Goal: Task Accomplishment & Management: Manage account settings

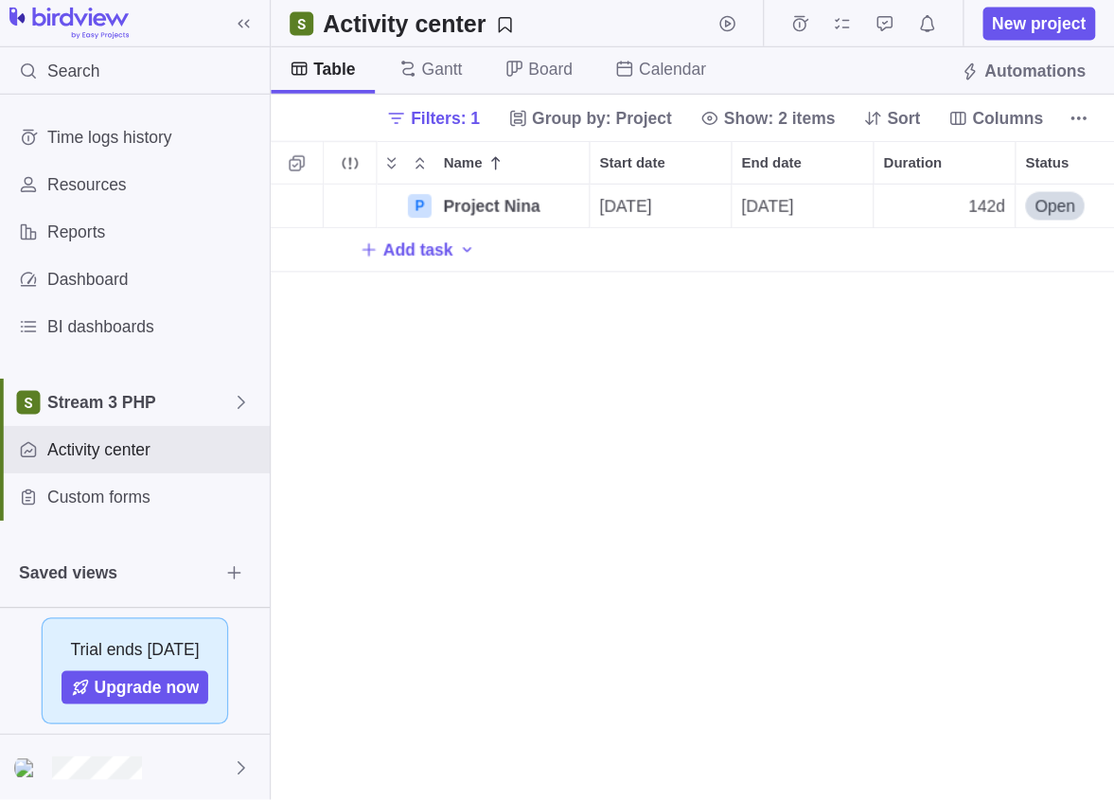
scroll to position [482, 664]
click at [329, 203] on span "Add task" at bounding box center [335, 199] width 56 height 19
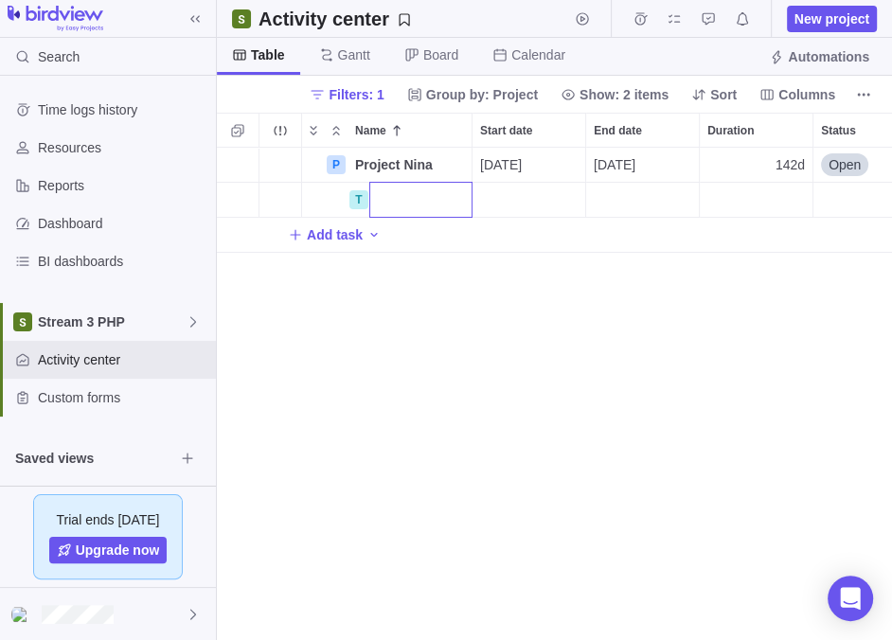
click at [373, 230] on div "P Project Nina Details [DATE] [DATE] 142d Open 15 T Add task" at bounding box center [554, 394] width 675 height 493
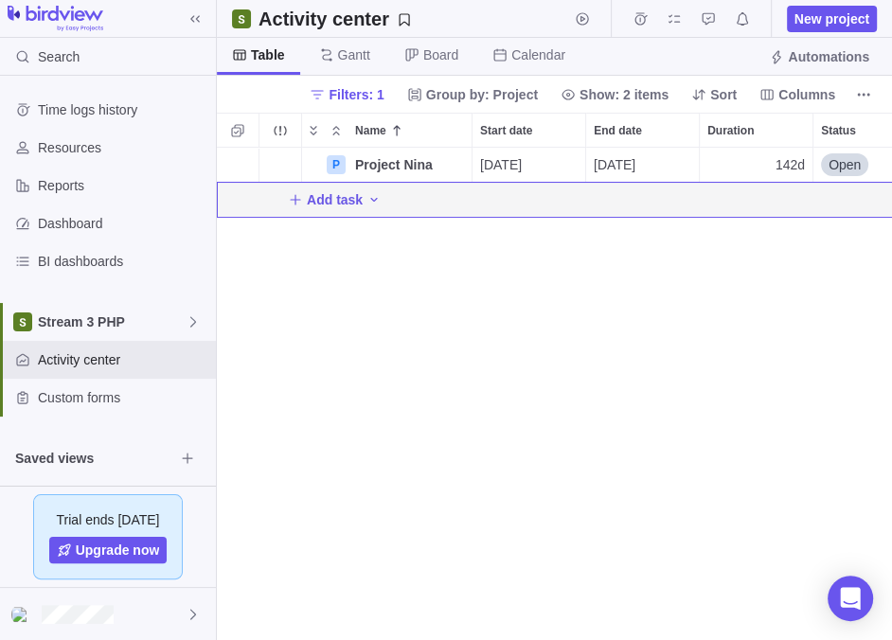
click at [291, 198] on icon "Add New" at bounding box center [295, 199] width 15 height 15
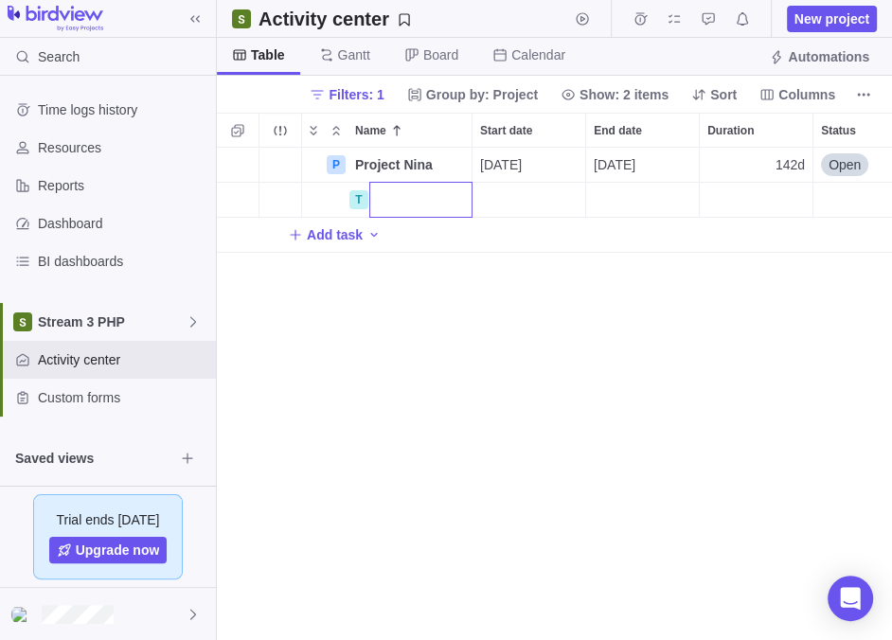
click at [363, 232] on div "P Project Nina Details [DATE] [DATE] 142d Open 15 T Add task" at bounding box center [554, 394] width 675 height 493
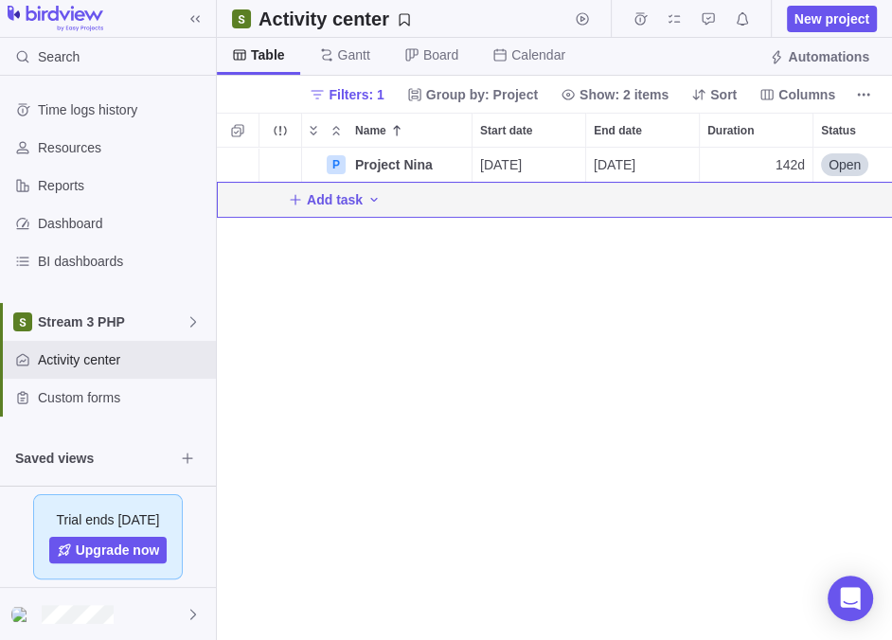
click at [366, 199] on icon "Add activity" at bounding box center [373, 199] width 15 height 15
click at [632, 330] on div "P Project Nina Details [DATE] [DATE] 142d Open 15 Add task" at bounding box center [554, 394] width 675 height 493
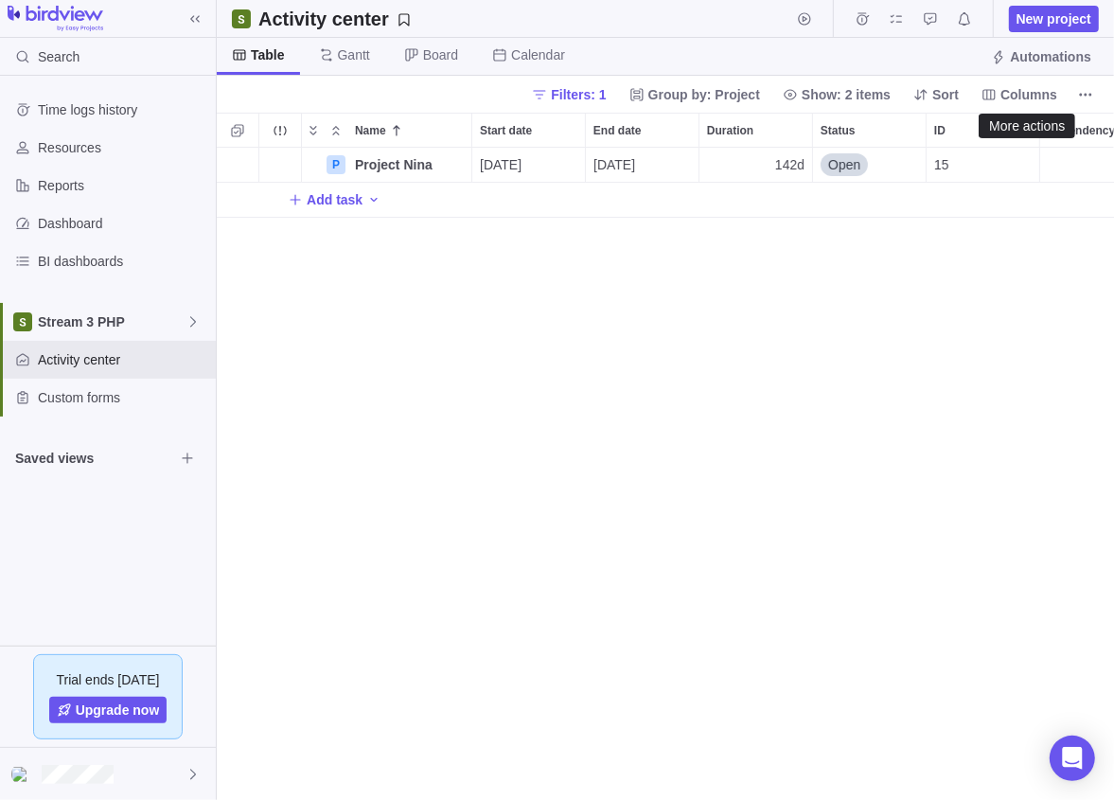
click at [891, 99] on icon "More actions" at bounding box center [1085, 94] width 15 height 15
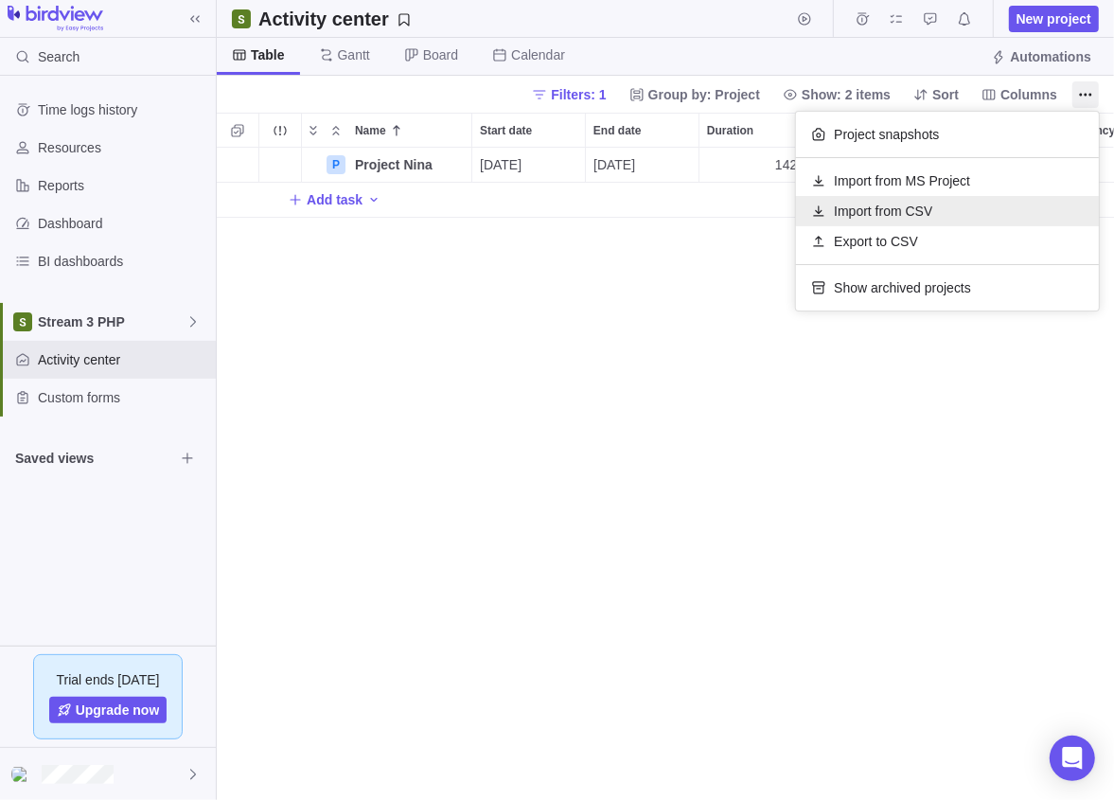
click at [889, 214] on span "Import from CSV" at bounding box center [883, 211] width 98 height 19
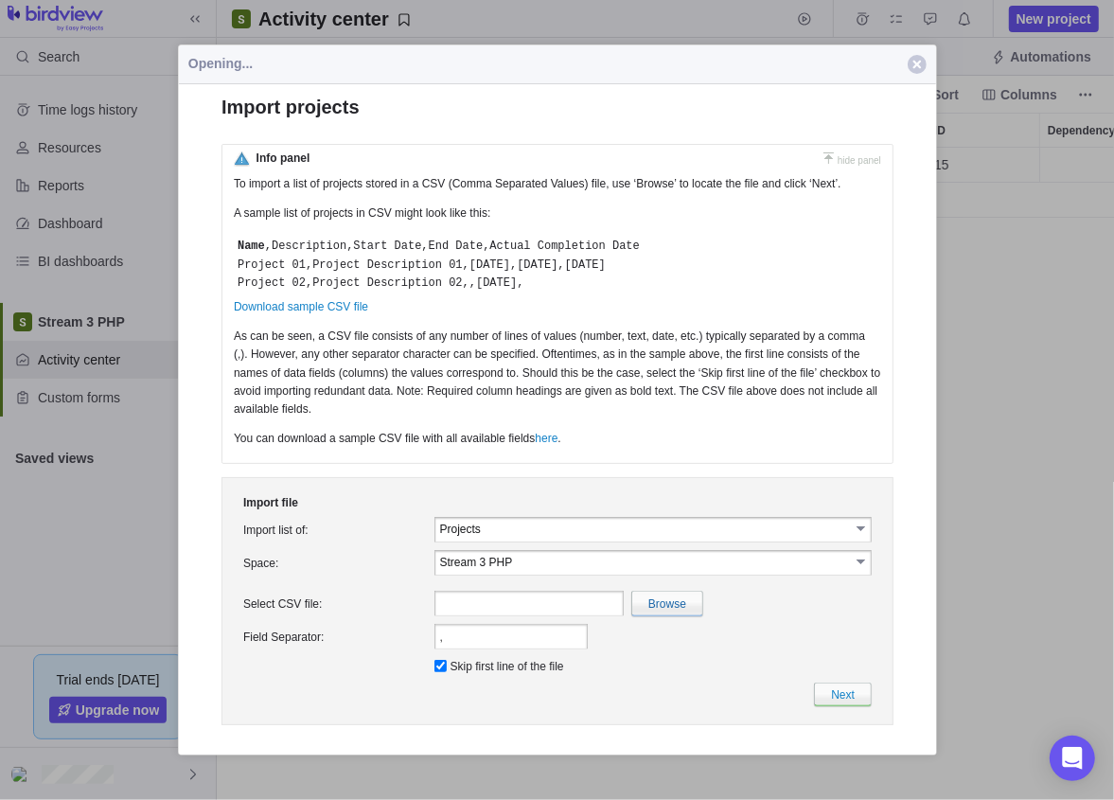
scroll to position [0, 0]
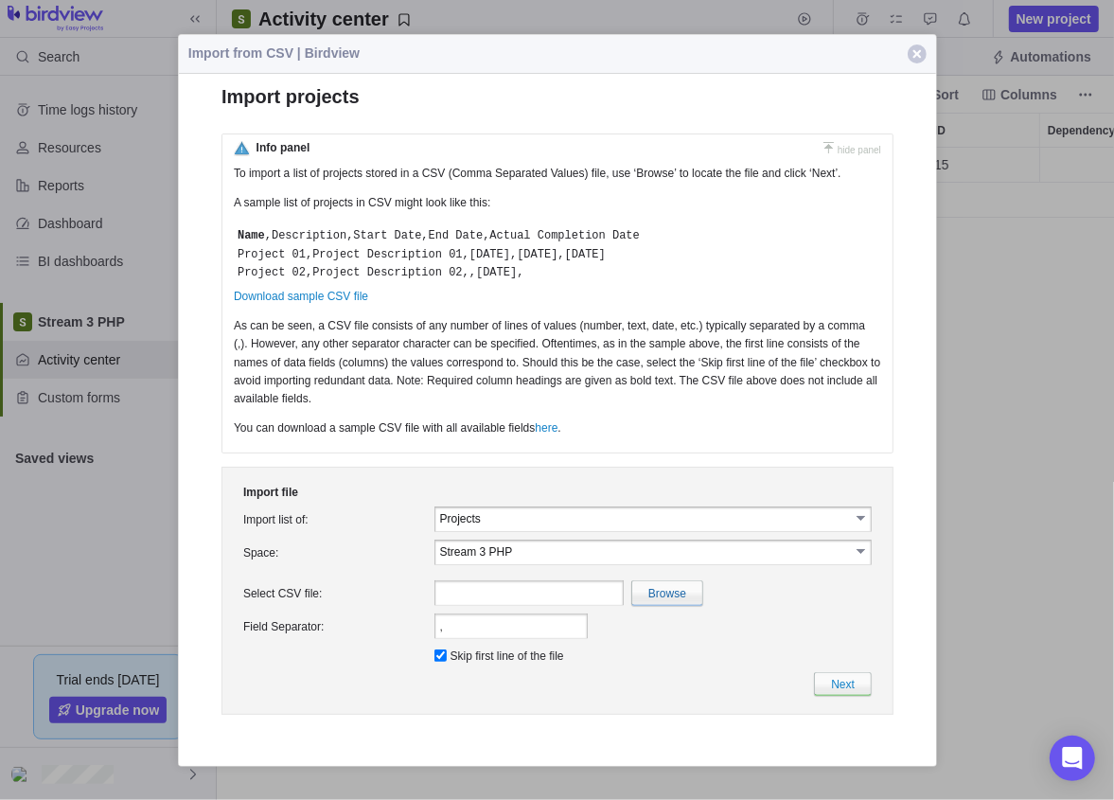
click at [891, 54] on span "button" at bounding box center [917, 53] width 19 height 19
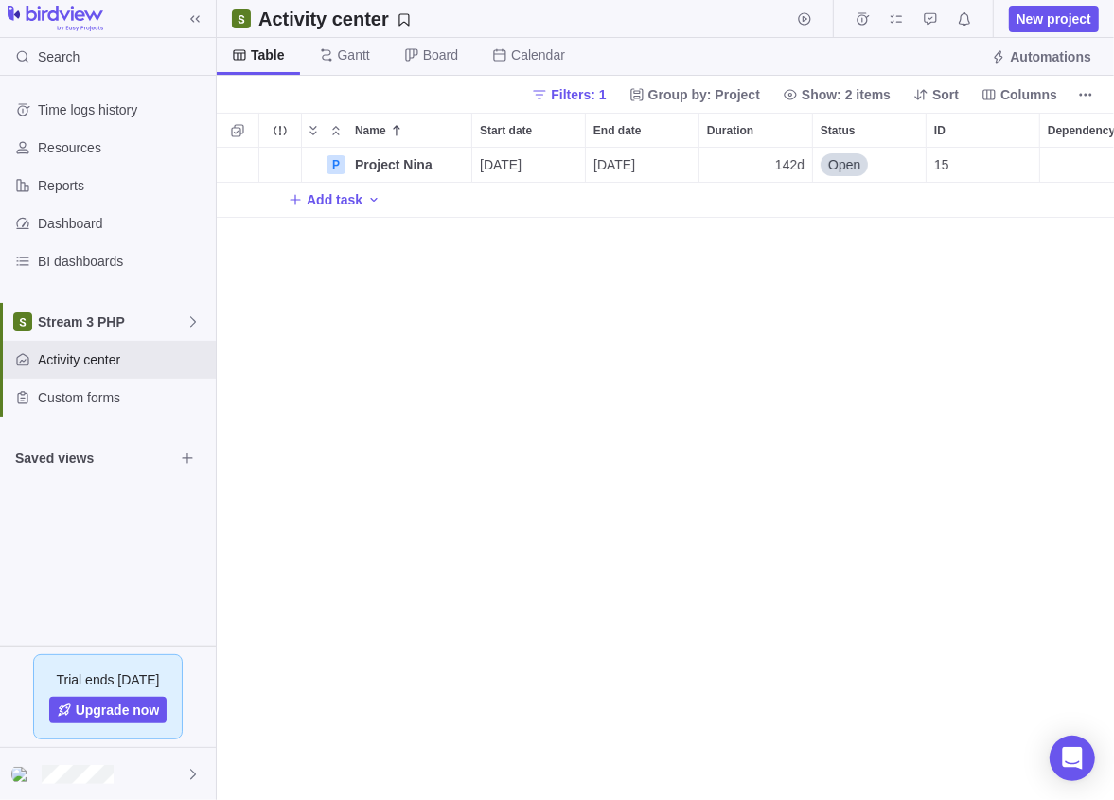
click at [891, 98] on icon "More actions" at bounding box center [1085, 94] width 15 height 15
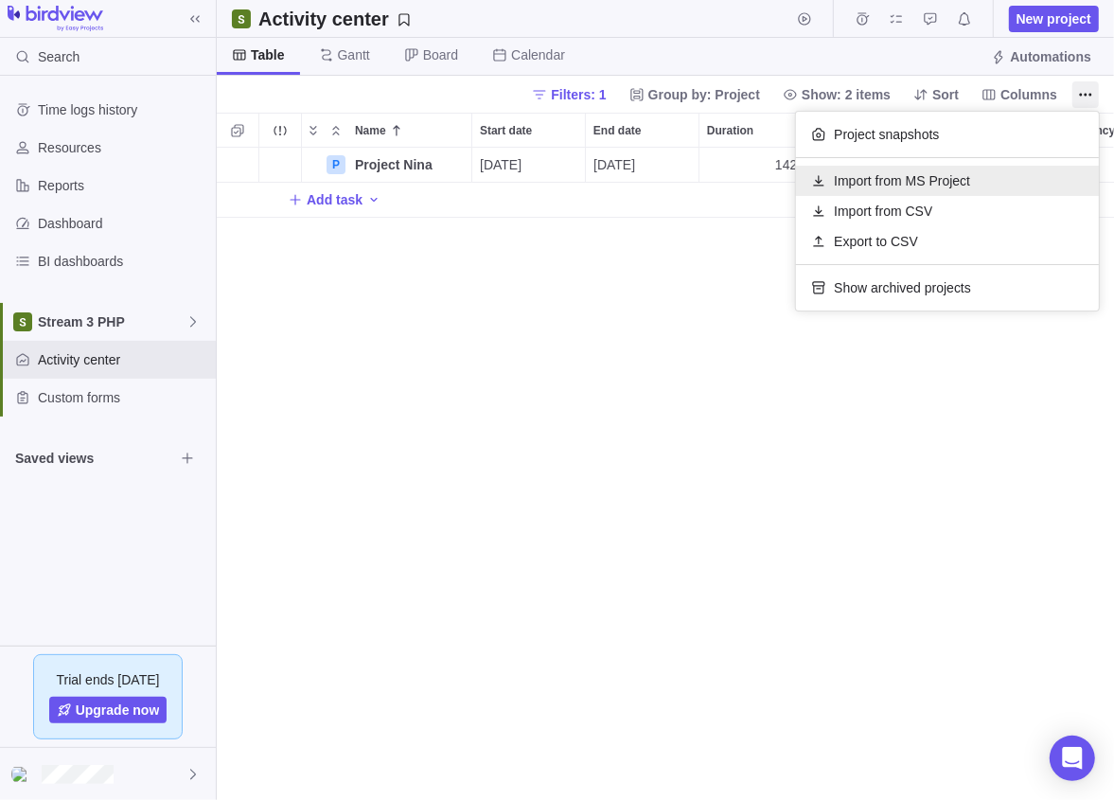
click at [875, 188] on span "Import from MS Project" at bounding box center [902, 180] width 136 height 19
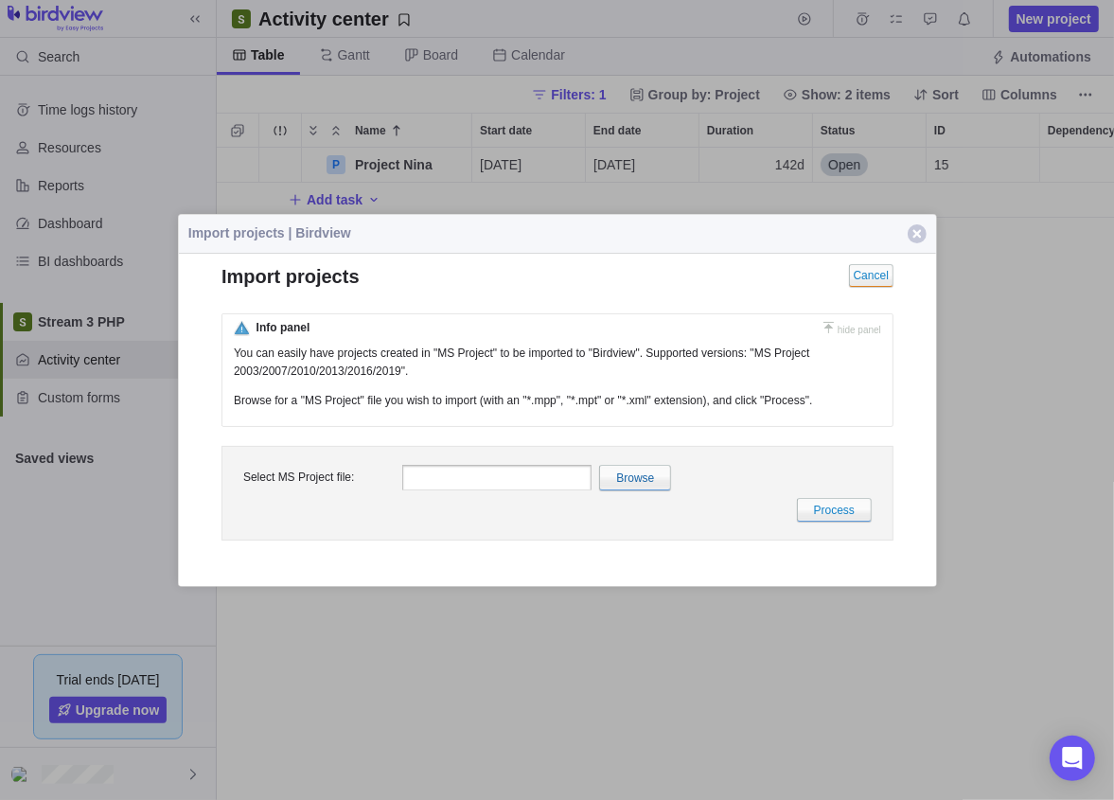
click at [891, 233] on span "button" at bounding box center [917, 233] width 19 height 19
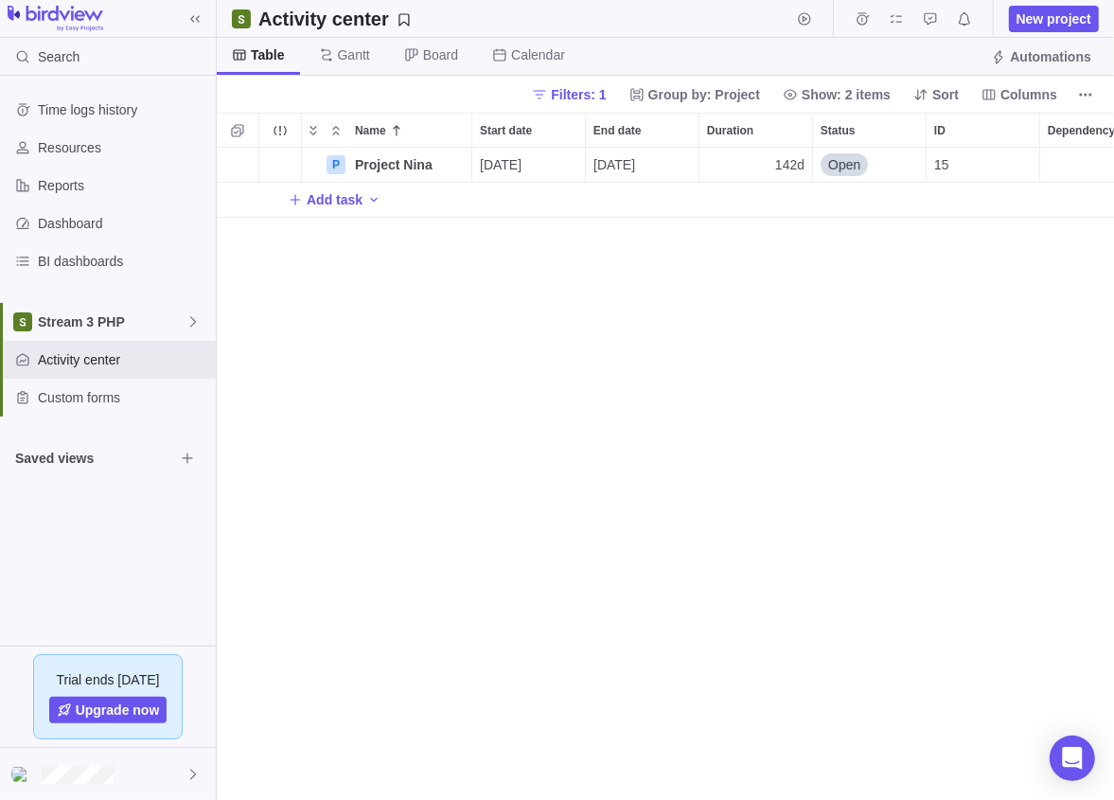
click at [891, 97] on div "Filters: 1 Group by: Project Show: 2 items Sort Columns" at bounding box center [811, 94] width 575 height 27
click at [891, 94] on icon "More actions" at bounding box center [1086, 94] width 3 height 3
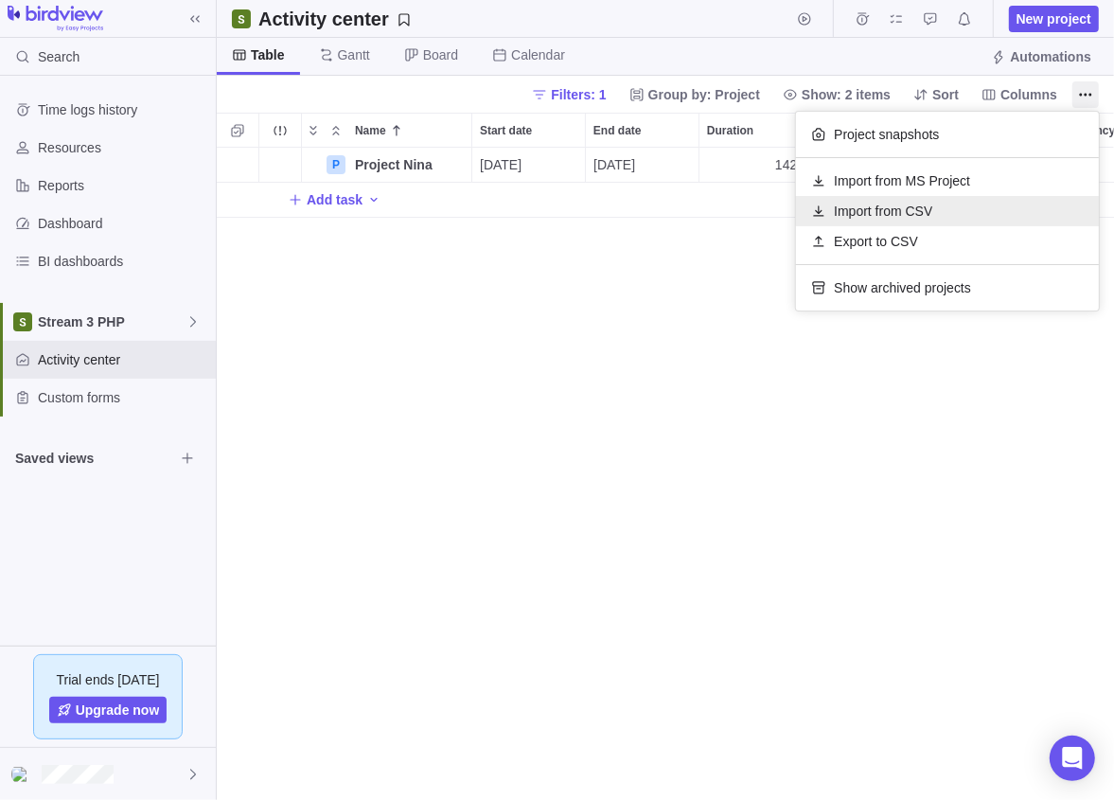
click at [860, 206] on span "Import from CSV" at bounding box center [883, 211] width 98 height 19
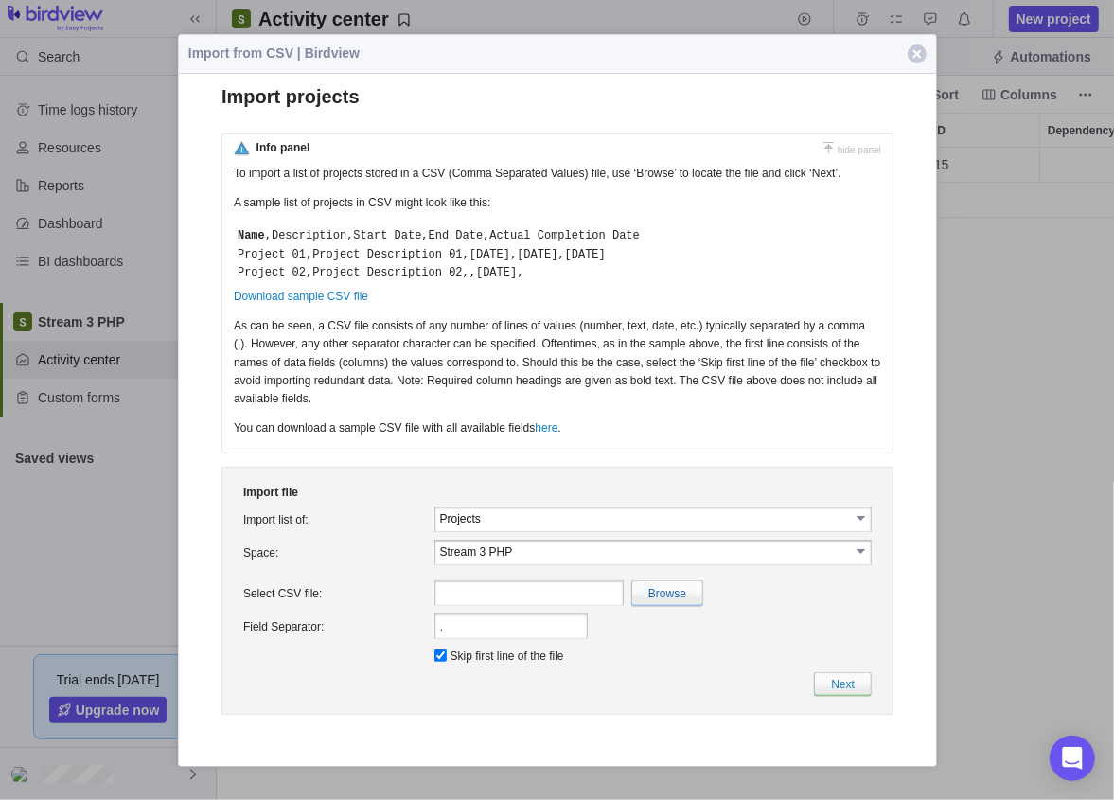
click at [310, 297] on link "Download sample CSV file" at bounding box center [300, 296] width 134 height 13
click at [863, 520] on link "select" at bounding box center [861, 517] width 17 height 19
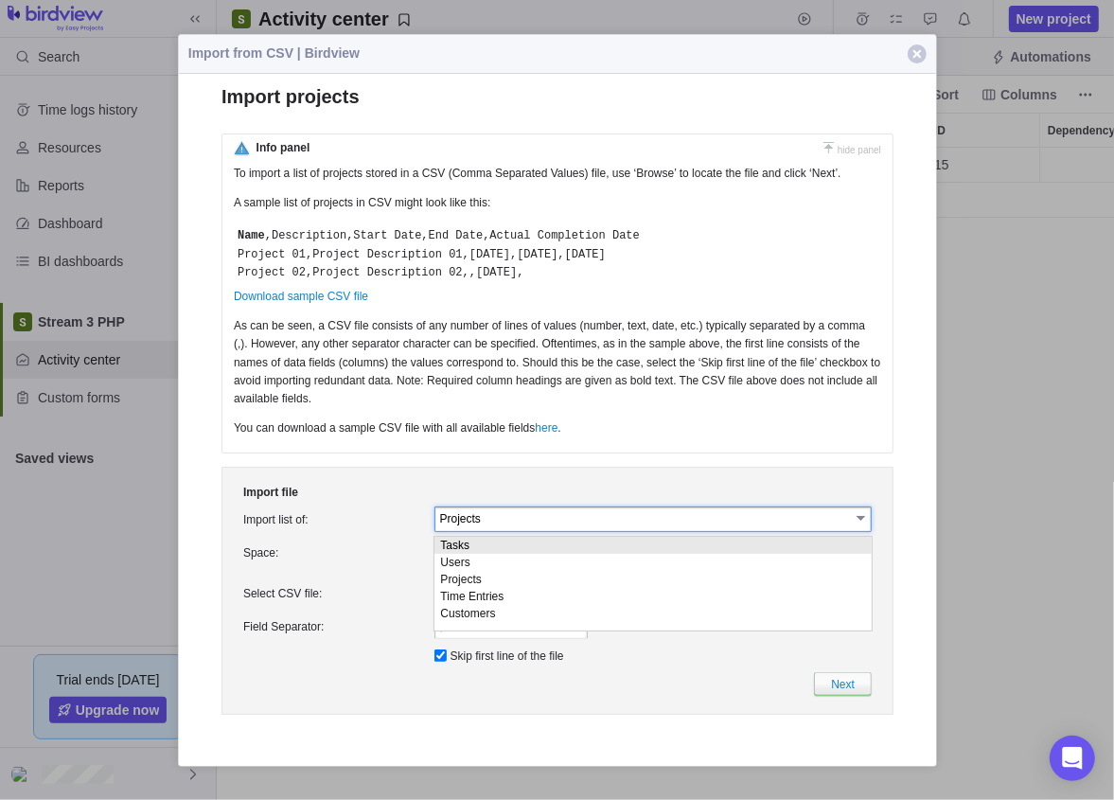
click at [474, 550] on li "Tasks" at bounding box center [652, 545] width 437 height 17
type input "Tasks"
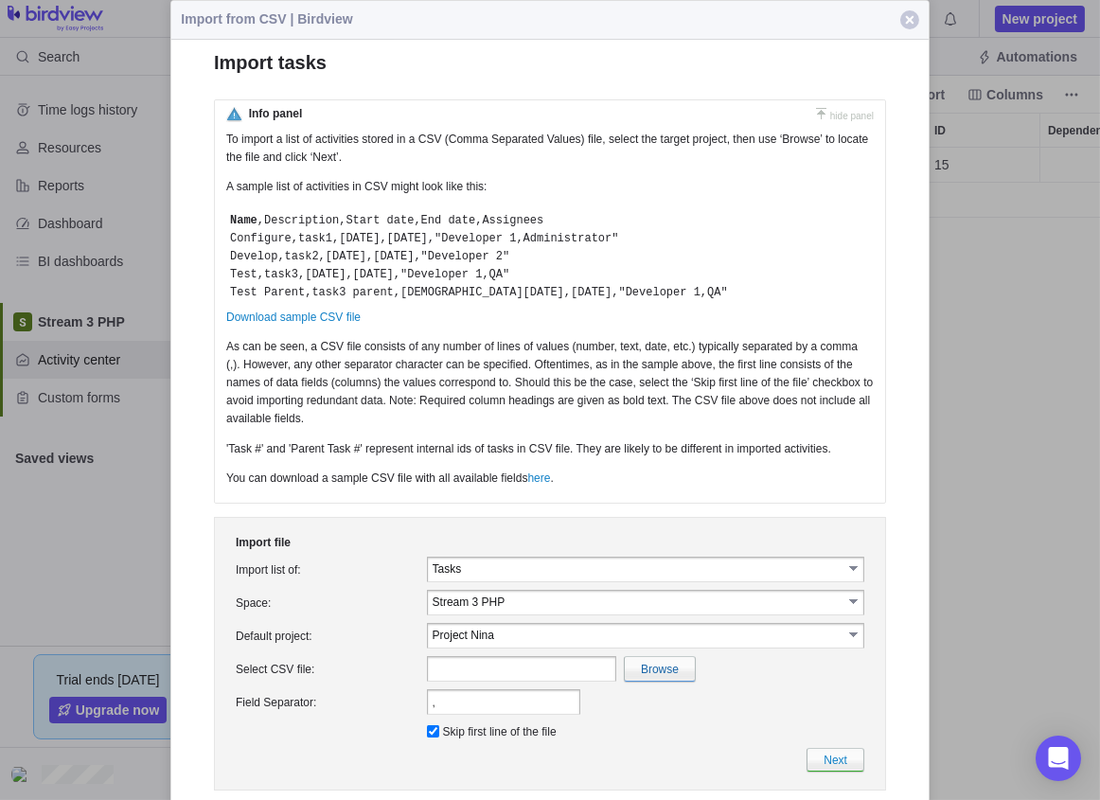
scroll to position [14, 14]
click at [292, 321] on link "Download sample CSV file" at bounding box center [293, 316] width 134 height 13
click at [503, 573] on input "Tasks" at bounding box center [638, 568] width 410 height 16
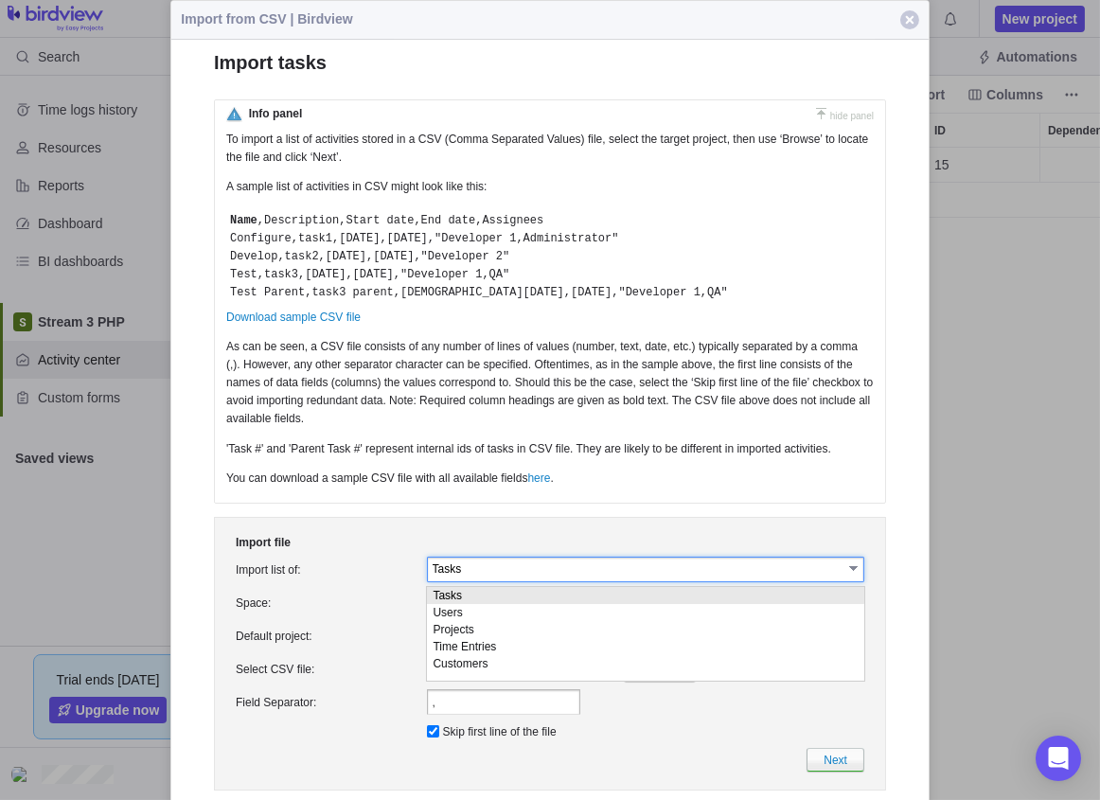
drag, startPoint x: 503, startPoint y: 573, endPoint x: 469, endPoint y: 594, distance: 39.6
click at [469, 594] on li "Tasks" at bounding box center [645, 595] width 437 height 17
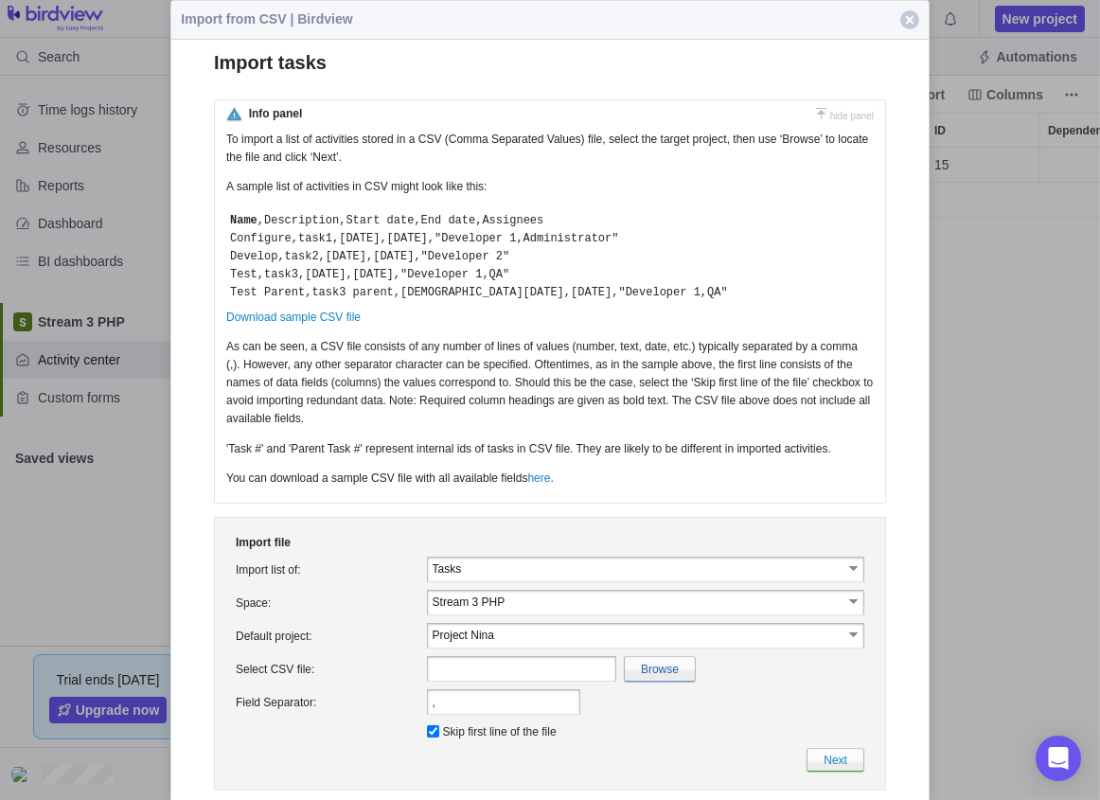
click at [657, 639] on input "file" at bounding box center [246, 669] width 895 height 24
type input "C:\fakepath\TasksImport.csv"
type input "TasksImport.csv"
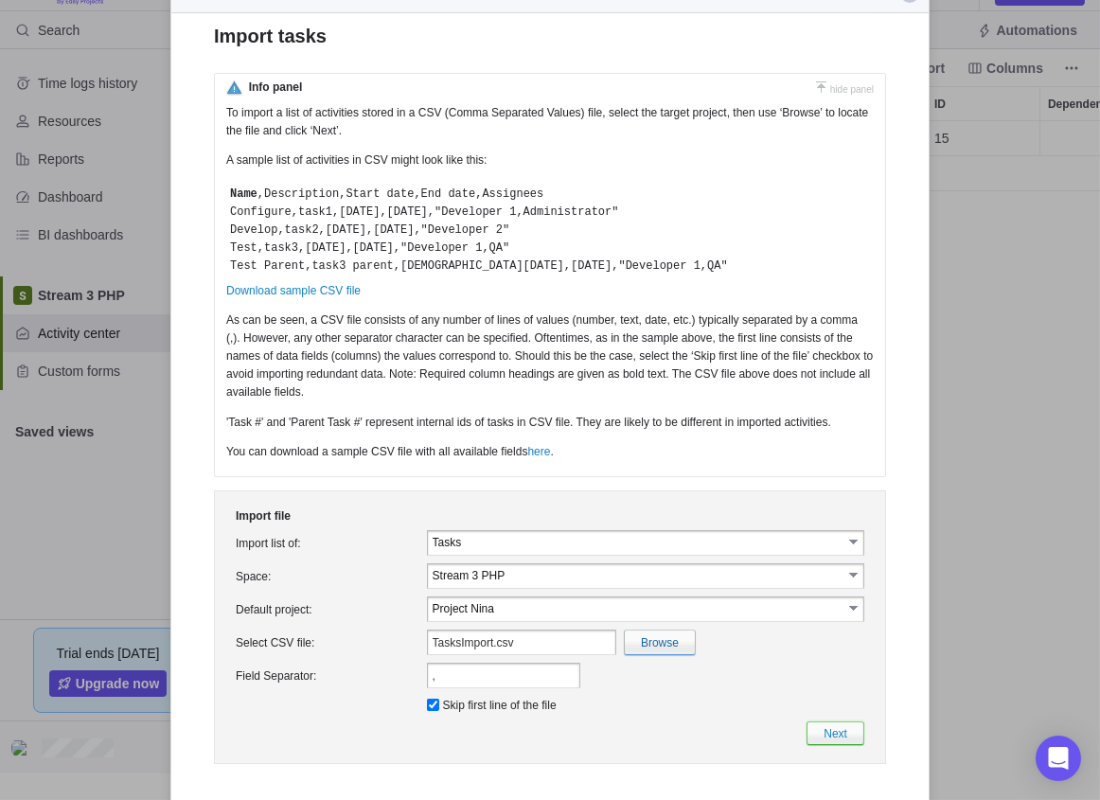
scroll to position [40, 0]
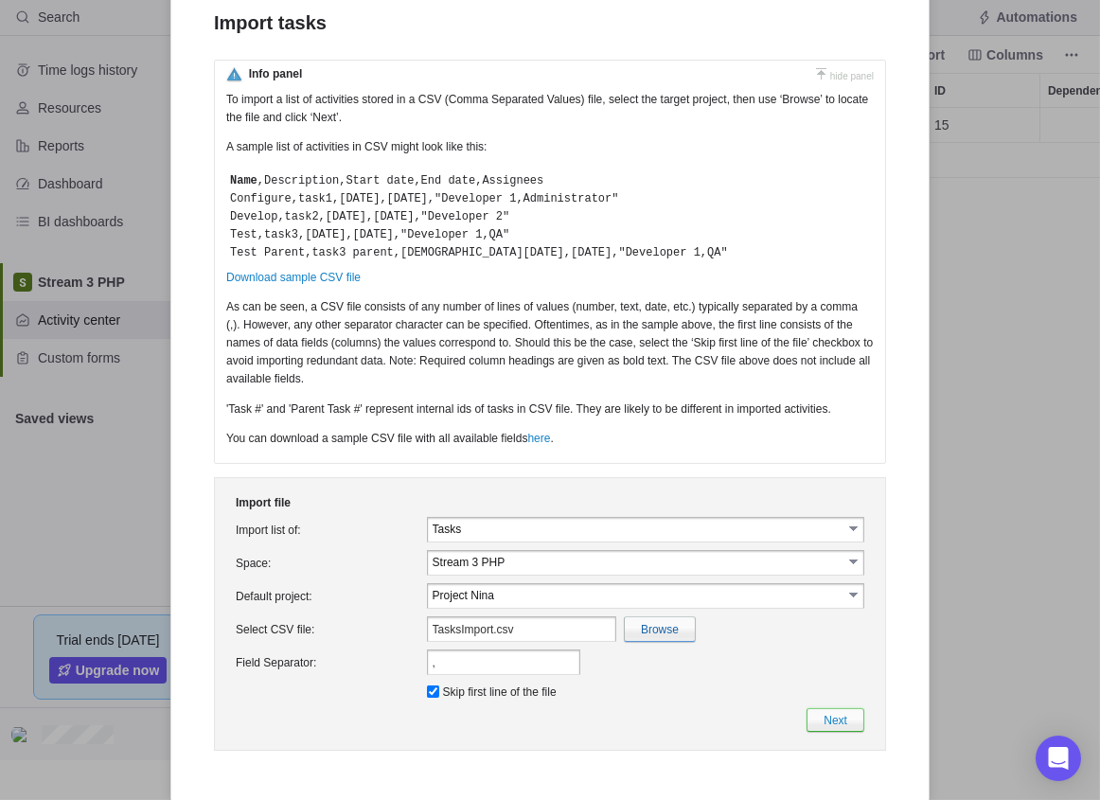
click at [831, 639] on link "Next" at bounding box center [835, 720] width 58 height 24
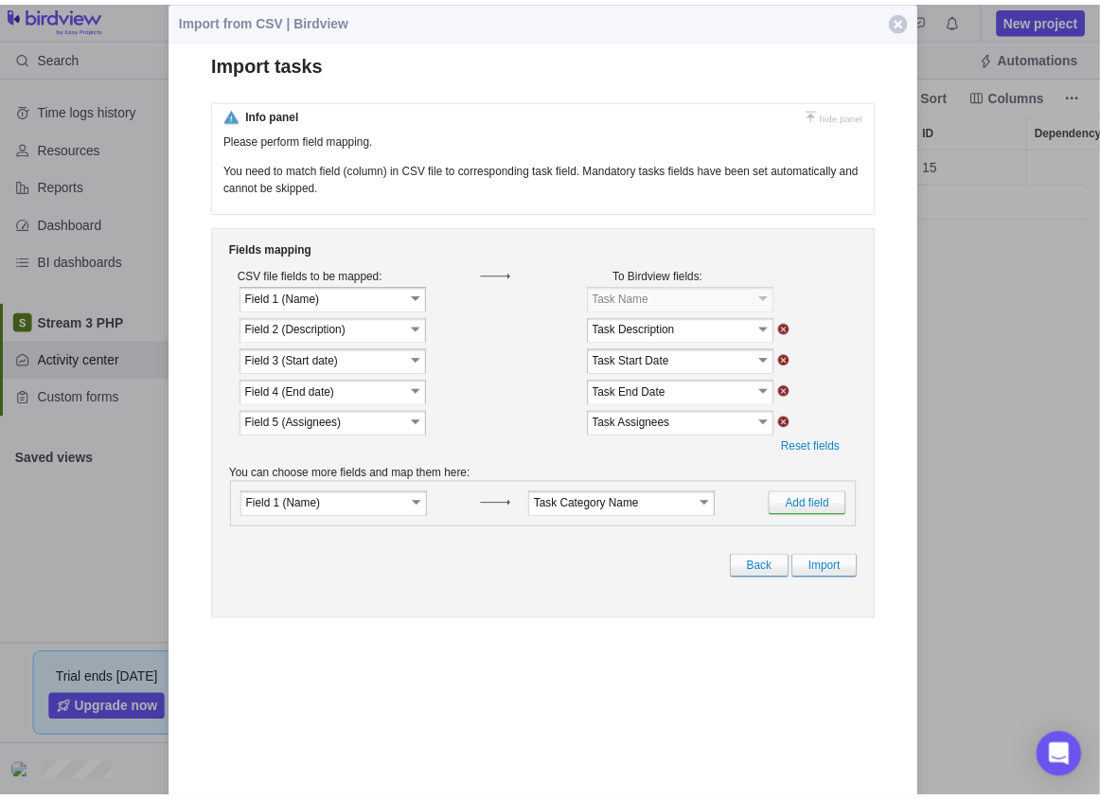
scroll to position [638, 883]
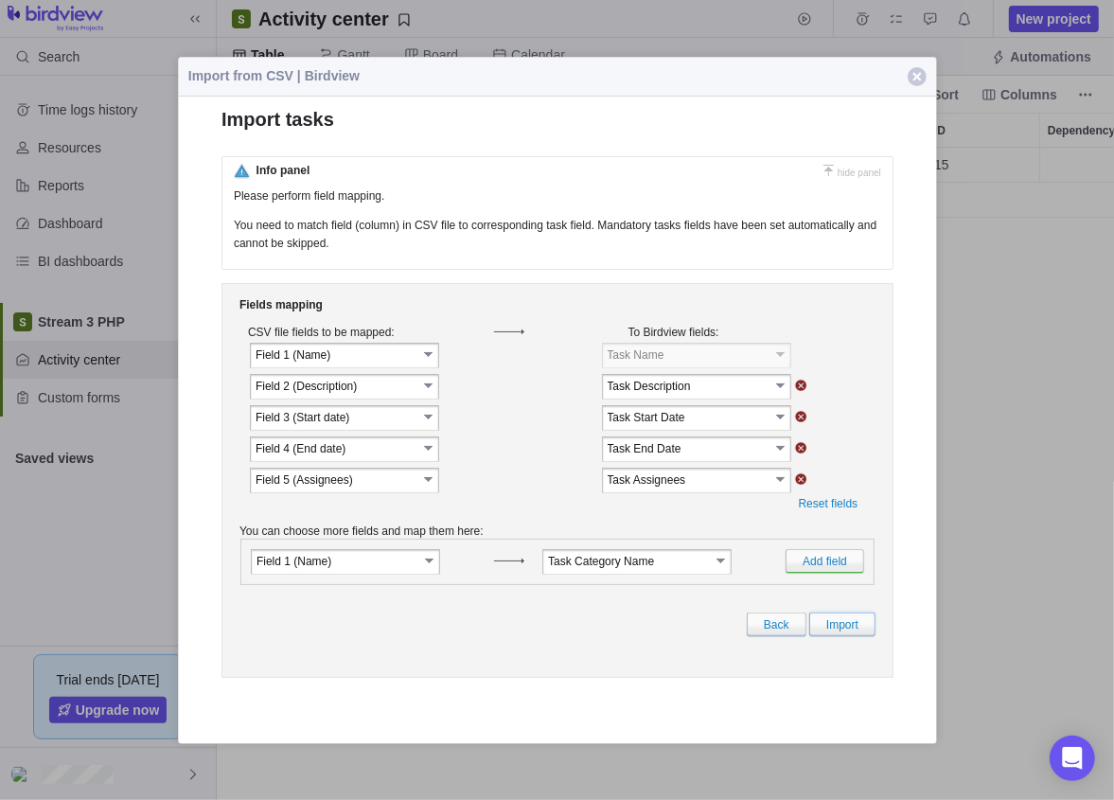
click at [839, 636] on link "Import" at bounding box center [841, 624] width 66 height 24
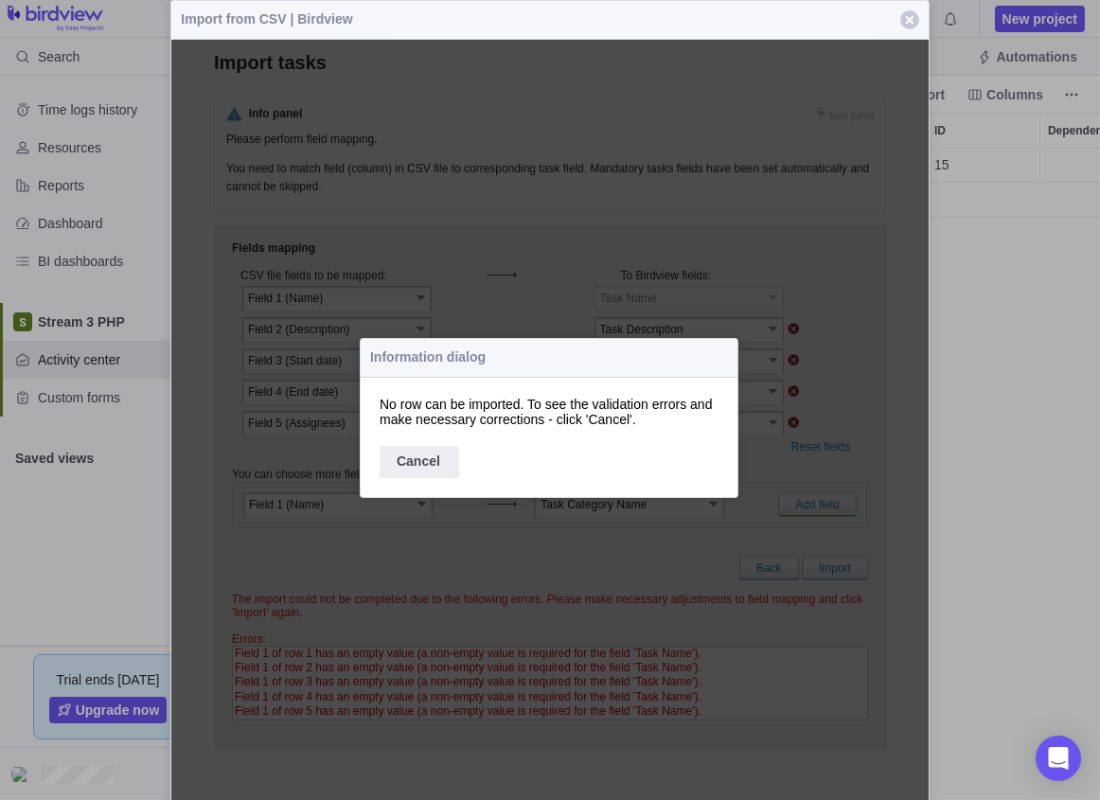
scroll to position [14, 14]
click at [424, 464] on div "Cancel" at bounding box center [420, 462] width 80 height 32
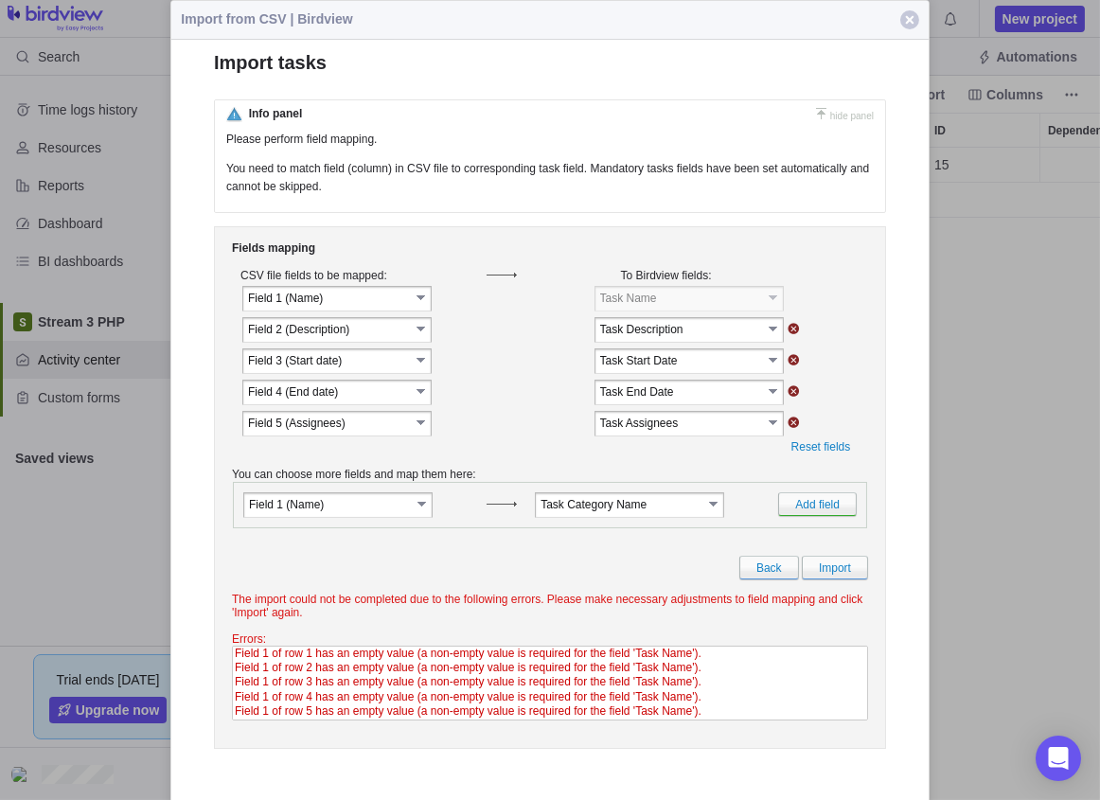
click at [416, 334] on link "select" at bounding box center [422, 328] width 17 height 19
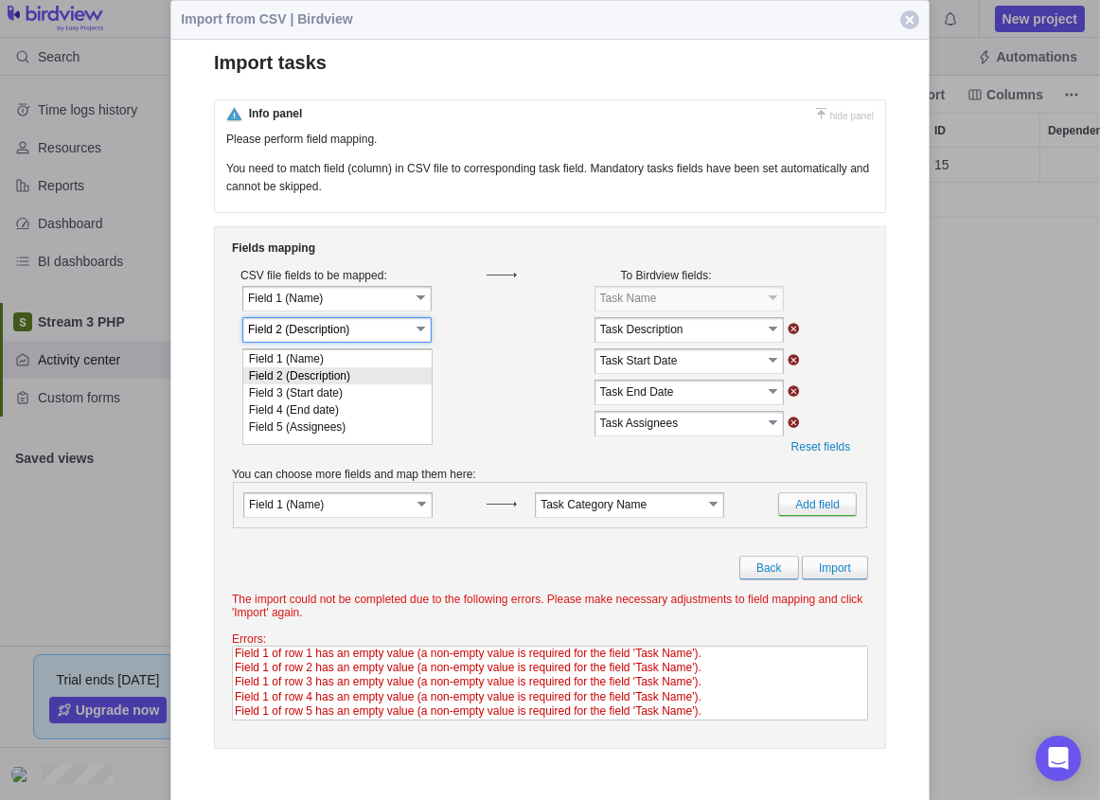
click at [366, 376] on li "Field 2 (Description)" at bounding box center [337, 375] width 188 height 17
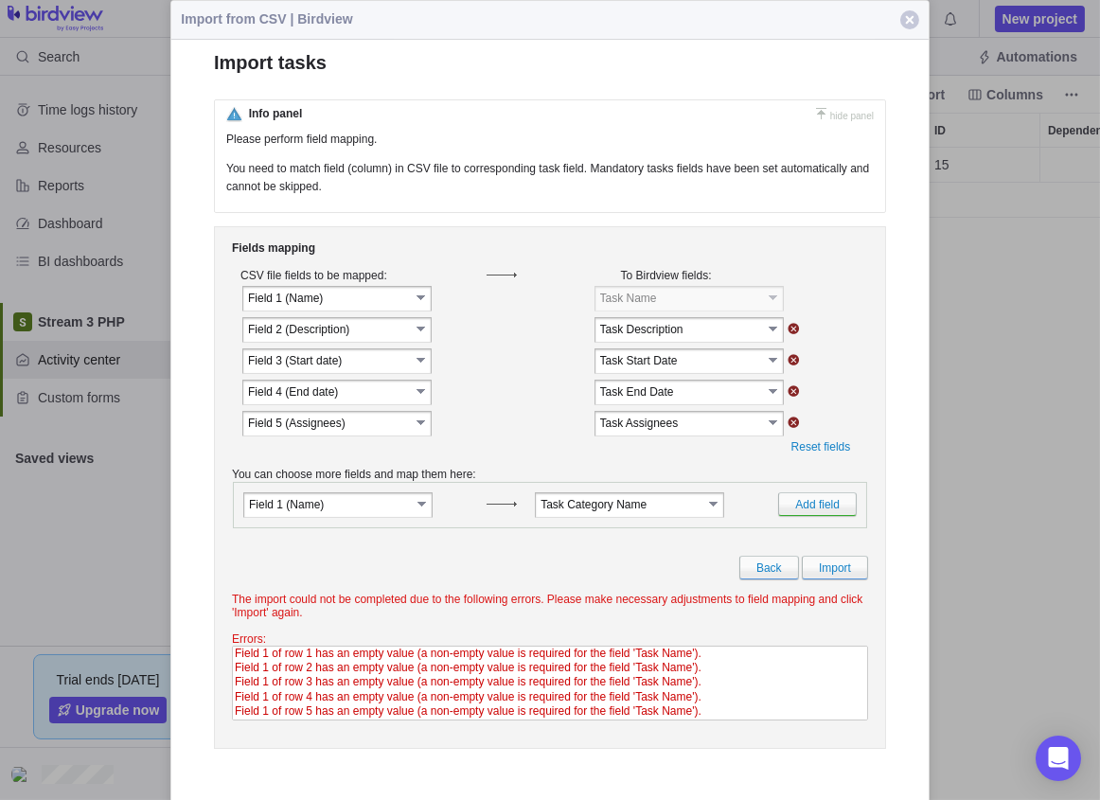
click at [771, 336] on link "select" at bounding box center [774, 328] width 17 height 19
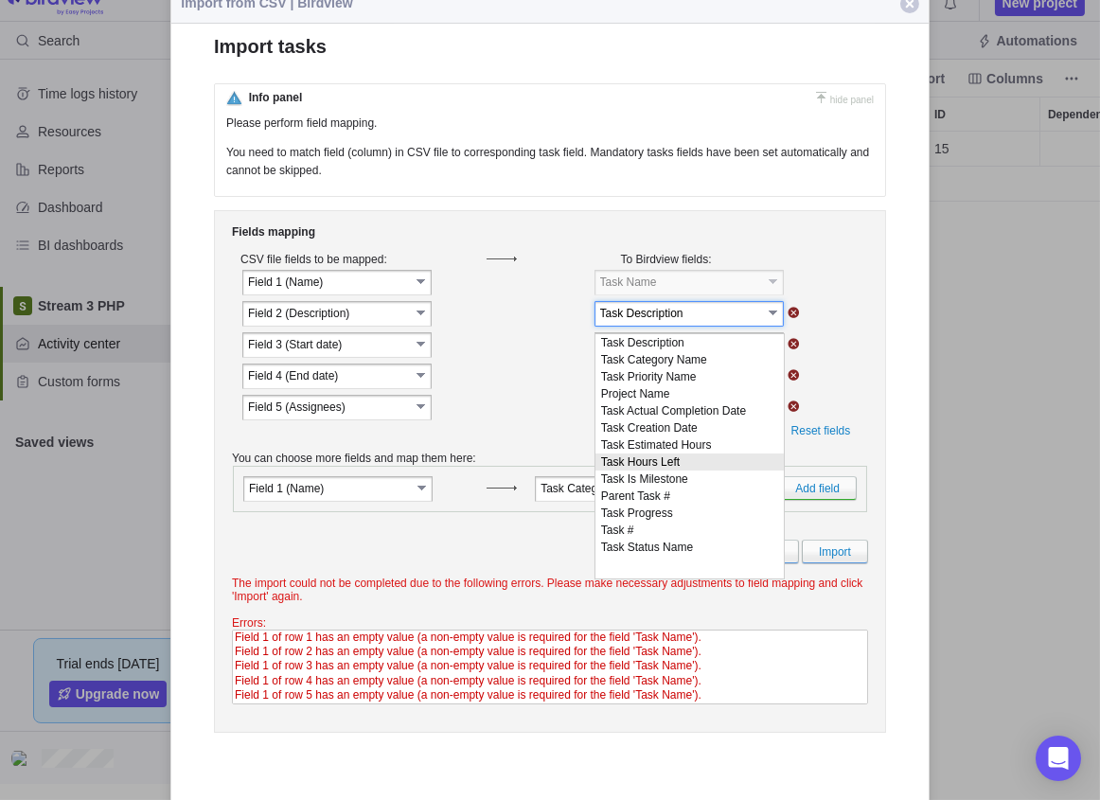
scroll to position [27, 0]
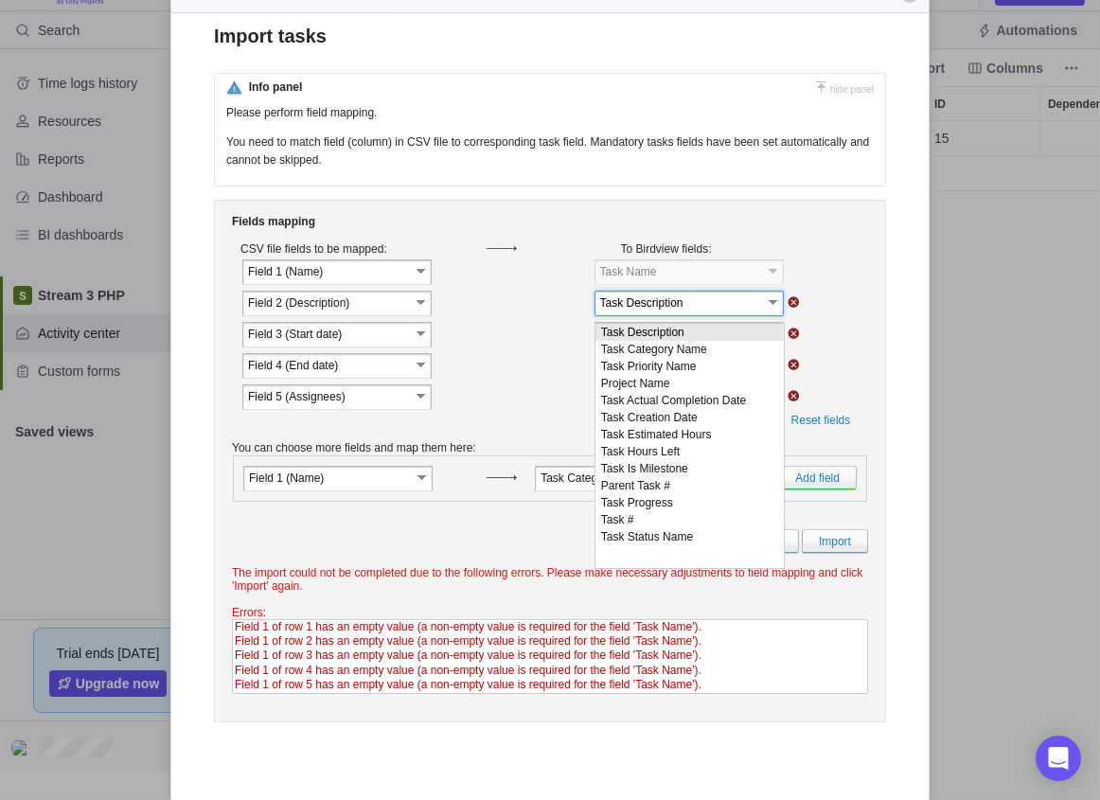
click at [694, 332] on li "Task Description" at bounding box center [689, 332] width 188 height 17
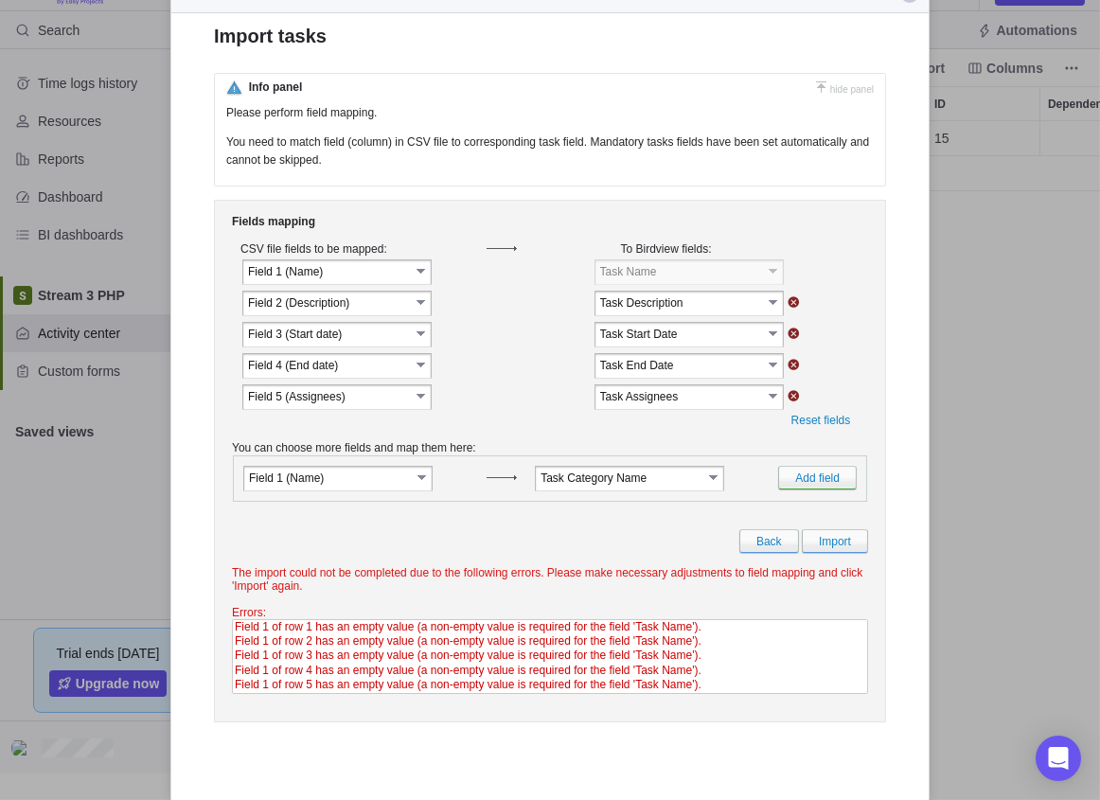
click at [426, 405] on link "select" at bounding box center [422, 395] width 17 height 19
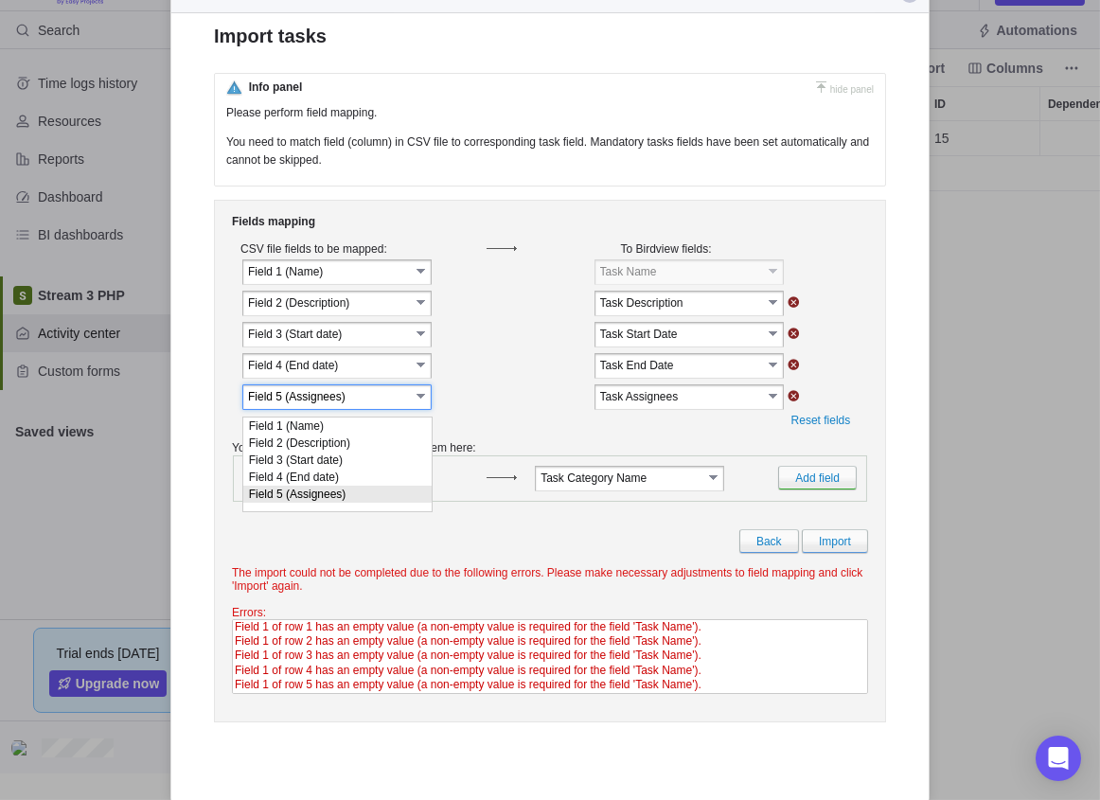
click at [414, 405] on link "select" at bounding box center [422, 395] width 17 height 19
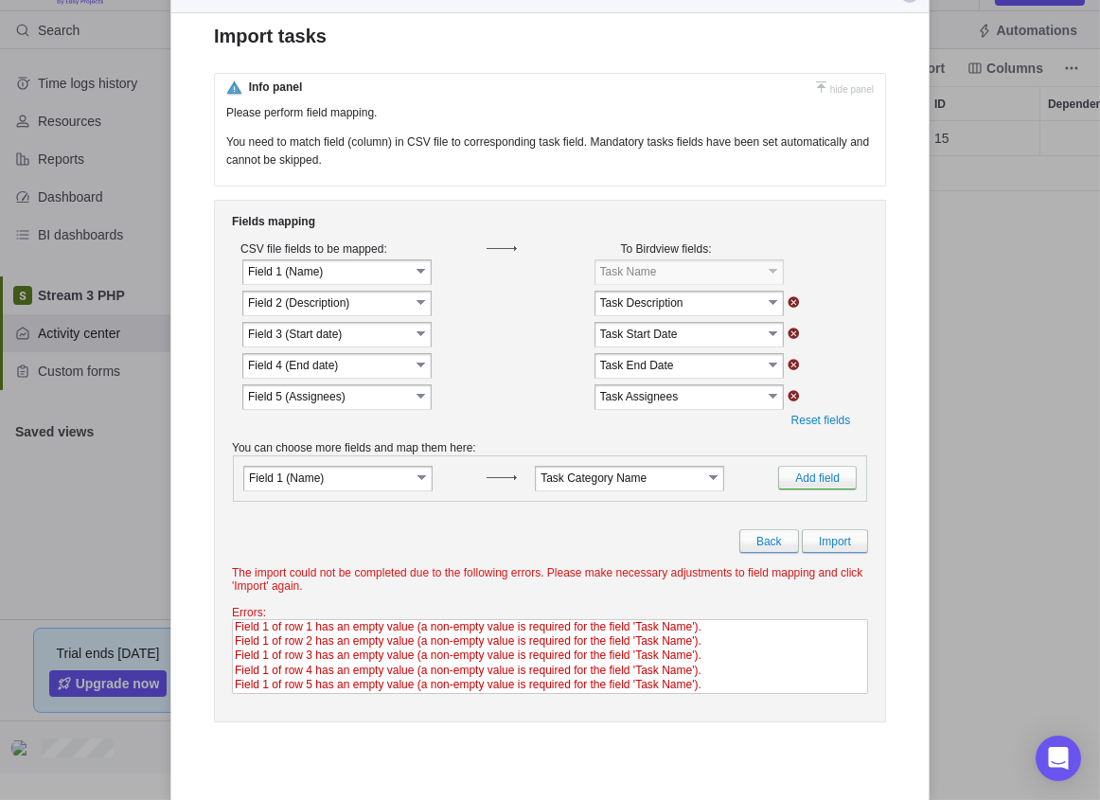
click at [771, 399] on link "select" at bounding box center [774, 395] width 17 height 19
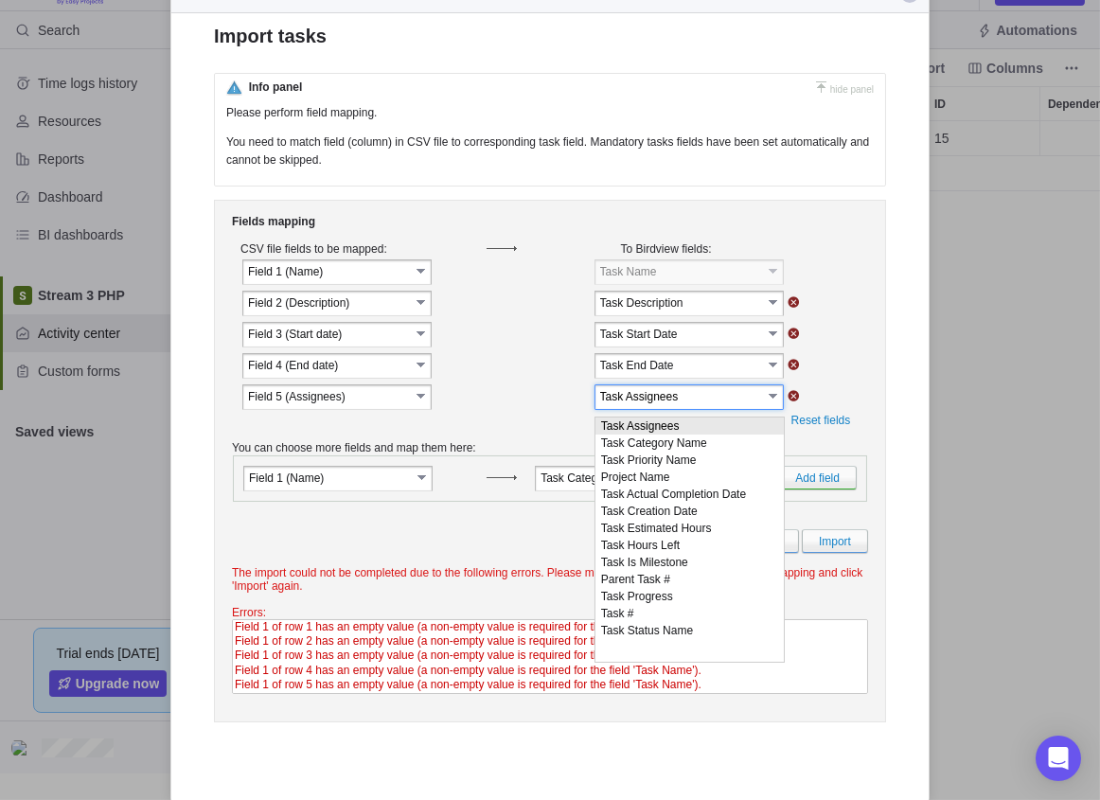
click at [680, 430] on li "Task Assignees" at bounding box center [689, 425] width 188 height 17
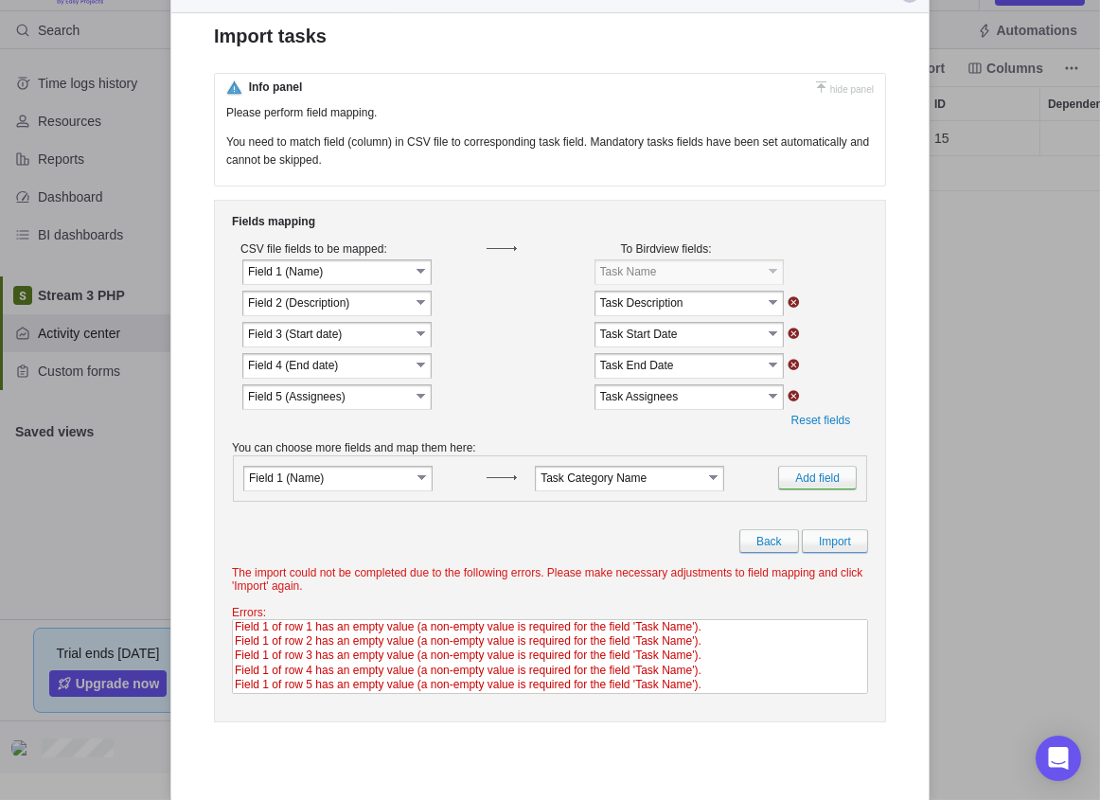
select select "Field 1 of row 1 has an empty value (a non-empty value is required for the fiel…"
click at [593, 634] on option "Field 1 of row 1 has an empty value (a non-empty value is required for the fiel…" at bounding box center [550, 627] width 634 height 14
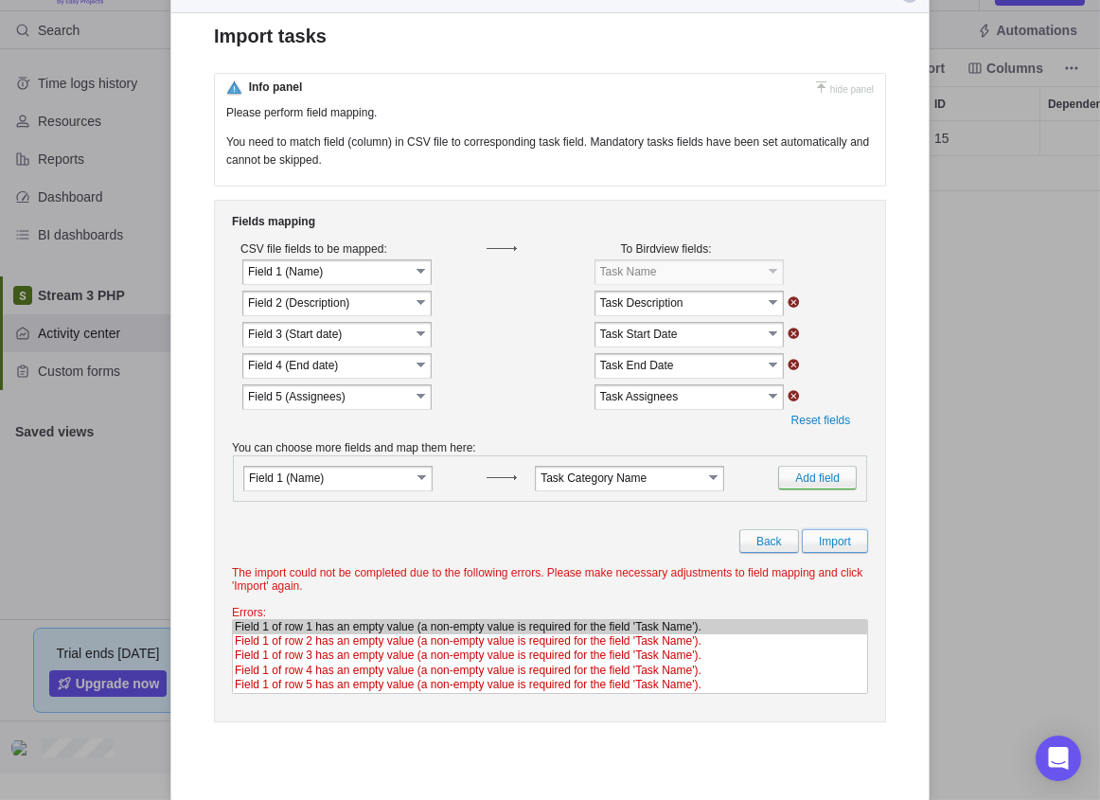
click at [841, 553] on link "Import" at bounding box center [835, 541] width 66 height 24
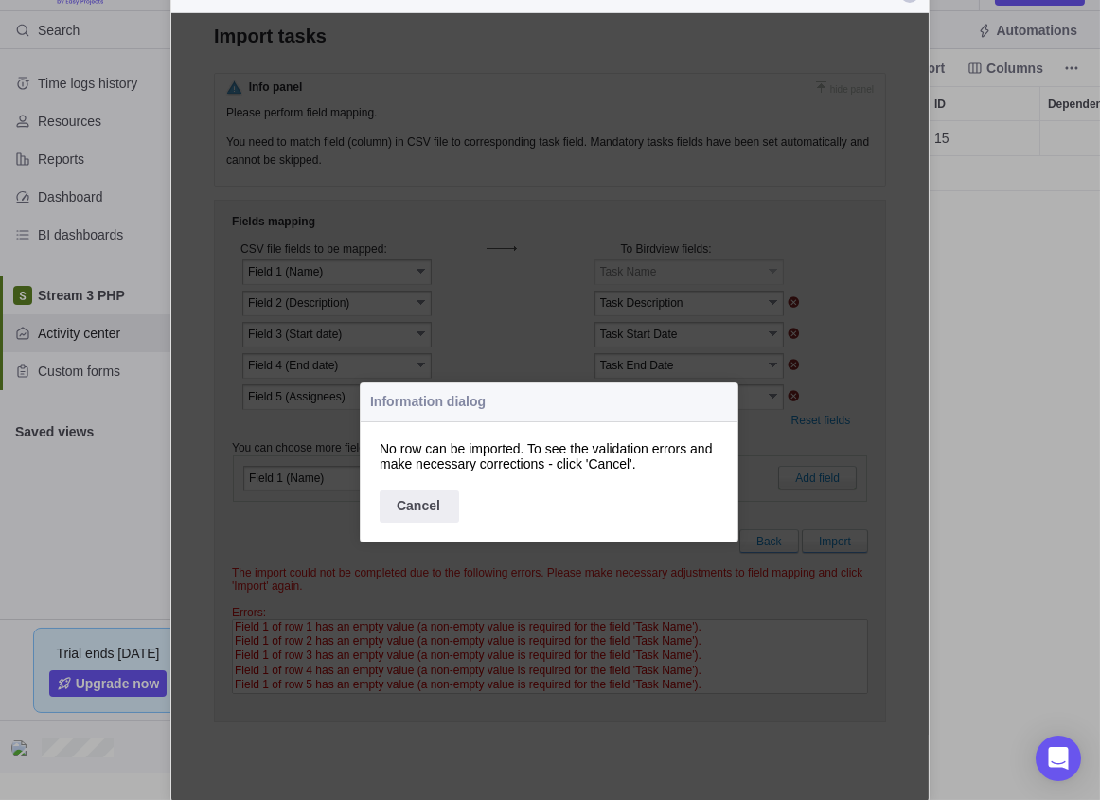
click at [430, 501] on div "Cancel" at bounding box center [420, 506] width 80 height 32
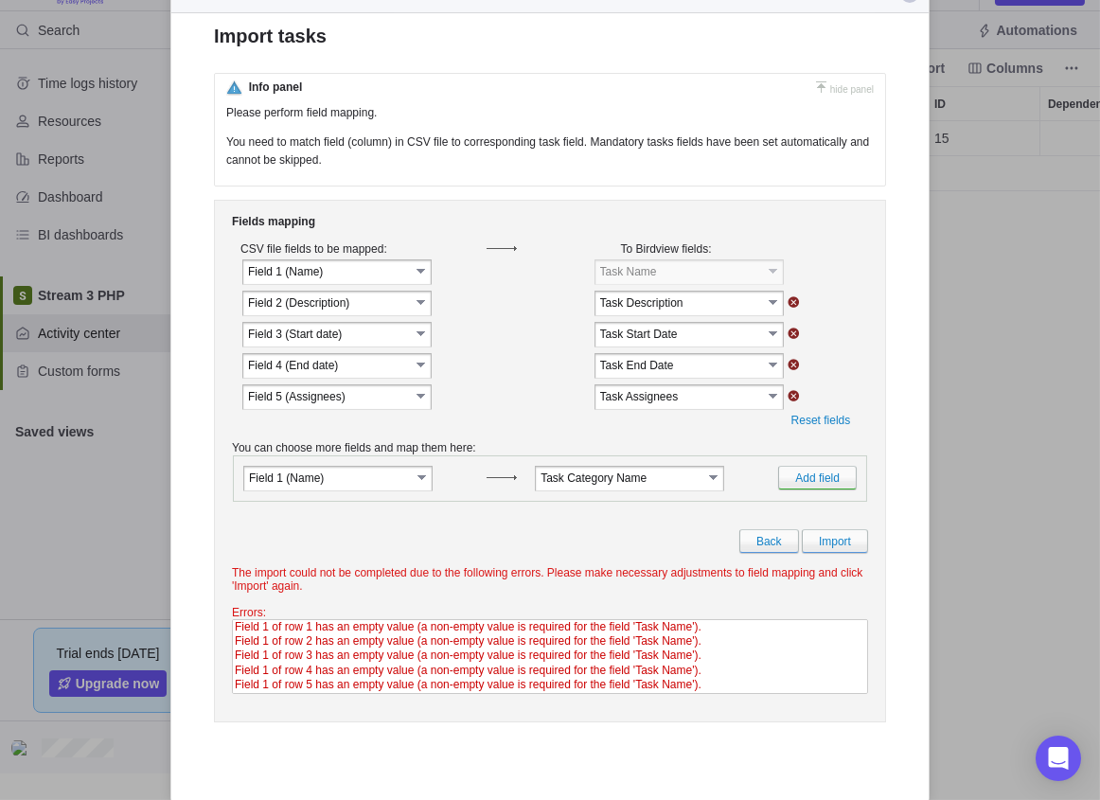
select select "Field 1 of row 1 has an empty value (a non-empty value is required for the fiel…"
click at [536, 634] on option "Field 1 of row 1 has an empty value (a non-empty value is required for the fiel…" at bounding box center [550, 627] width 634 height 14
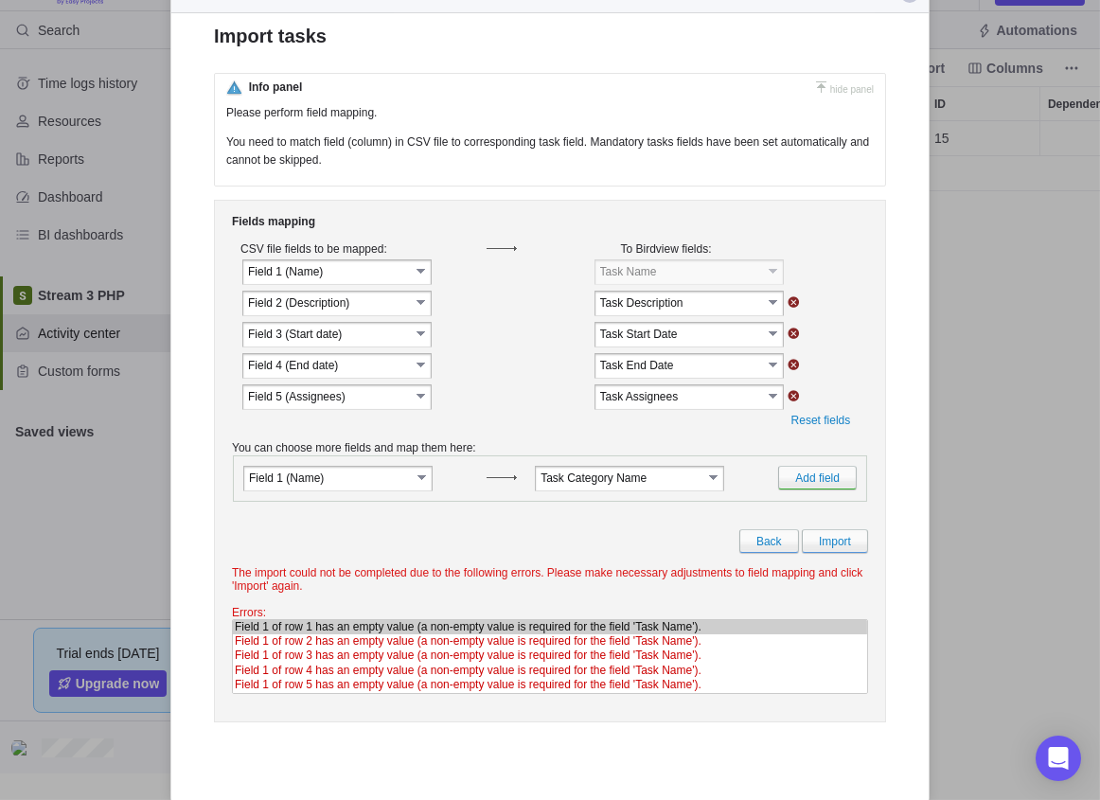
click at [891, 504] on div at bounding box center [550, 400] width 1100 height 800
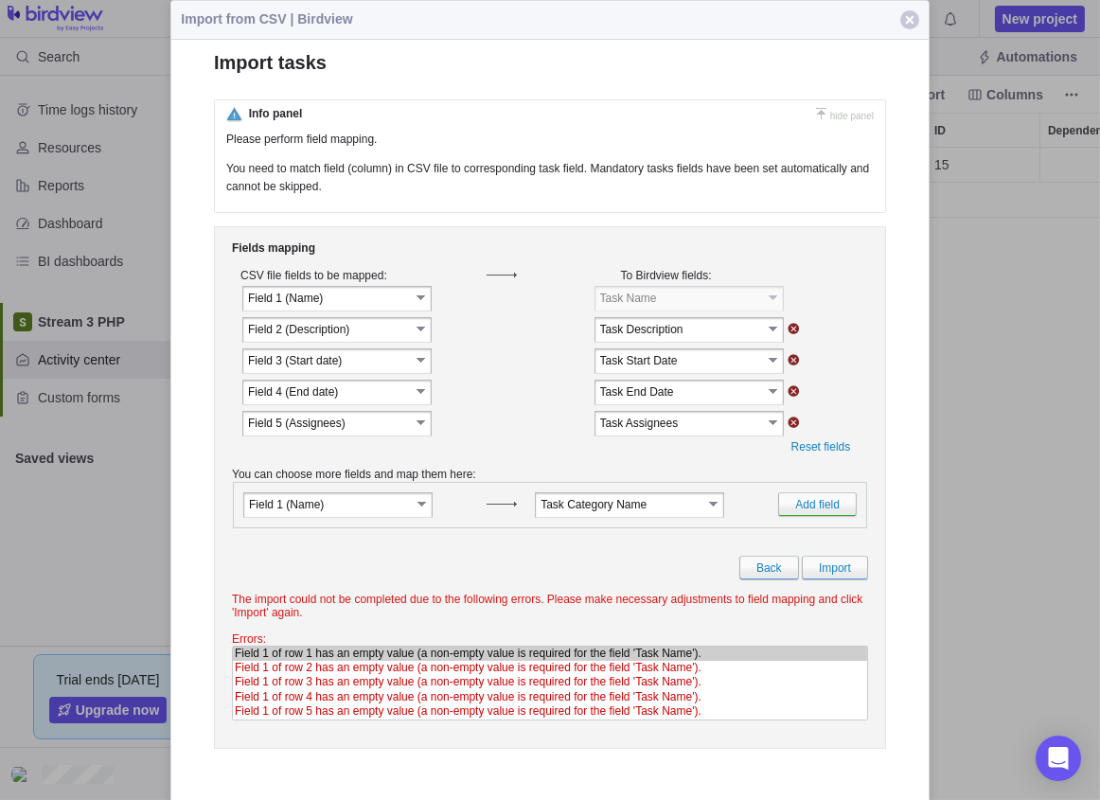
click at [891, 10] on span "button" at bounding box center [909, 19] width 19 height 19
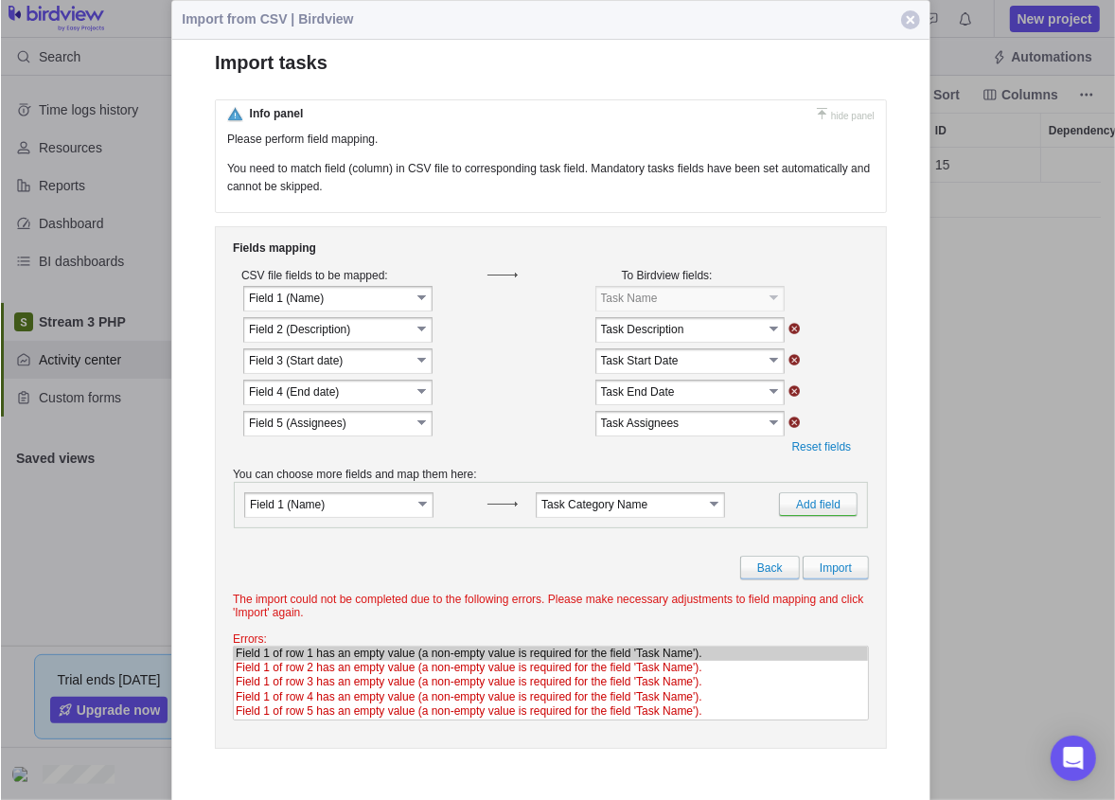
scroll to position [638, 883]
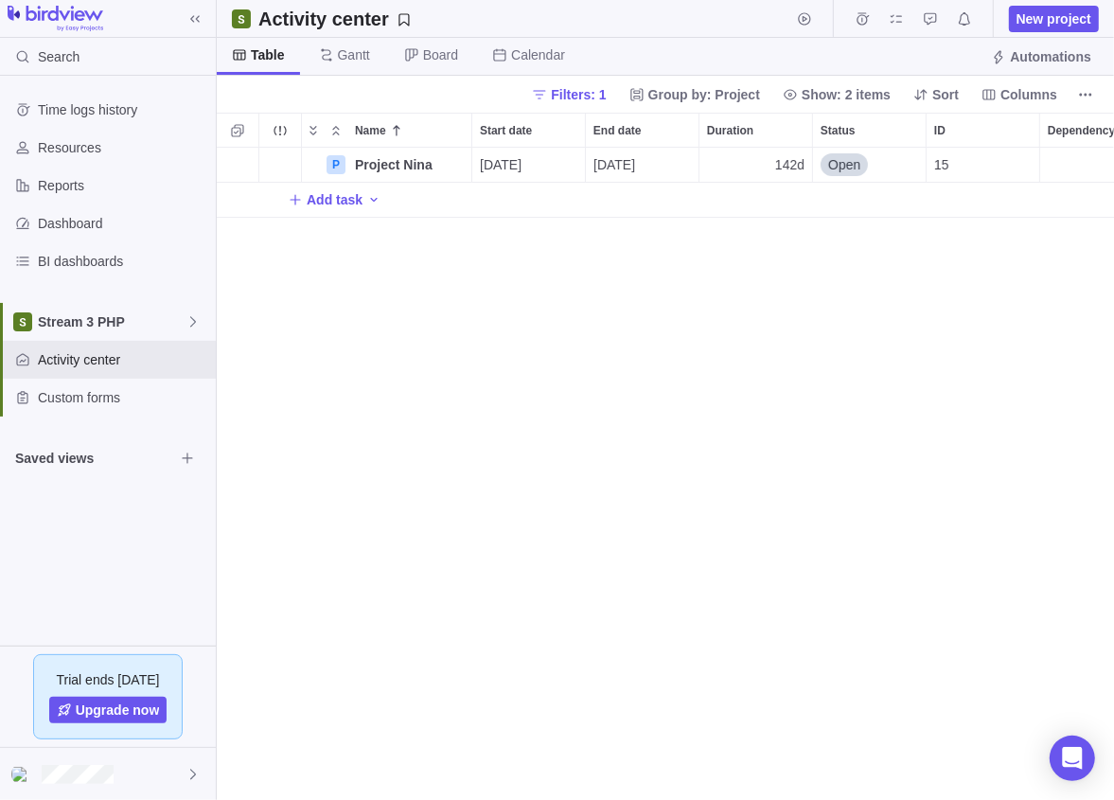
click at [367, 208] on span "Add activity" at bounding box center [373, 199] width 15 height 27
click at [786, 262] on div "P Project Nina Details [DATE] [DATE] 142d Open 15 Add task" at bounding box center [666, 474] width 898 height 653
click at [891, 98] on icon "More actions" at bounding box center [1086, 94] width 15 height 15
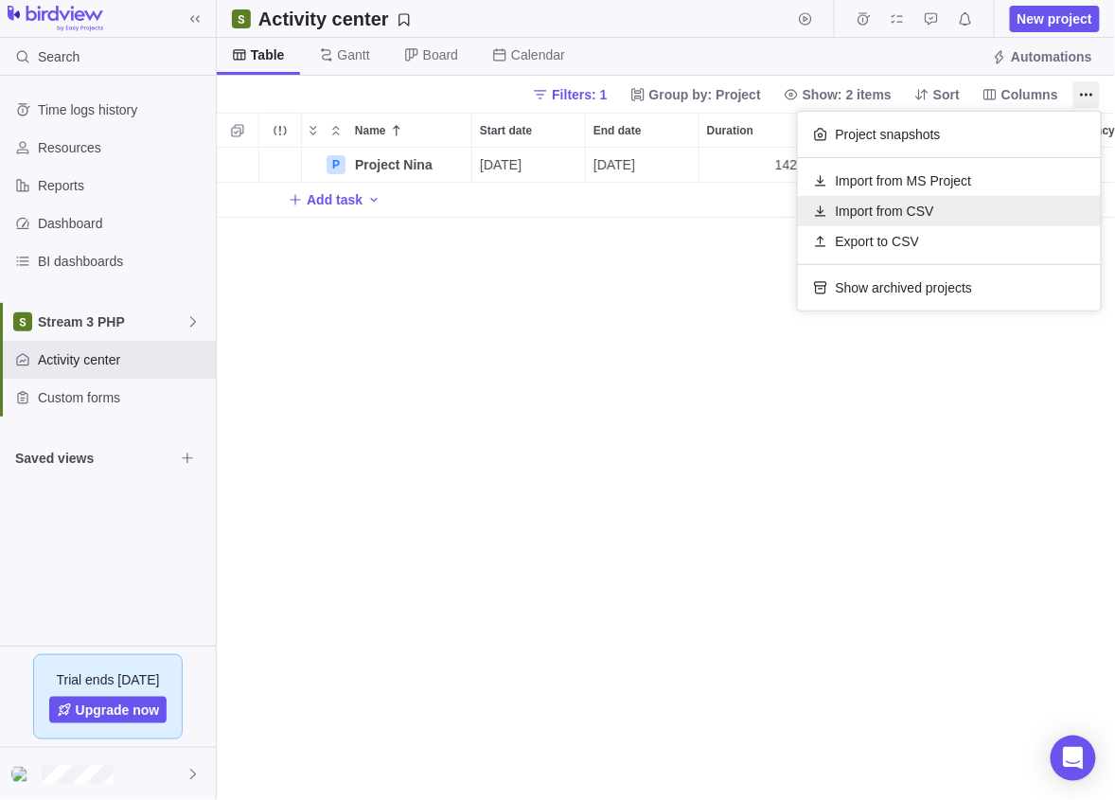
click at [885, 216] on span "Import from CSV" at bounding box center [885, 211] width 98 height 19
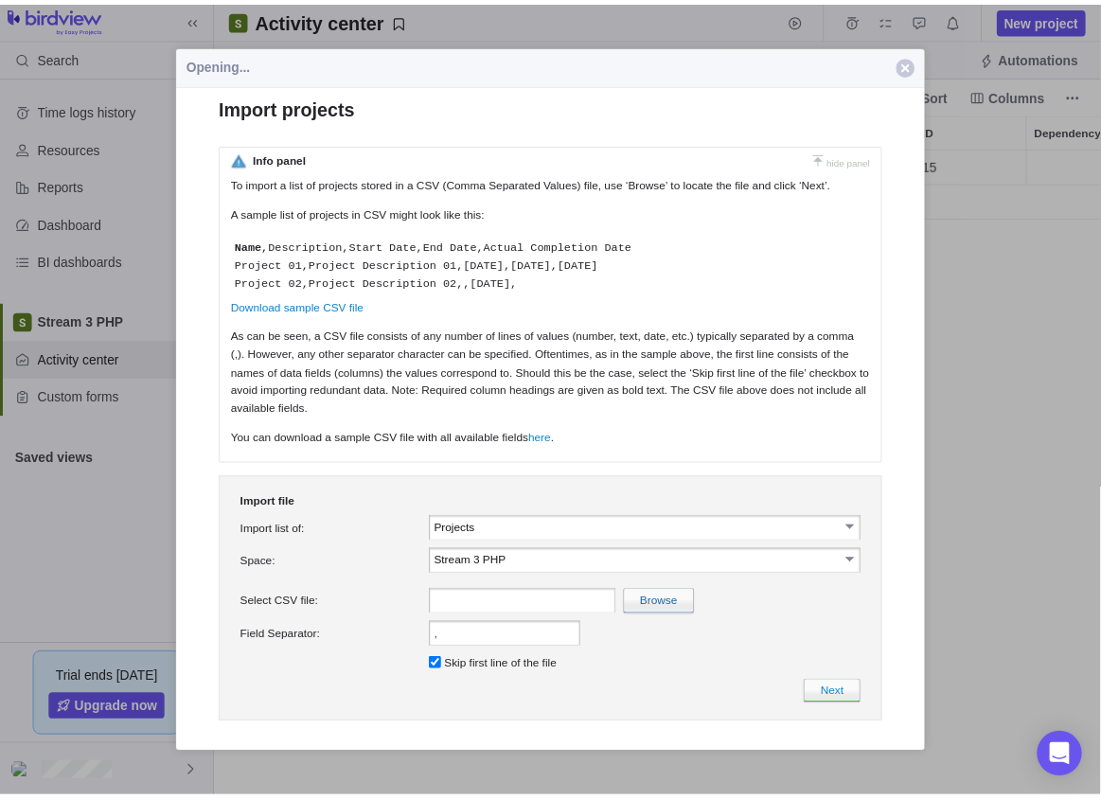
scroll to position [0, 0]
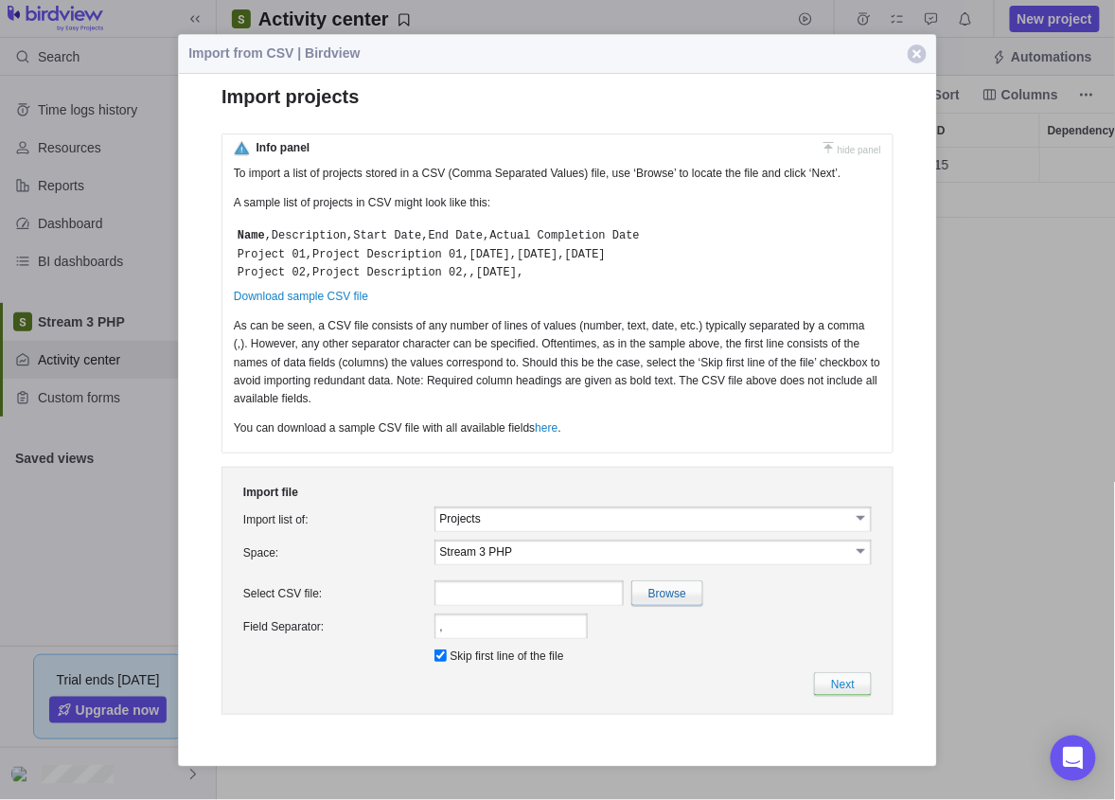
drag, startPoint x: 647, startPoint y: 61, endPoint x: 1224, endPoint y: 40, distance: 577.8
click at [891, 40] on html "Search Time logs history Resources Reports Dashboard BI dashboards Stream 3 PHP…" at bounding box center [557, 400] width 1115 height 800
click at [627, 56] on span "Import from CSV | Birdview" at bounding box center [529, 54] width 700 height 38
click at [523, 526] on input "Projects" at bounding box center [645, 518] width 410 height 16
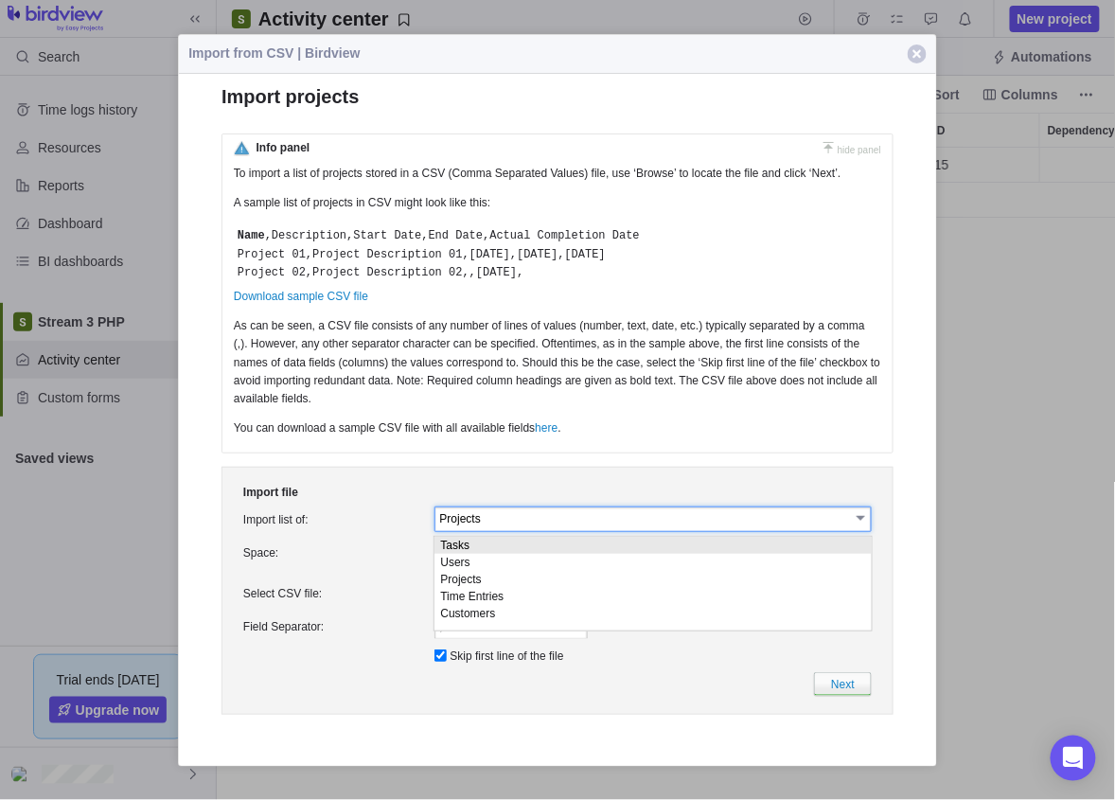
click at [476, 550] on li "Tasks" at bounding box center [652, 545] width 437 height 17
type input "Tasks"
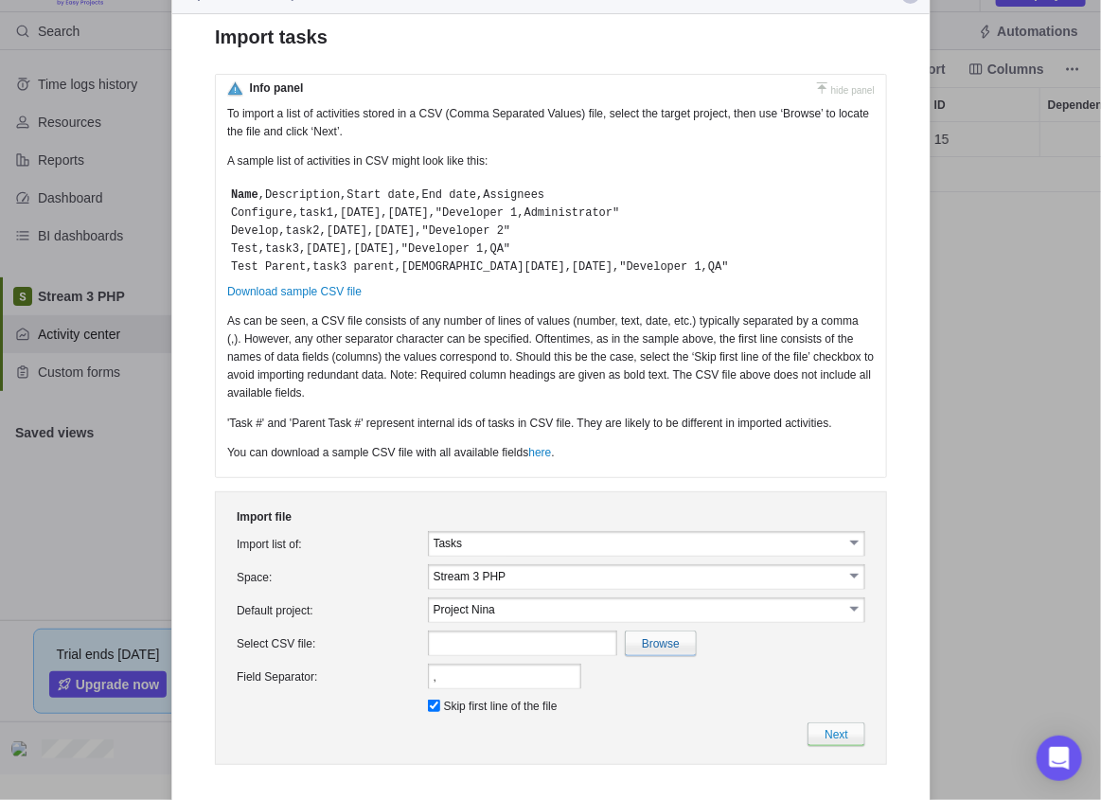
scroll to position [40, 0]
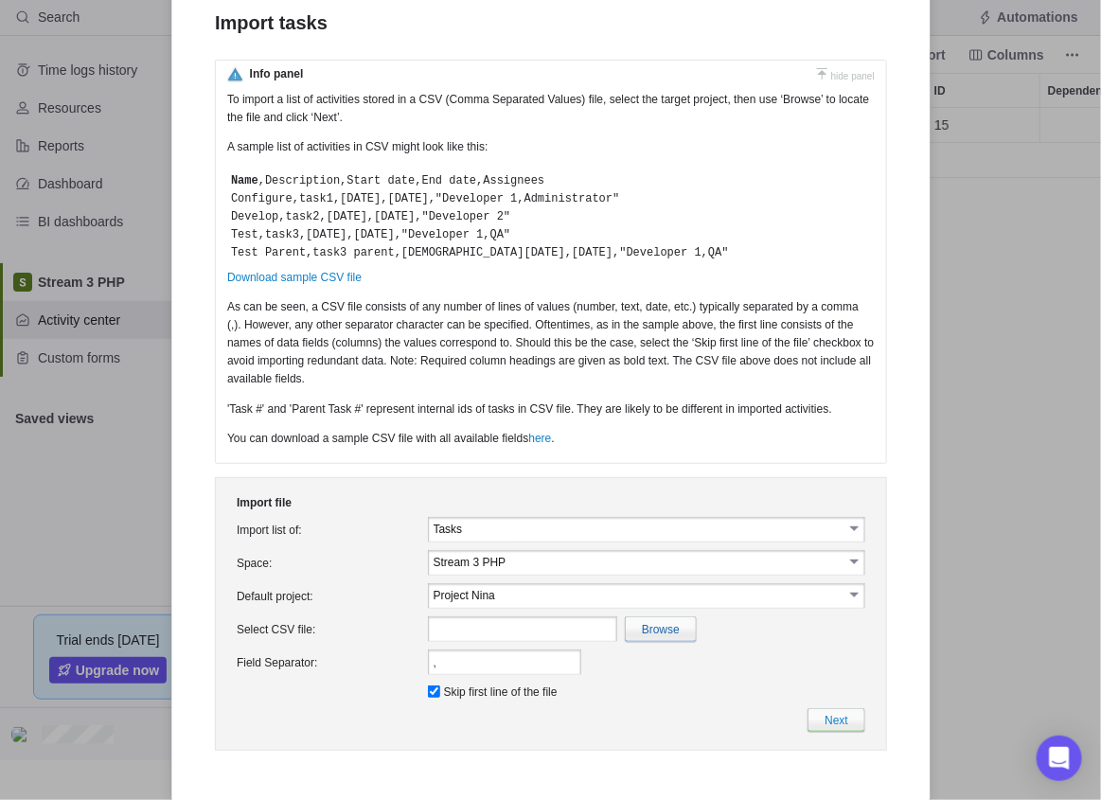
click at [505, 576] on table "Stream 3 PHP select" at bounding box center [645, 563] width 437 height 26
click at [517, 565] on input "Stream 3 PHP" at bounding box center [638, 562] width 410 height 16
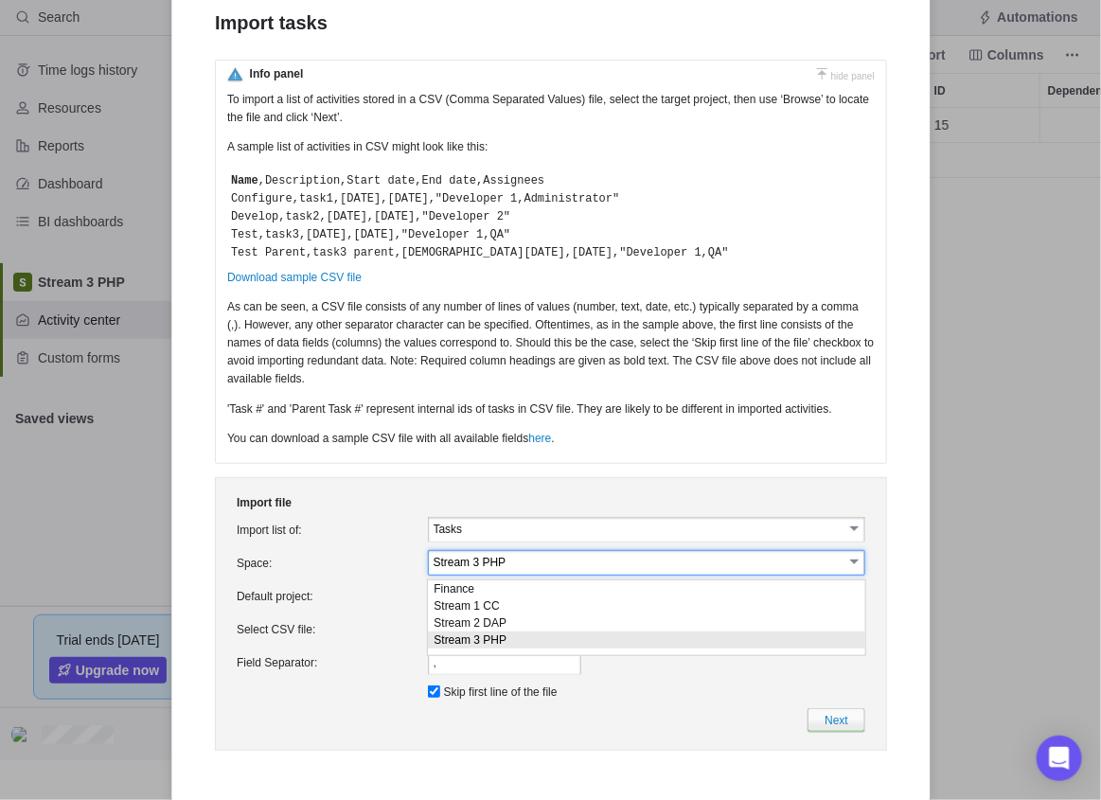
click at [500, 639] on li "Stream 3 PHP" at bounding box center [645, 639] width 437 height 17
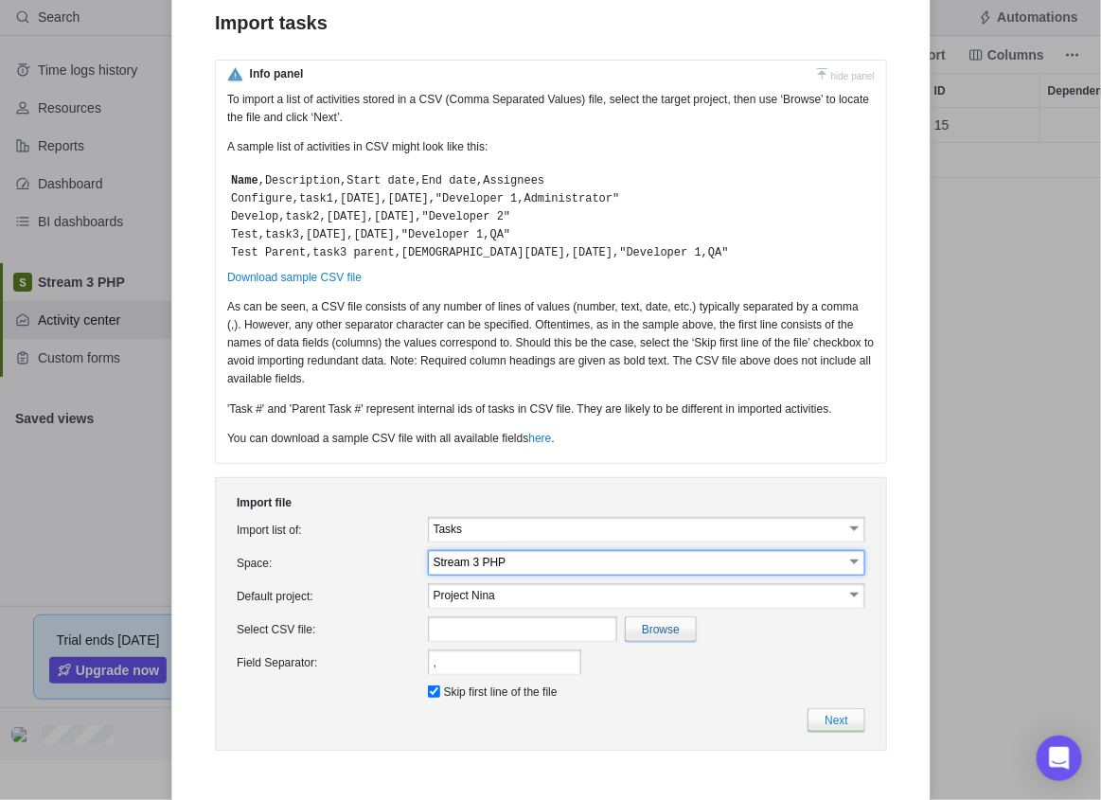
click at [537, 599] on input "Project Nina" at bounding box center [638, 595] width 410 height 16
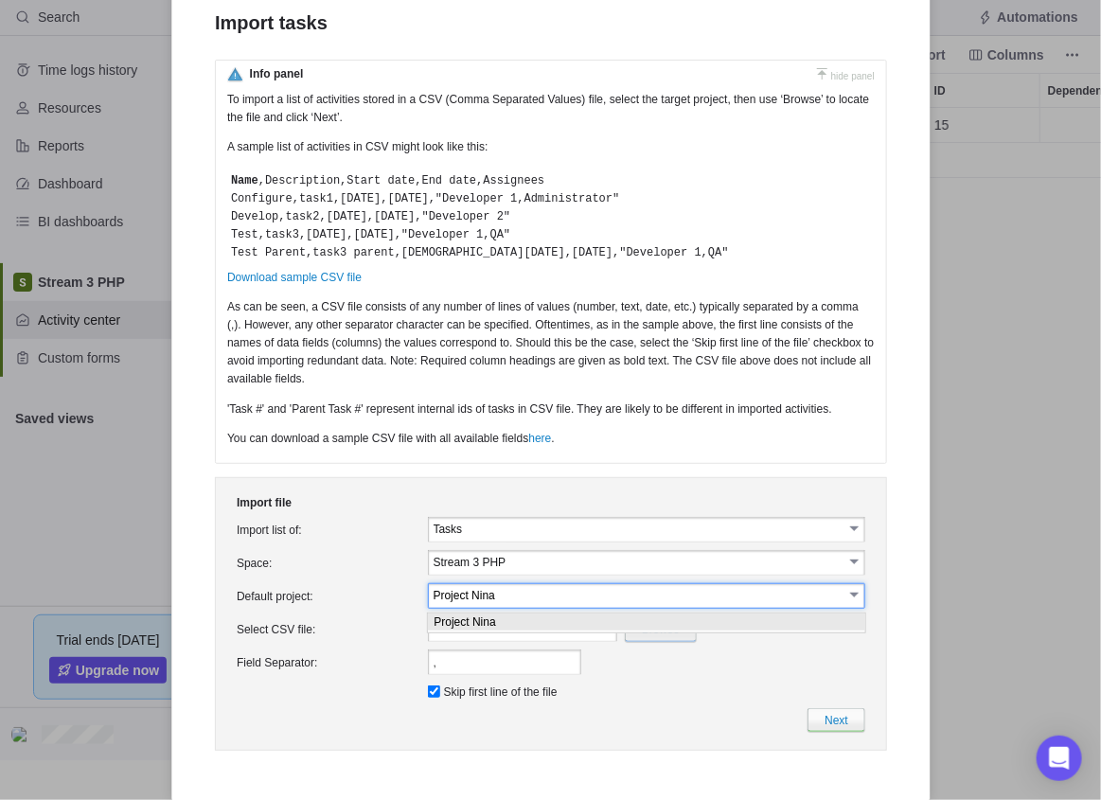
click at [537, 599] on input "Project Nina" at bounding box center [638, 595] width 410 height 16
click at [834, 639] on td ", Field Separator is a required field." at bounding box center [645, 662] width 445 height 33
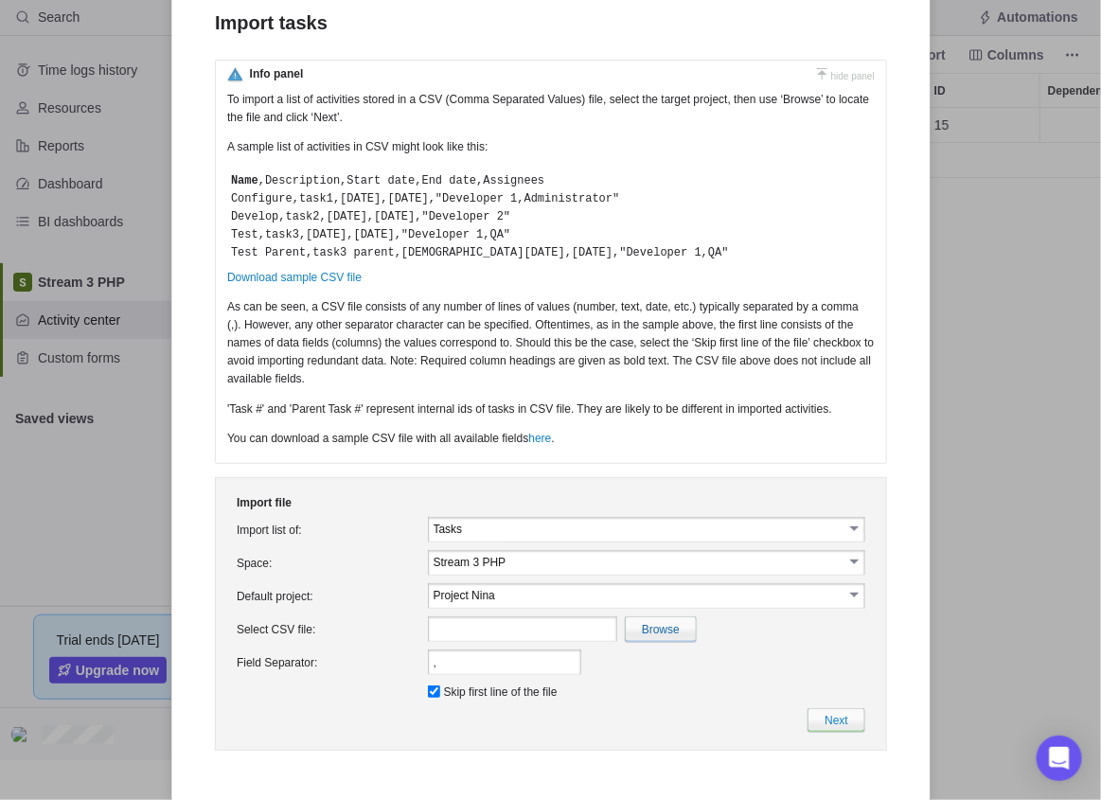
click at [647, 639] on input "file" at bounding box center [246, 629] width 895 height 24
type input "C:\fakepath\TasksImport.csv"
type input "TasksImport.csv"
click at [840, 639] on link "Next" at bounding box center [835, 720] width 58 height 24
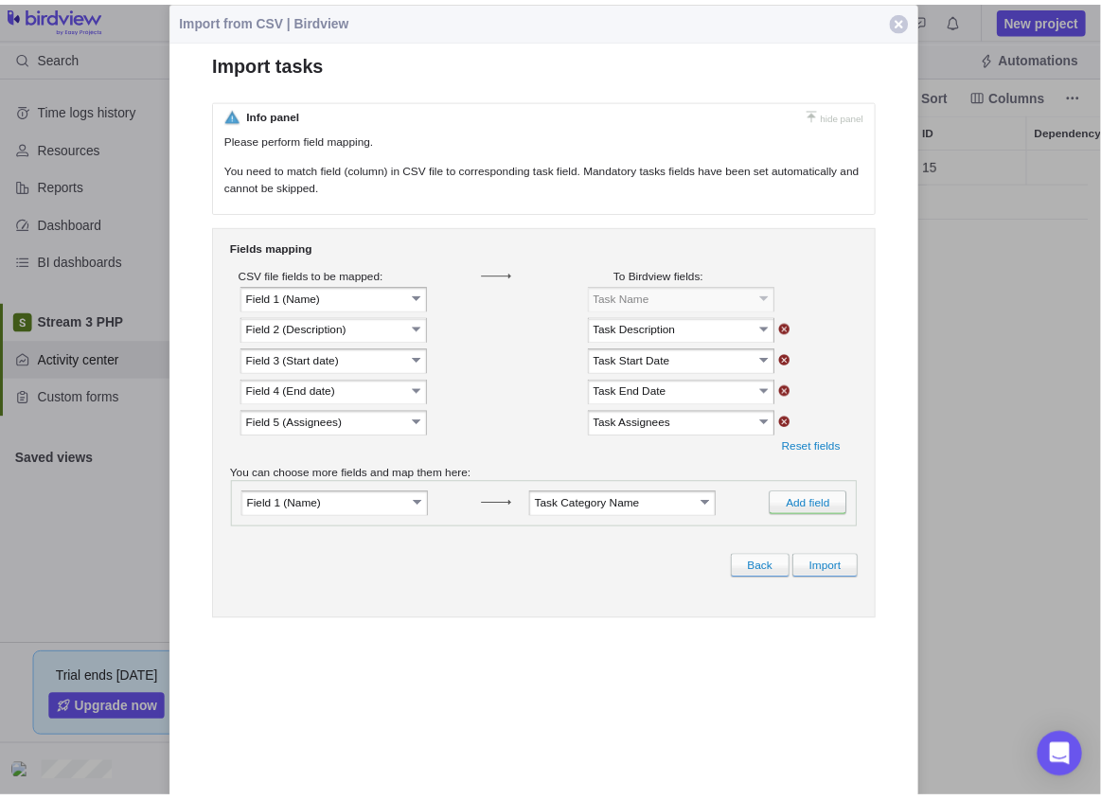
scroll to position [638, 885]
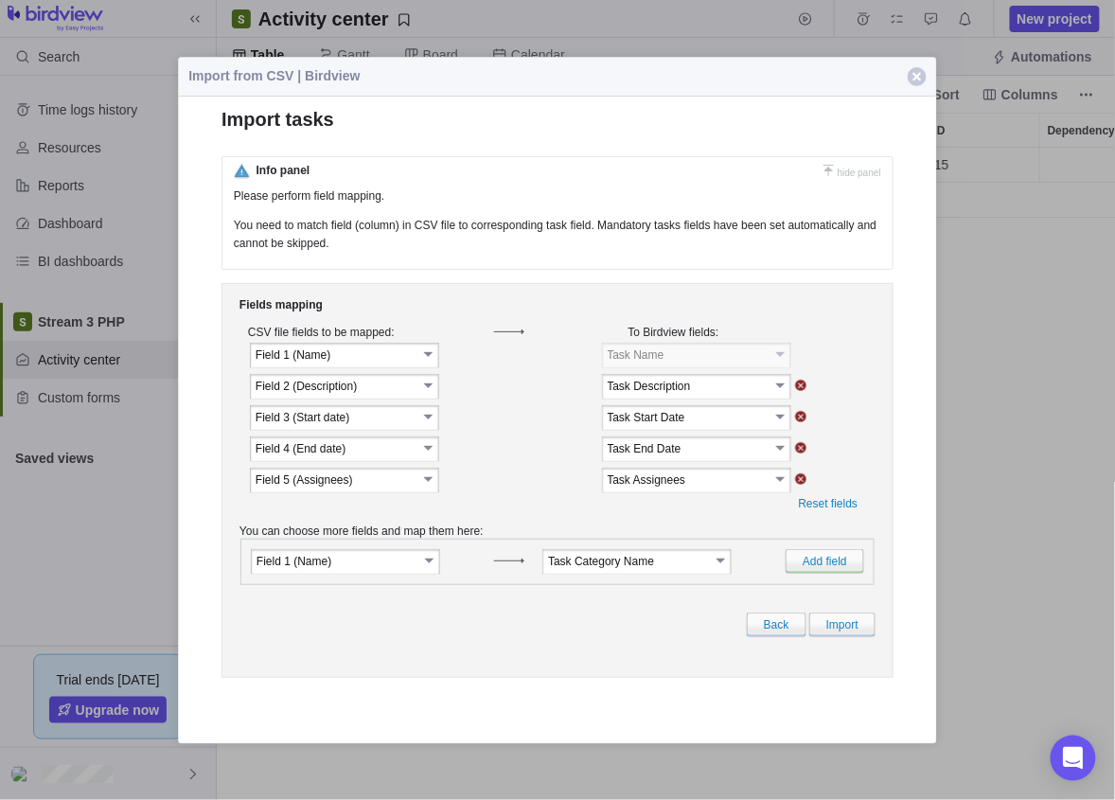
click at [432, 390] on link "select" at bounding box center [429, 385] width 17 height 19
click at [871, 636] on link "Import" at bounding box center [842, 624] width 66 height 24
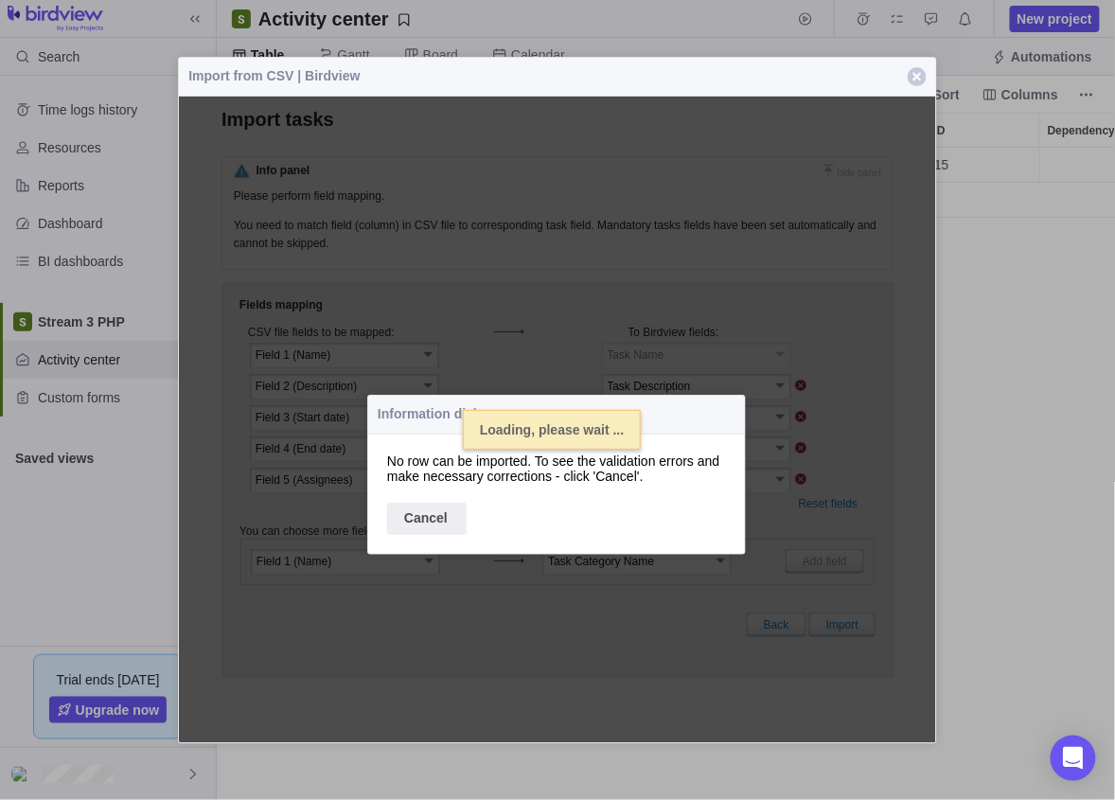
select select
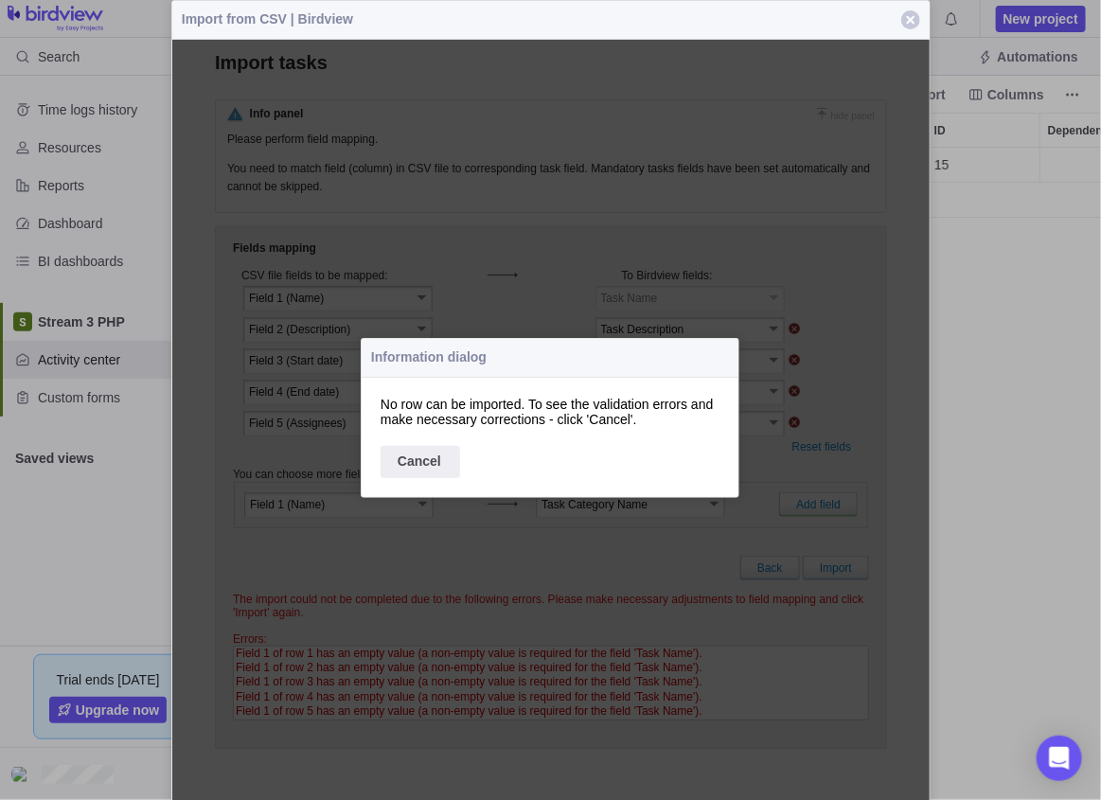
scroll to position [14, 15]
click at [422, 467] on div "Cancel" at bounding box center [420, 461] width 80 height 32
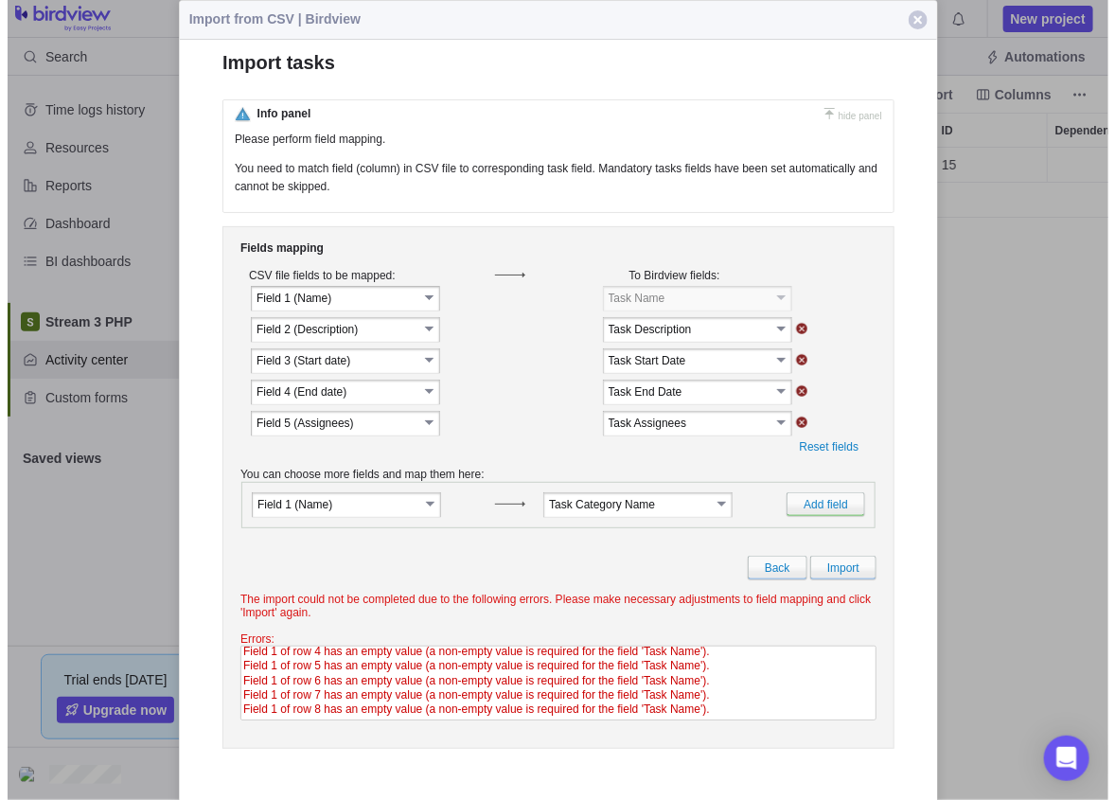
scroll to position [0, 0]
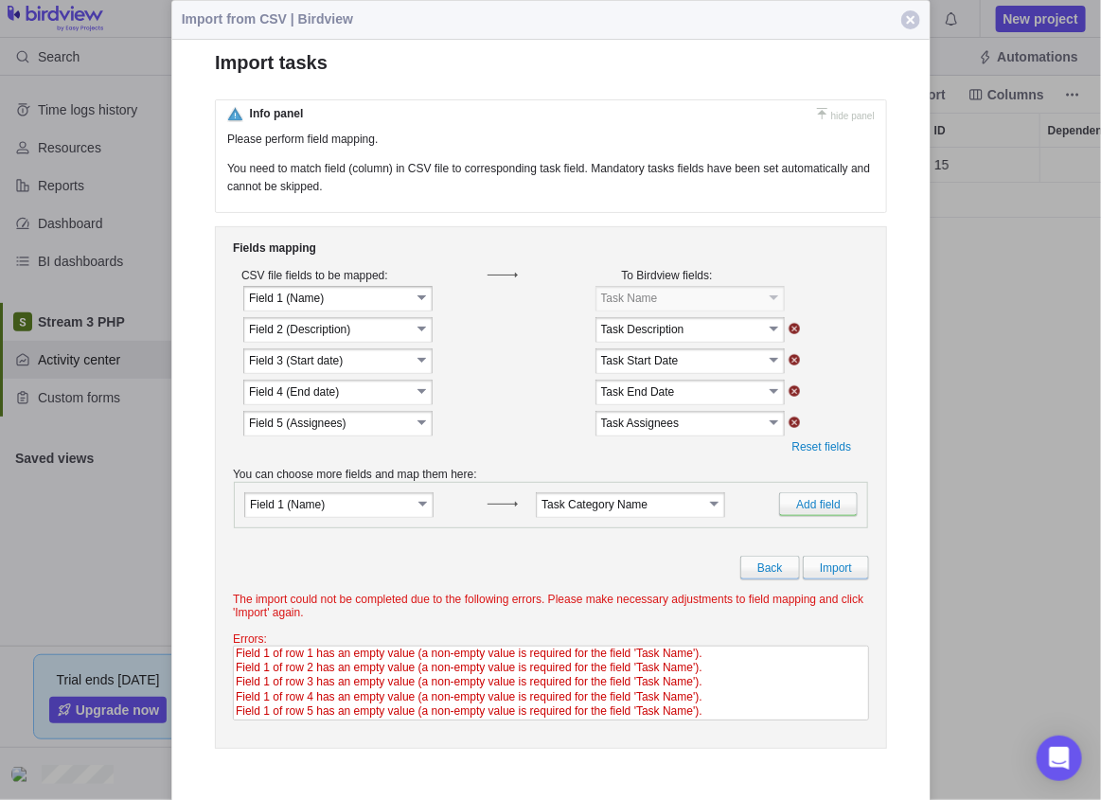
click at [891, 20] on span "button" at bounding box center [910, 19] width 19 height 19
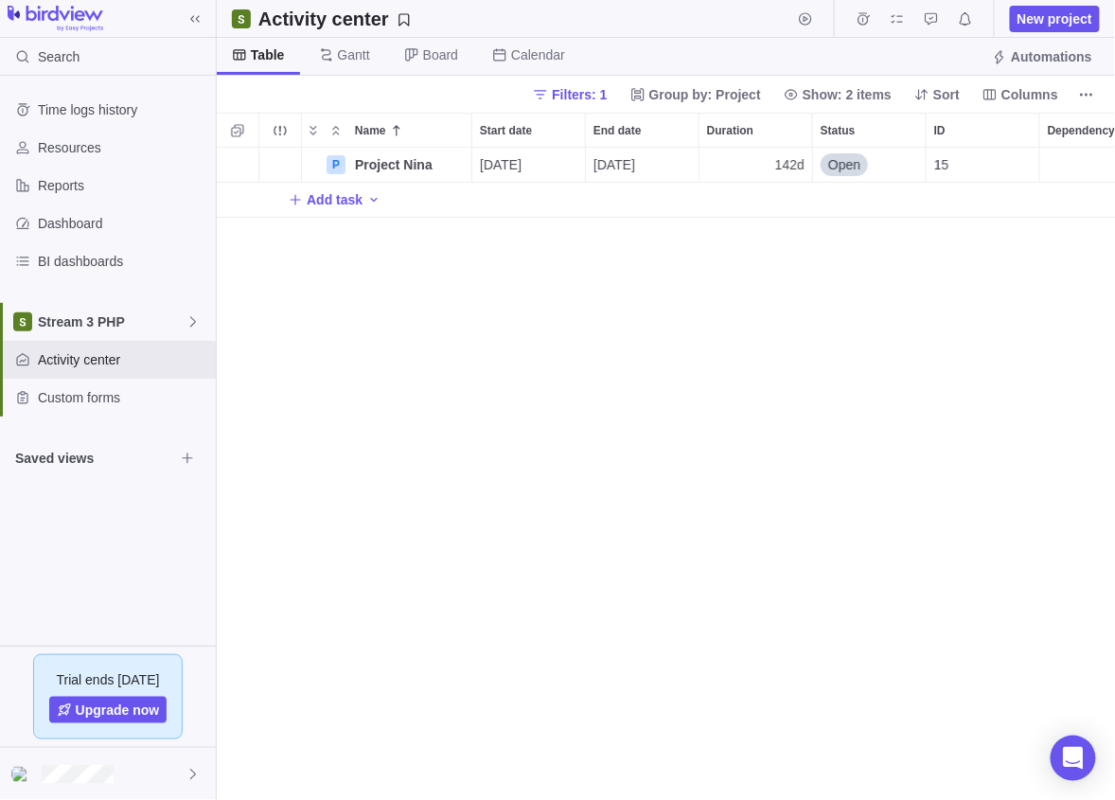
scroll to position [638, 885]
click at [375, 195] on icon "Add activity" at bounding box center [373, 199] width 15 height 15
click at [744, 340] on div "P Project Nina Details [DATE] [DATE] 142d Open 15 Add task" at bounding box center [666, 474] width 899 height 653
click at [891, 100] on span "More actions" at bounding box center [1086, 94] width 27 height 27
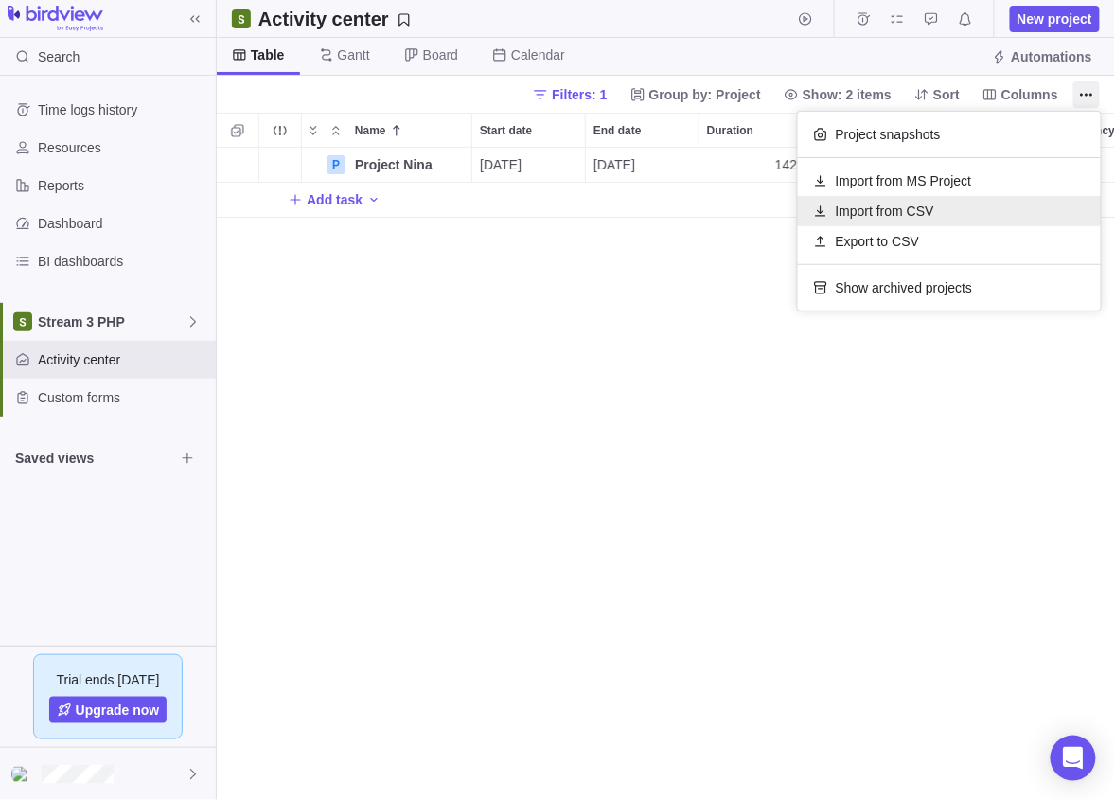
click at [891, 213] on span "Import from CSV" at bounding box center [885, 211] width 98 height 19
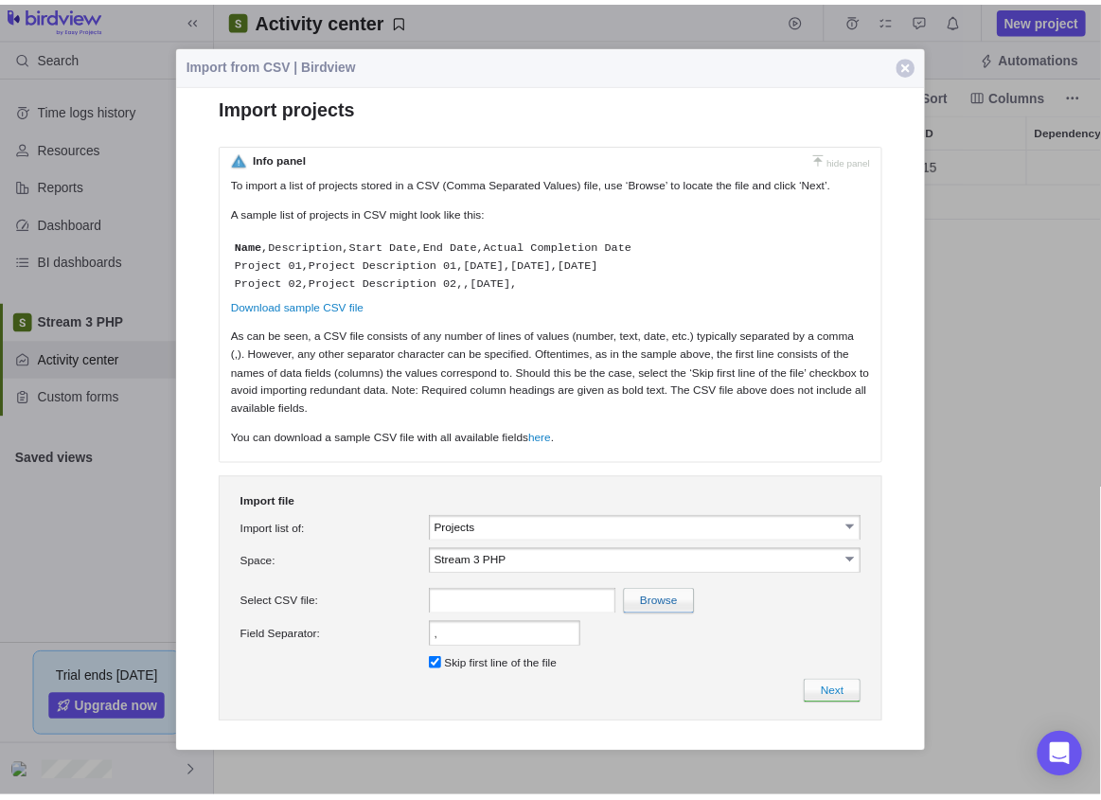
scroll to position [0, 0]
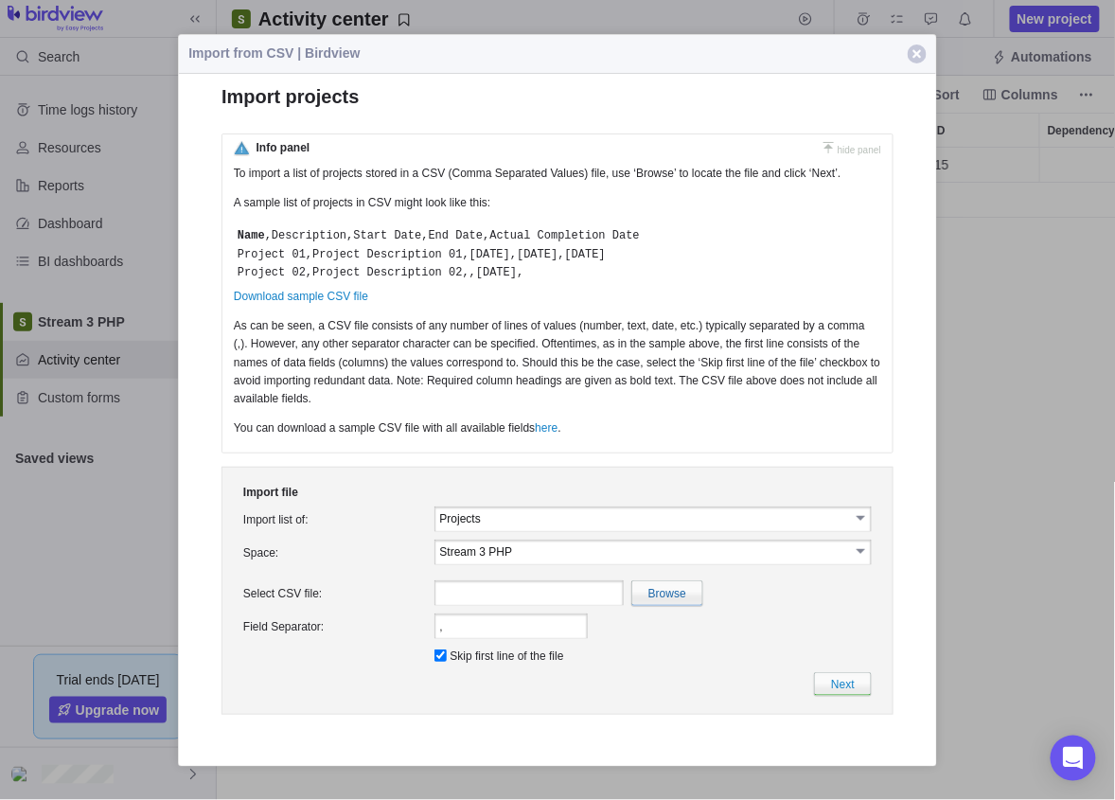
click at [591, 526] on input "Projects" at bounding box center [645, 518] width 410 height 16
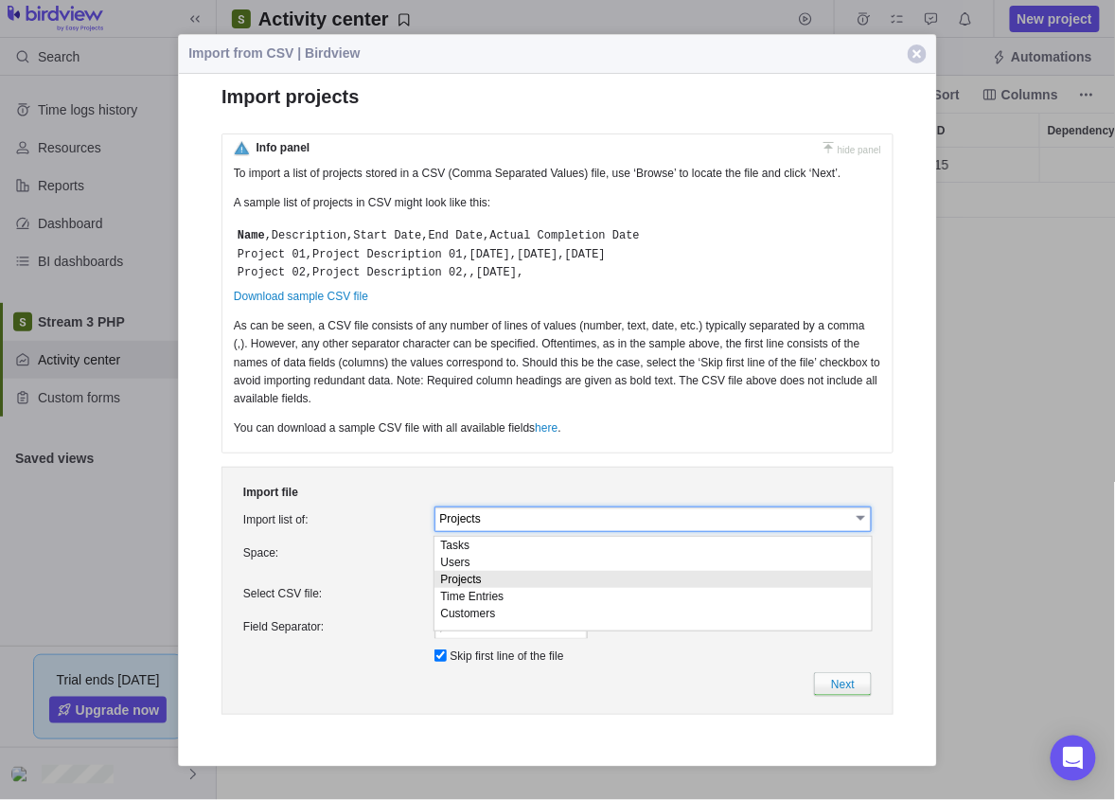
drag, startPoint x: 591, startPoint y: 526, endPoint x: 474, endPoint y: 541, distance: 117.4
click at [474, 541] on li "Tasks" at bounding box center [652, 545] width 437 height 17
type input "Tasks"
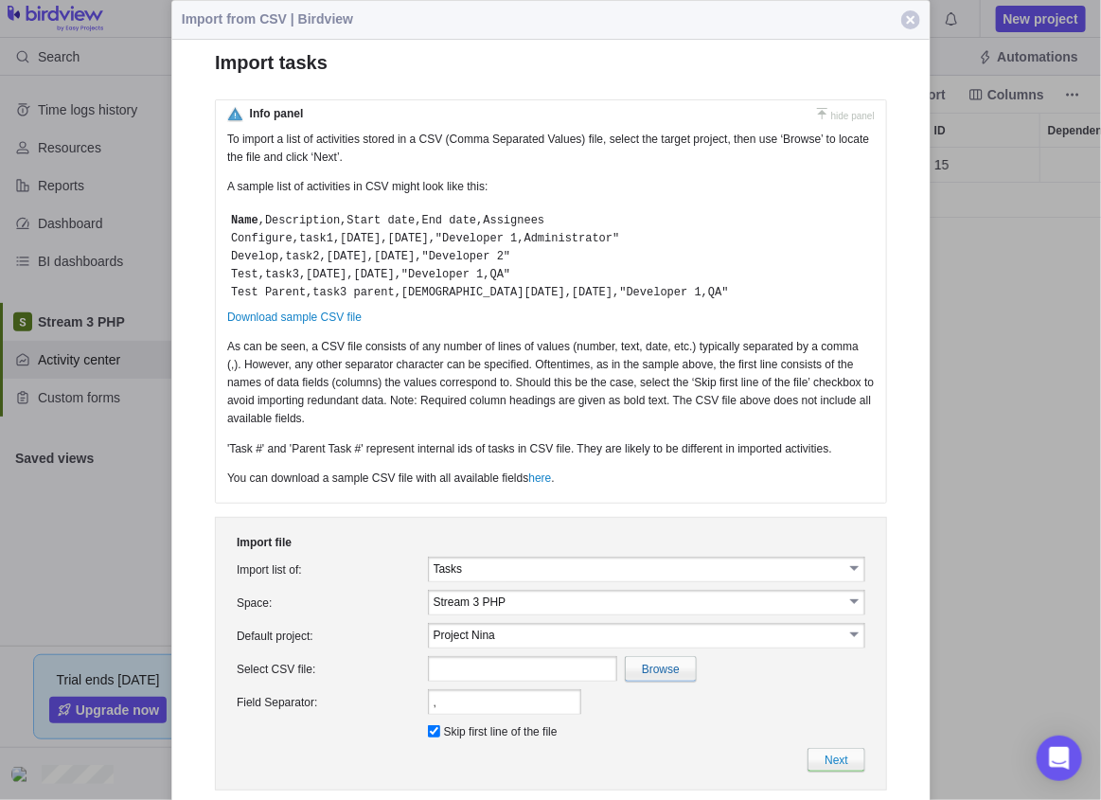
scroll to position [14, 15]
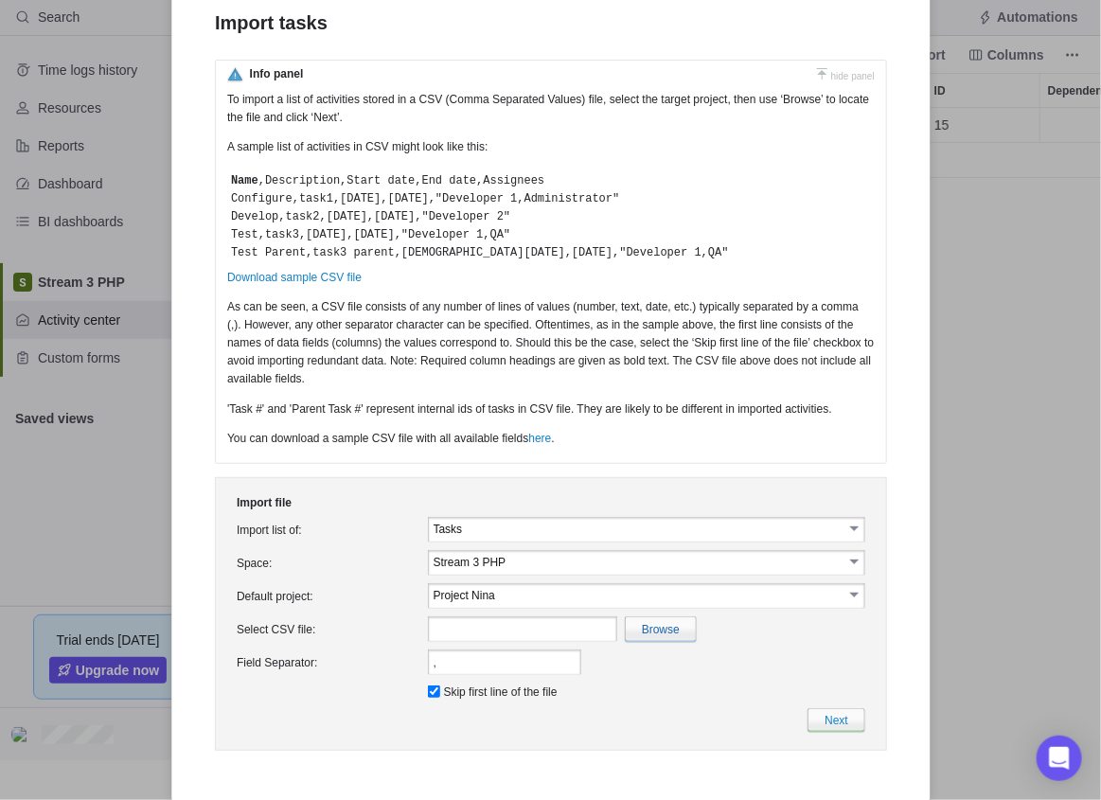
click at [661, 630] on input "file" at bounding box center [246, 629] width 895 height 24
type input "C:\fakepath\TasksImport.csv"
type input "TasksImport.csv"
click at [845, 639] on link "Next" at bounding box center [835, 720] width 58 height 24
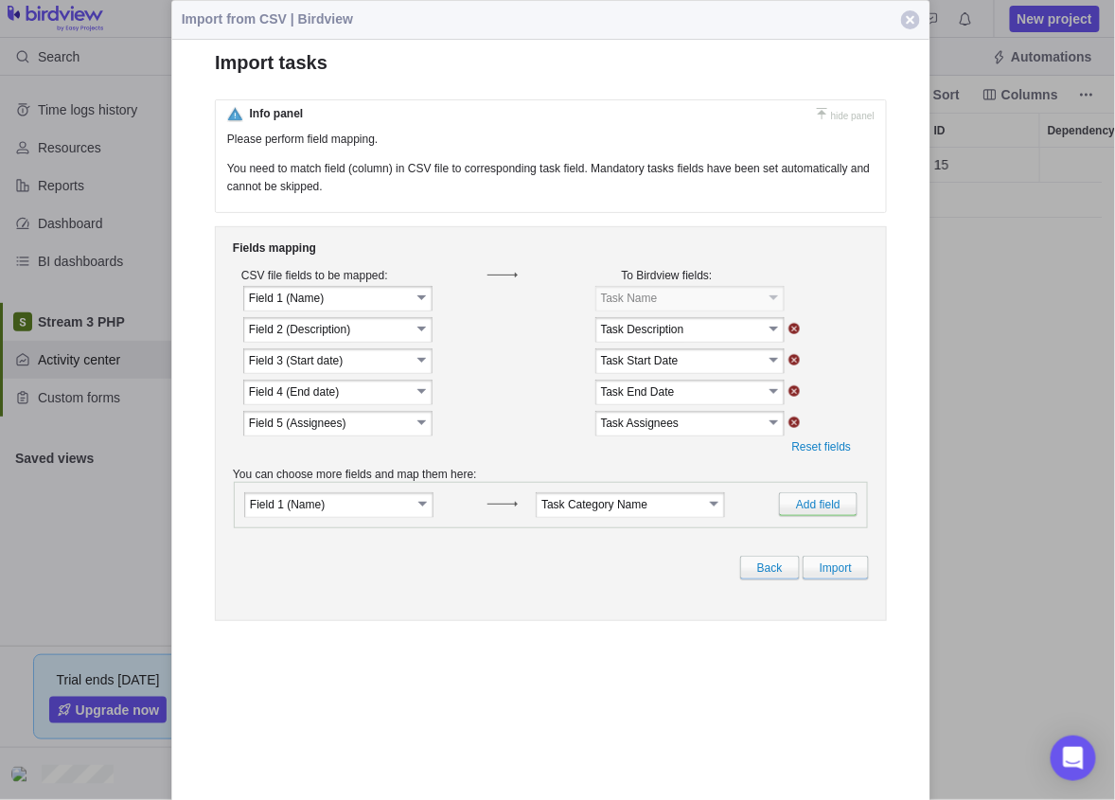
scroll to position [638, 885]
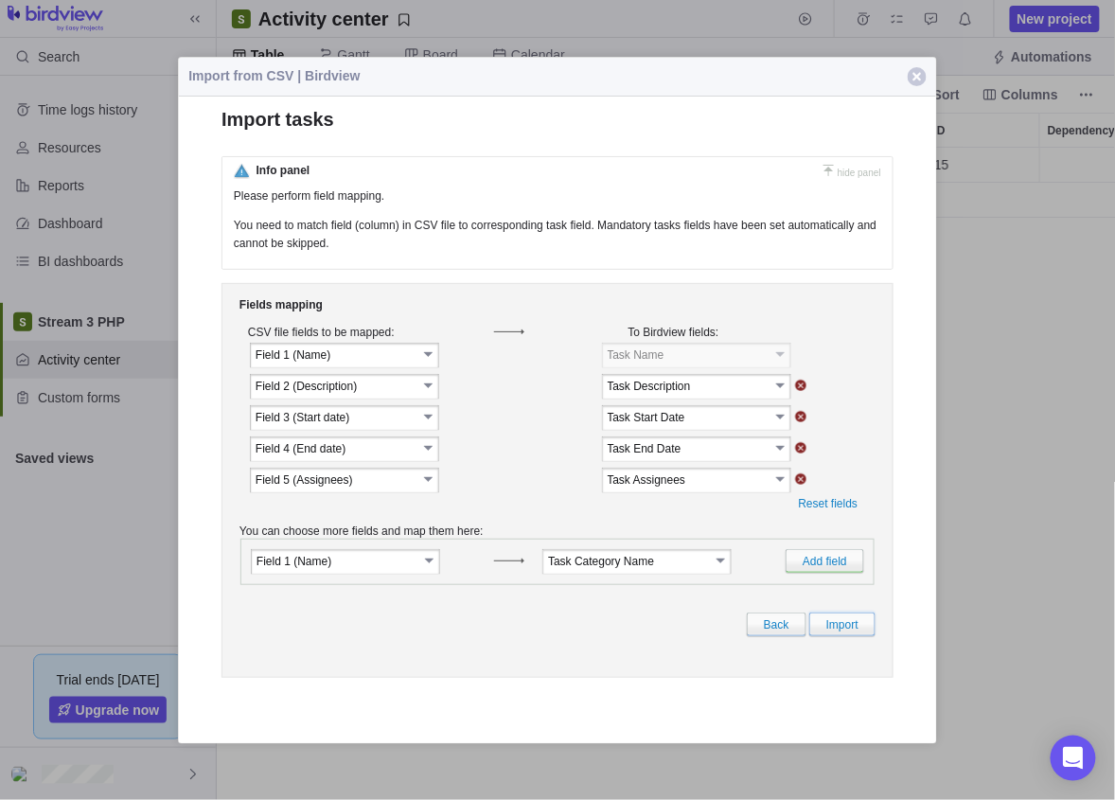
click at [841, 636] on link "Import" at bounding box center [842, 624] width 66 height 24
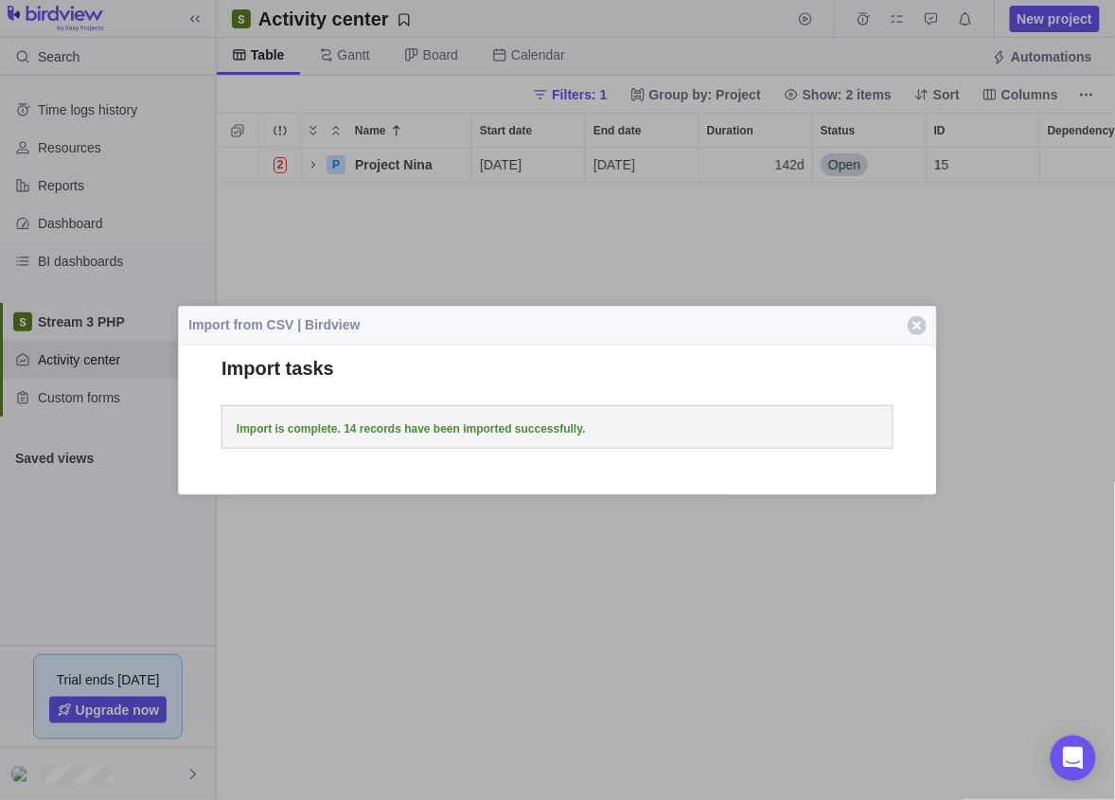
click at [891, 319] on span "button" at bounding box center [917, 325] width 19 height 19
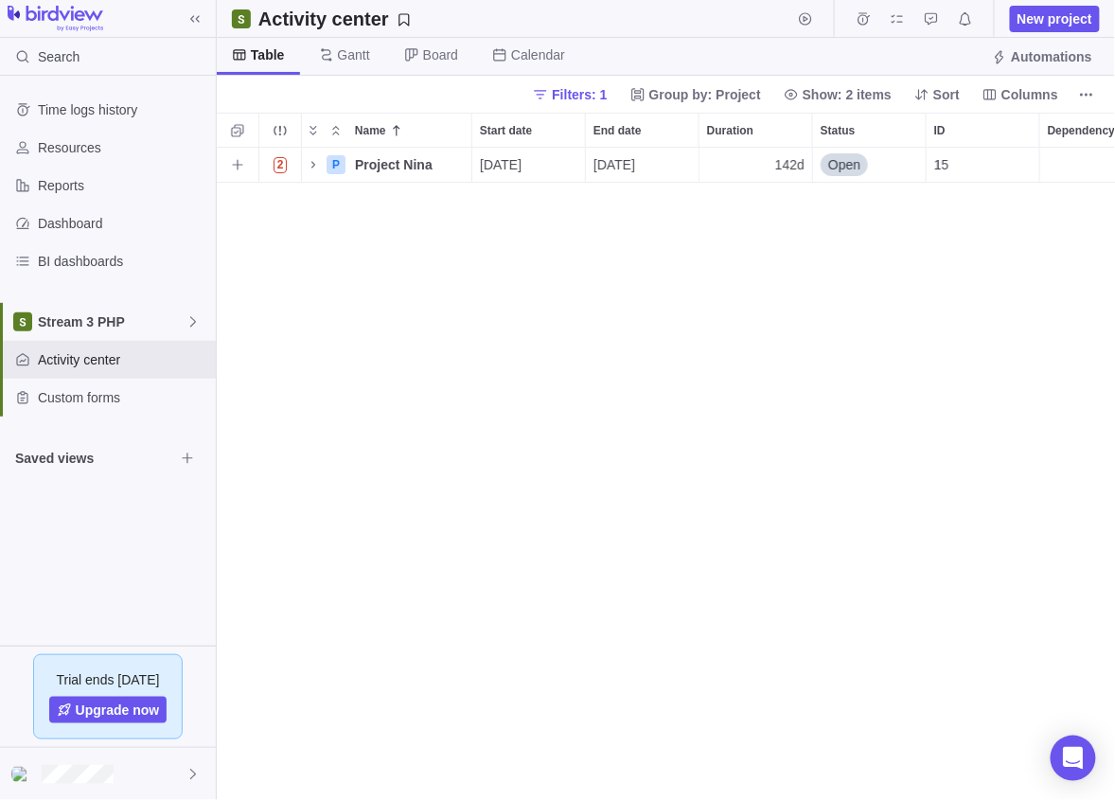
click at [314, 165] on icon "Name" at bounding box center [313, 164] width 15 height 15
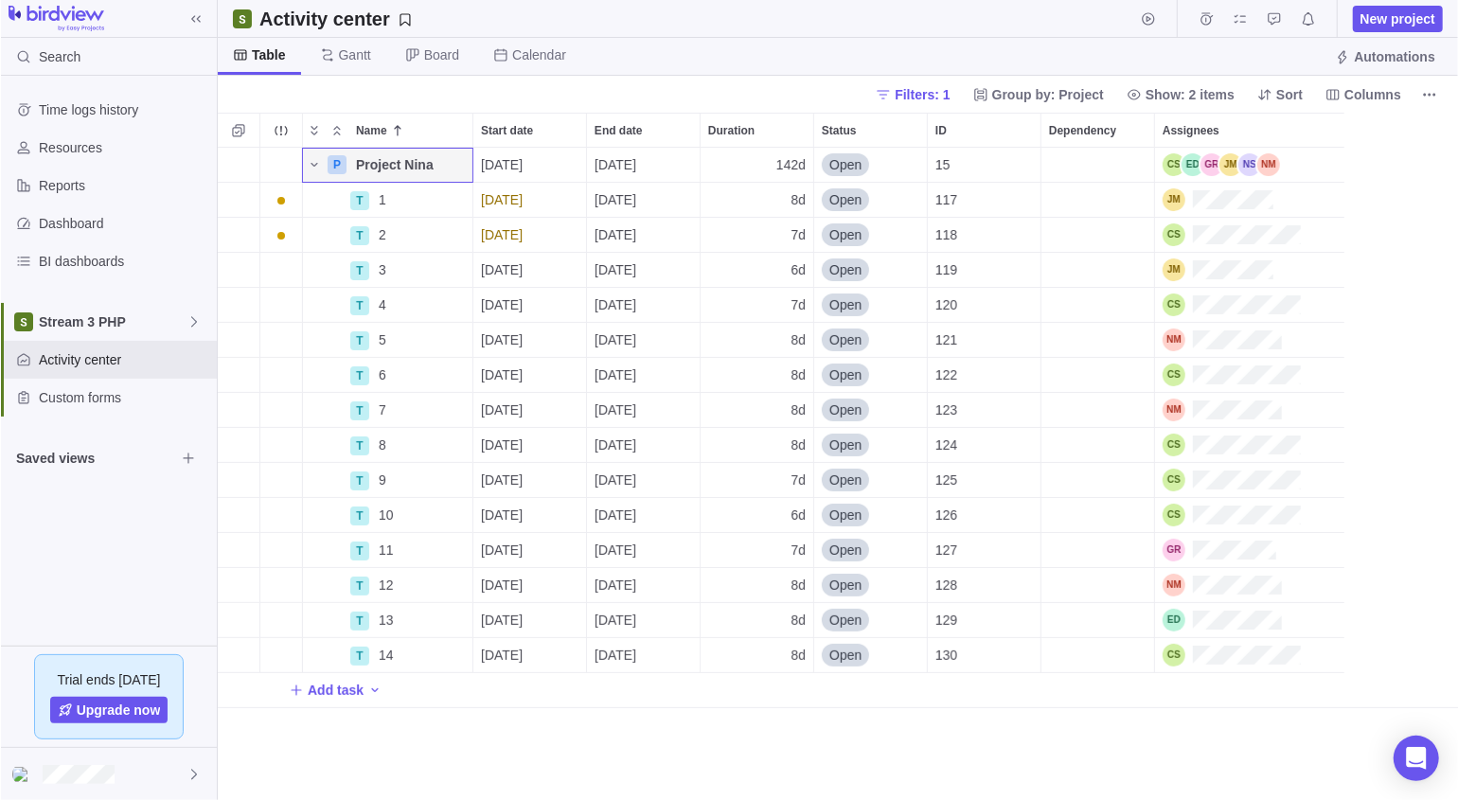
scroll to position [638, 1227]
click at [0, 0] on icon "More actions" at bounding box center [0, 0] width 0 height 0
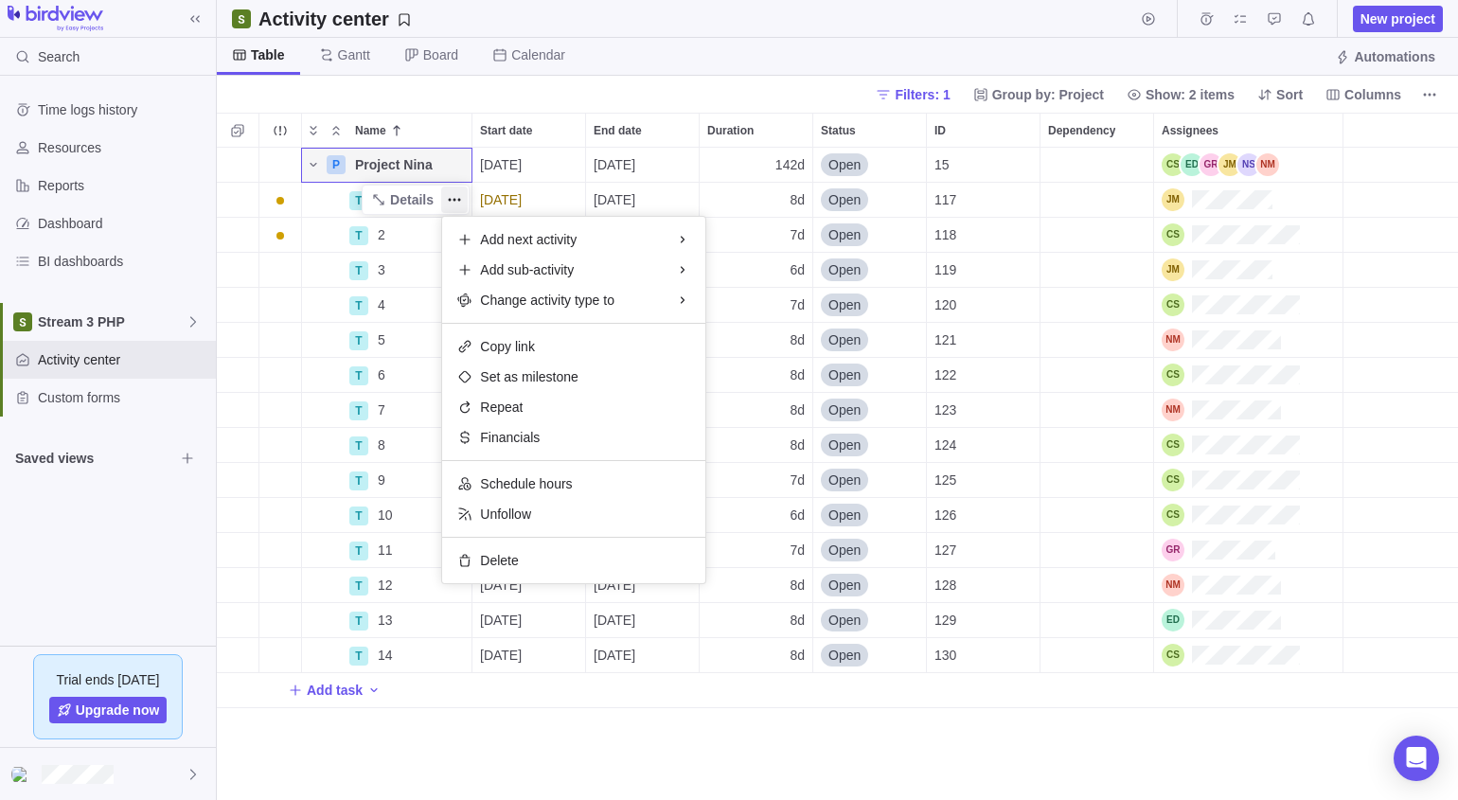
click at [402, 196] on div "Name Start date End date Duration Status ID Dependency Assignees P Project Nina…" at bounding box center [837, 456] width 1241 height 687
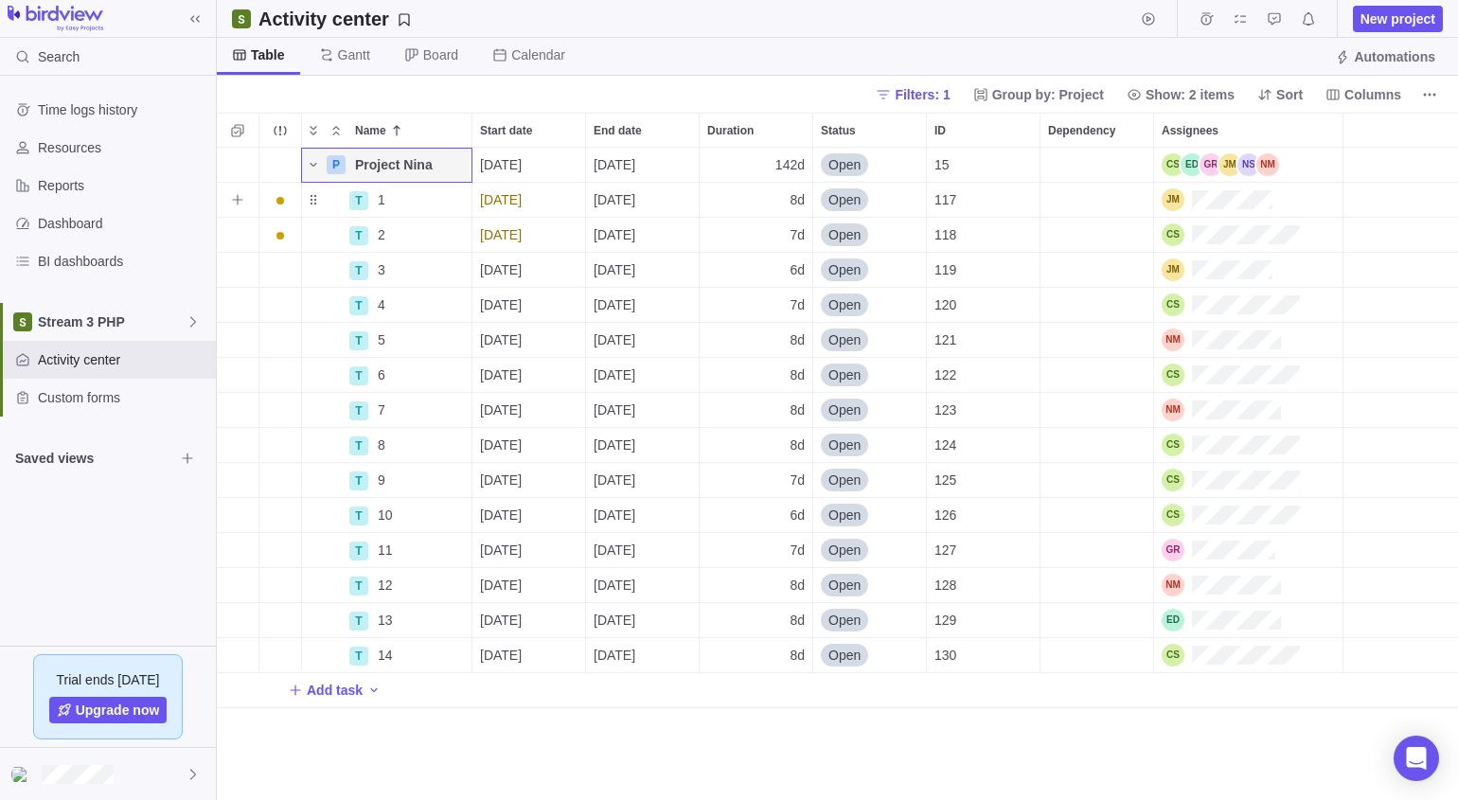
click at [0, 0] on span "Details" at bounding box center [0, 0] width 0 height 0
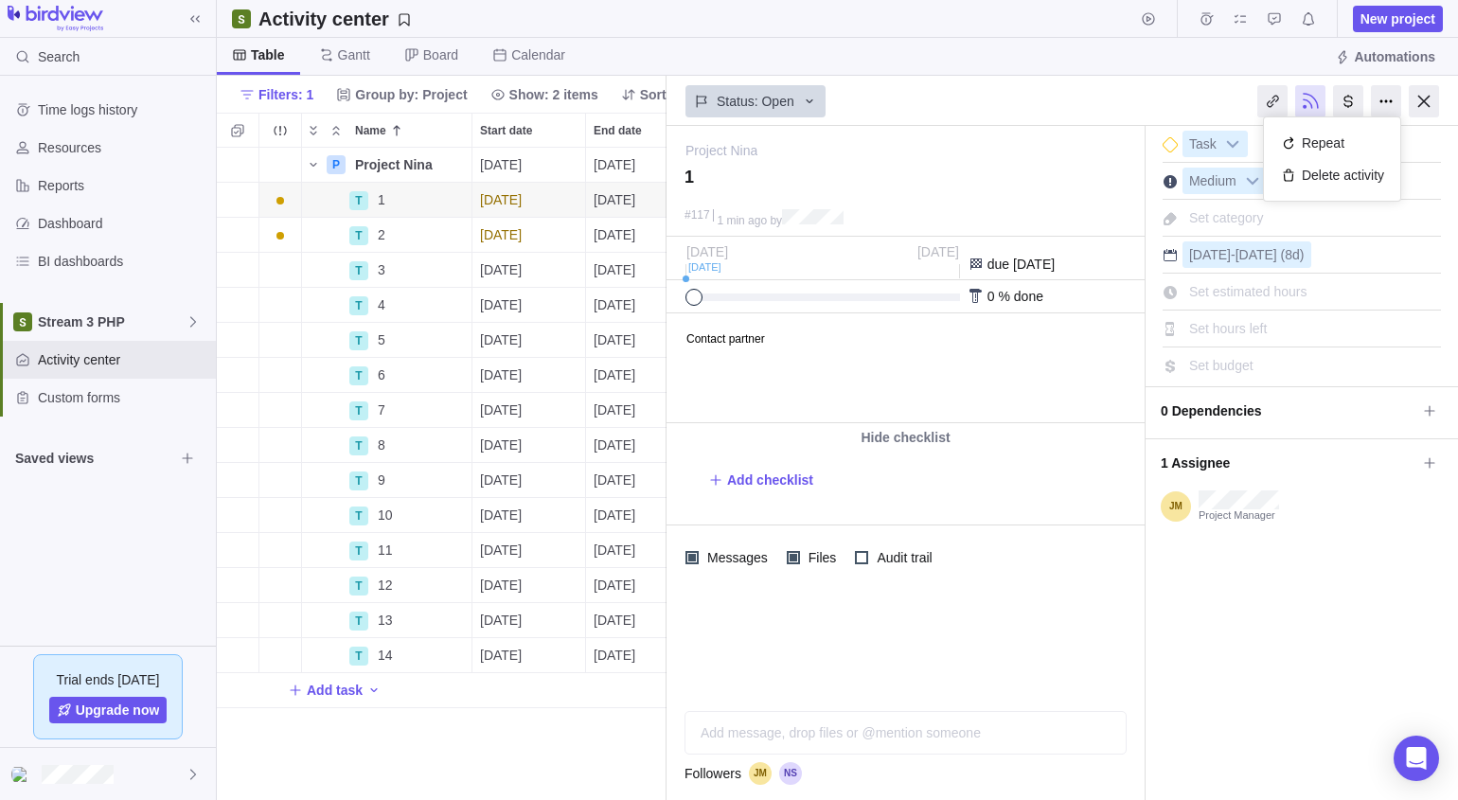
click at [891, 102] on div at bounding box center [1386, 101] width 30 height 32
click at [891, 101] on div at bounding box center [1386, 101] width 30 height 32
click at [891, 98] on div at bounding box center [1386, 101] width 30 height 32
click at [891, 176] on div "Delete activity" at bounding box center [1331, 175] width 117 height 32
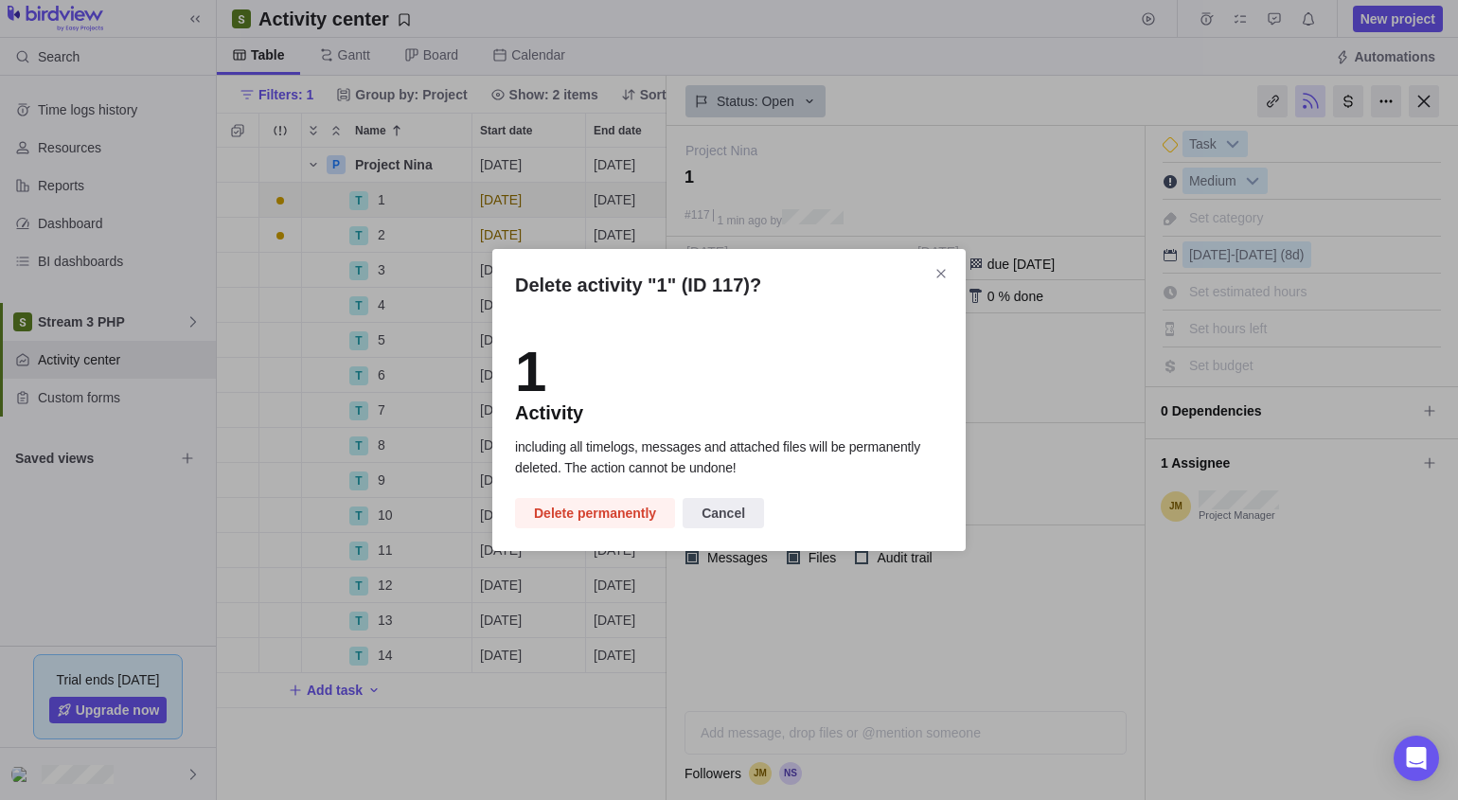
click at [623, 516] on span "Delete permanently" at bounding box center [595, 513] width 122 height 23
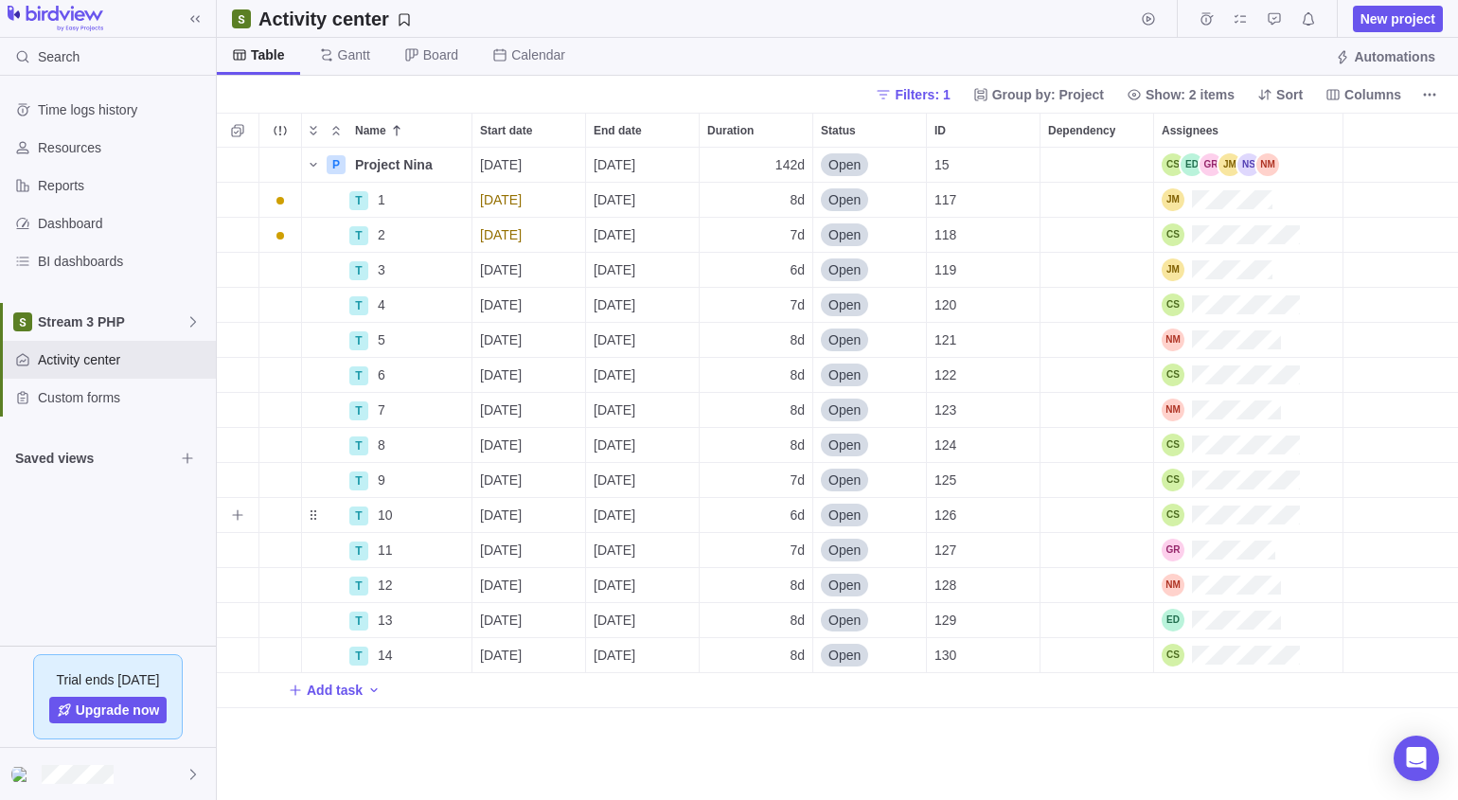
scroll to position [638, 1227]
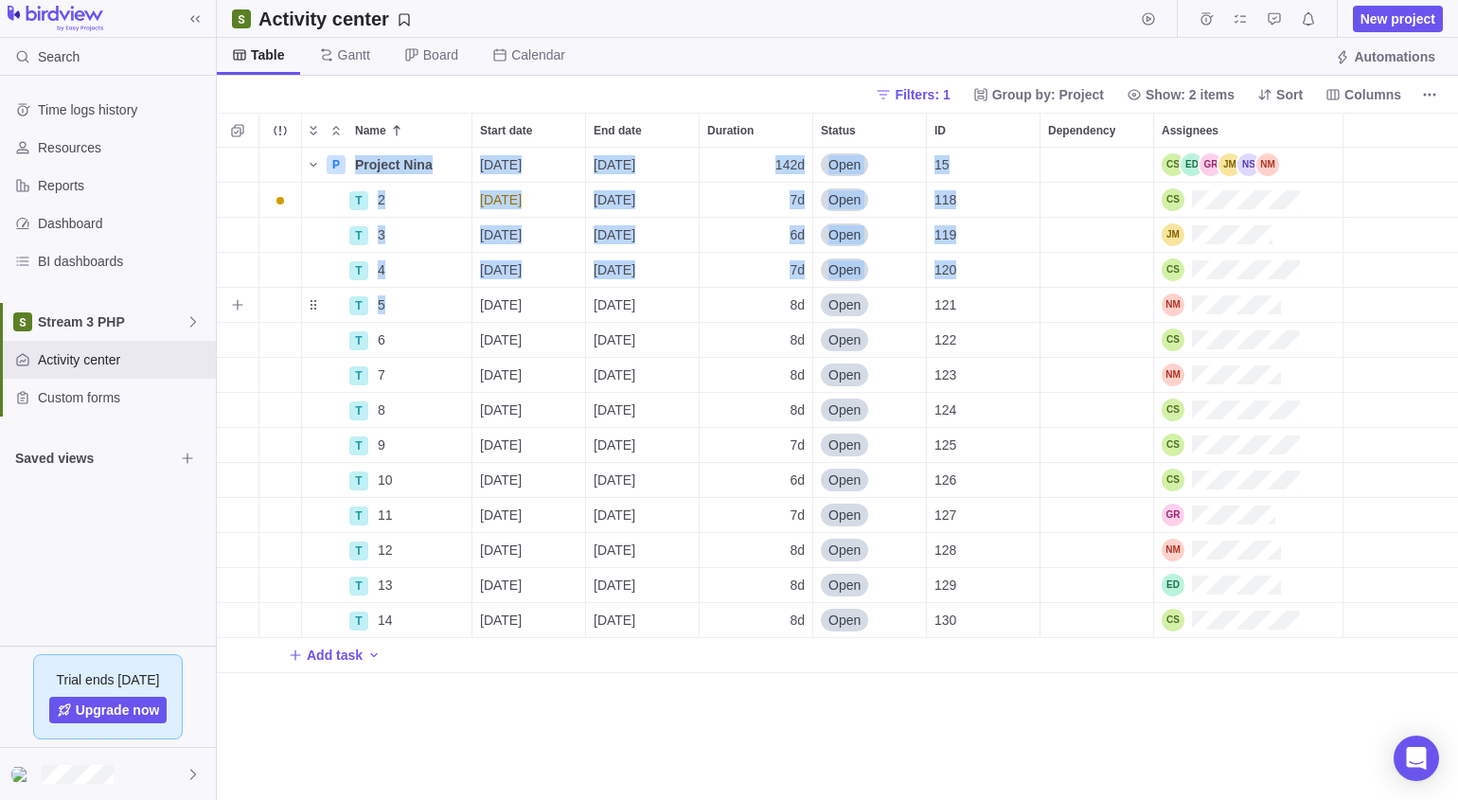
drag, startPoint x: 456, startPoint y: 703, endPoint x: 412, endPoint y: 317, distance: 388.8
click at [412, 317] on div "P Project Nina Details [DATE] [DATE] 142d Open 15 T 2 Details [DATE] [DATE] 7d …" at bounding box center [837, 474] width 1241 height 653
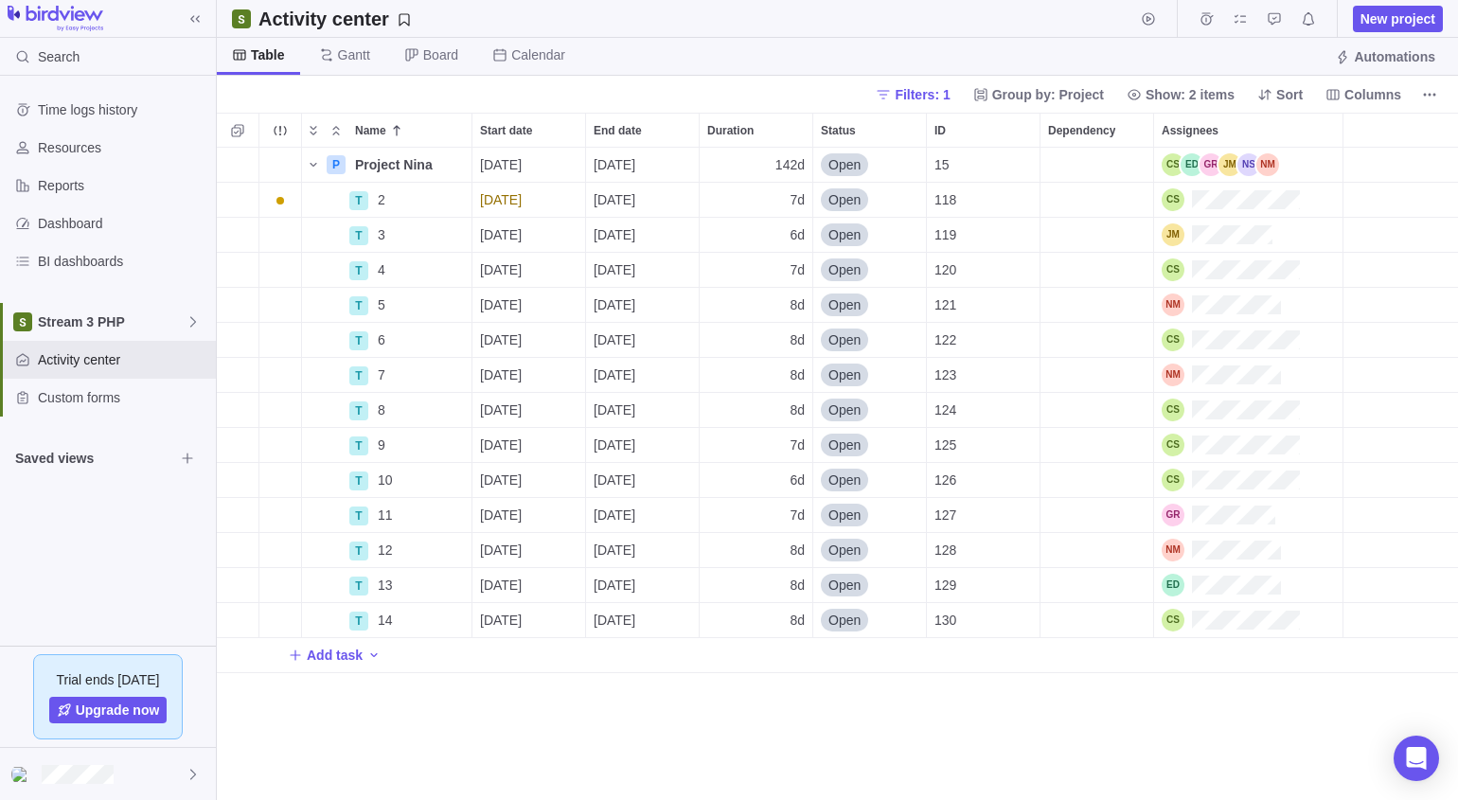
click at [543, 639] on div "P Project Nina Details [DATE] [DATE] 142d Open 15 T 2 Details [DATE] [DATE] 7d …" at bounding box center [837, 474] width 1241 height 653
click at [0, 0] on icon "More actions" at bounding box center [0, 0] width 0 height 0
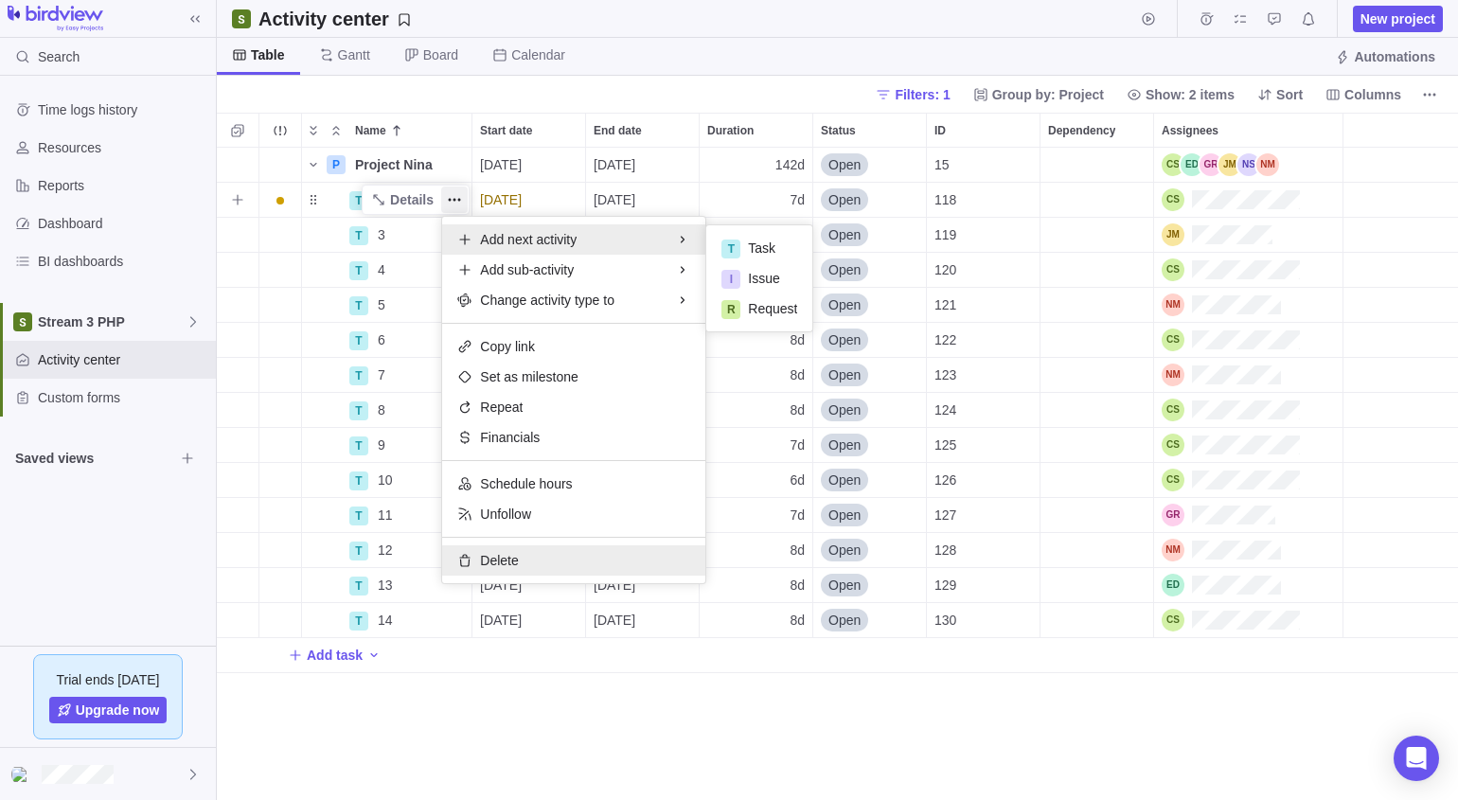
click at [505, 555] on span "Delete" at bounding box center [499, 560] width 38 height 19
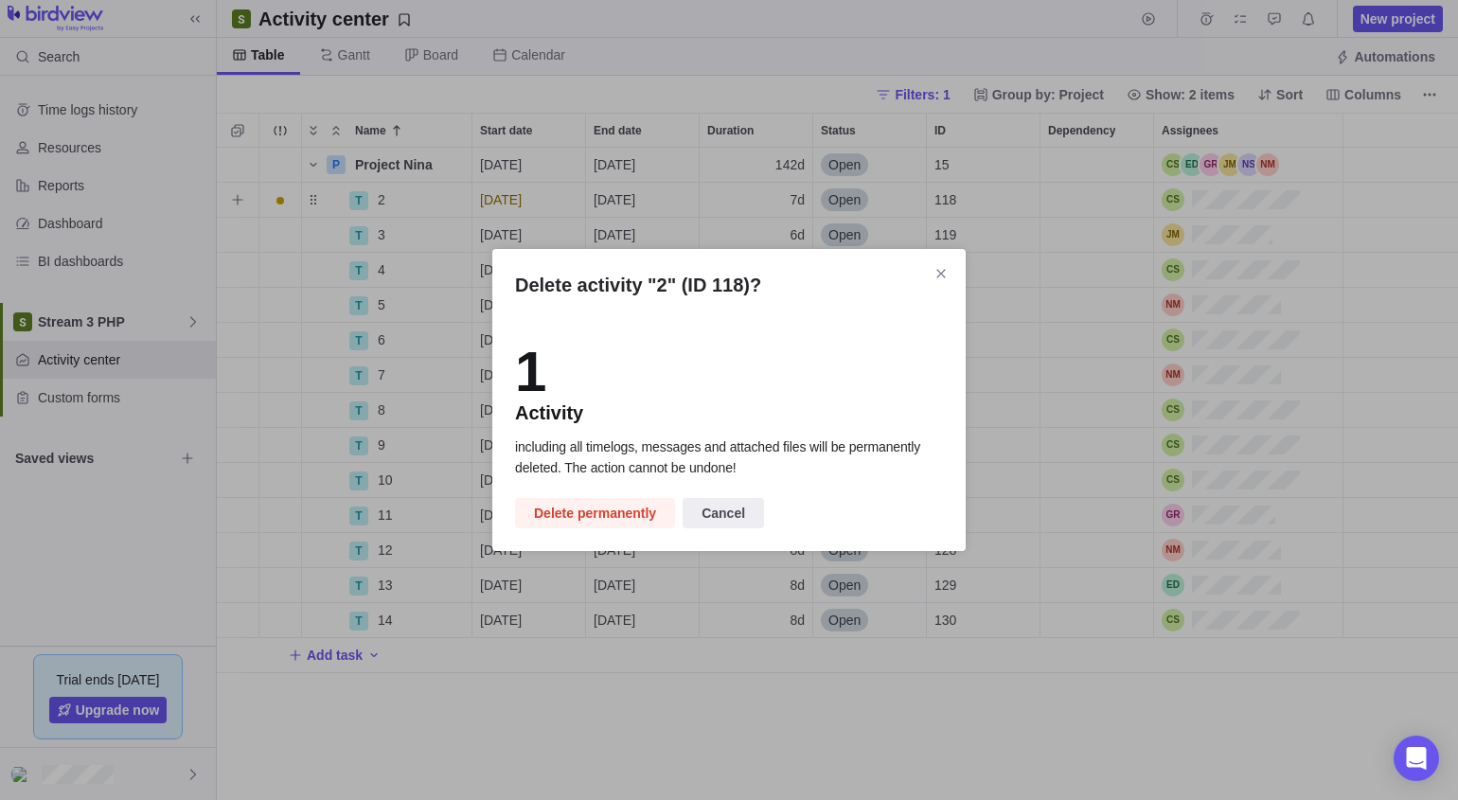
click at [579, 519] on span "Delete permanently" at bounding box center [595, 513] width 122 height 23
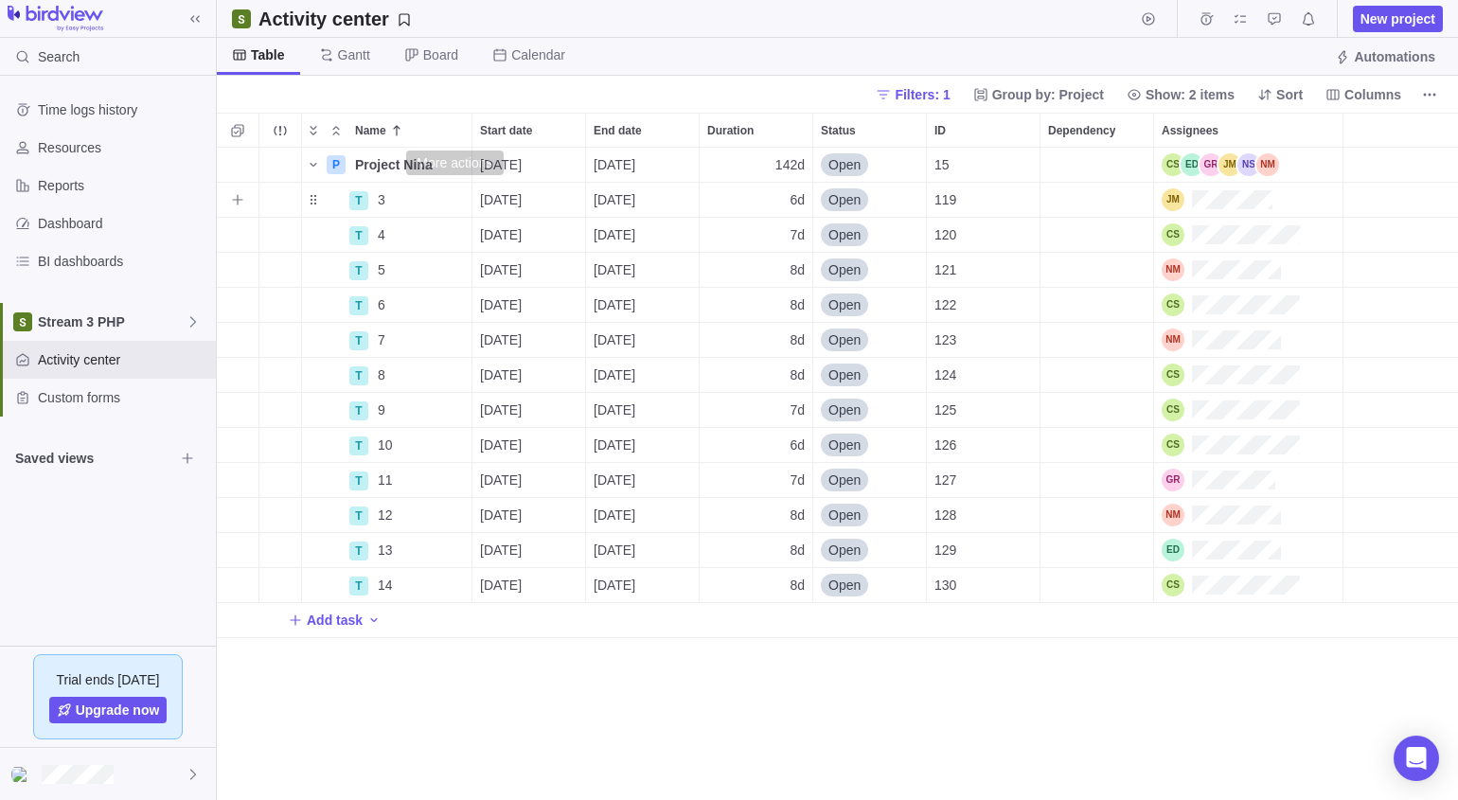
click at [0, 0] on icon "More actions" at bounding box center [0, 0] width 0 height 0
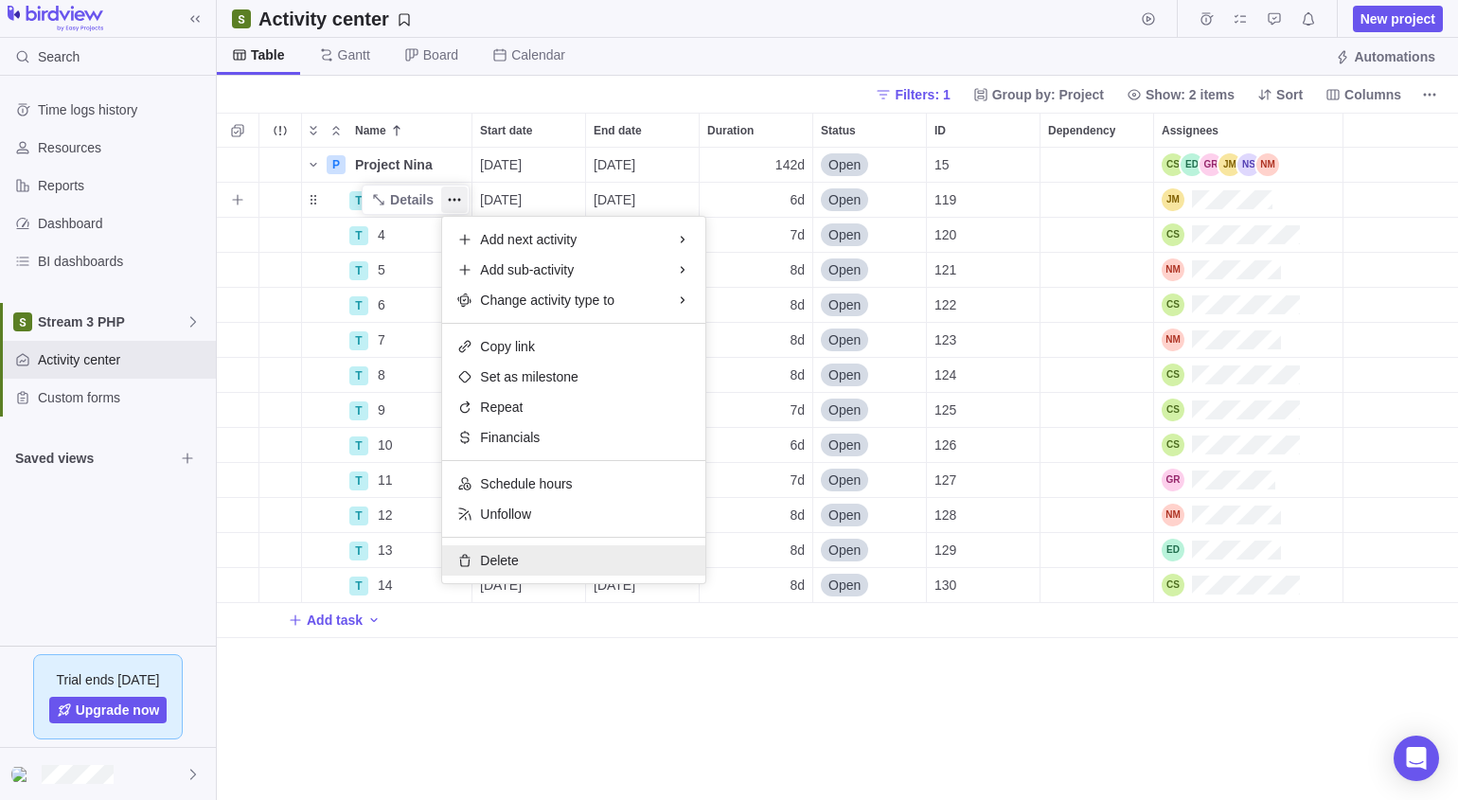
click at [528, 564] on div "Delete" at bounding box center [573, 560] width 263 height 30
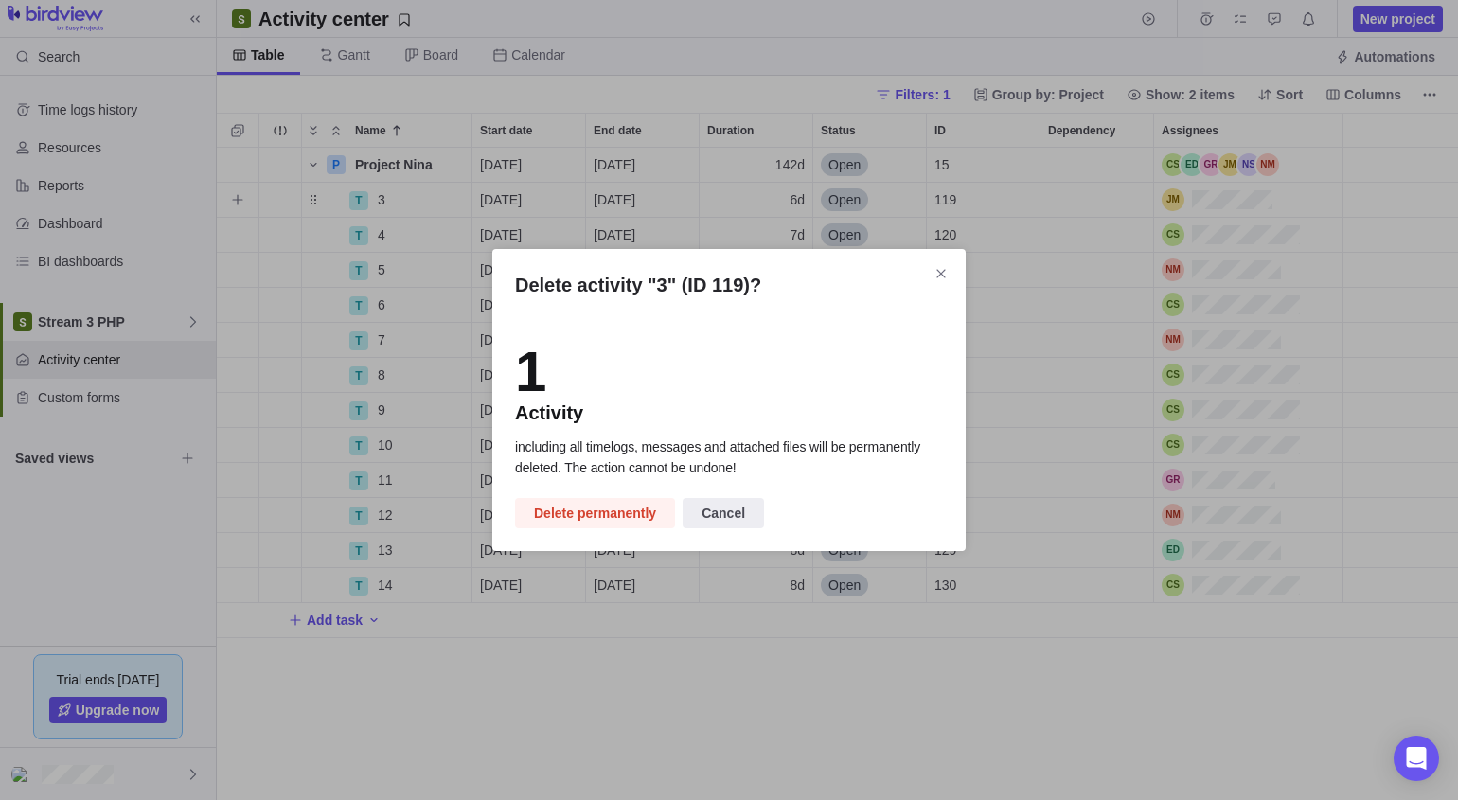
click at [606, 515] on span "Delete permanently" at bounding box center [595, 513] width 122 height 23
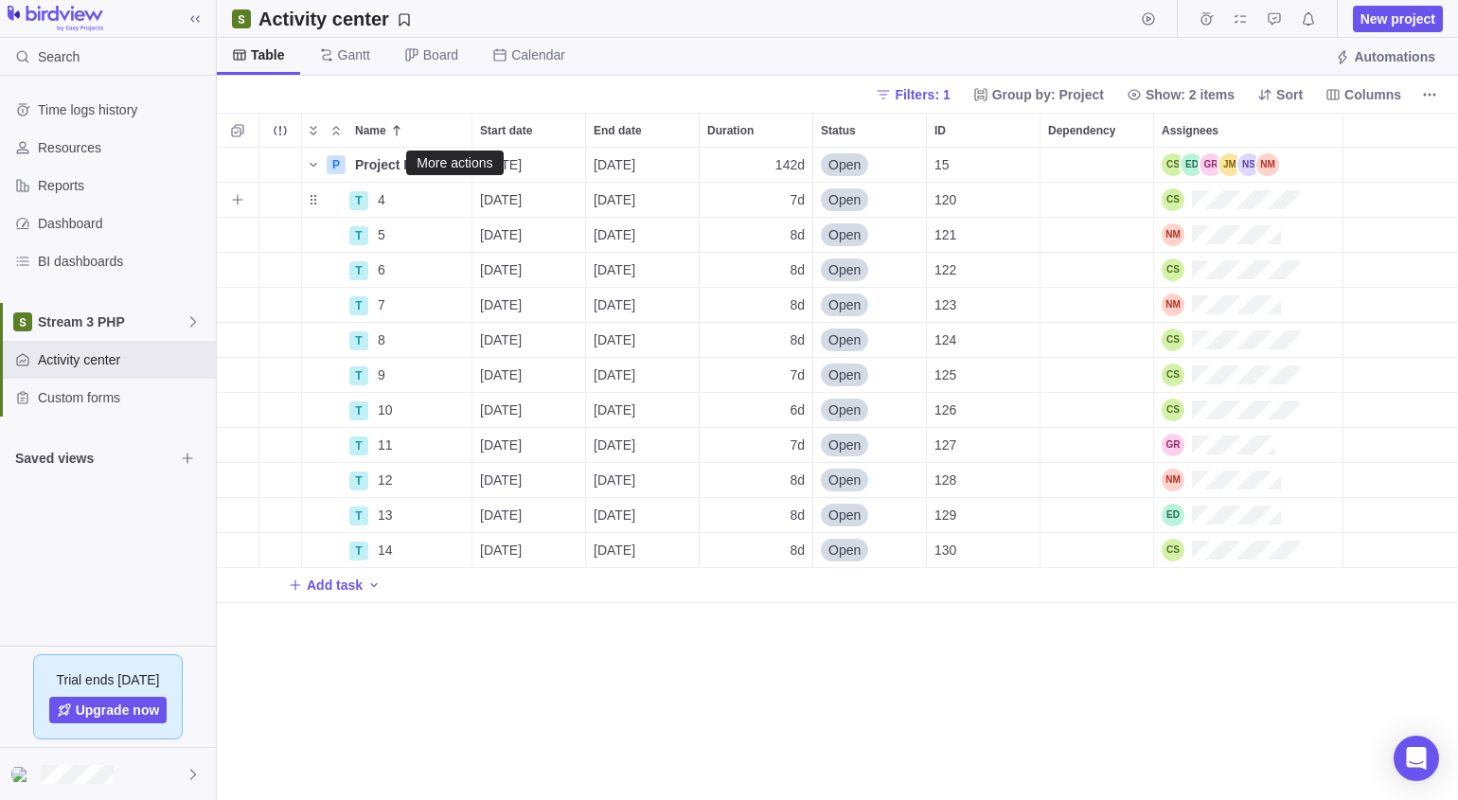
click at [0, 0] on icon "More actions" at bounding box center [0, 0] width 0 height 0
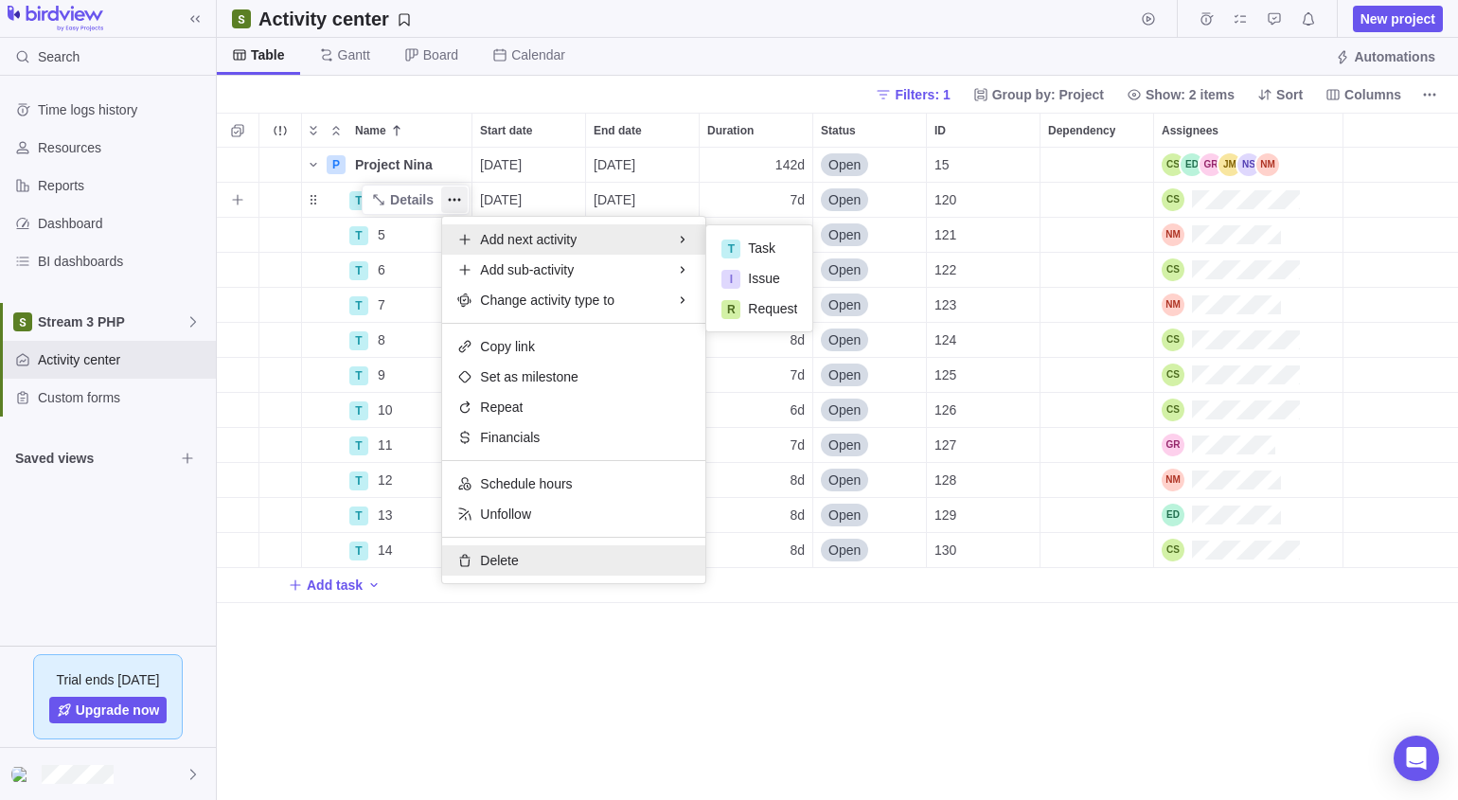
click at [525, 571] on div "Delete" at bounding box center [573, 560] width 263 height 30
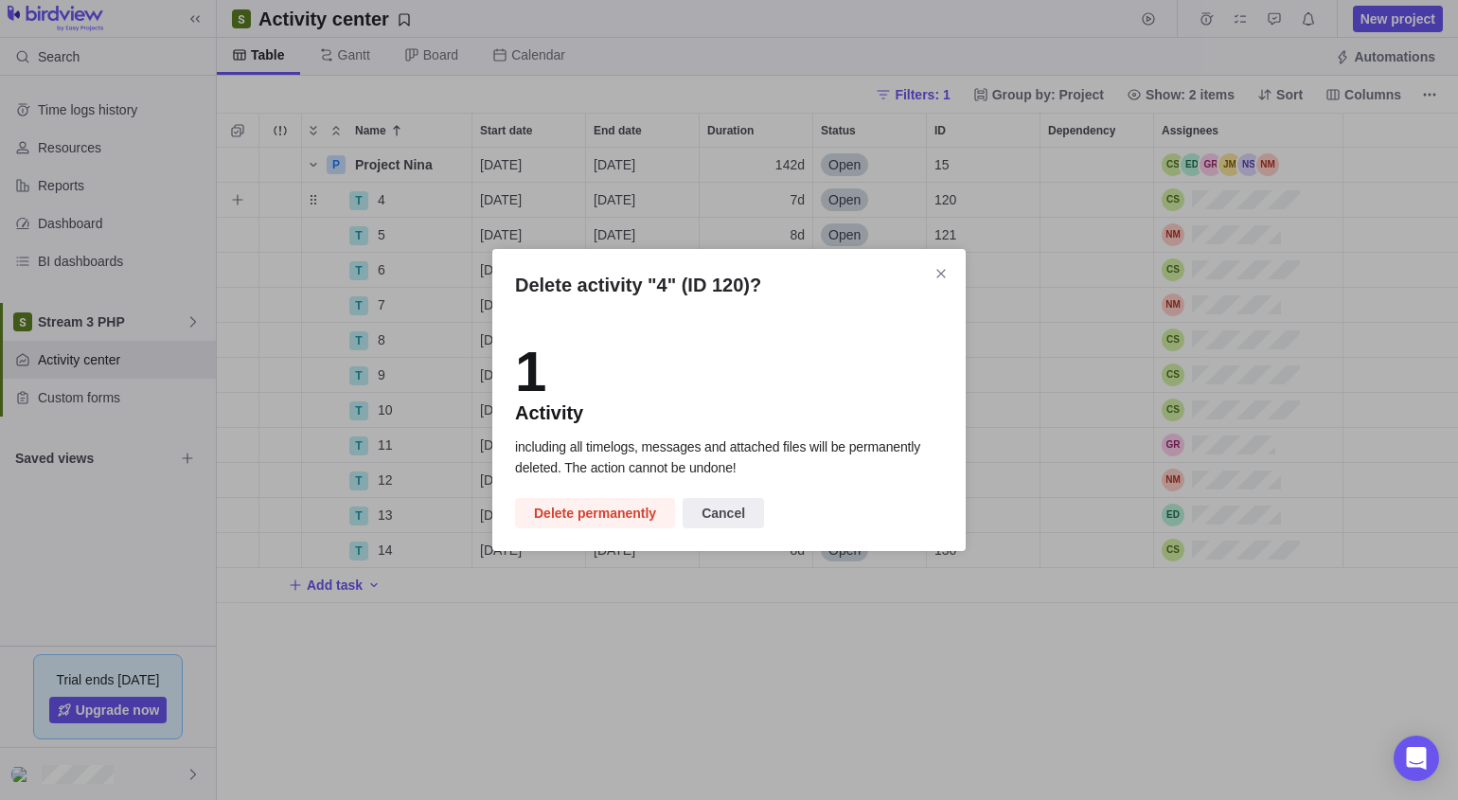
click at [558, 521] on span "Delete permanently" at bounding box center [595, 513] width 122 height 23
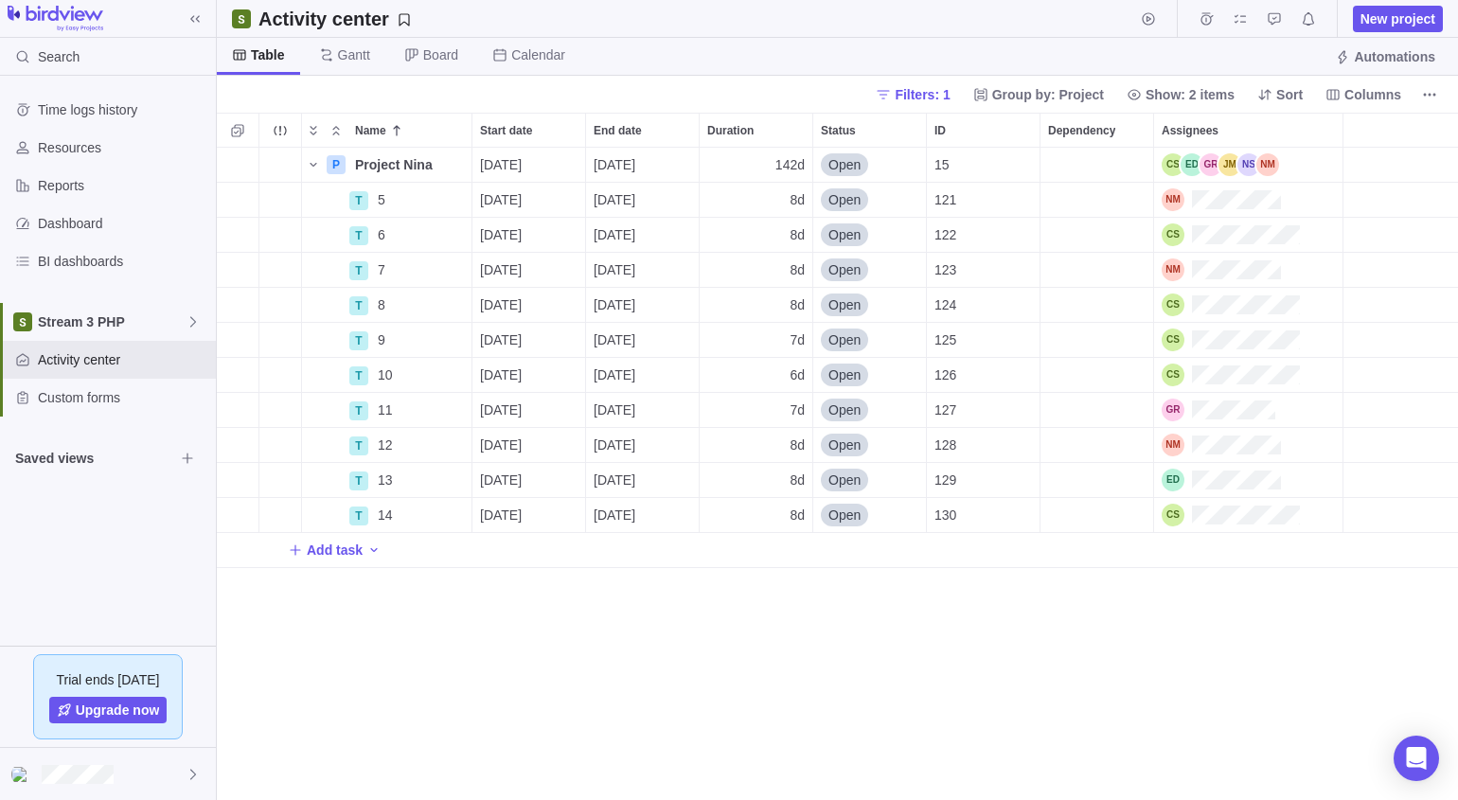
click at [891, 99] on icon "More actions" at bounding box center [1429, 94] width 15 height 15
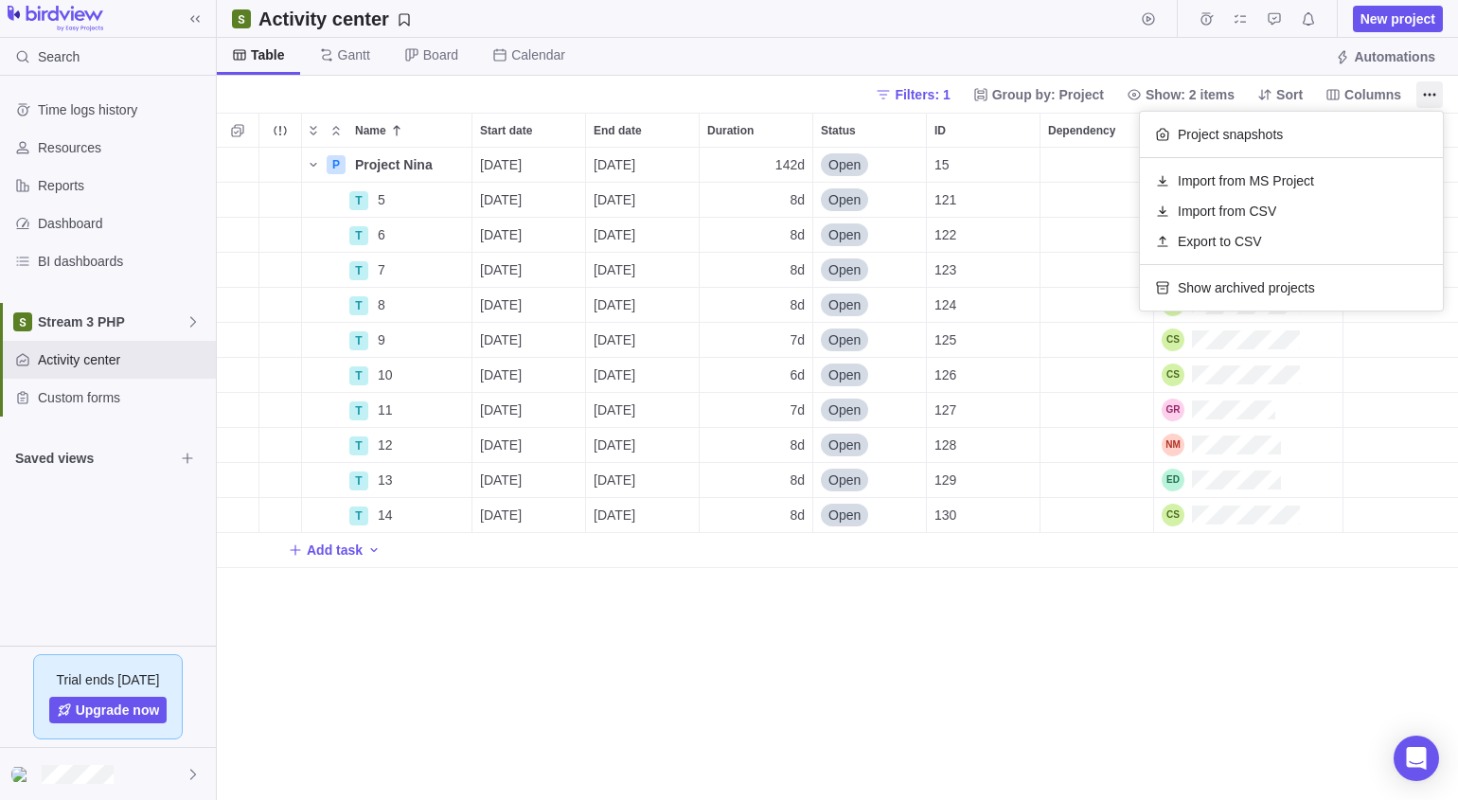
drag, startPoint x: 405, startPoint y: 577, endPoint x: 456, endPoint y: 417, distance: 167.9
click at [407, 577] on body "Search Time logs history Resources Reports Dashboard BI dashboards Stream 3 PHP…" at bounding box center [729, 400] width 1458 height 800
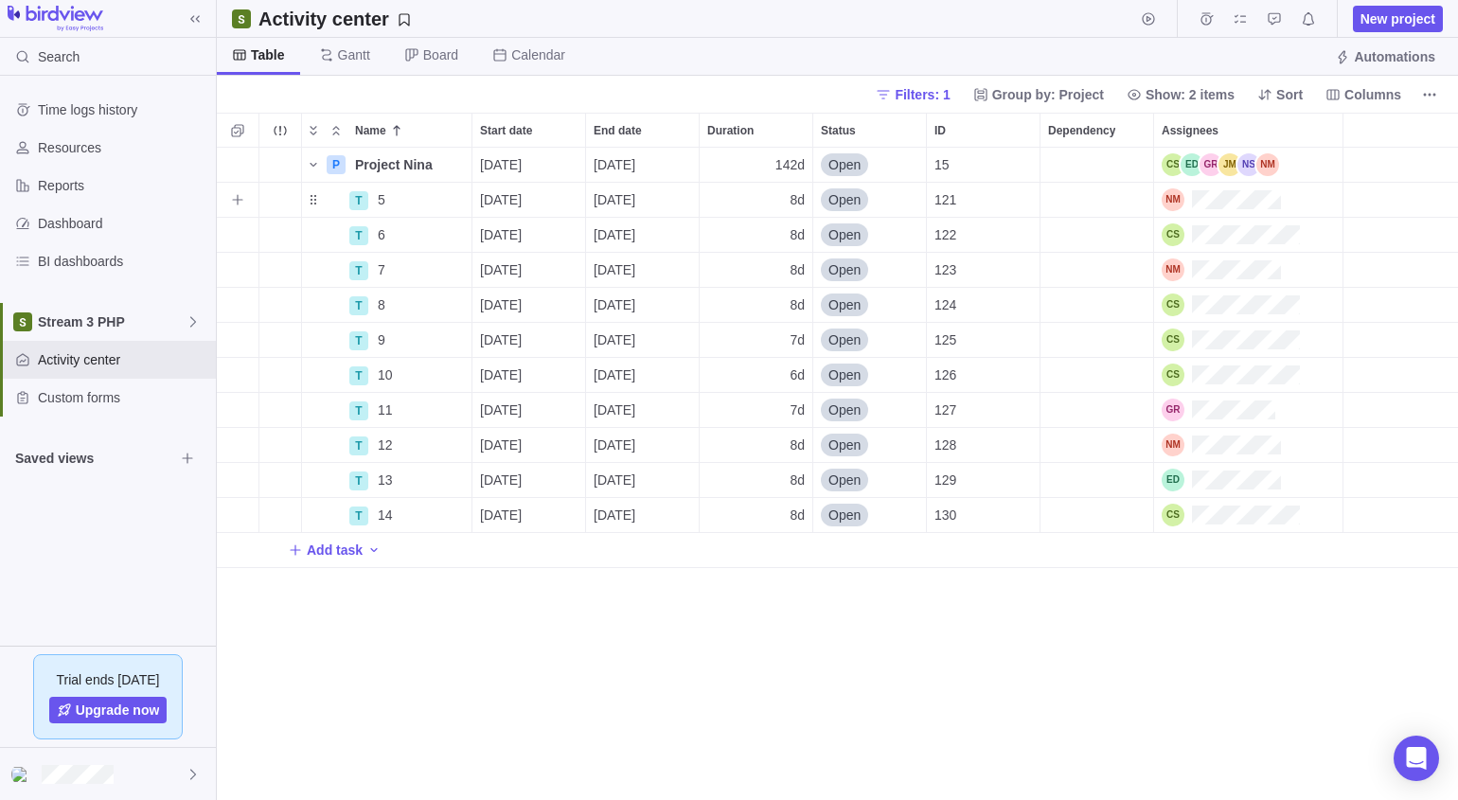
click at [0, 0] on icon "More actions" at bounding box center [0, 0] width 0 height 0
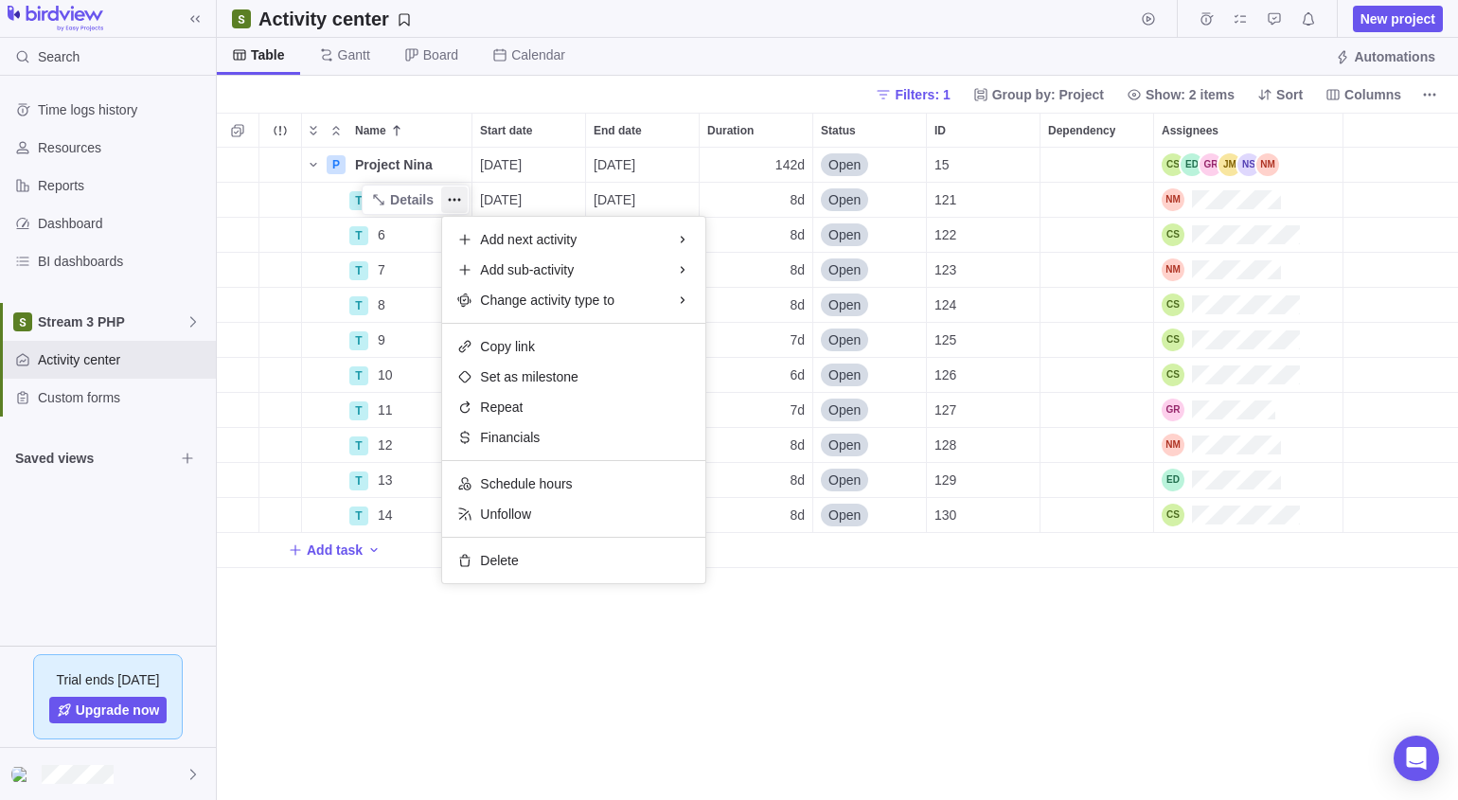
click at [891, 194] on div "Name Start date End date Duration Status ID Dependency Assignees P Project Nina…" at bounding box center [837, 456] width 1241 height 687
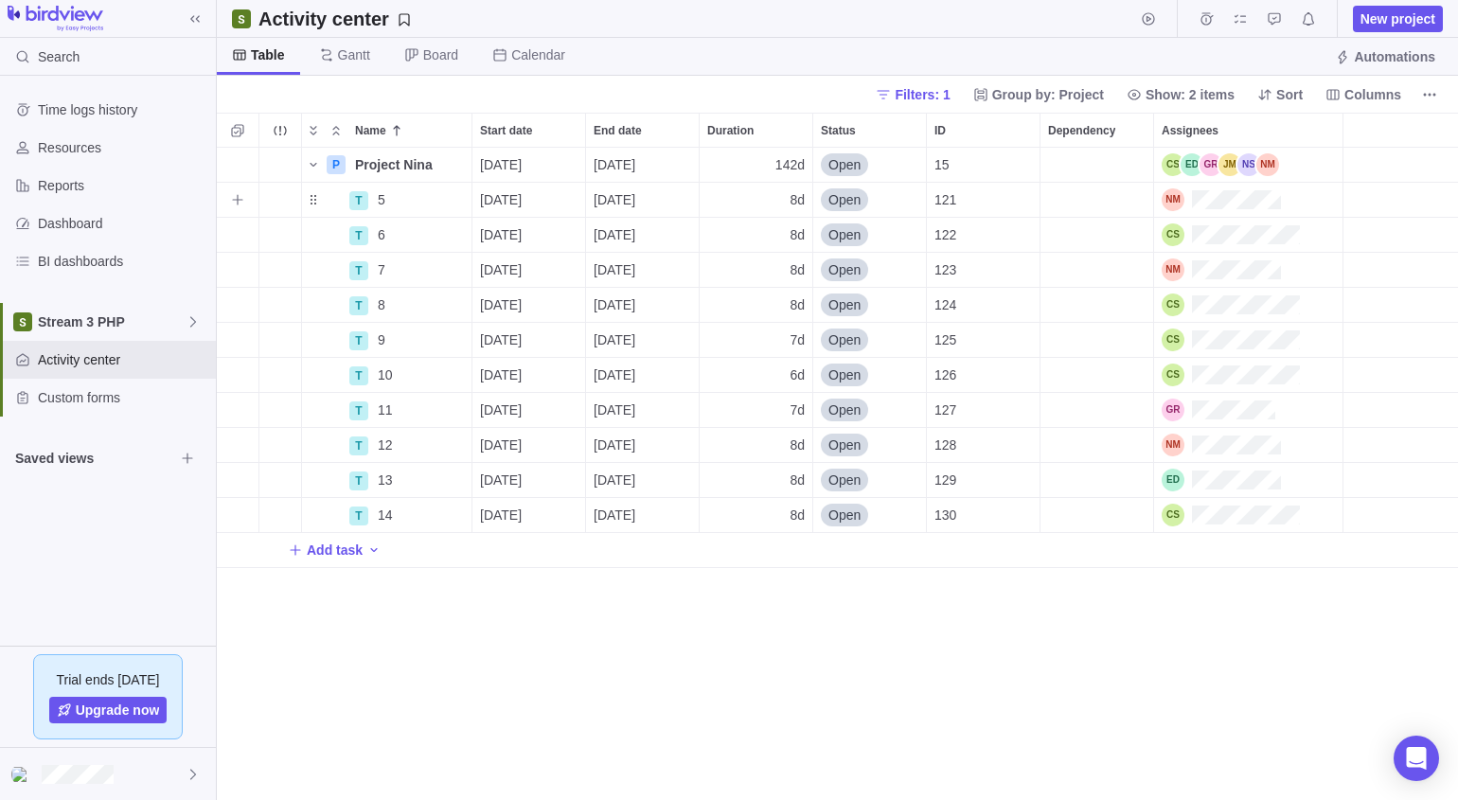
click at [304, 206] on div "T 5" at bounding box center [386, 200] width 171 height 36
click at [334, 198] on div "Name" at bounding box center [324, 199] width 45 height 15
click at [267, 200] on div "Trouble indication" at bounding box center [280, 200] width 42 height 34
click at [0, 0] on icon "More actions" at bounding box center [0, 0] width 0 height 0
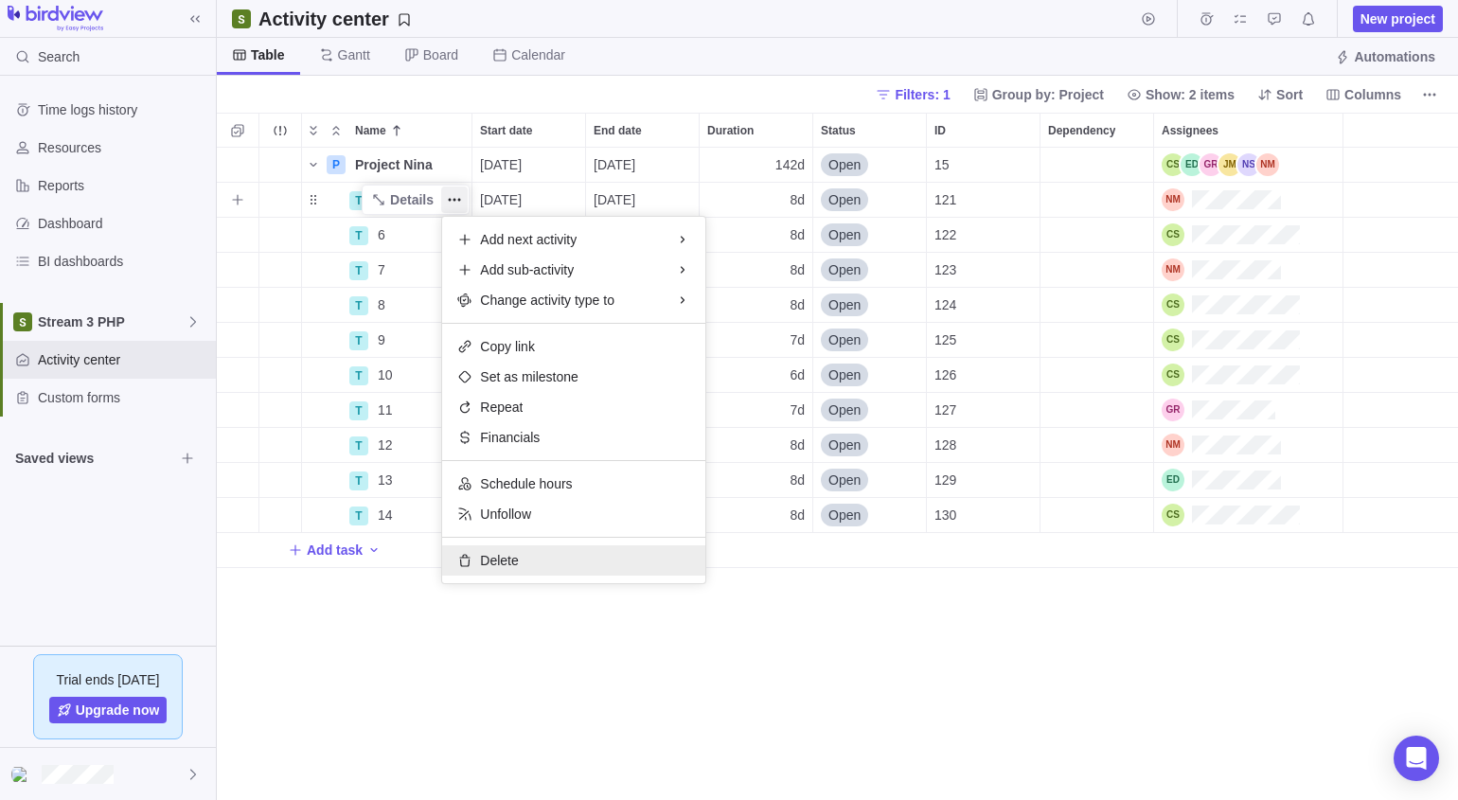
click at [508, 561] on span "Delete" at bounding box center [499, 560] width 38 height 19
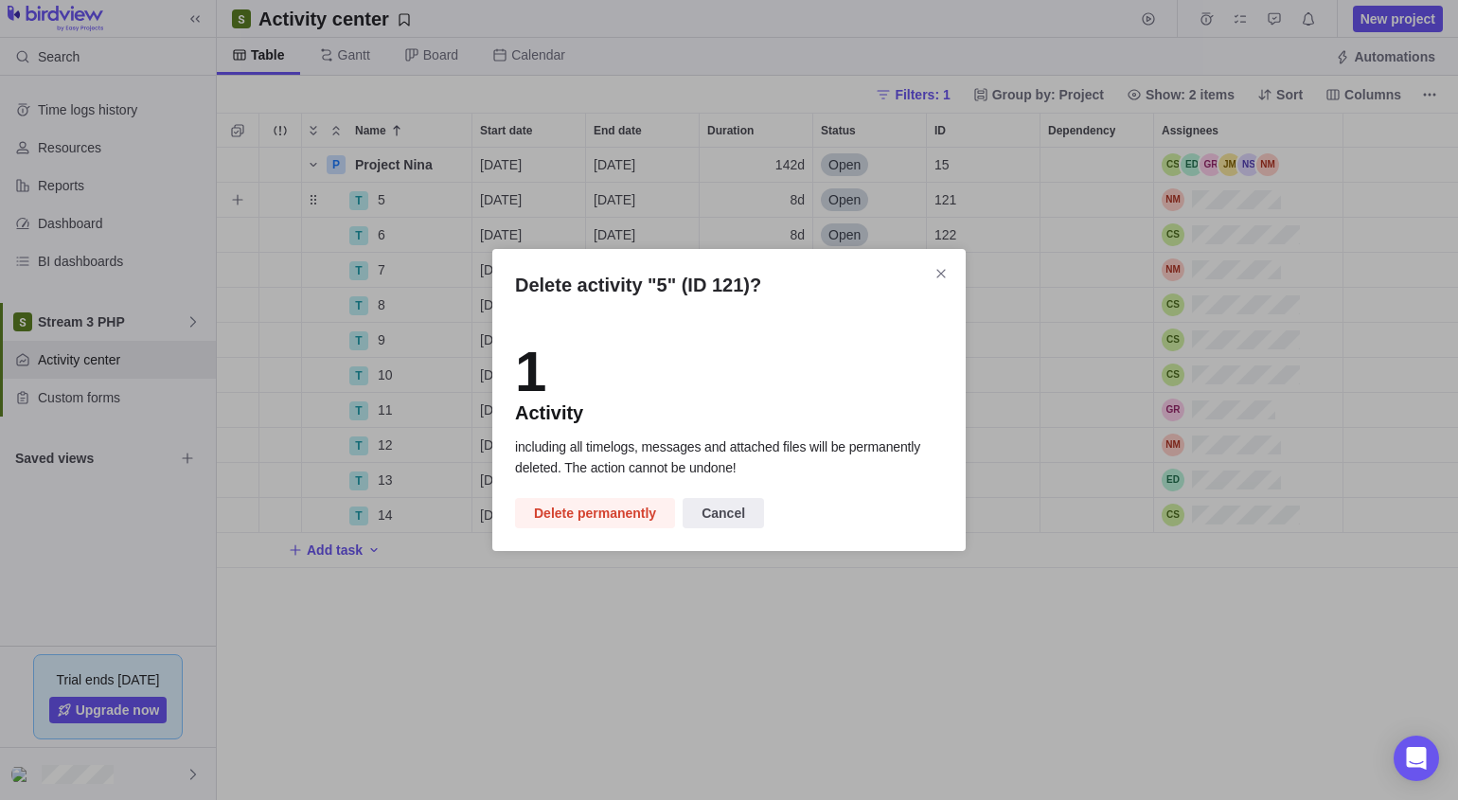
click at [625, 515] on span "Delete permanently" at bounding box center [595, 513] width 122 height 23
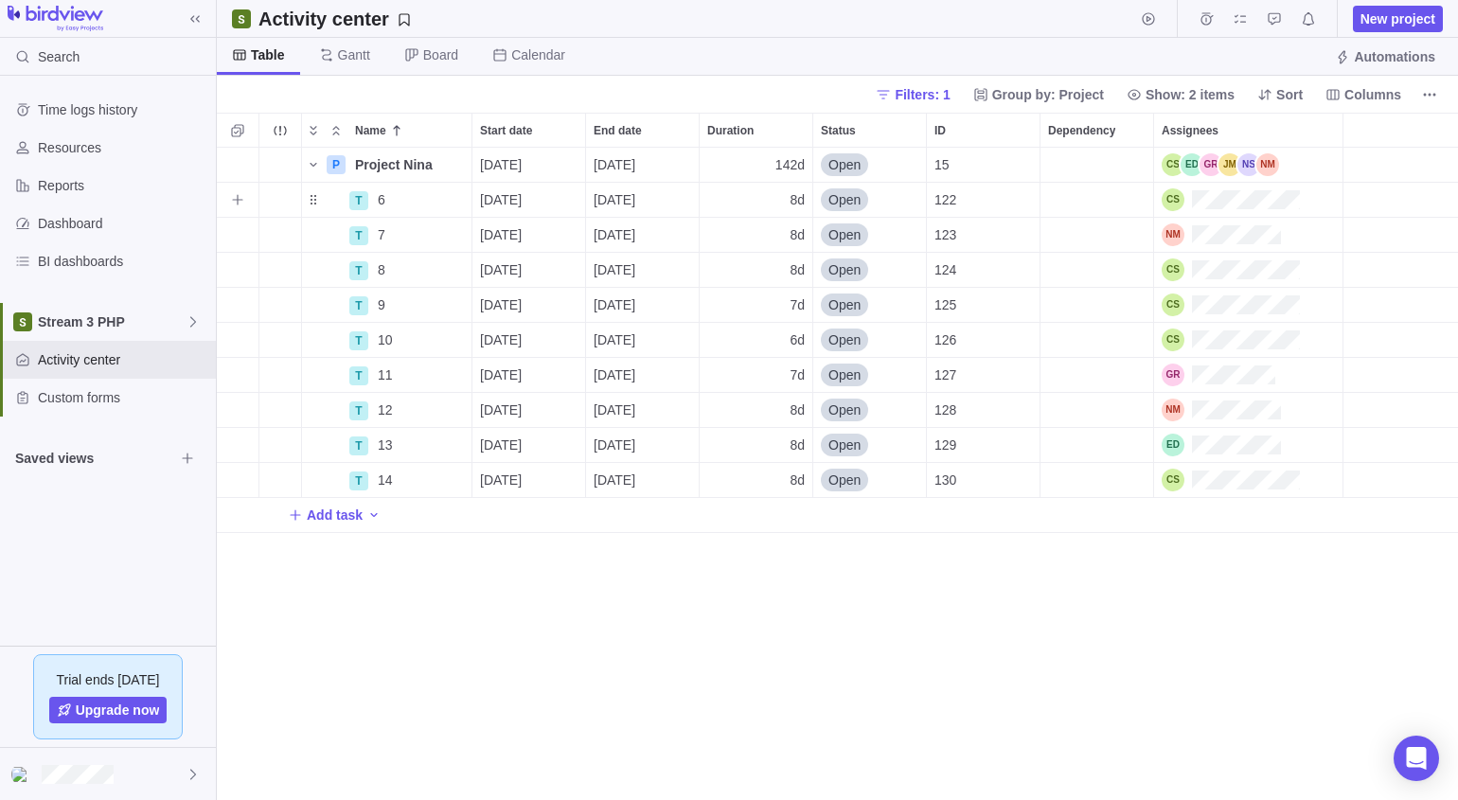
click at [0, 0] on span "More actions" at bounding box center [0, 0] width 0 height 0
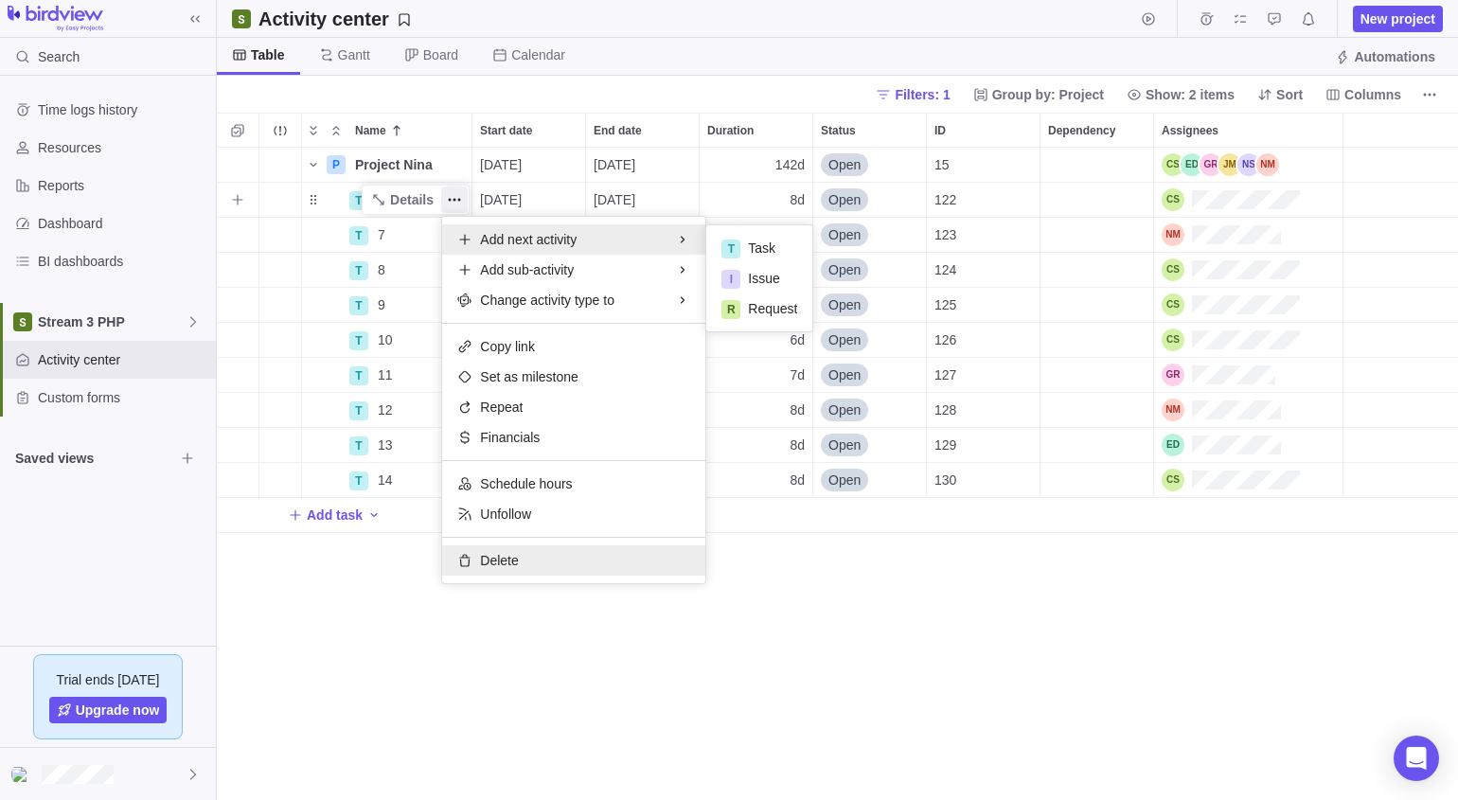
click at [525, 572] on div "Delete" at bounding box center [573, 560] width 263 height 30
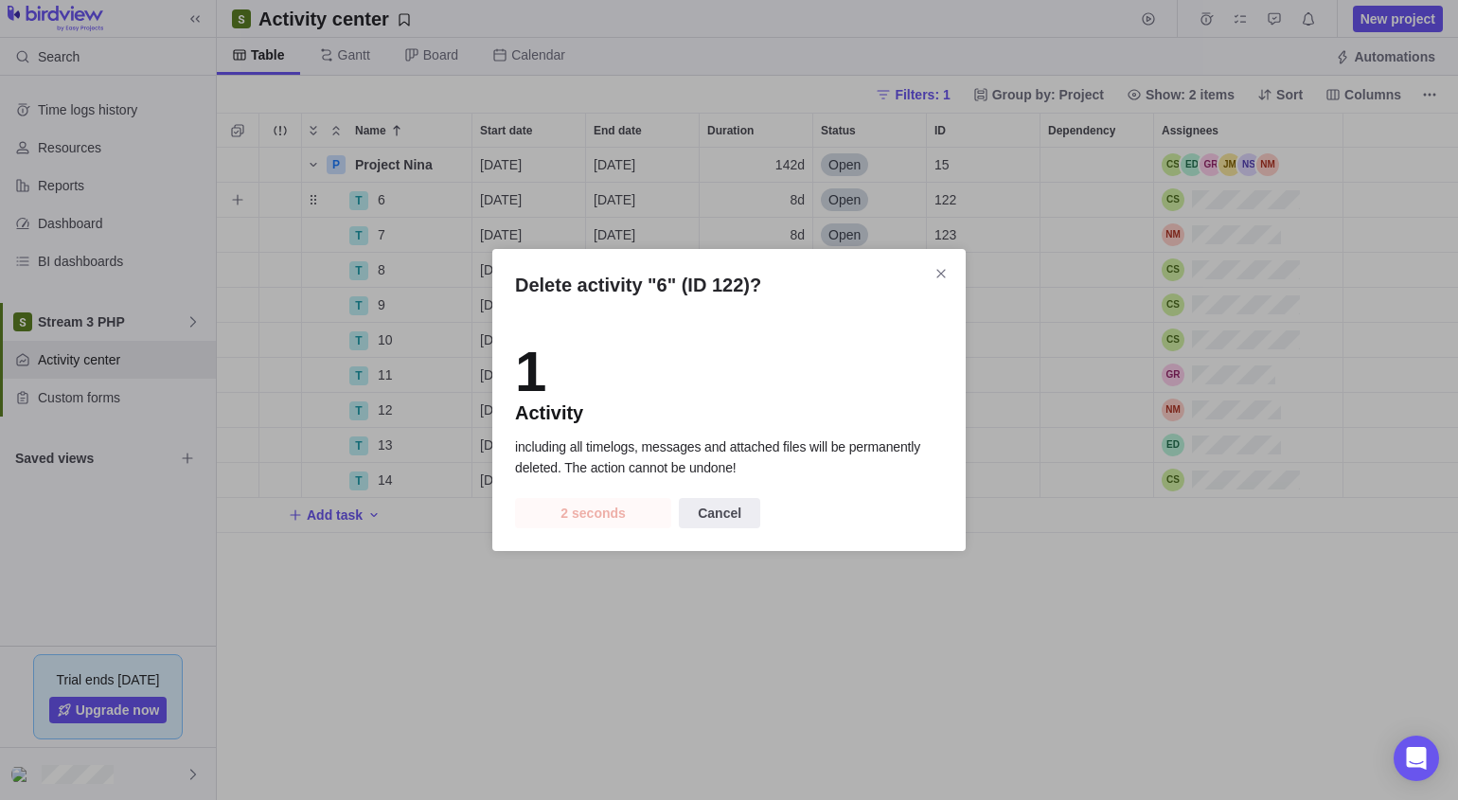
click at [711, 511] on span "Cancel" at bounding box center [720, 513] width 44 height 23
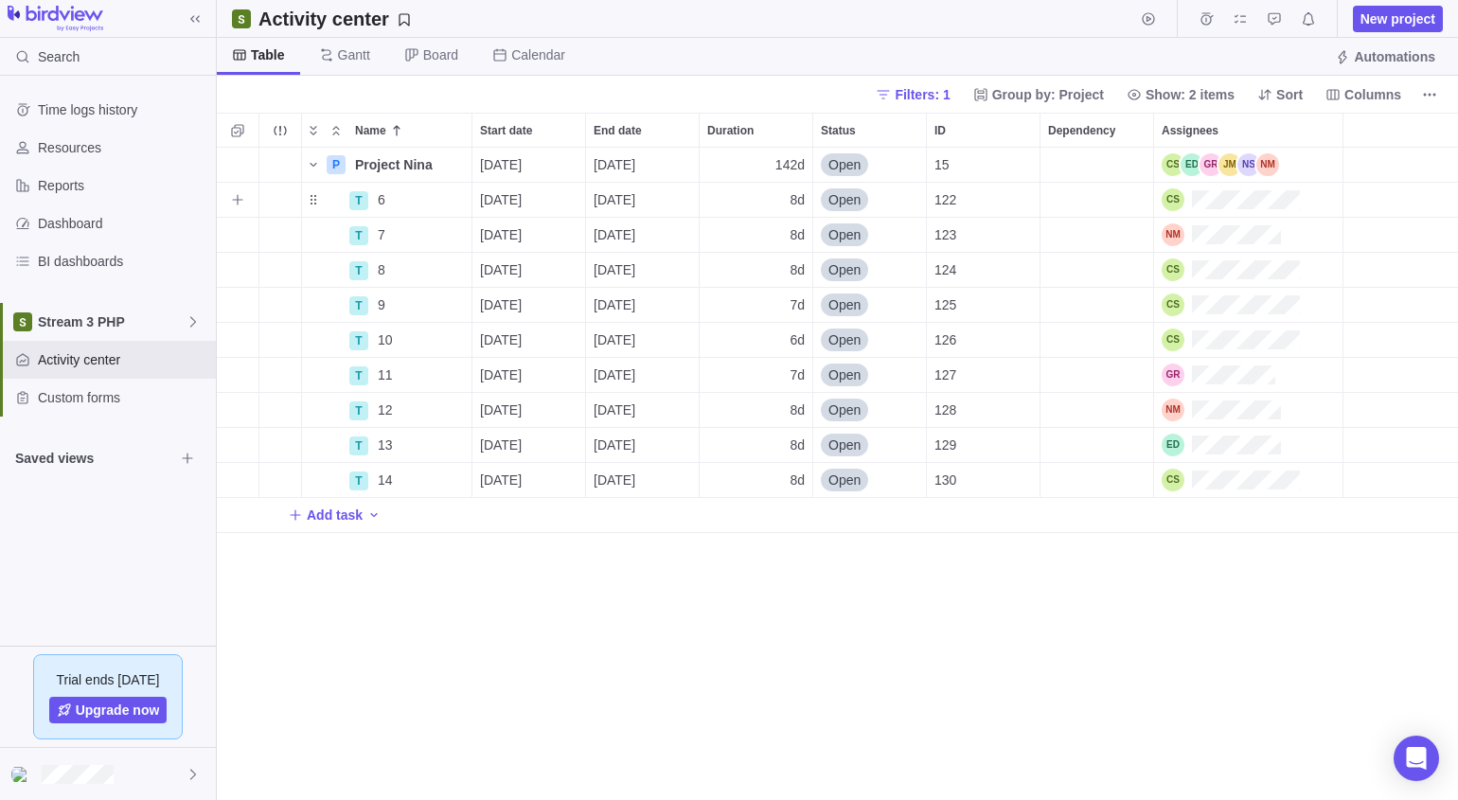
click at [0, 0] on icon "More actions" at bounding box center [0, 0] width 0 height 0
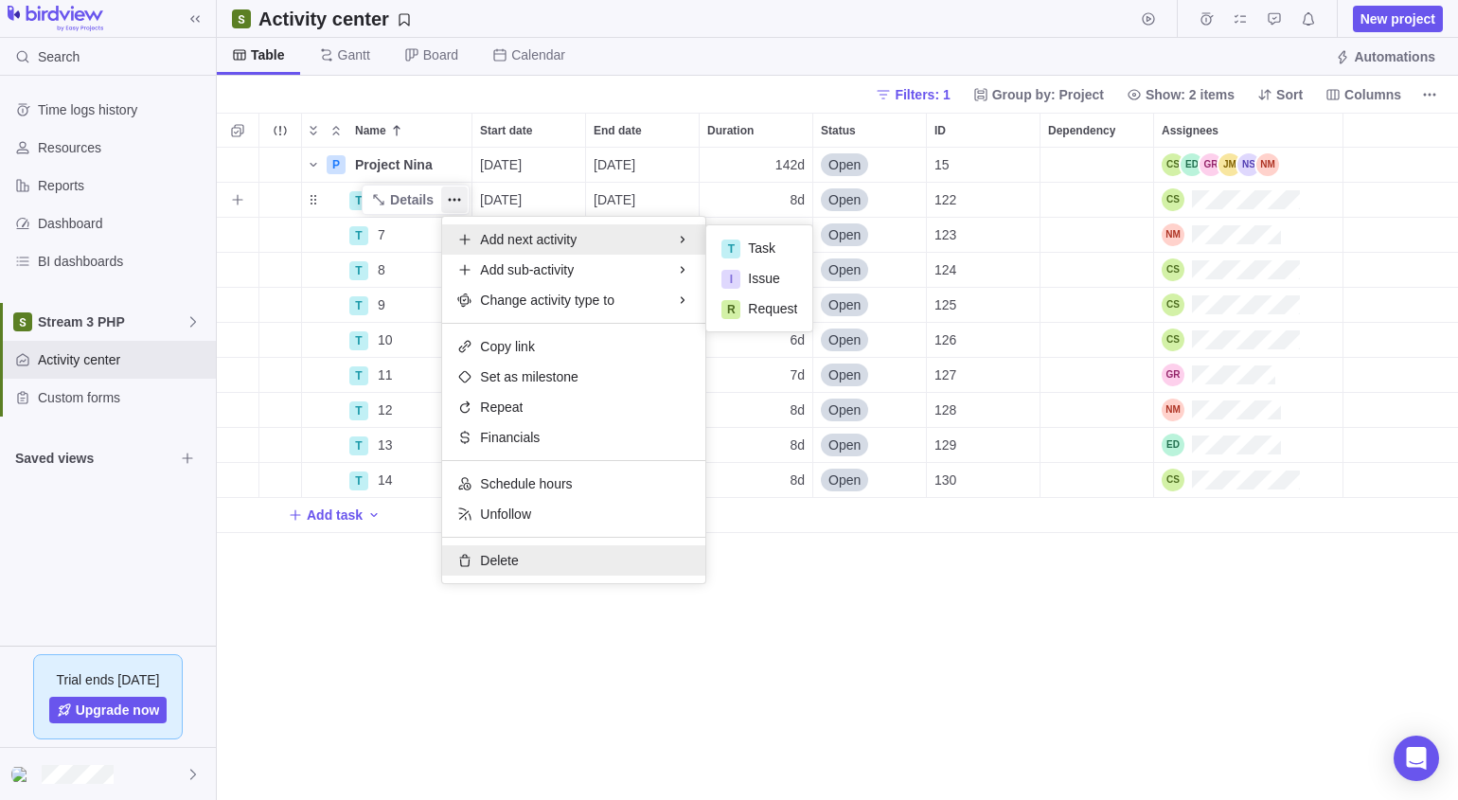
click at [509, 558] on span "Delete" at bounding box center [499, 560] width 38 height 19
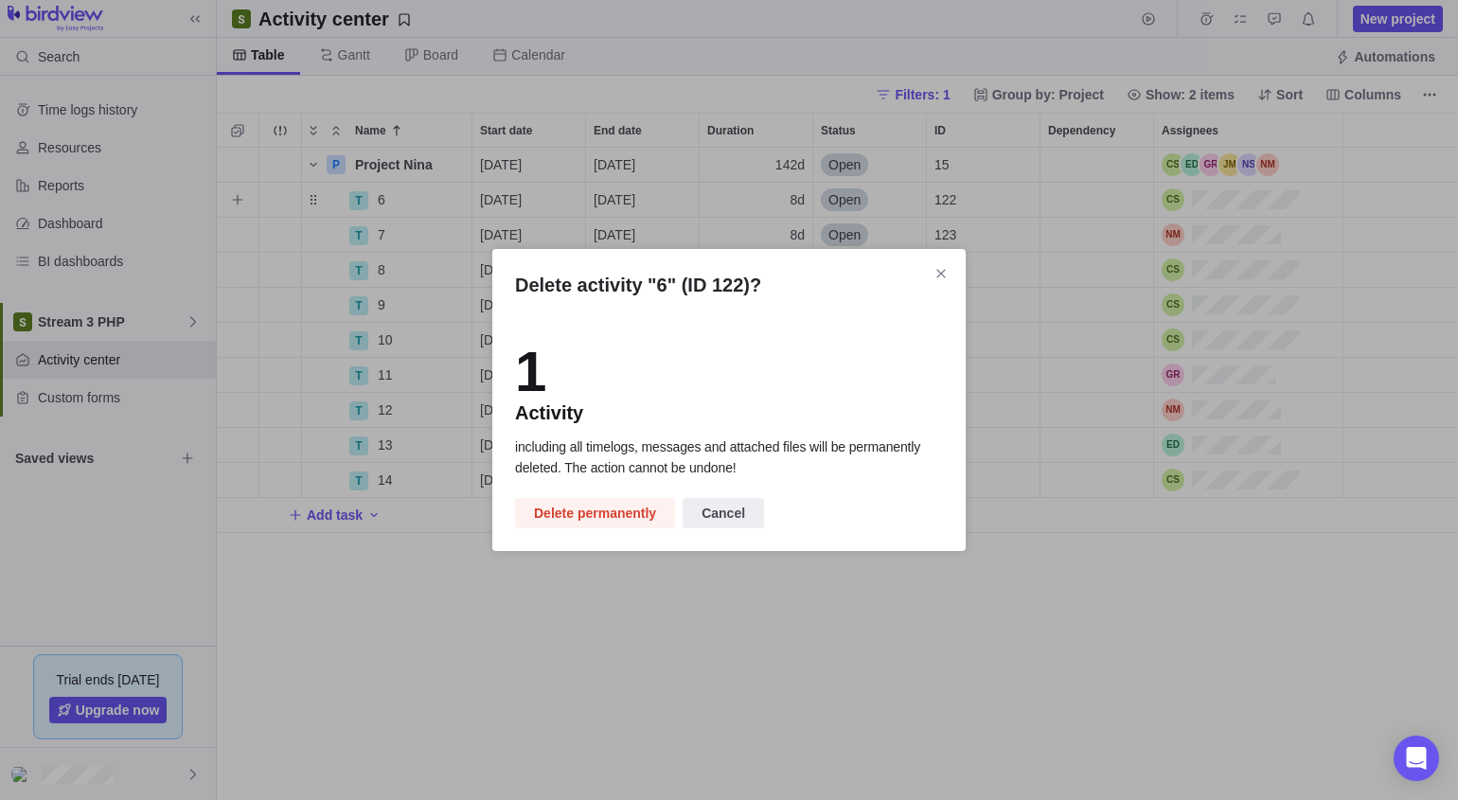
click at [587, 515] on span "Delete permanently" at bounding box center [595, 513] width 122 height 23
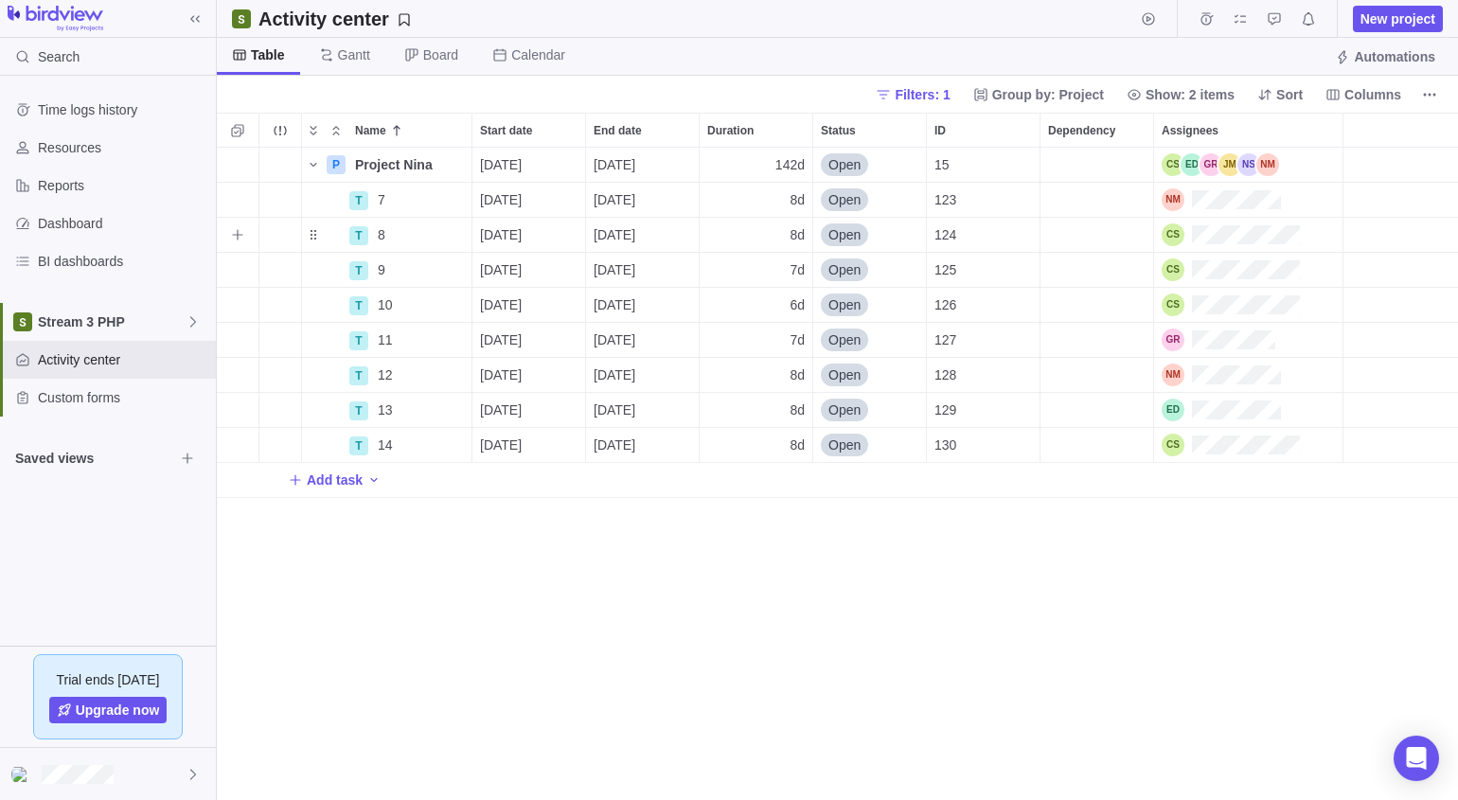
click at [0, 0] on icon "More actions" at bounding box center [0, 0] width 0 height 0
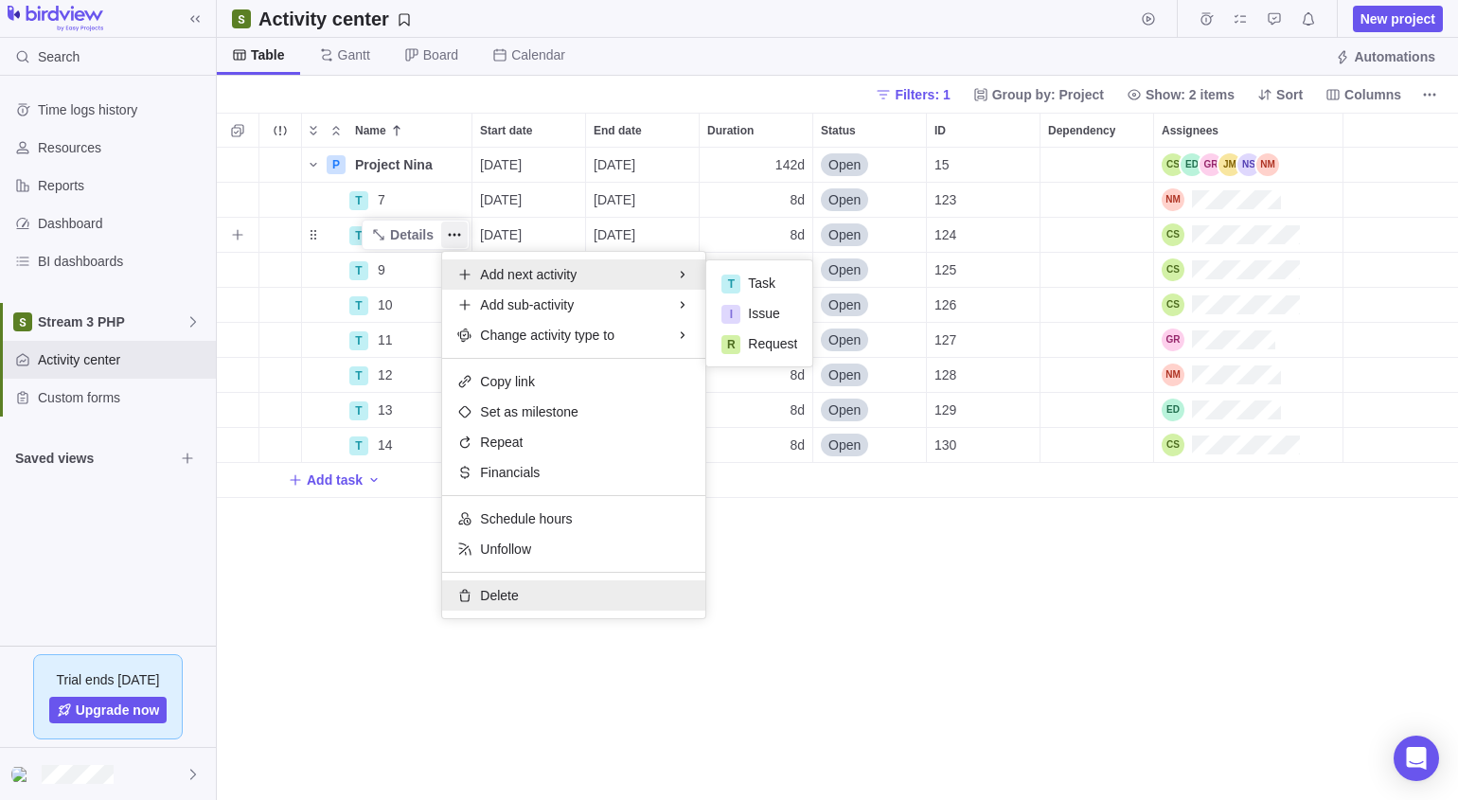
click at [501, 586] on span "Delete" at bounding box center [499, 595] width 38 height 19
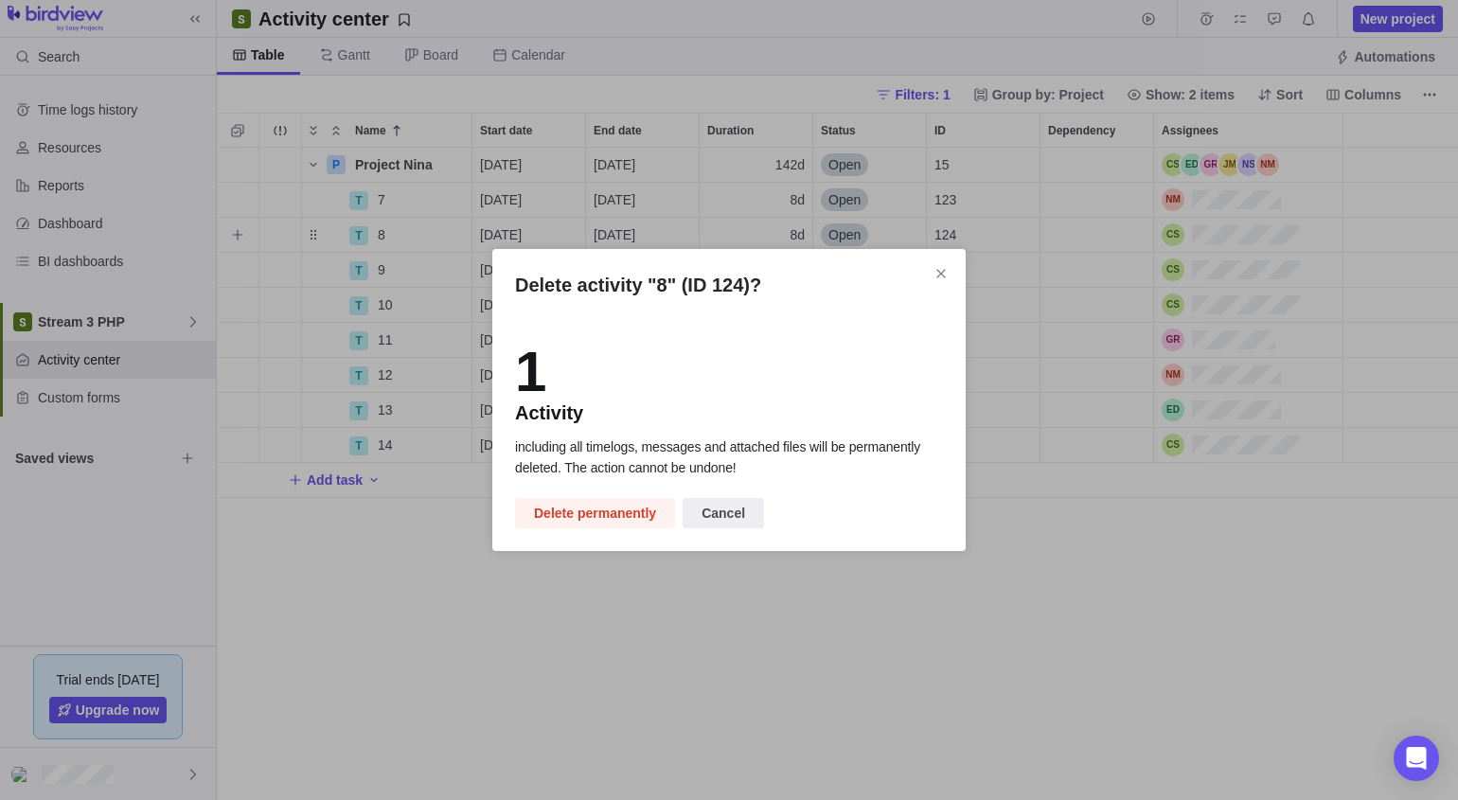
click at [602, 509] on span "Delete permanently" at bounding box center [595, 513] width 122 height 23
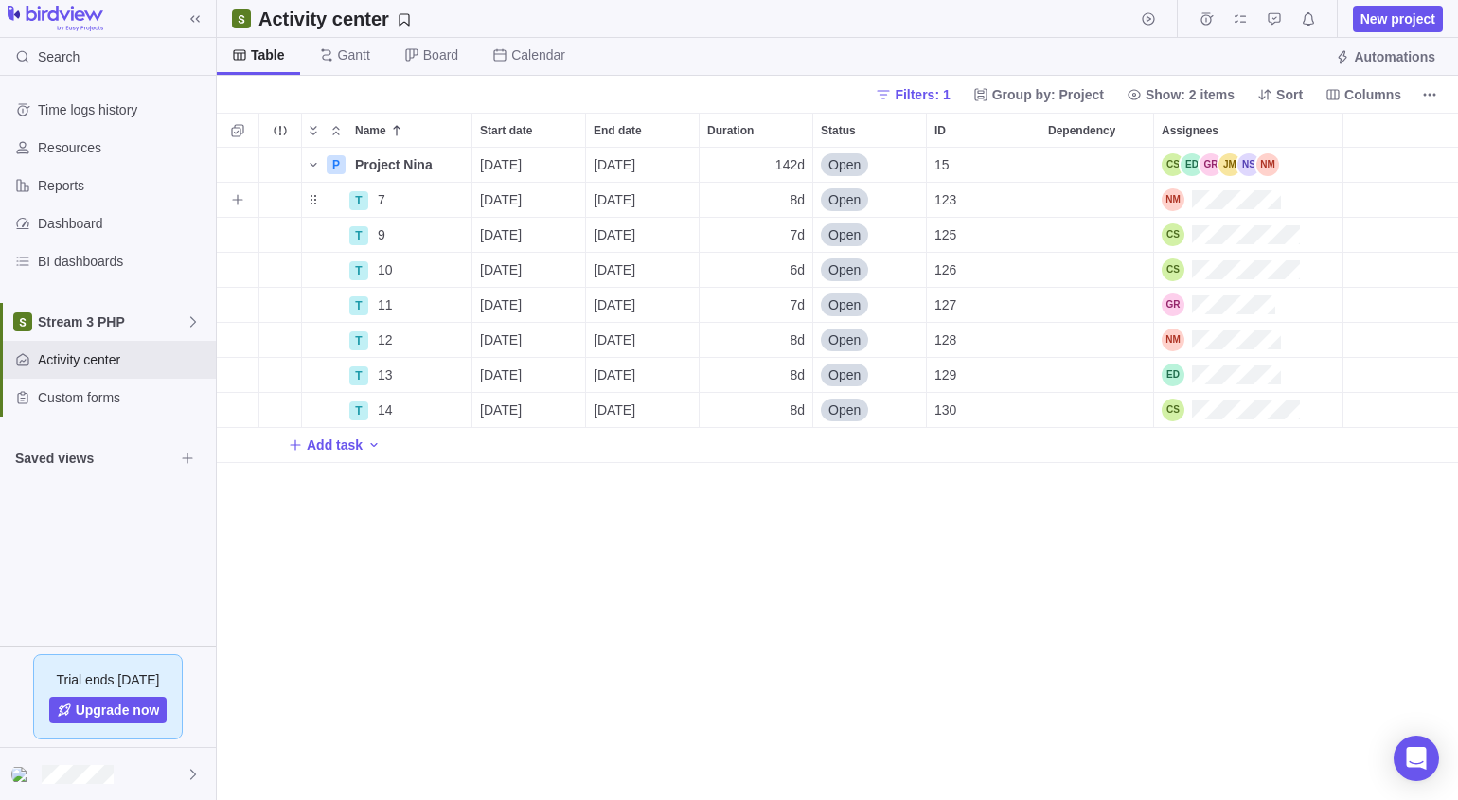
click at [0, 0] on icon "More actions" at bounding box center [0, 0] width 0 height 0
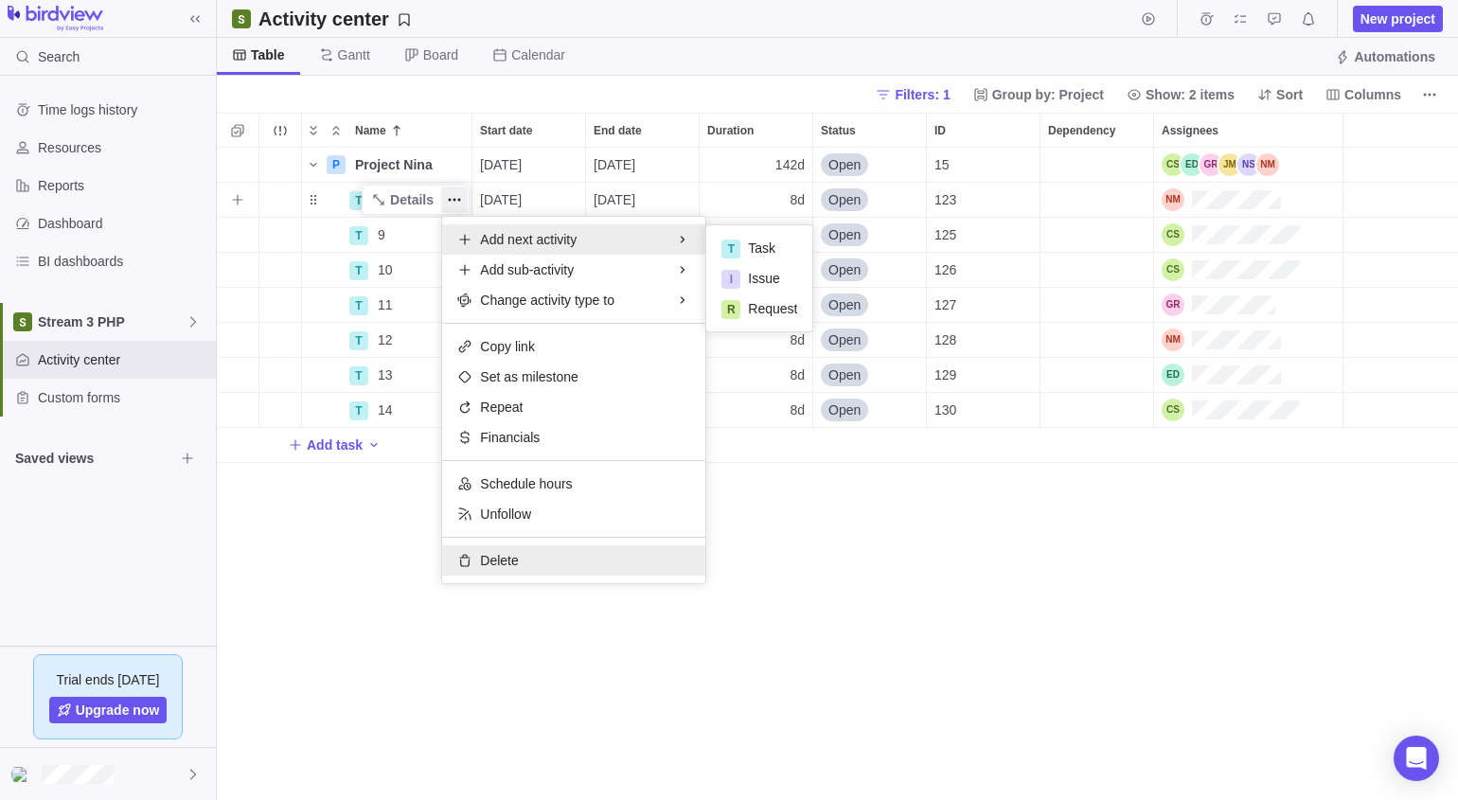
click at [523, 563] on div "Delete" at bounding box center [573, 560] width 263 height 30
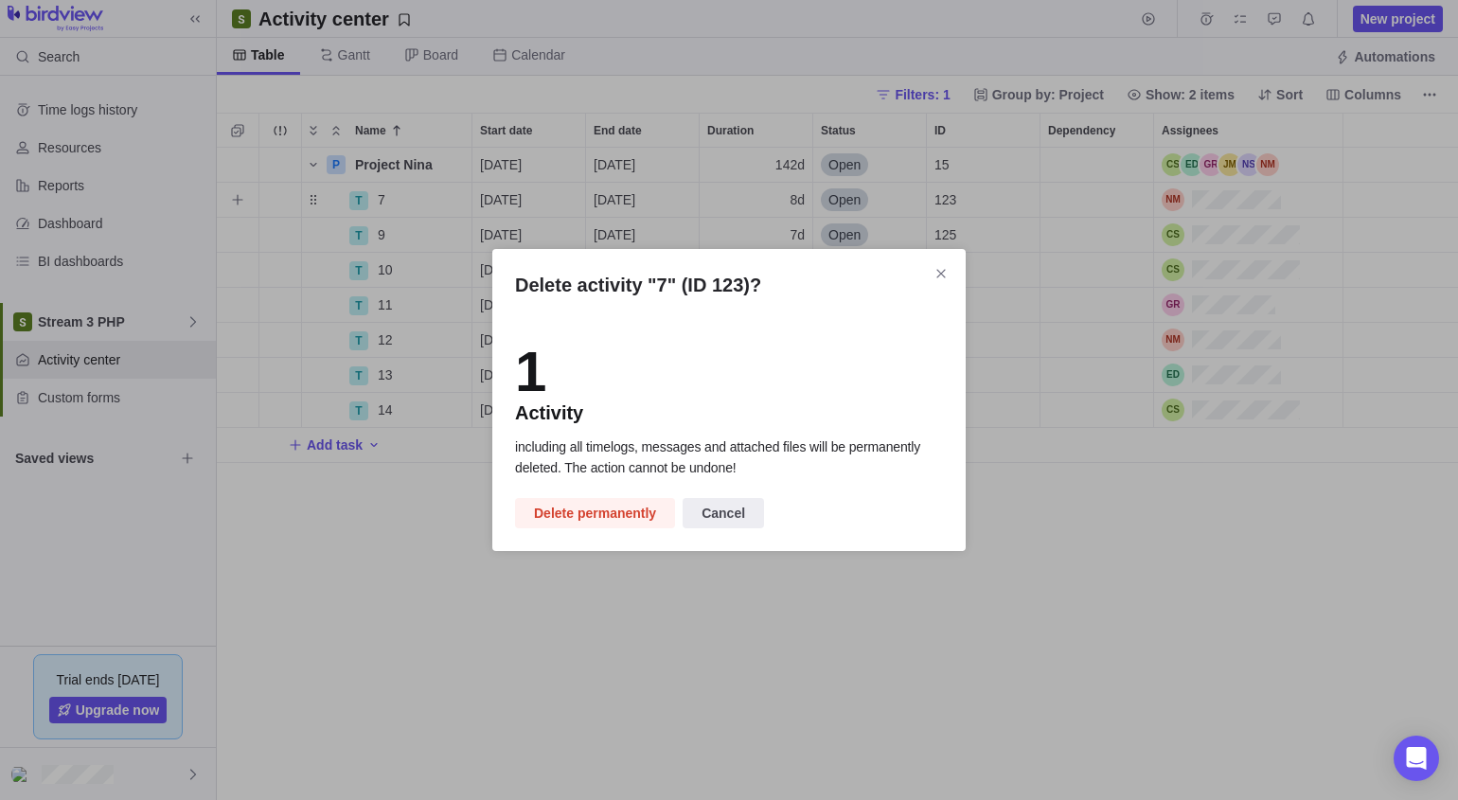
click at [593, 509] on span "Delete permanently" at bounding box center [595, 513] width 122 height 23
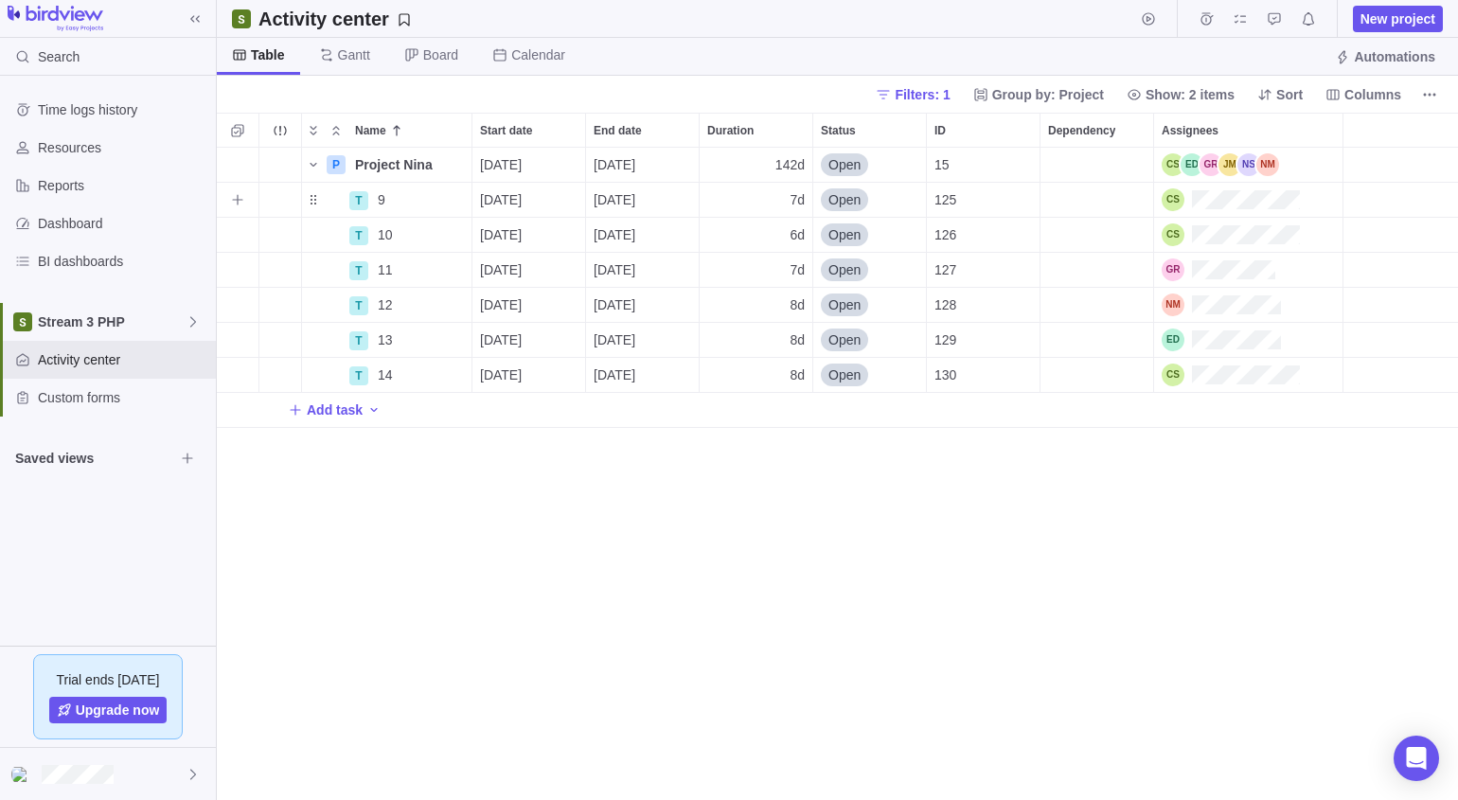
click at [0, 0] on icon "More actions" at bounding box center [0, 0] width 0 height 0
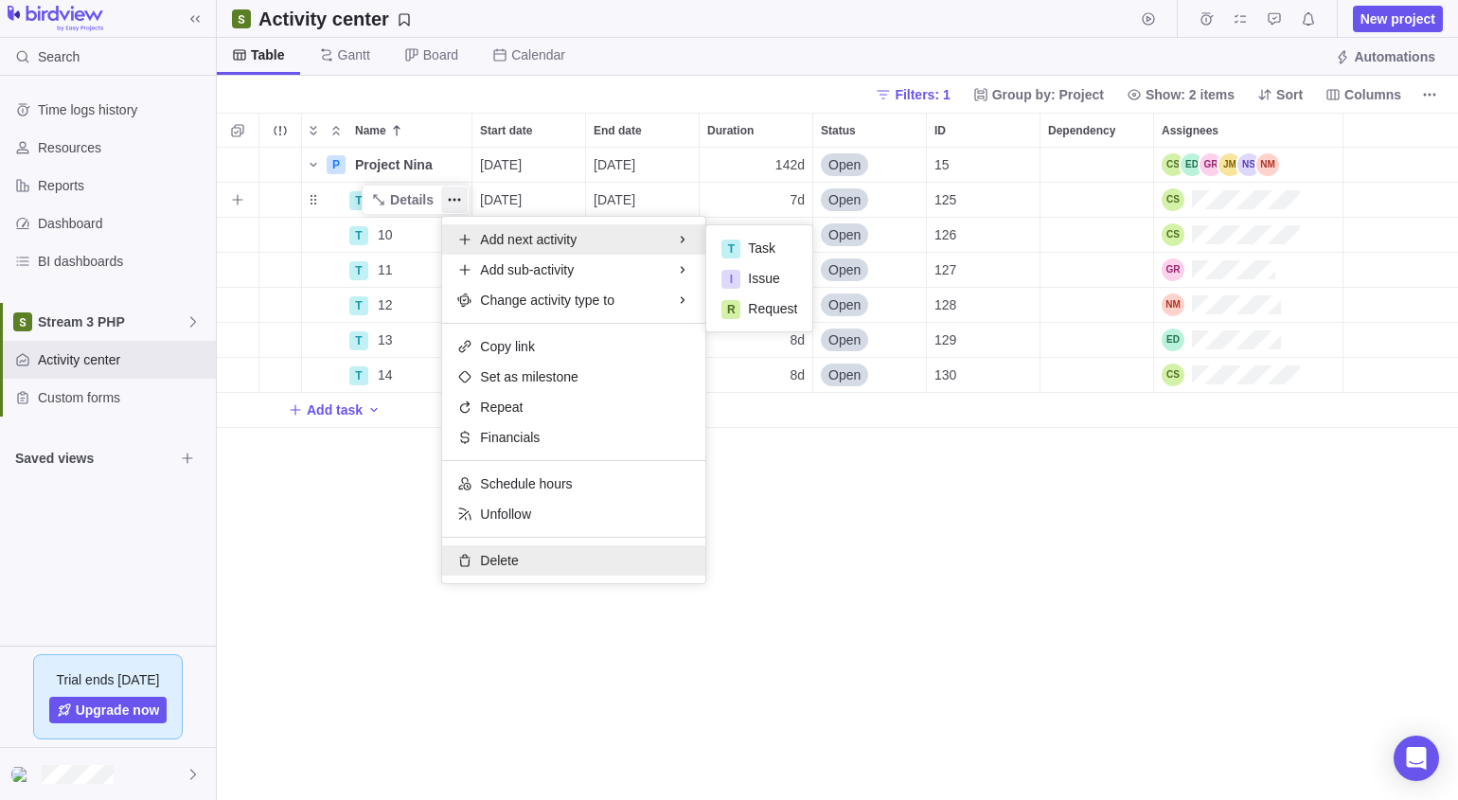
click at [505, 565] on span "Delete" at bounding box center [499, 560] width 38 height 19
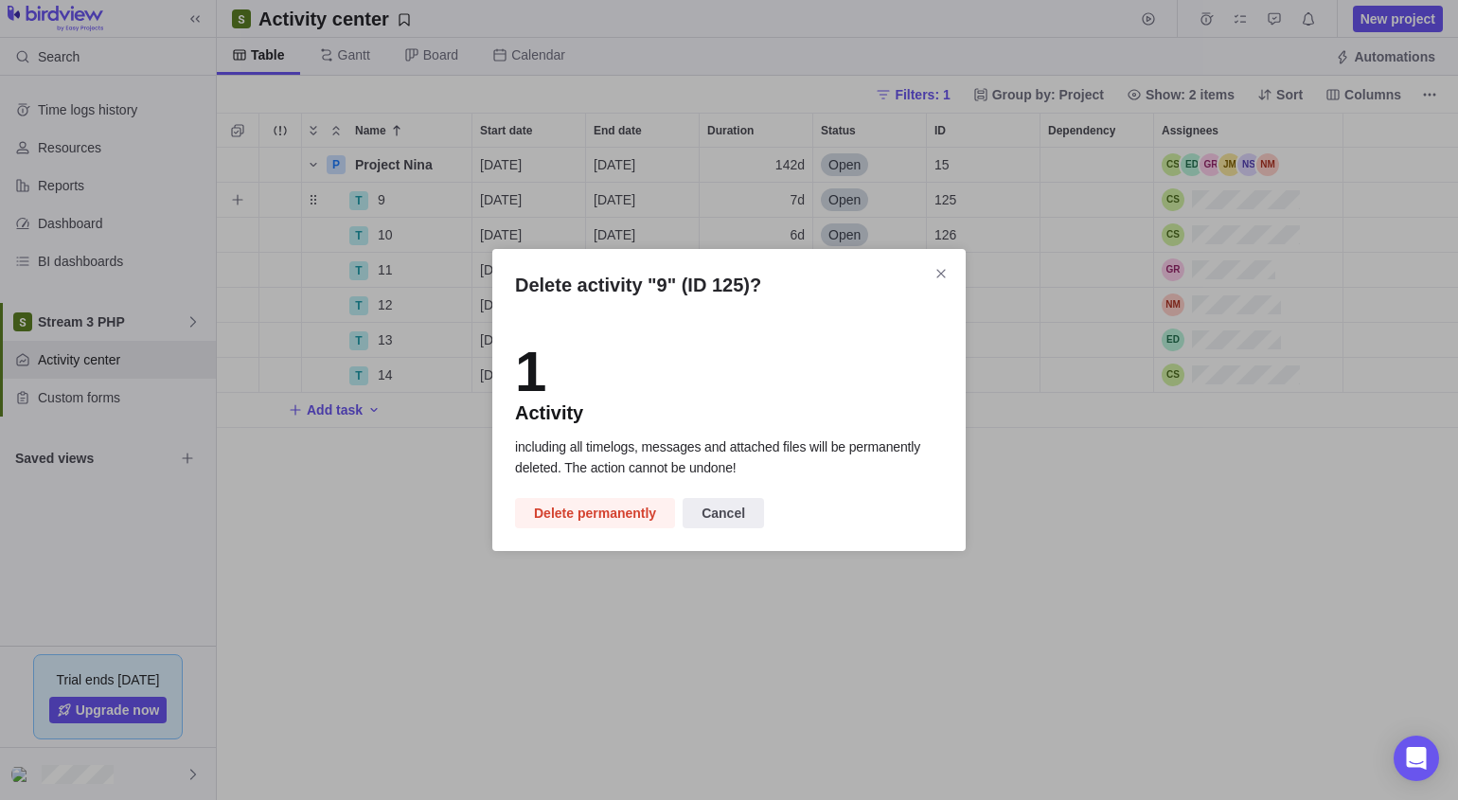
click at [600, 510] on span "Delete permanently" at bounding box center [595, 513] width 122 height 23
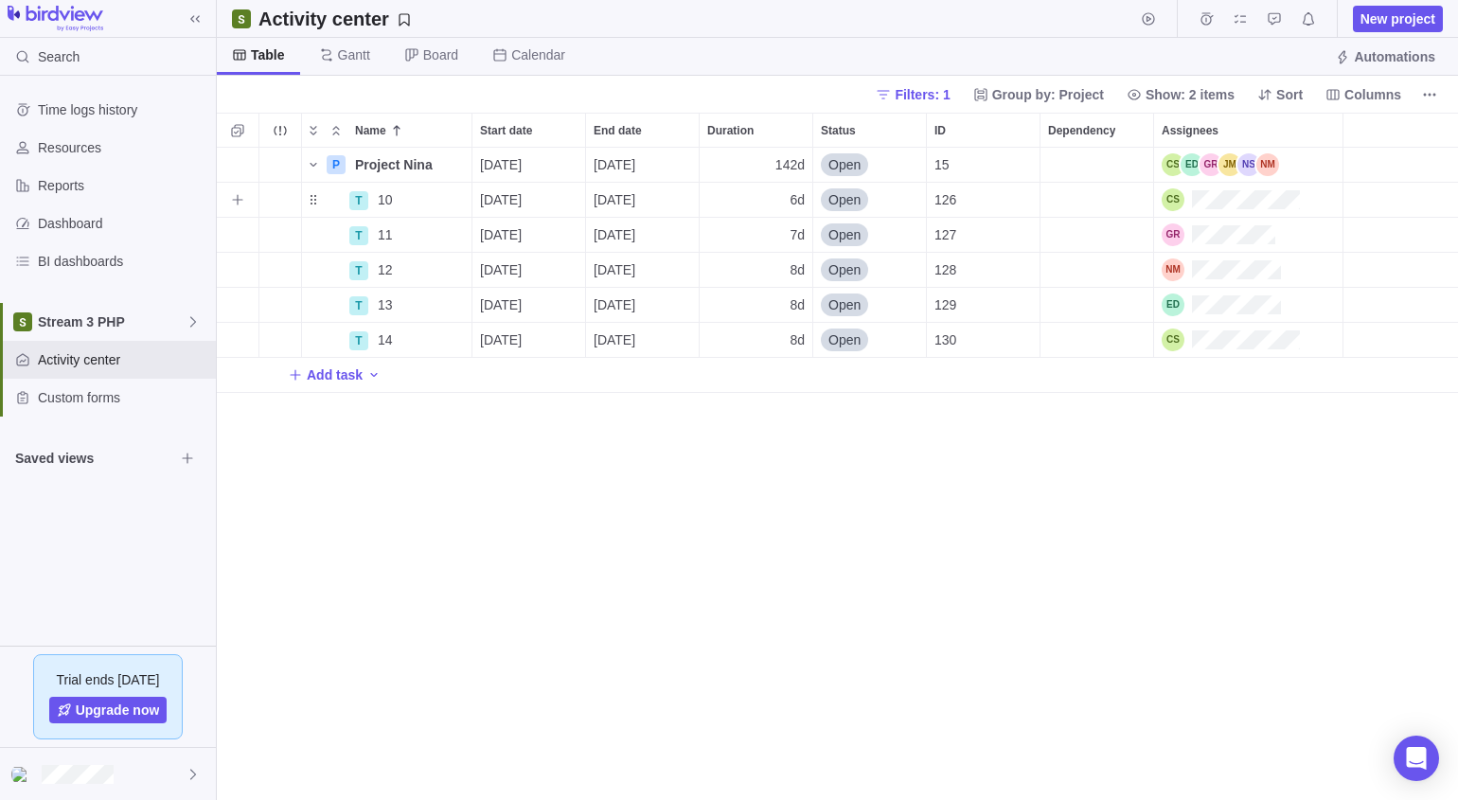
click at [0, 0] on icon "More actions" at bounding box center [0, 0] width 0 height 0
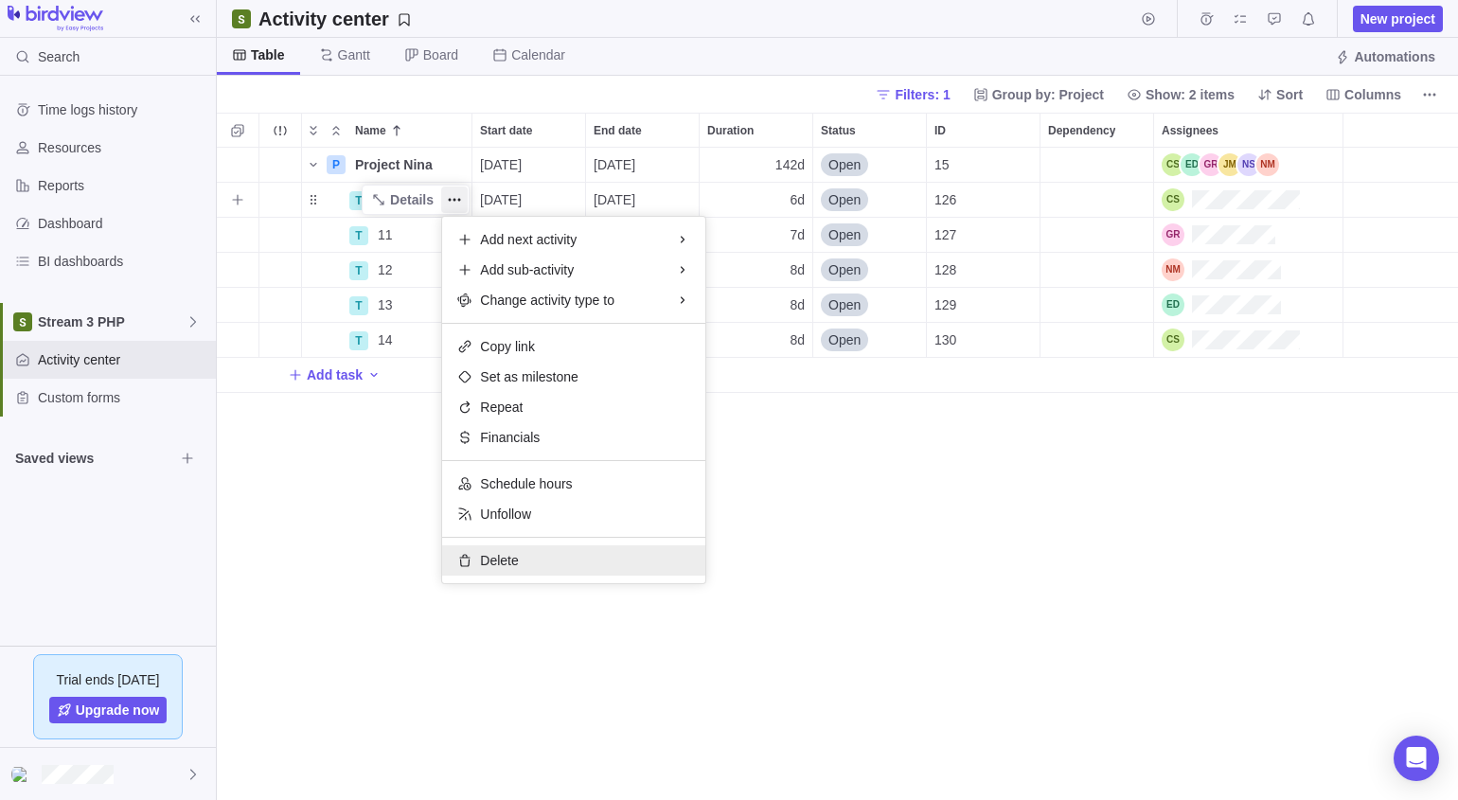
click at [503, 554] on span "Delete" at bounding box center [499, 560] width 38 height 19
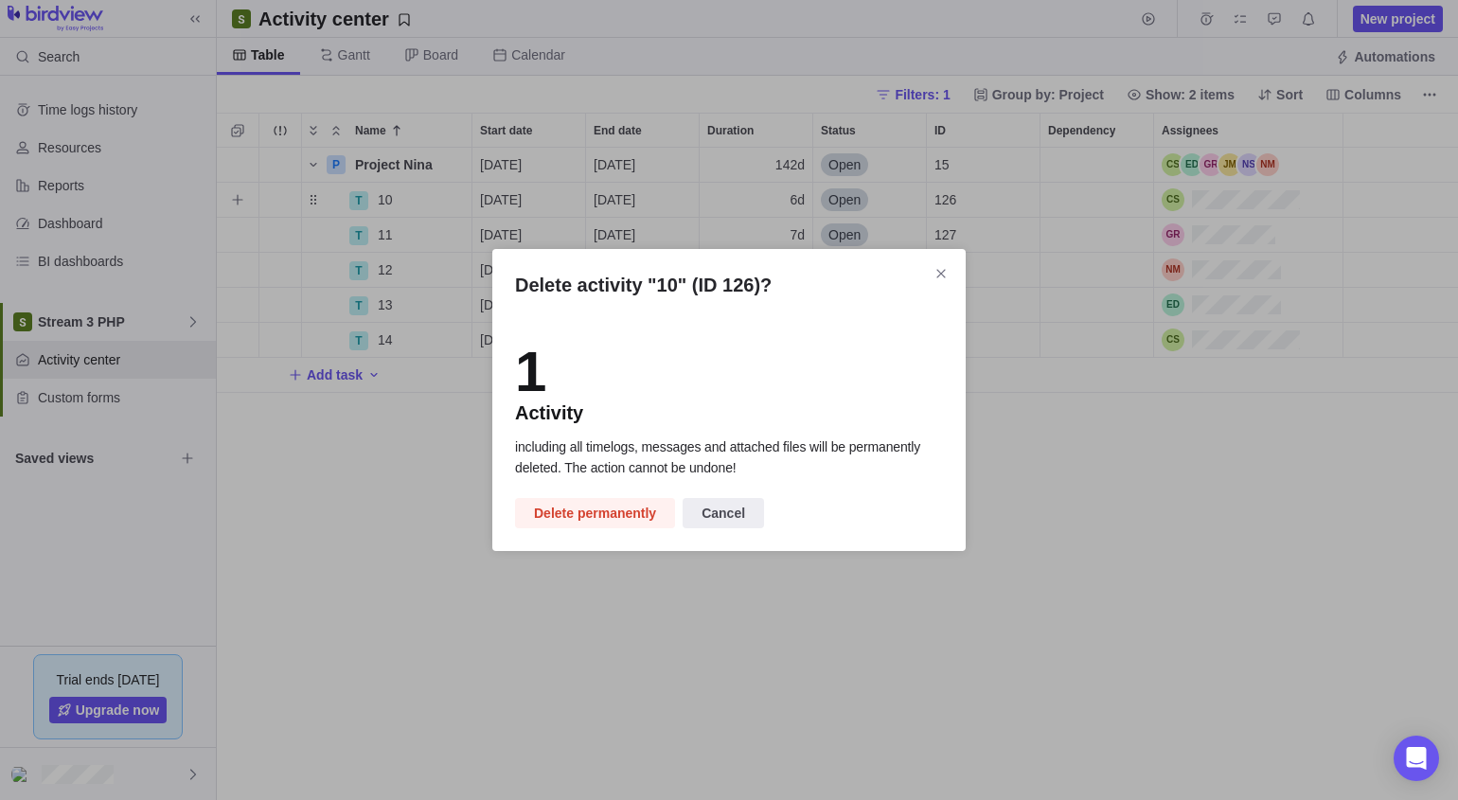
click at [595, 512] on span "Delete permanently" at bounding box center [595, 513] width 122 height 23
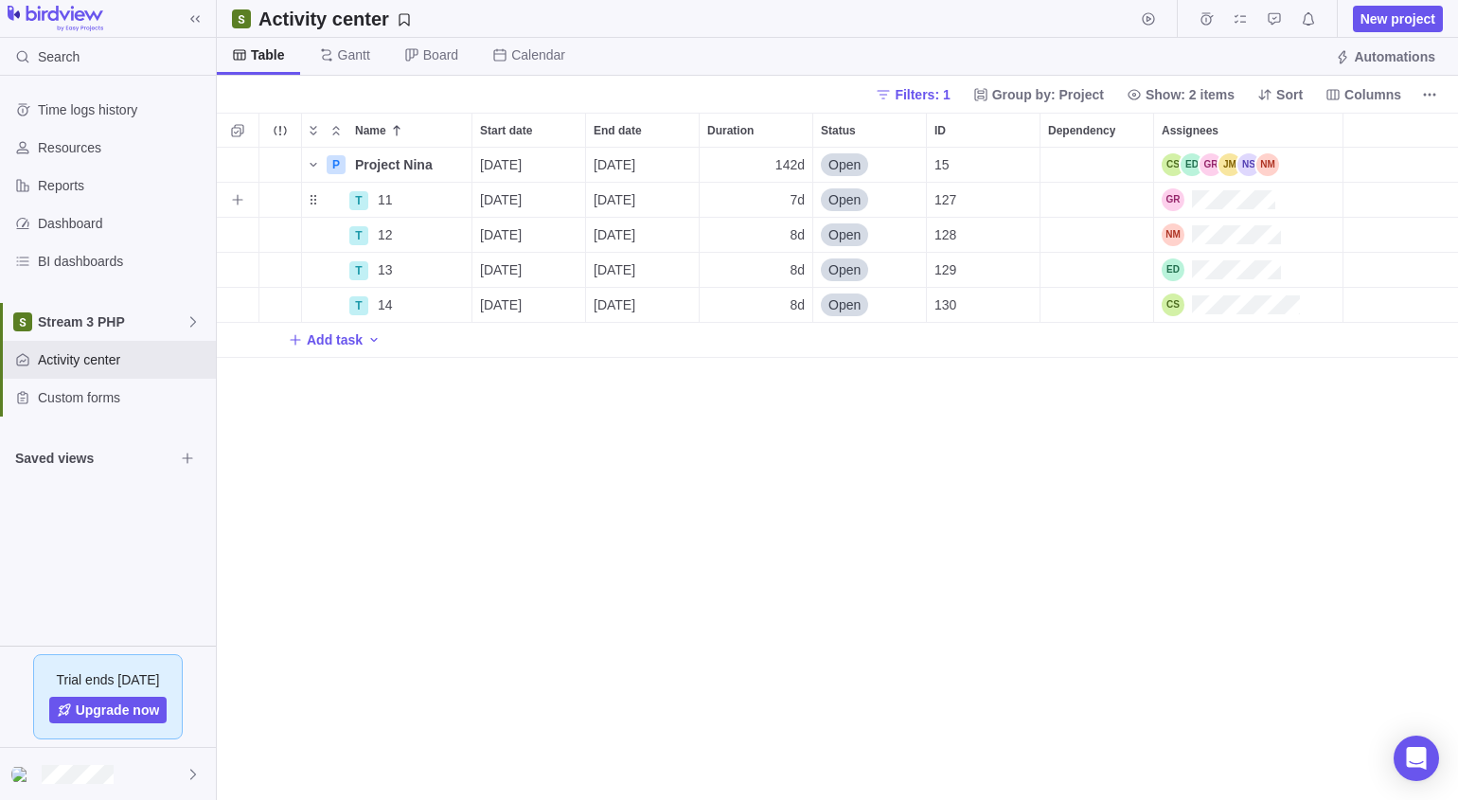
click at [0, 0] on icon "More actions" at bounding box center [0, 0] width 0 height 0
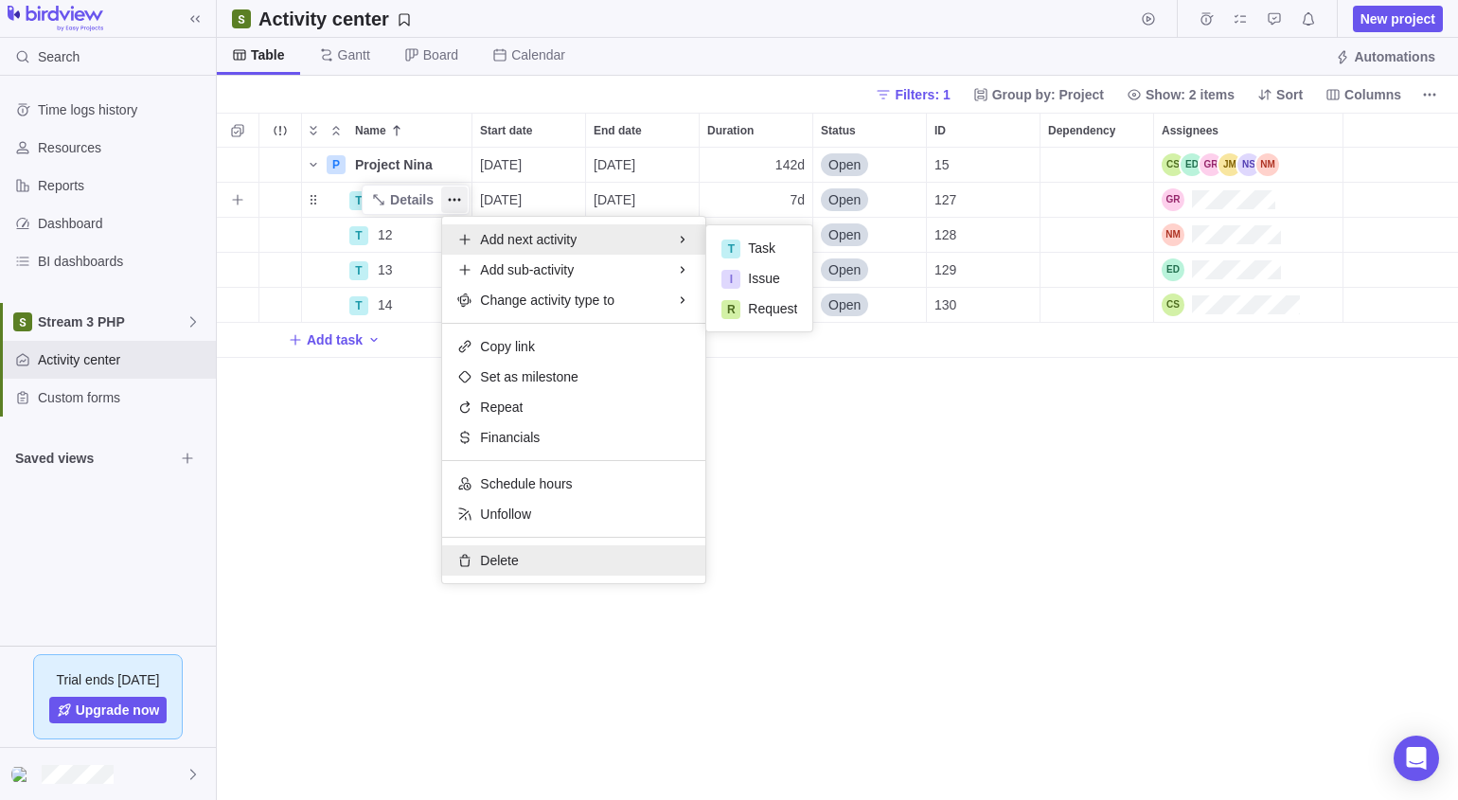
click at [508, 563] on span "Delete" at bounding box center [499, 560] width 38 height 19
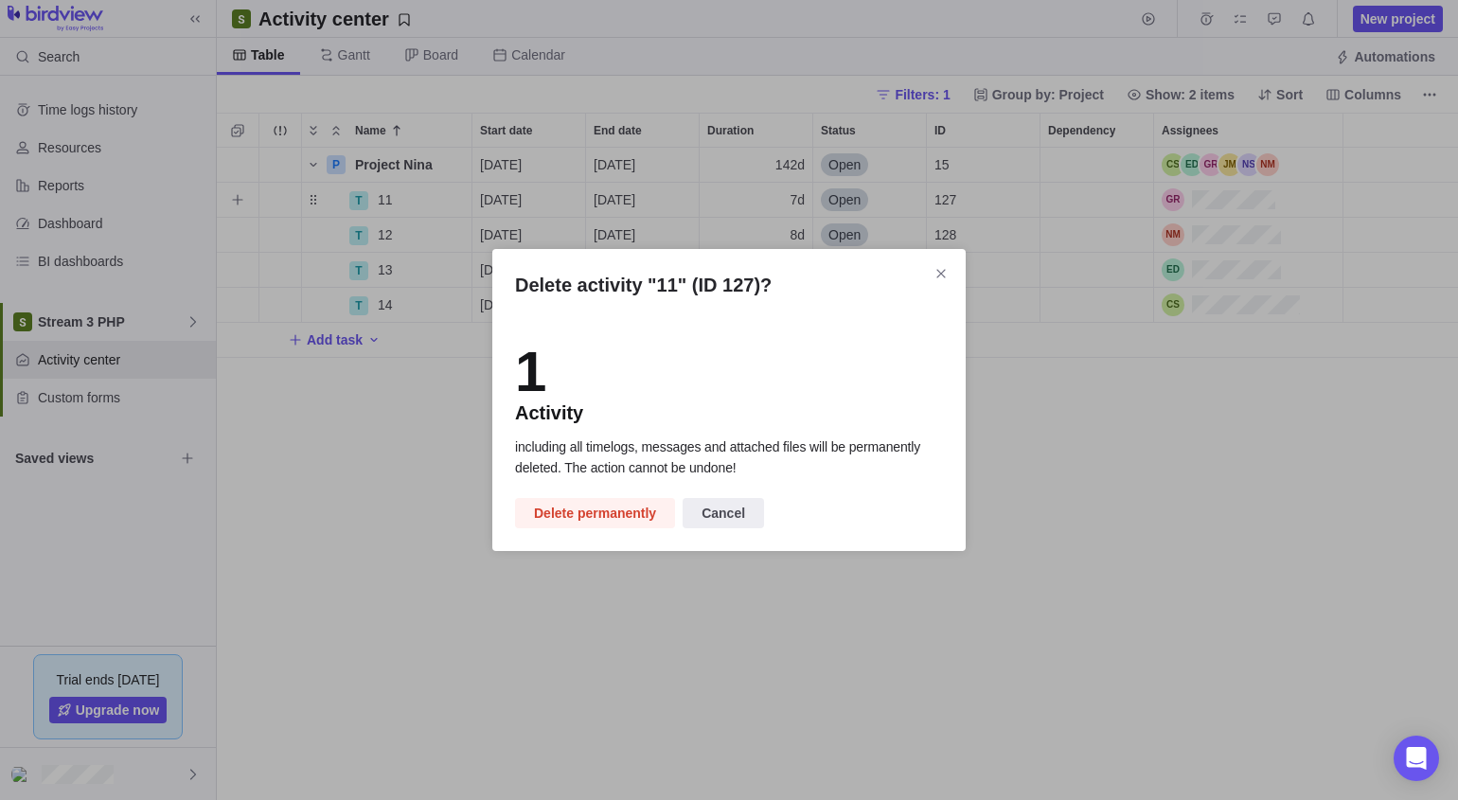
click at [581, 510] on span "Delete permanently" at bounding box center [595, 513] width 122 height 23
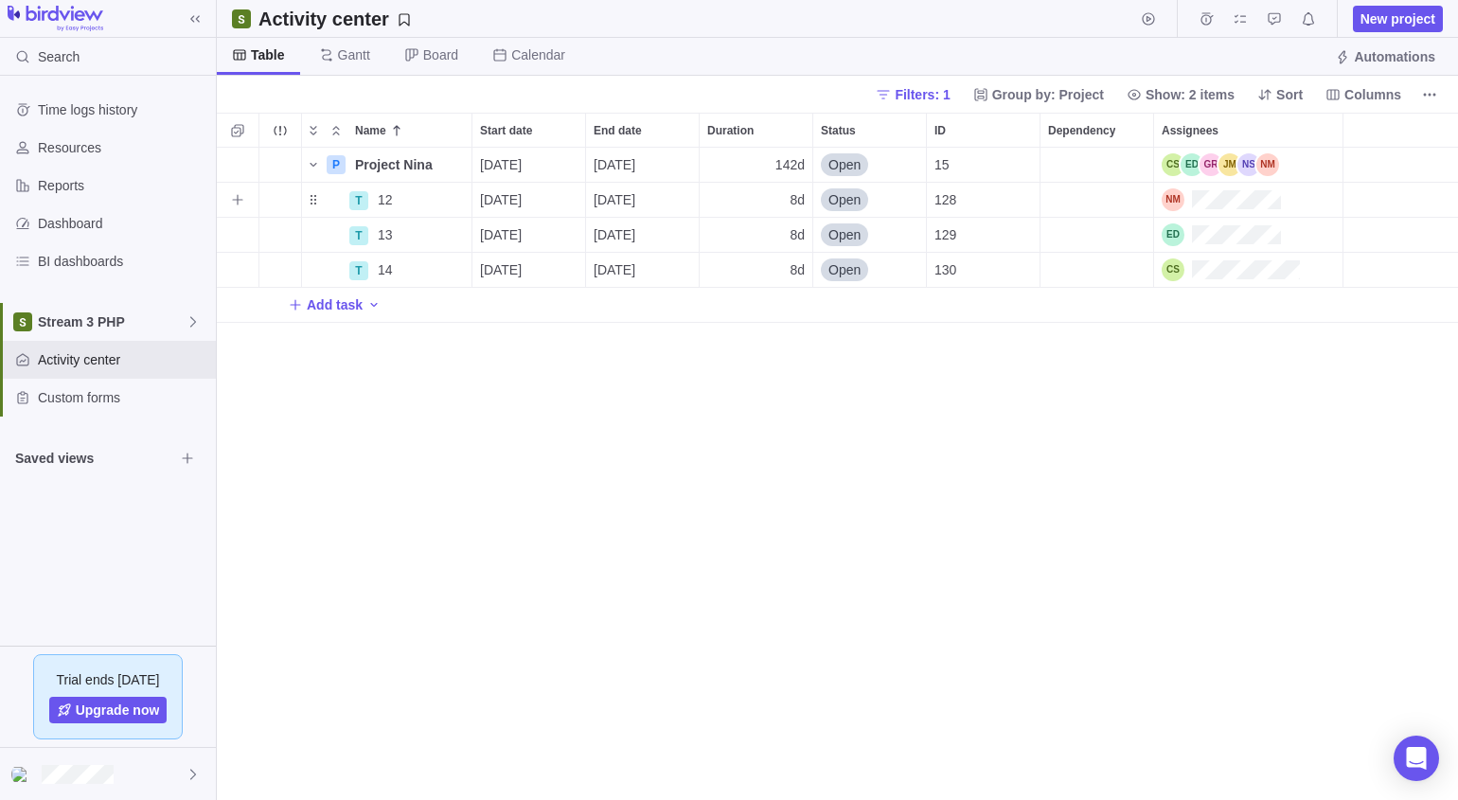
click at [0, 0] on span "More actions" at bounding box center [0, 0] width 0 height 0
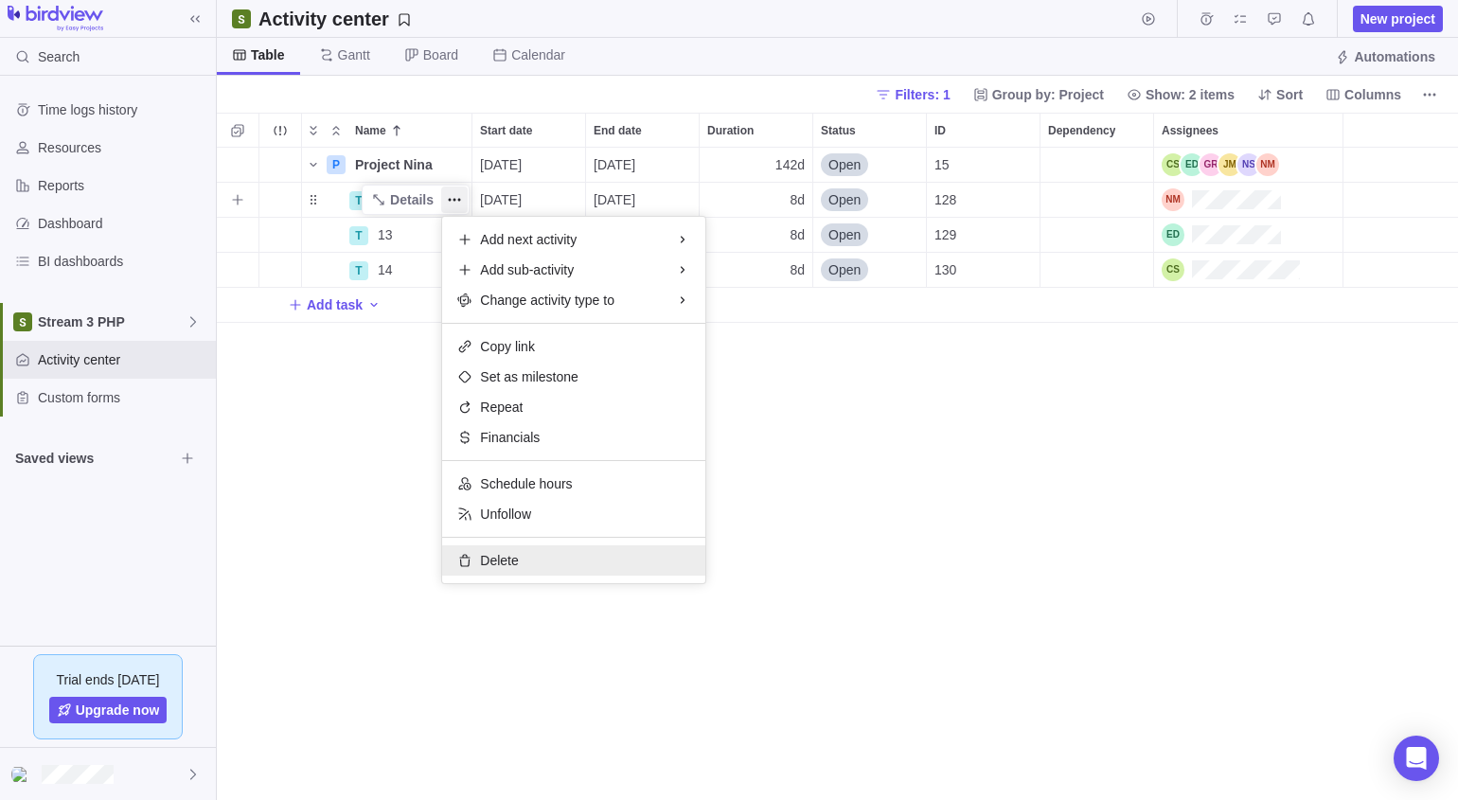
click at [506, 551] on span "Delete" at bounding box center [499, 560] width 38 height 19
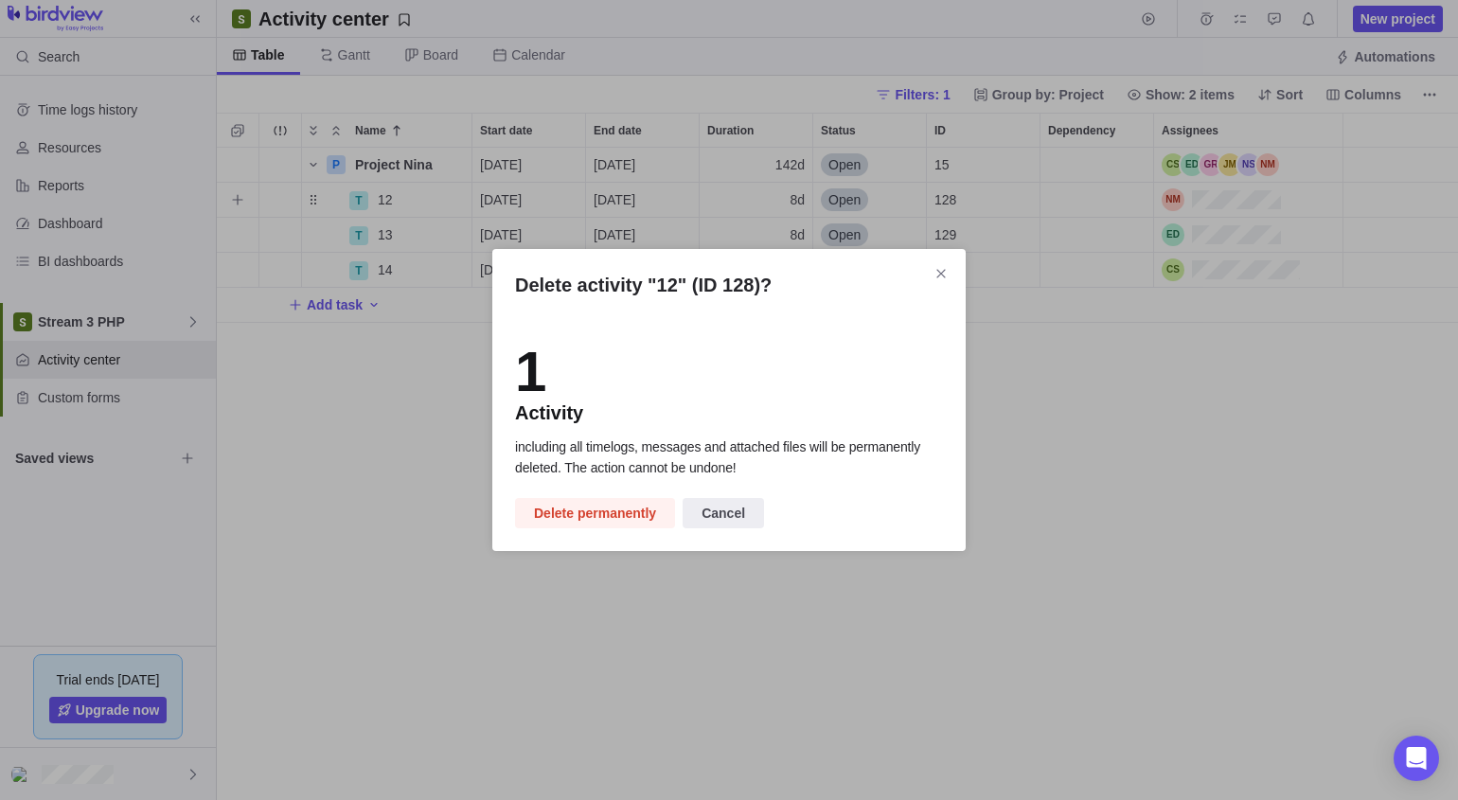
click at [580, 512] on span "Delete permanently" at bounding box center [595, 513] width 122 height 23
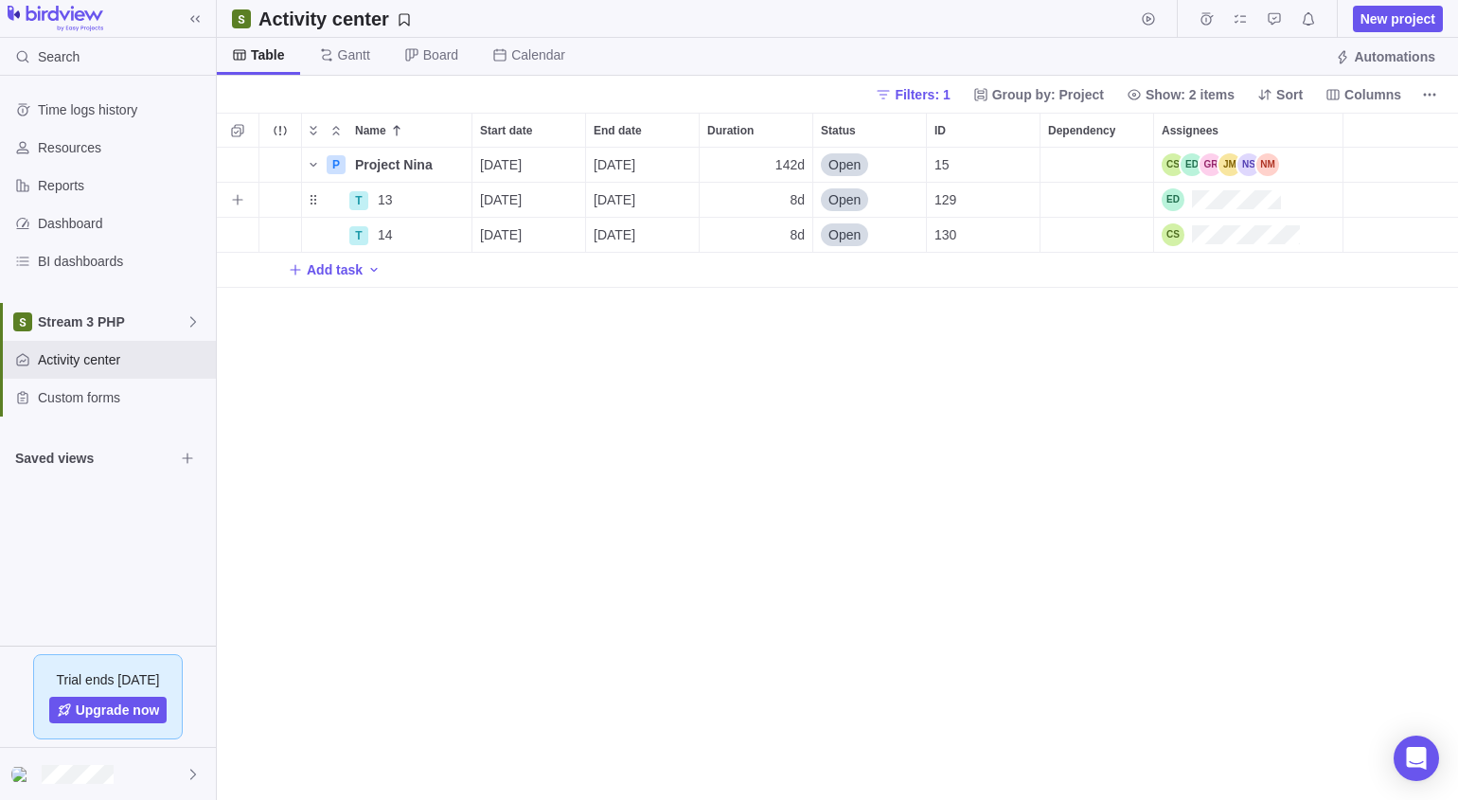
click at [0, 0] on icon "More actions" at bounding box center [0, 0] width 0 height 0
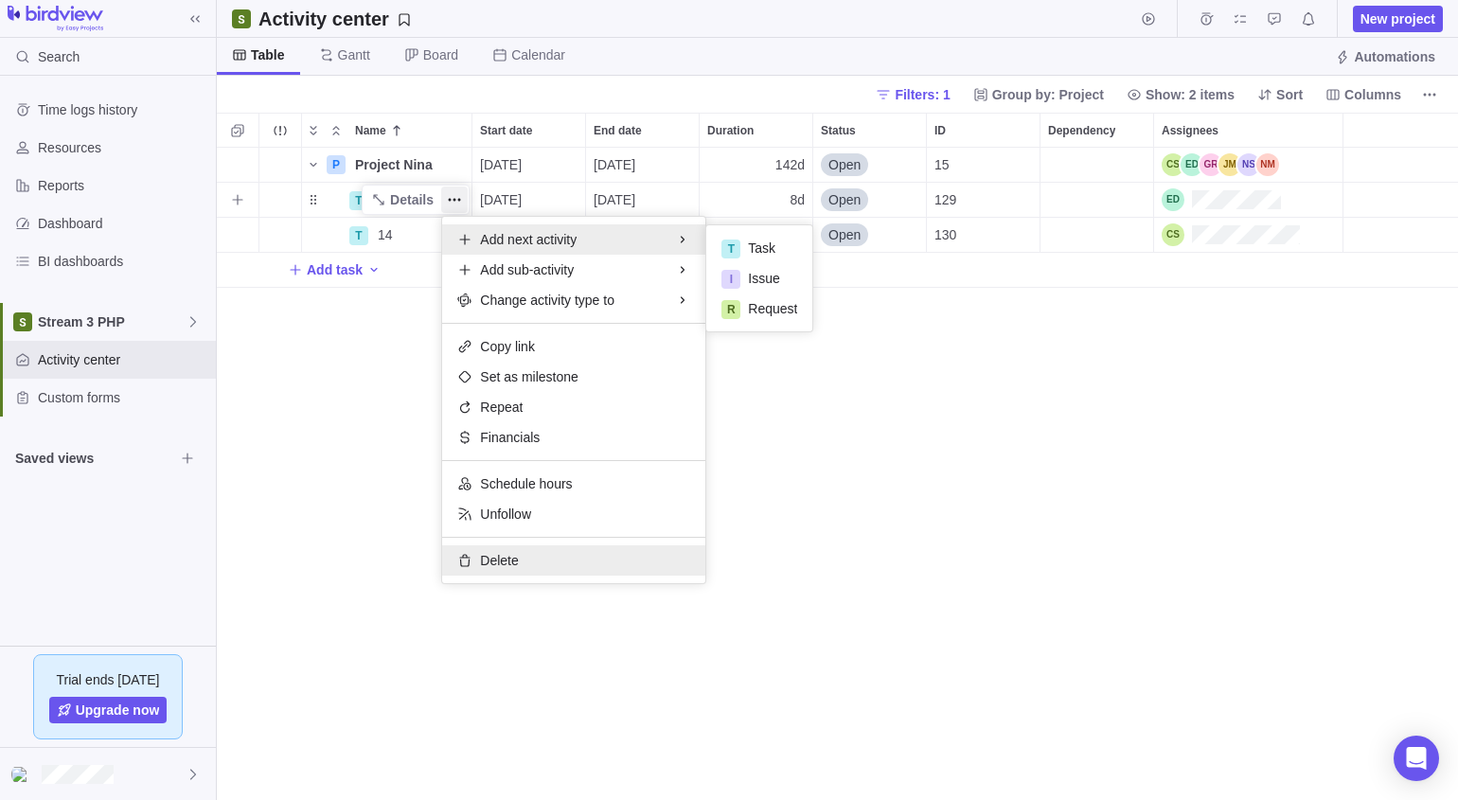
click at [489, 555] on span "Delete" at bounding box center [499, 560] width 38 height 19
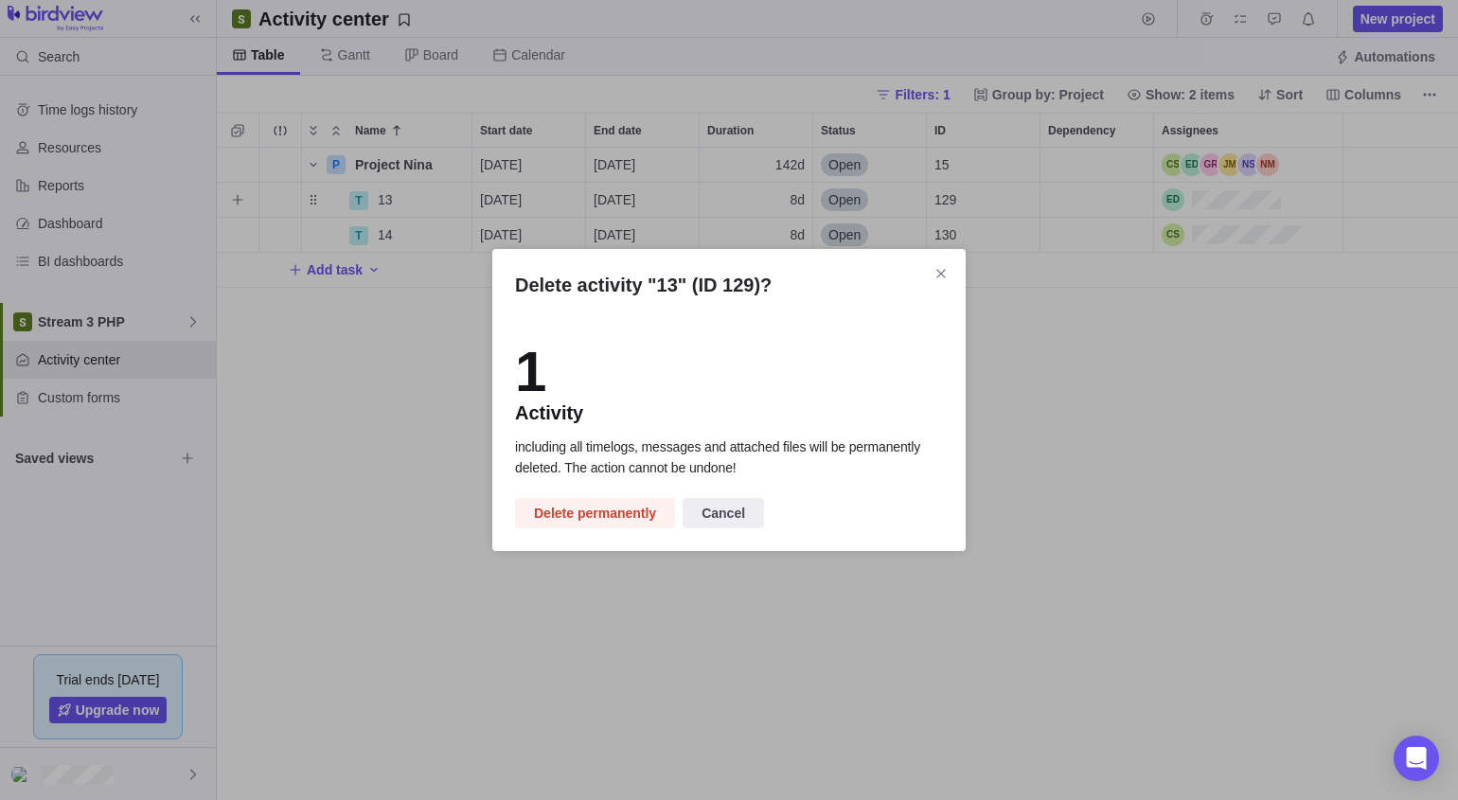
click at [578, 513] on span "Delete permanently" at bounding box center [595, 513] width 122 height 23
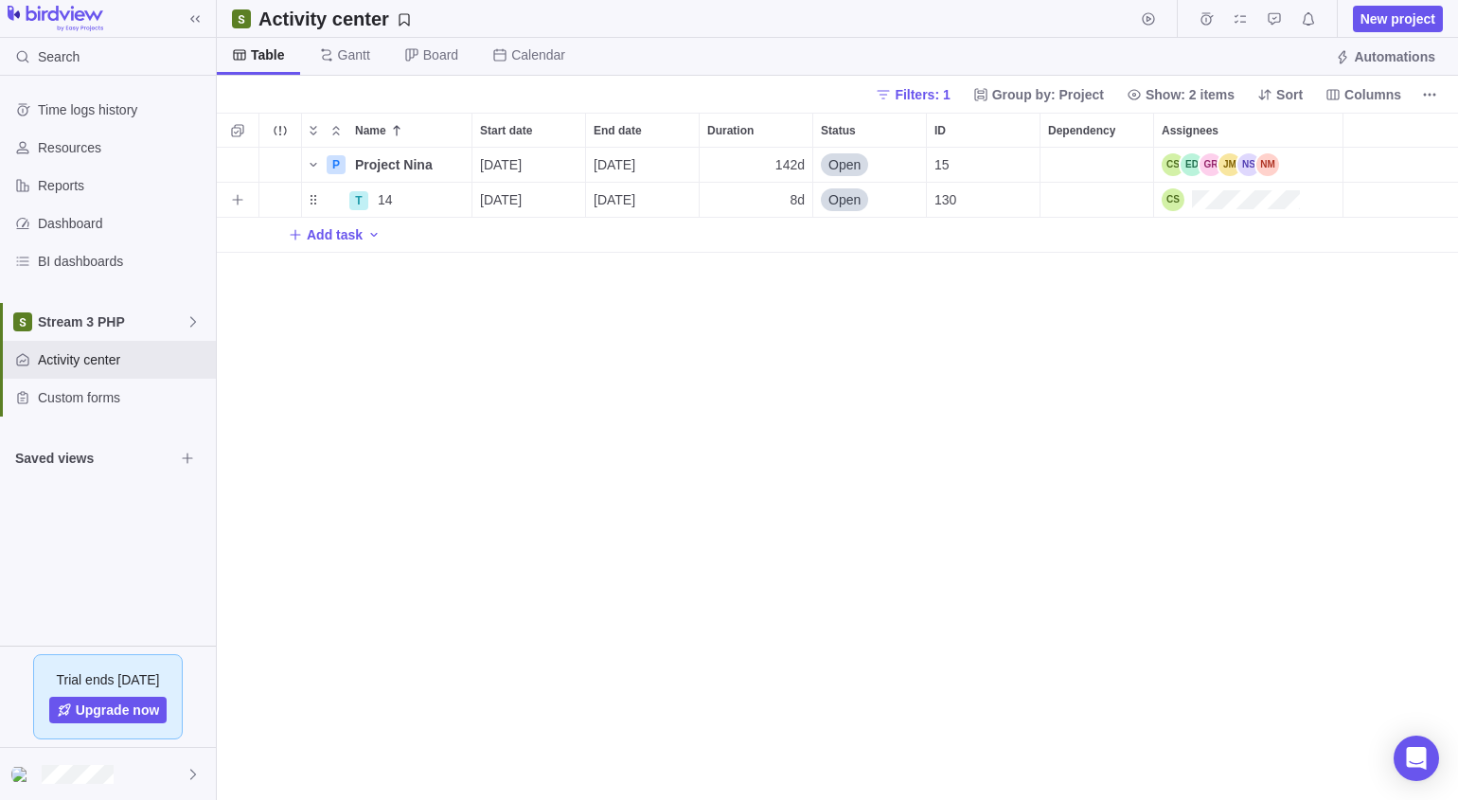
click at [0, 0] on icon "More actions" at bounding box center [0, 0] width 0 height 0
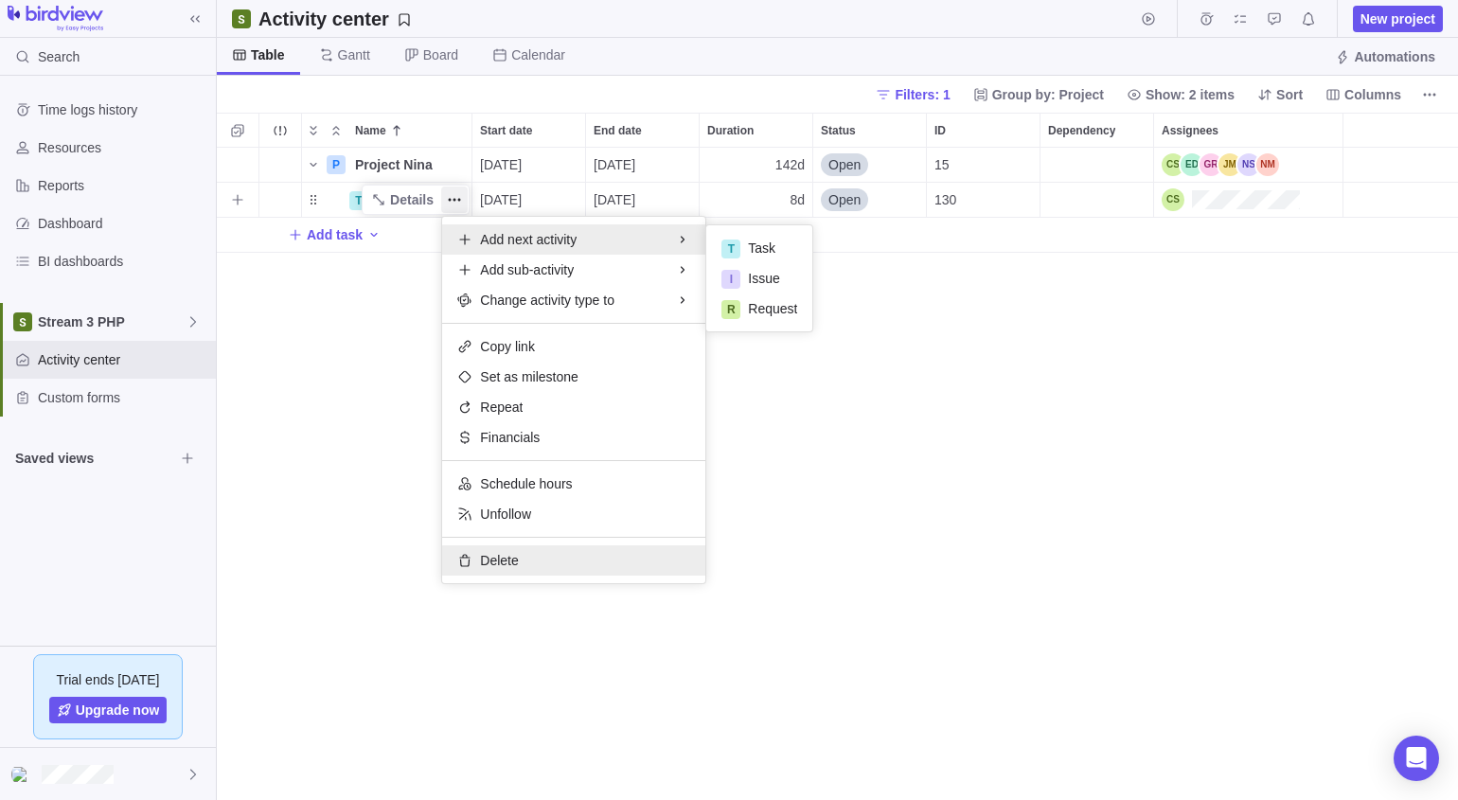
click at [494, 565] on span "Delete" at bounding box center [499, 560] width 38 height 19
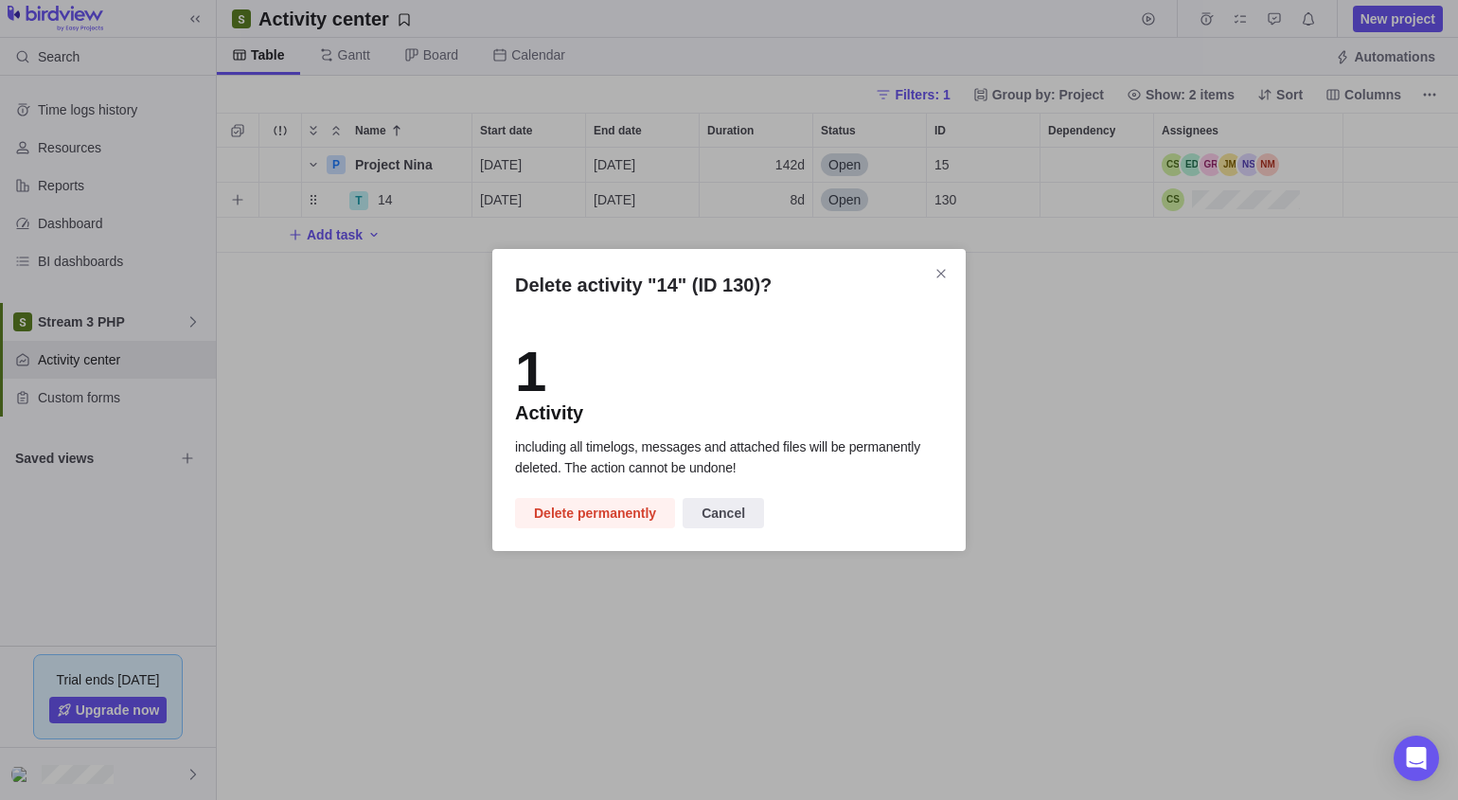
click at [587, 505] on span "Delete permanently" at bounding box center [595, 513] width 122 height 23
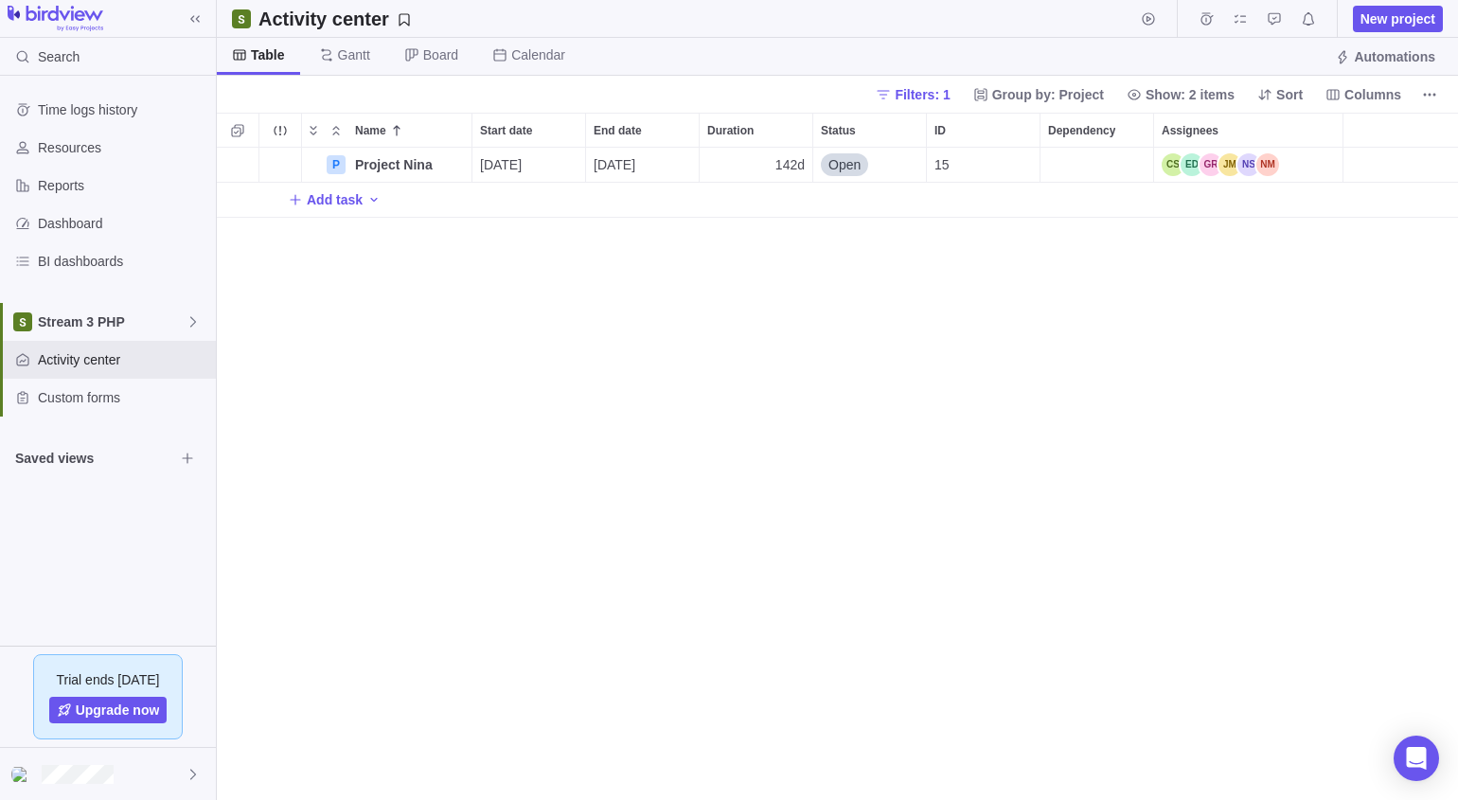
click at [435, 283] on div "P Project Nina Details [DATE] [DATE] 142d Open 15 Add task" at bounding box center [837, 474] width 1241 height 653
click at [362, 195] on div "Add task" at bounding box center [335, 199] width 94 height 27
click at [377, 286] on div "Name Start date End date Duration Status ID Dependency Assignees P Project Nina…" at bounding box center [837, 456] width 1241 height 687
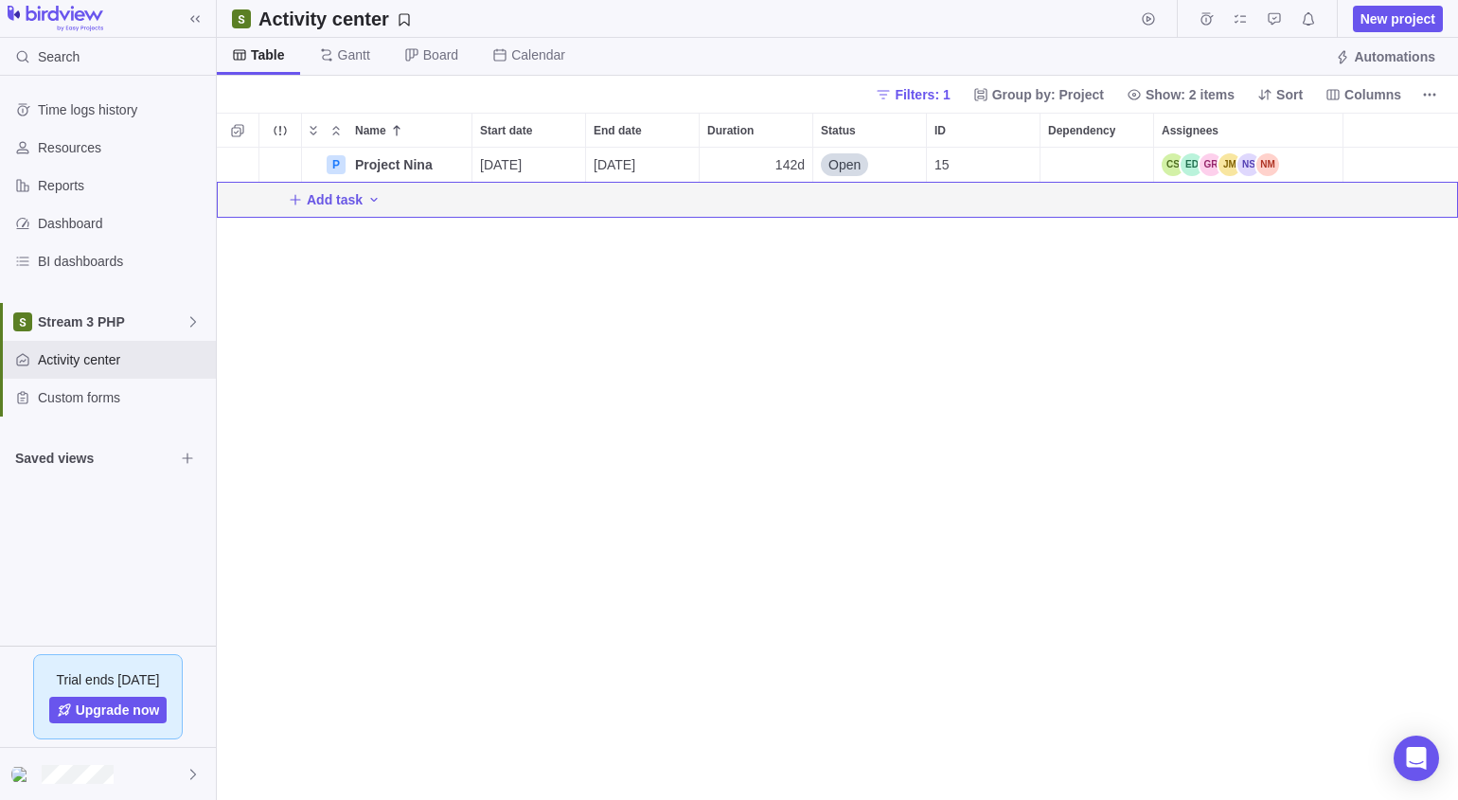
click at [355, 202] on span "Add task" at bounding box center [335, 199] width 56 height 19
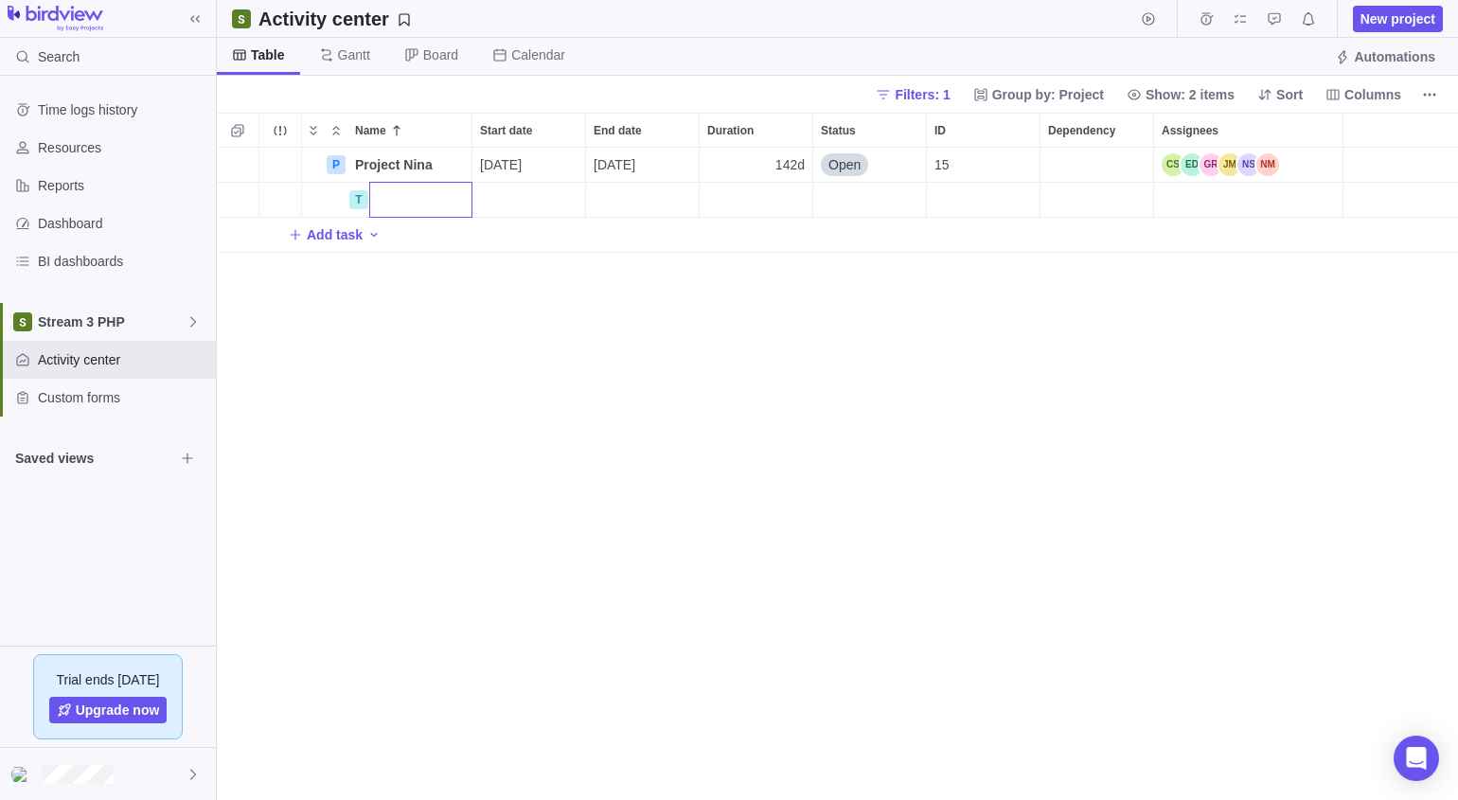
drag, startPoint x: 814, startPoint y: 360, endPoint x: 887, endPoint y: 329, distance: 78.9
click at [828, 351] on div "Name Start date End date Duration Status ID Dependency Assignees P Project Nina…" at bounding box center [837, 456] width 1241 height 687
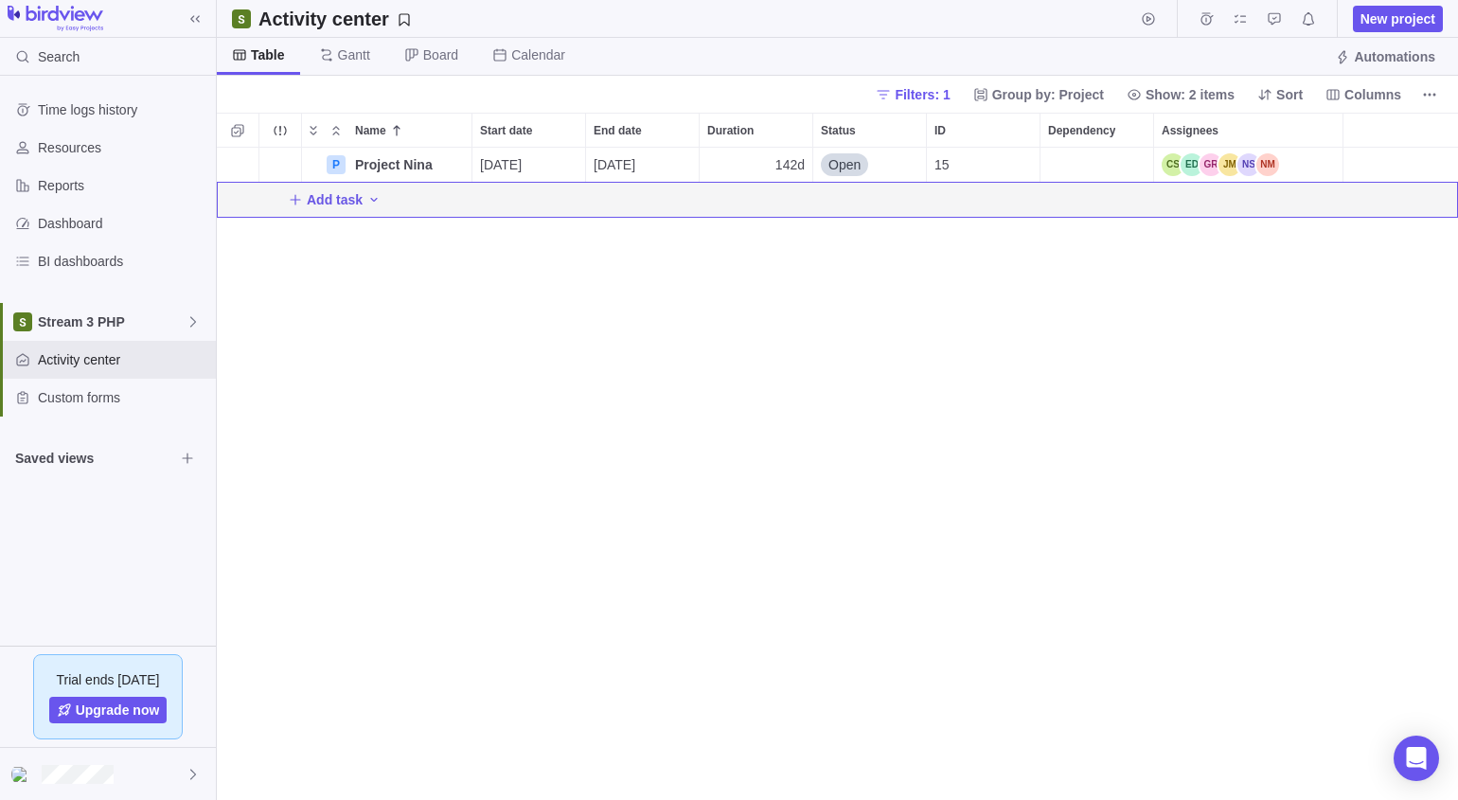
click at [891, 95] on icon "More actions" at bounding box center [1429, 94] width 3 height 3
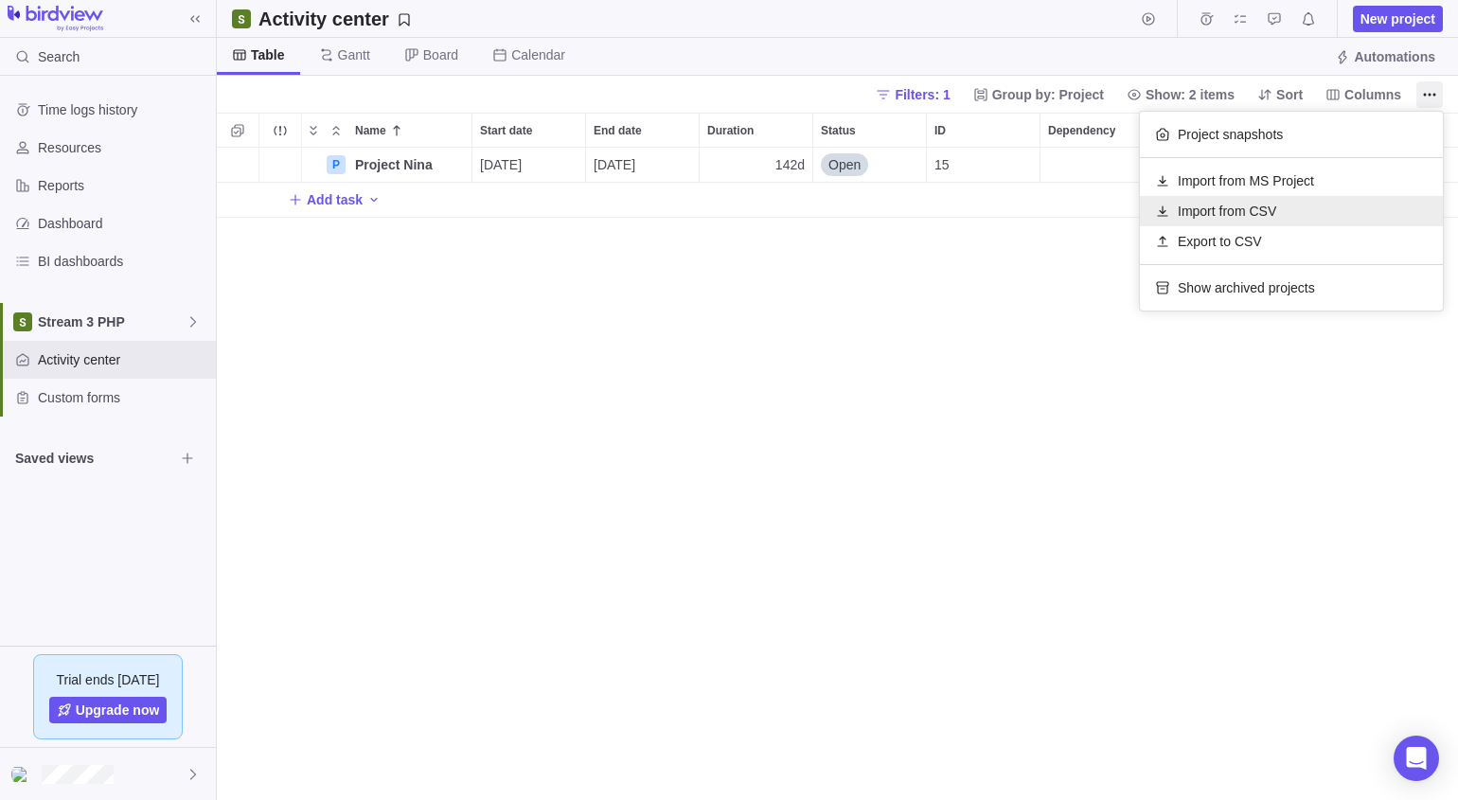
click at [891, 214] on span "Import from CSV" at bounding box center [1227, 211] width 98 height 19
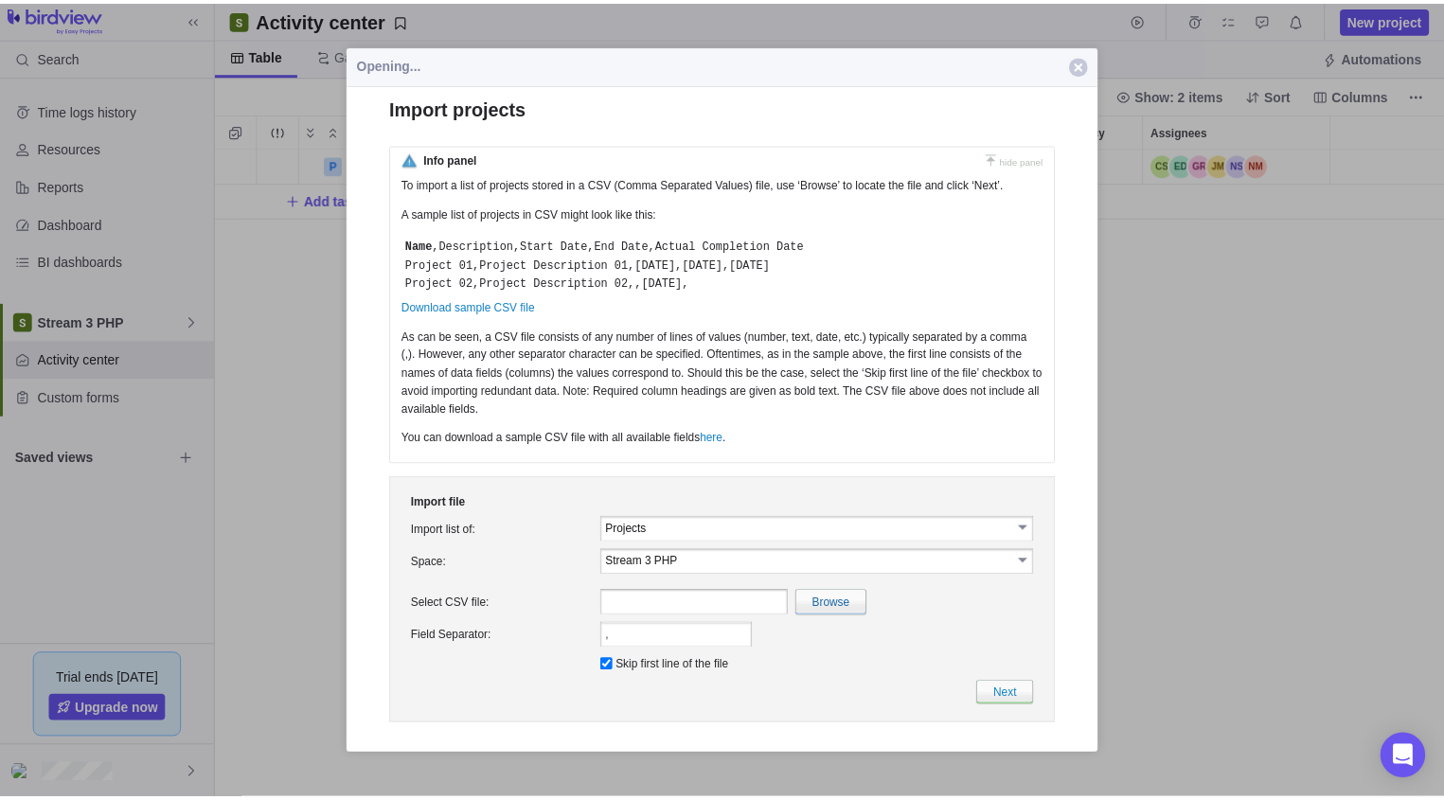
scroll to position [0, 0]
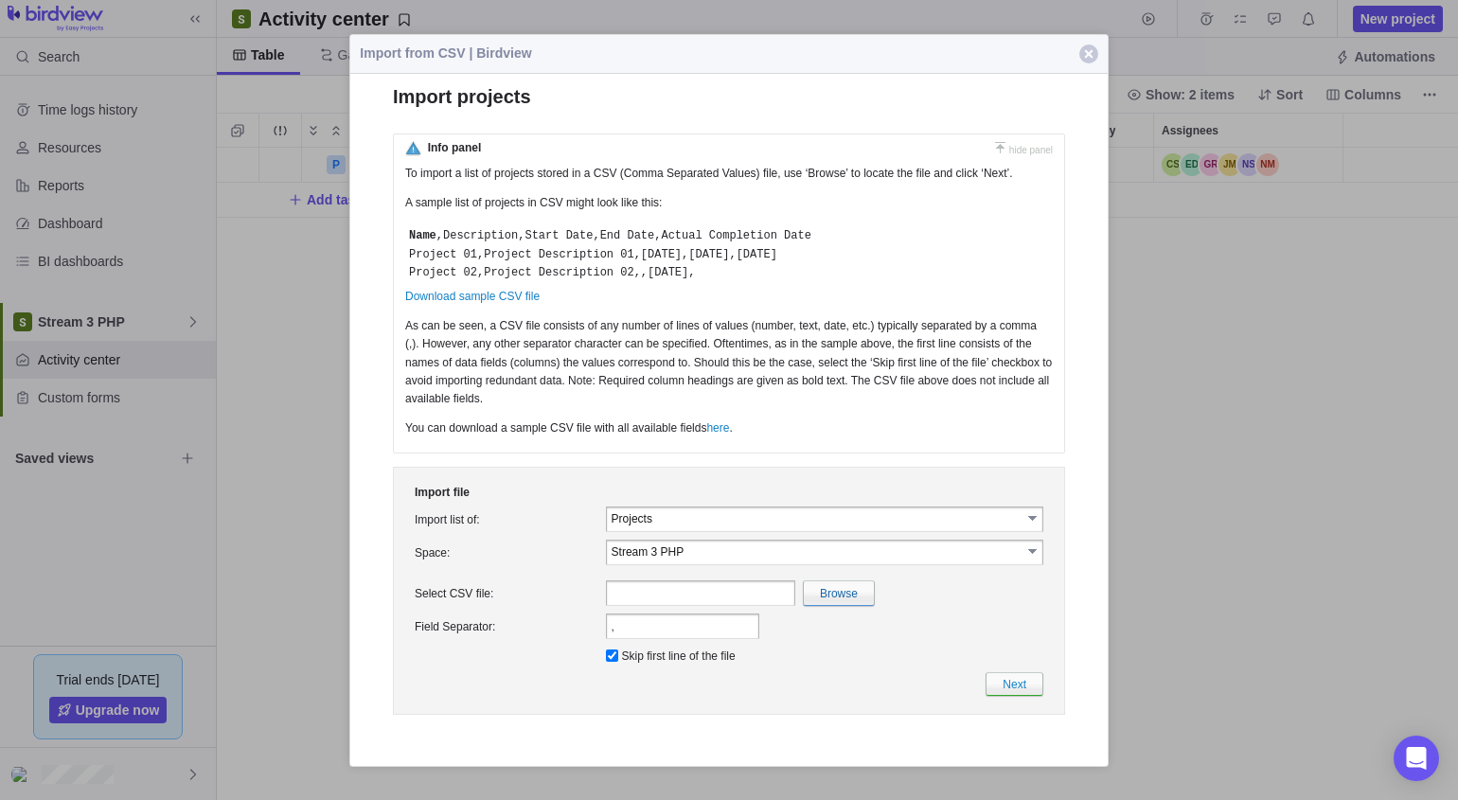
click at [717, 539] on td "Stream 3 PHP select Finance Production Stream 1 CC Stream 2 DAP Stream 3 PHP" at bounding box center [824, 552] width 445 height 33
click at [891, 515] on link "select" at bounding box center [1033, 517] width 17 height 19
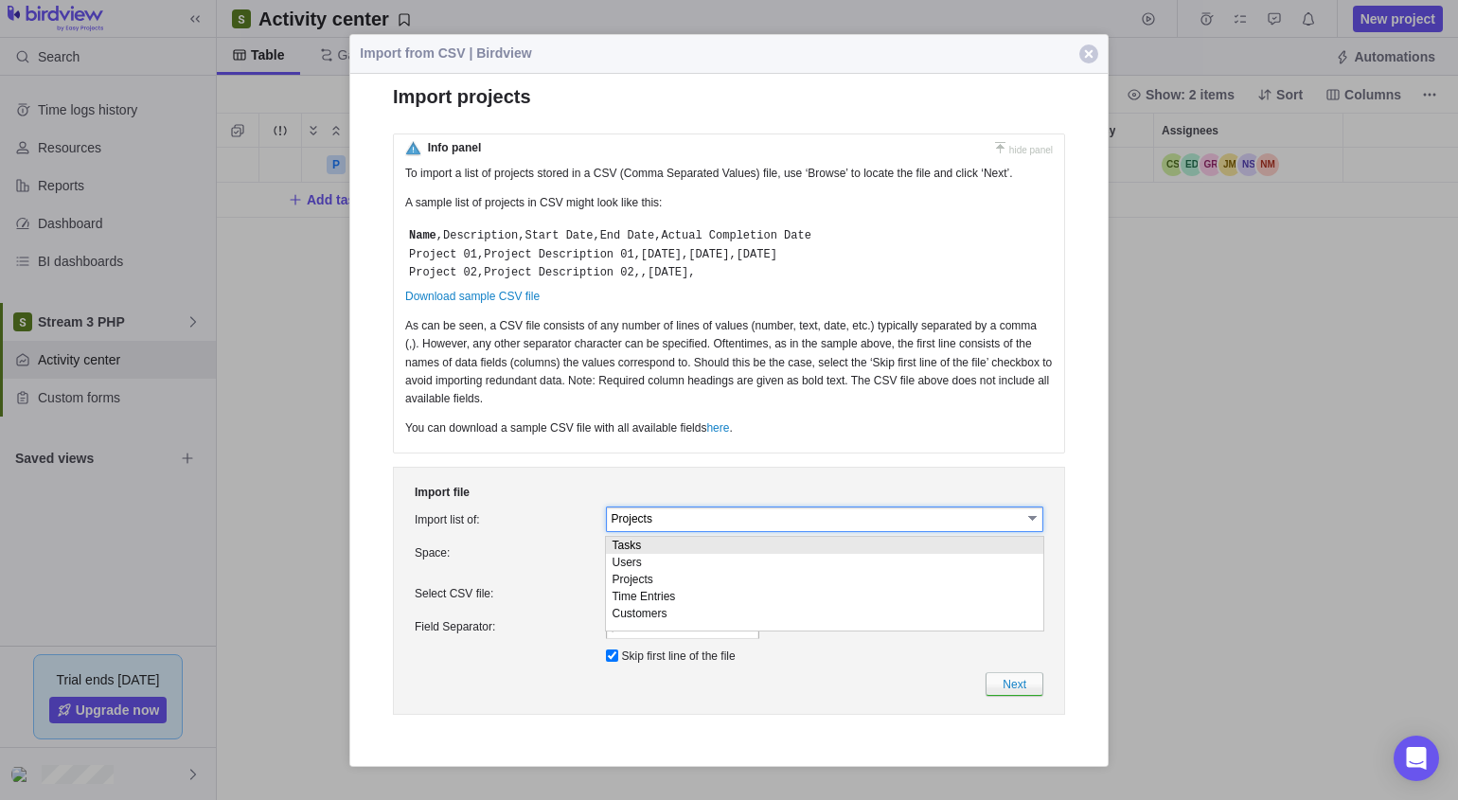
click at [657, 551] on li "Tasks" at bounding box center [824, 545] width 437 height 17
type input "Tasks"
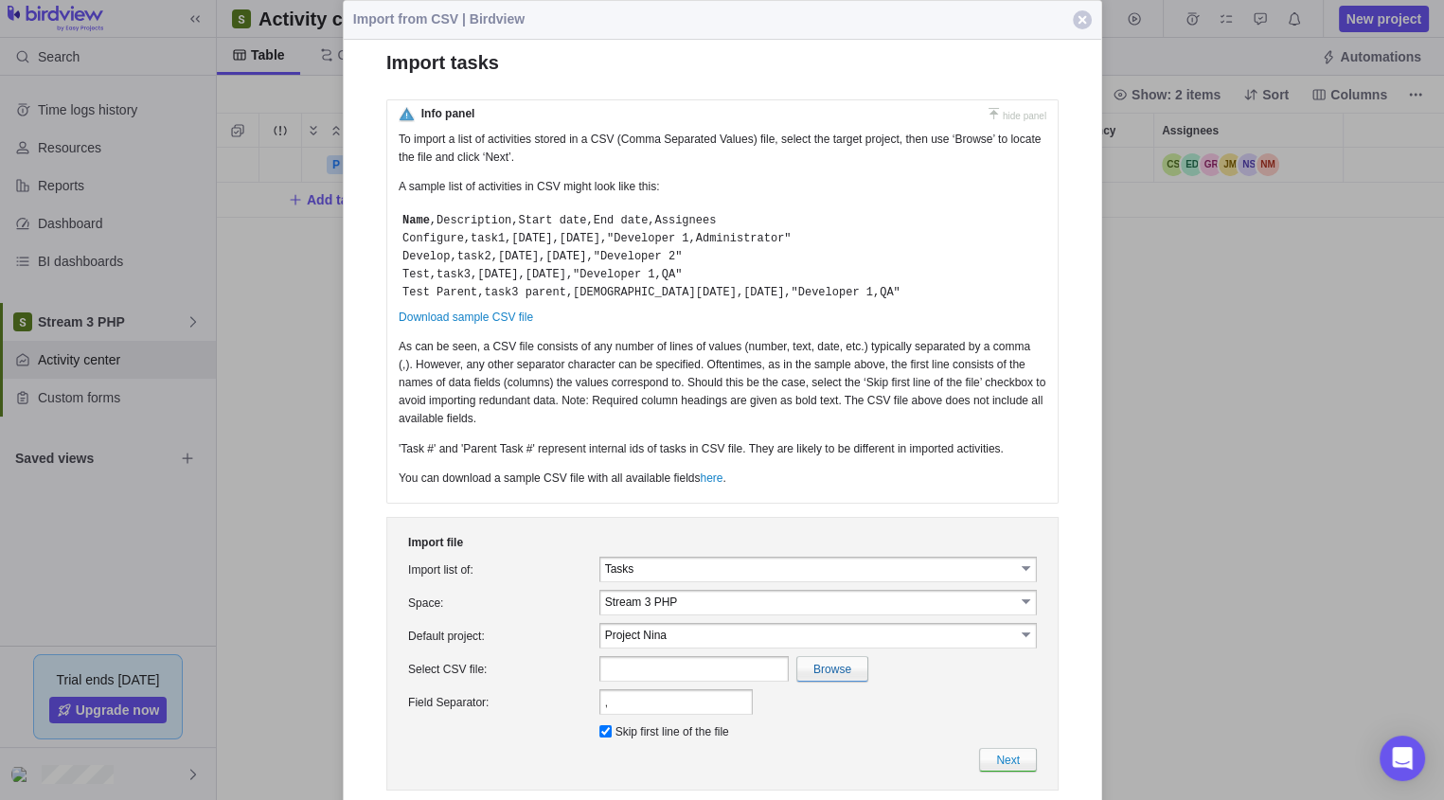
scroll to position [14, 15]
click at [834, 639] on input "file" at bounding box center [418, 669] width 895 height 24
type input "C:\fakepath\TasksImport.csv"
type input "TasksImport.csv"
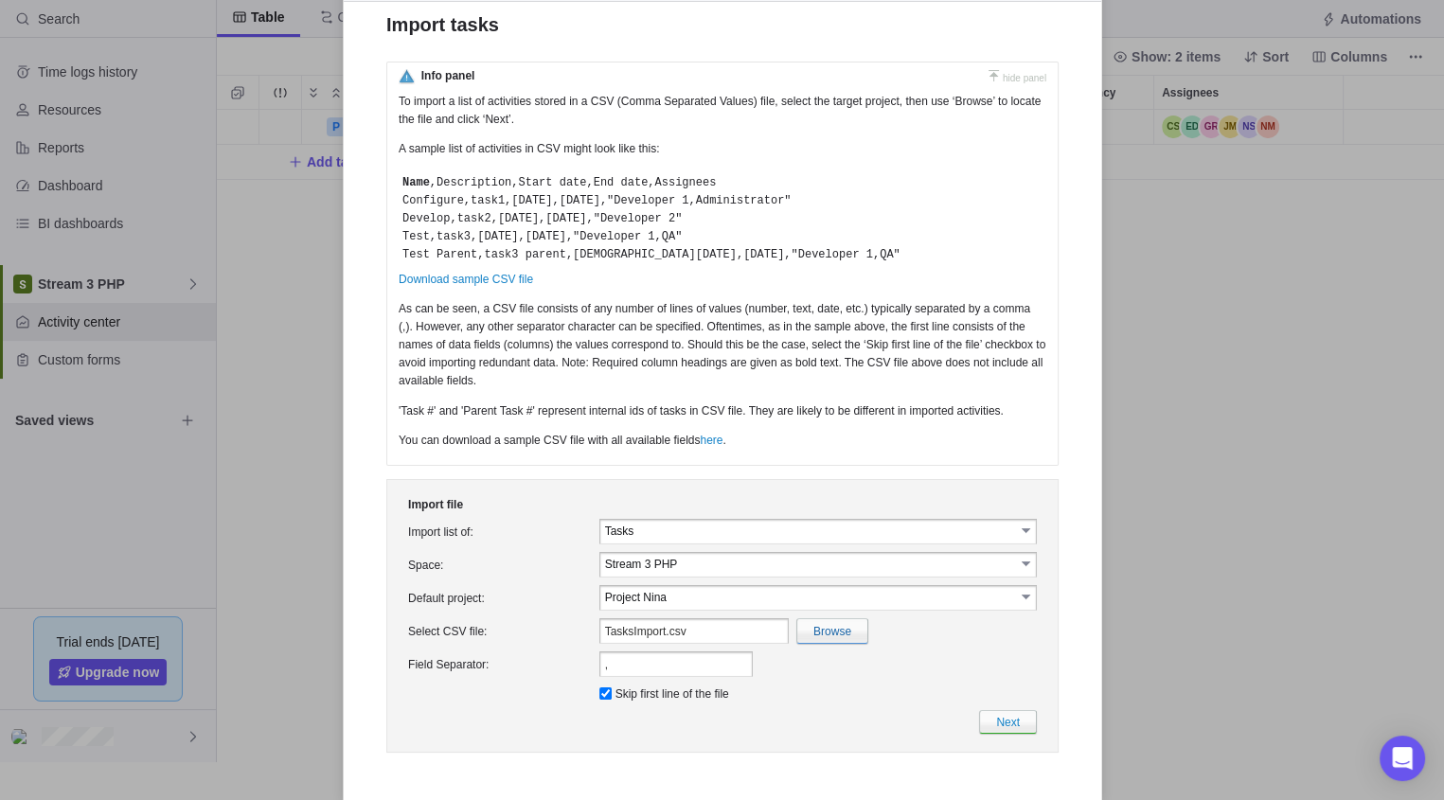
scroll to position [40, 0]
click at [891, 639] on link "Next" at bounding box center [1007, 720] width 58 height 24
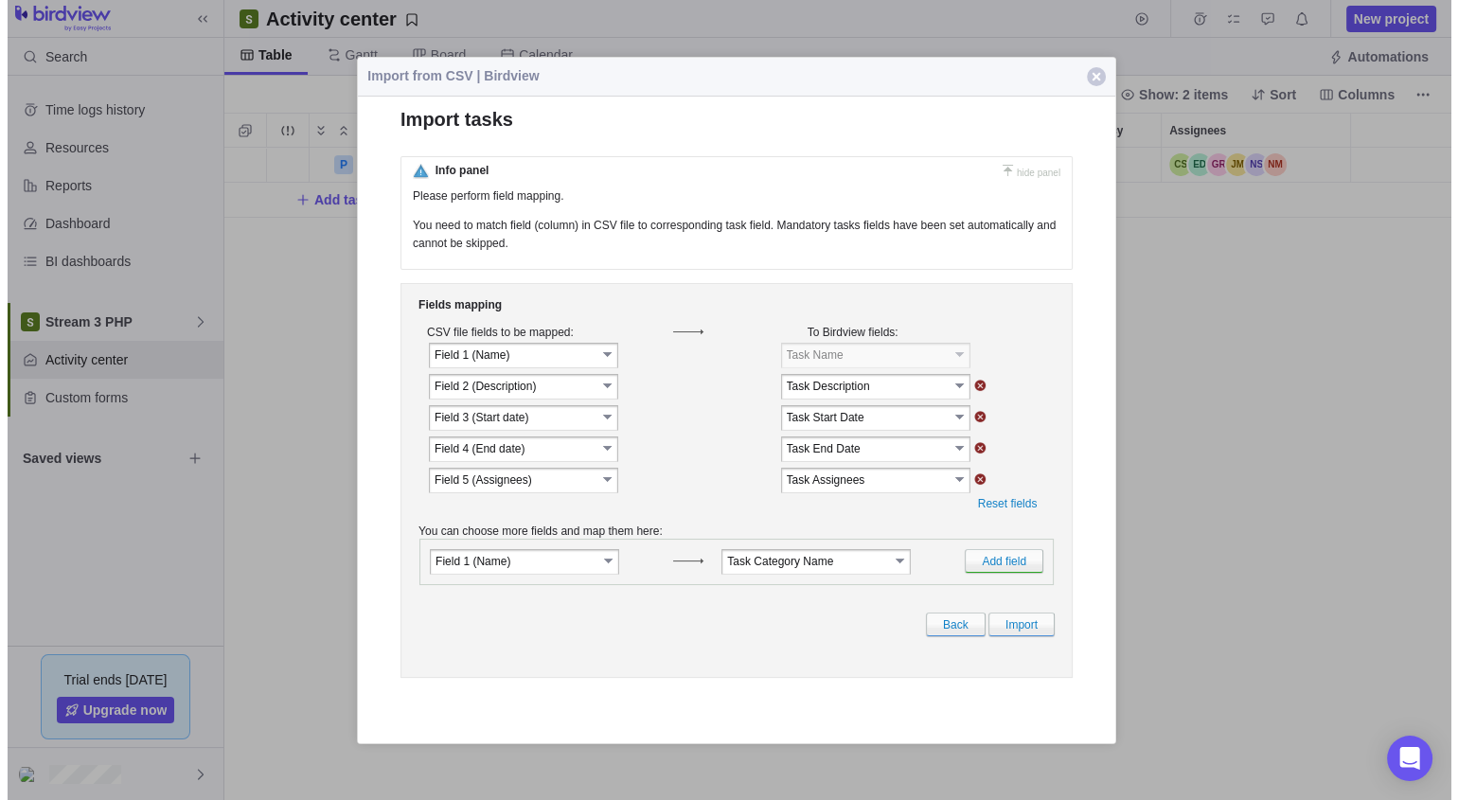
scroll to position [638, 1227]
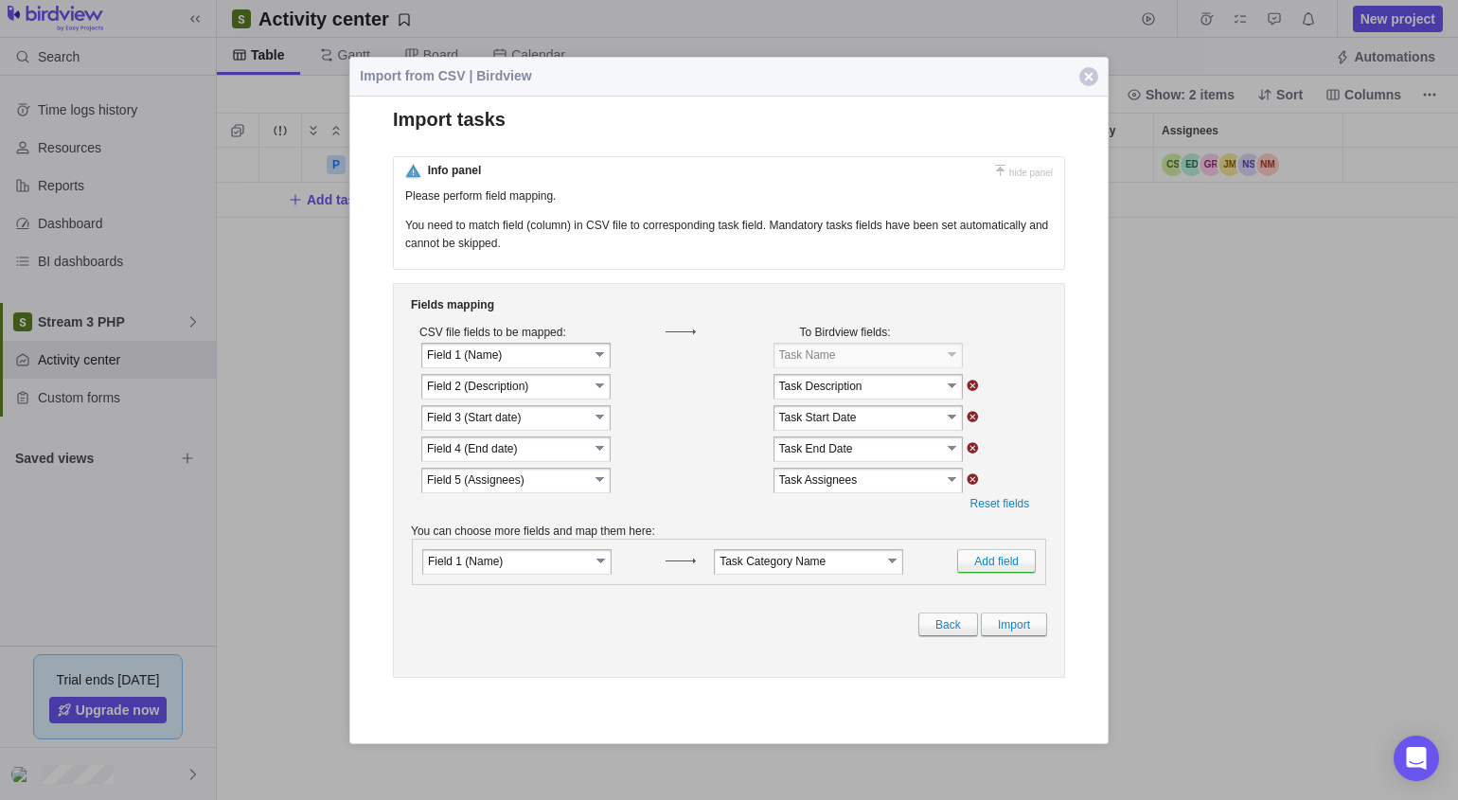
click at [587, 392] on input "Field 2 (Description)" at bounding box center [508, 386] width 162 height 16
click at [695, 387] on td at bounding box center [691, 386] width 49 height 29
click at [891, 388] on input "image" at bounding box center [972, 385] width 12 height 11
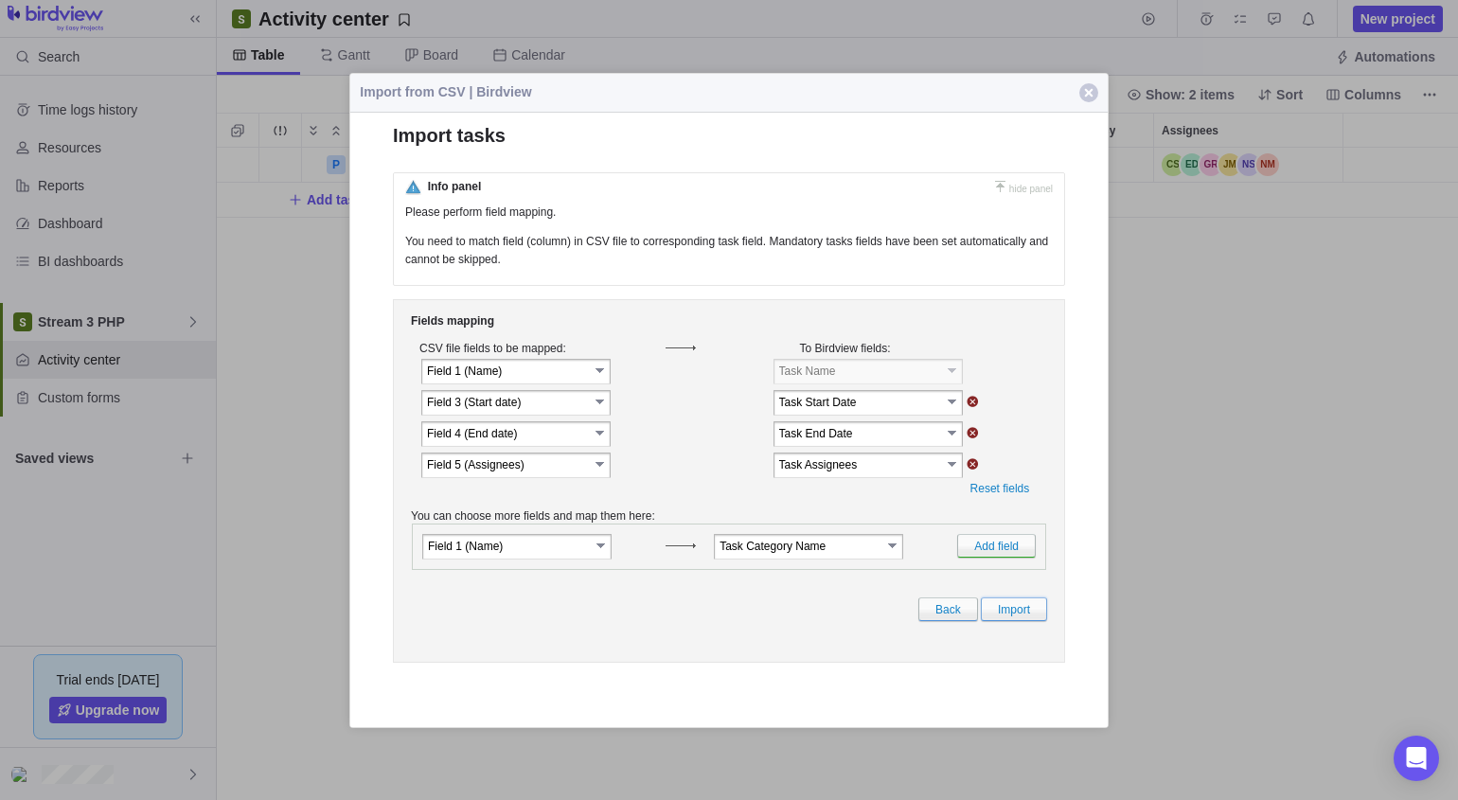
click at [891, 620] on link "Import" at bounding box center [1014, 608] width 66 height 24
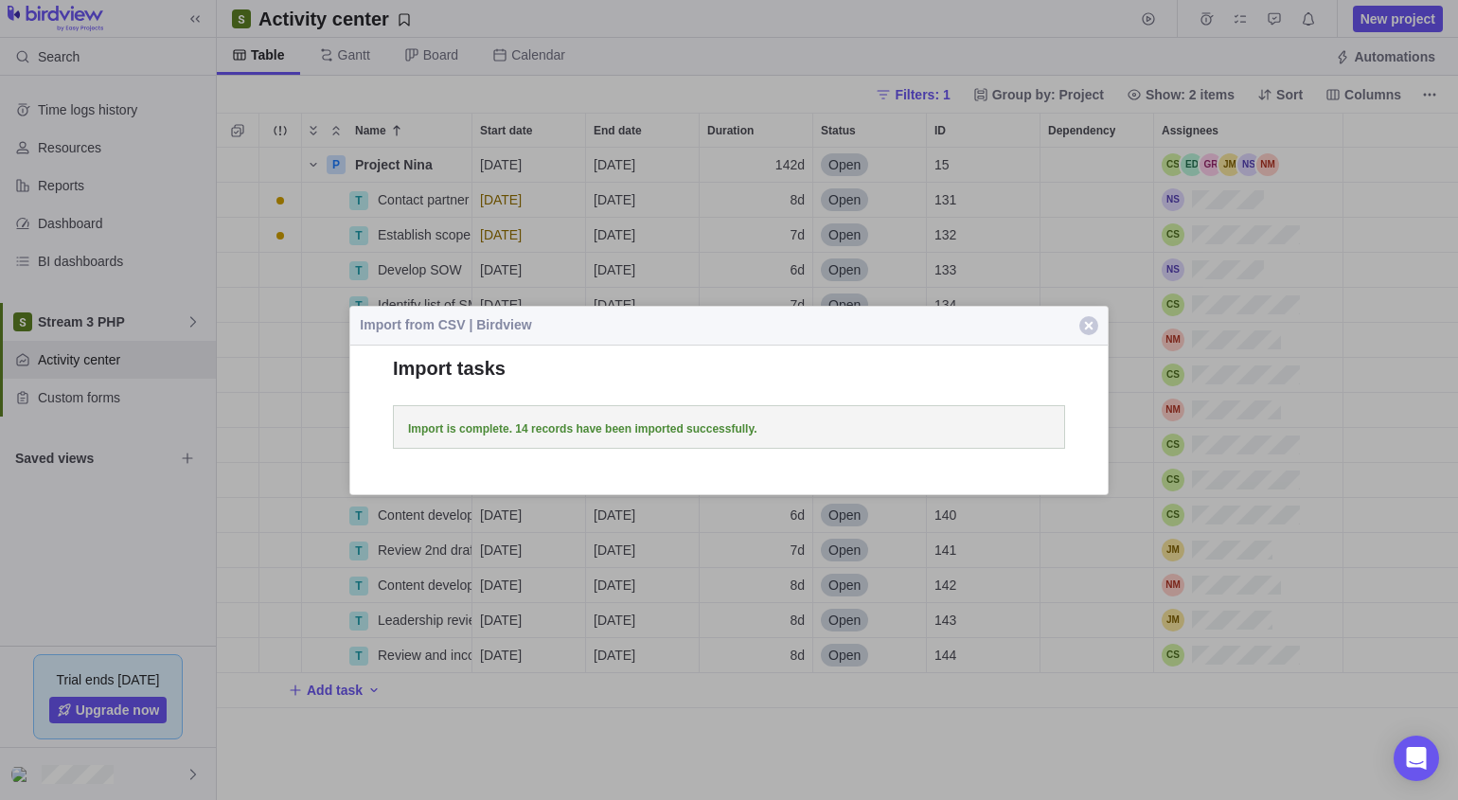
click at [891, 324] on span "button" at bounding box center [1088, 325] width 19 height 19
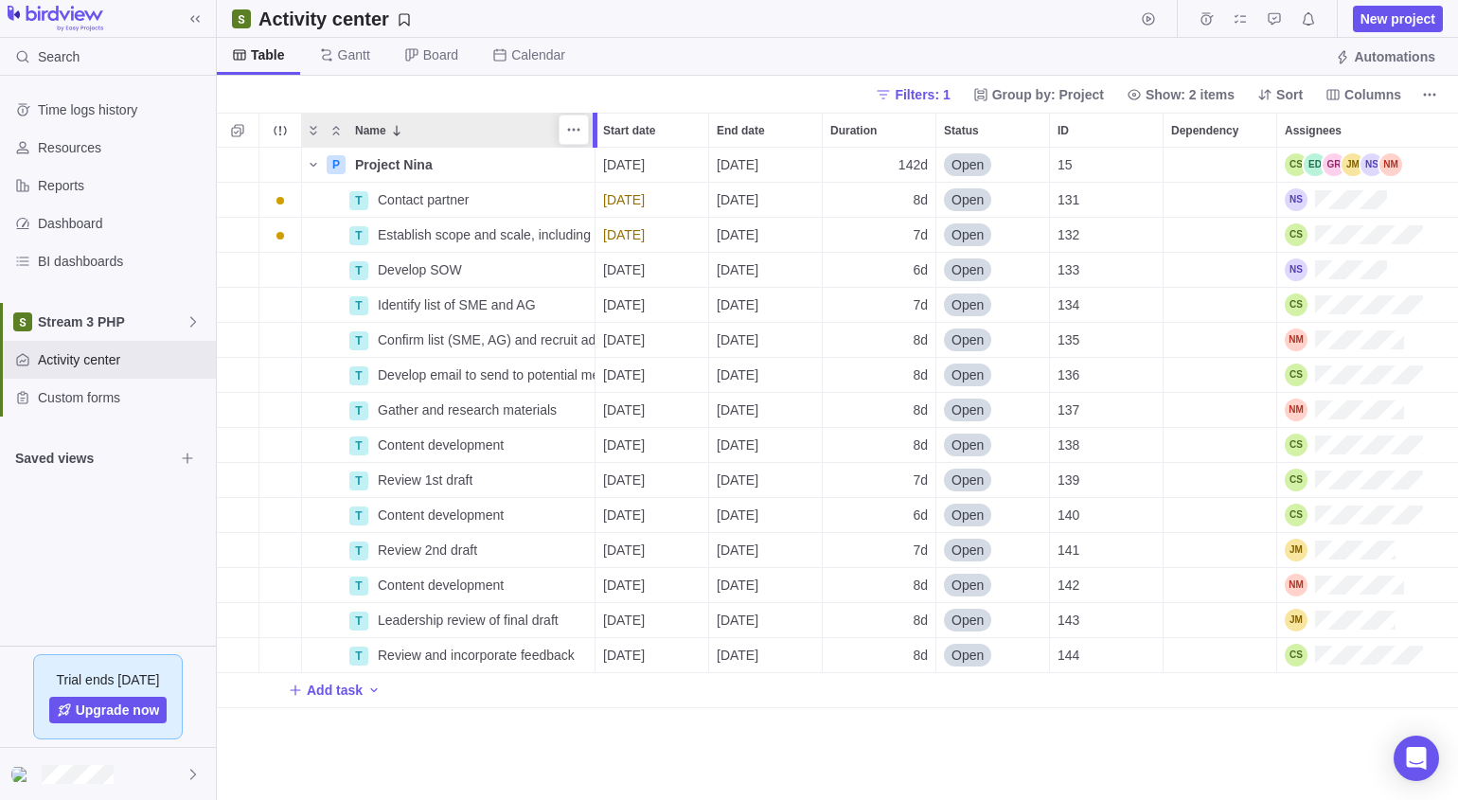
drag, startPoint x: 477, startPoint y: 133, endPoint x: 604, endPoint y: 143, distance: 127.3
click at [599, 143] on div at bounding box center [597, 130] width 15 height 35
click at [0, 0] on icon "More actions" at bounding box center [0, 0] width 0 height 0
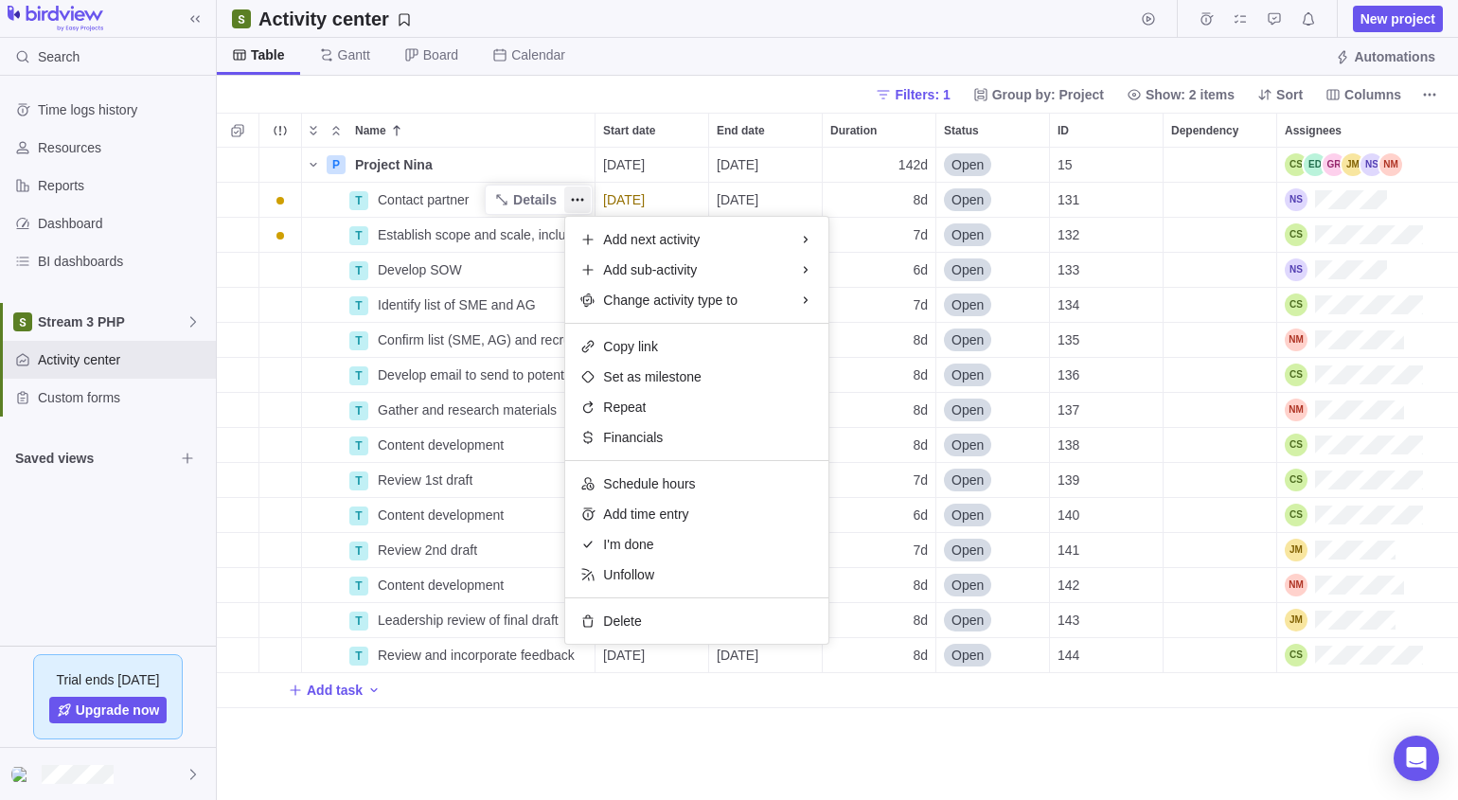
click at [534, 195] on div "P Project Nina Details [DATE] [DATE] 142d Open 15 T Contact partner Details [DA…" at bounding box center [837, 474] width 1241 height 653
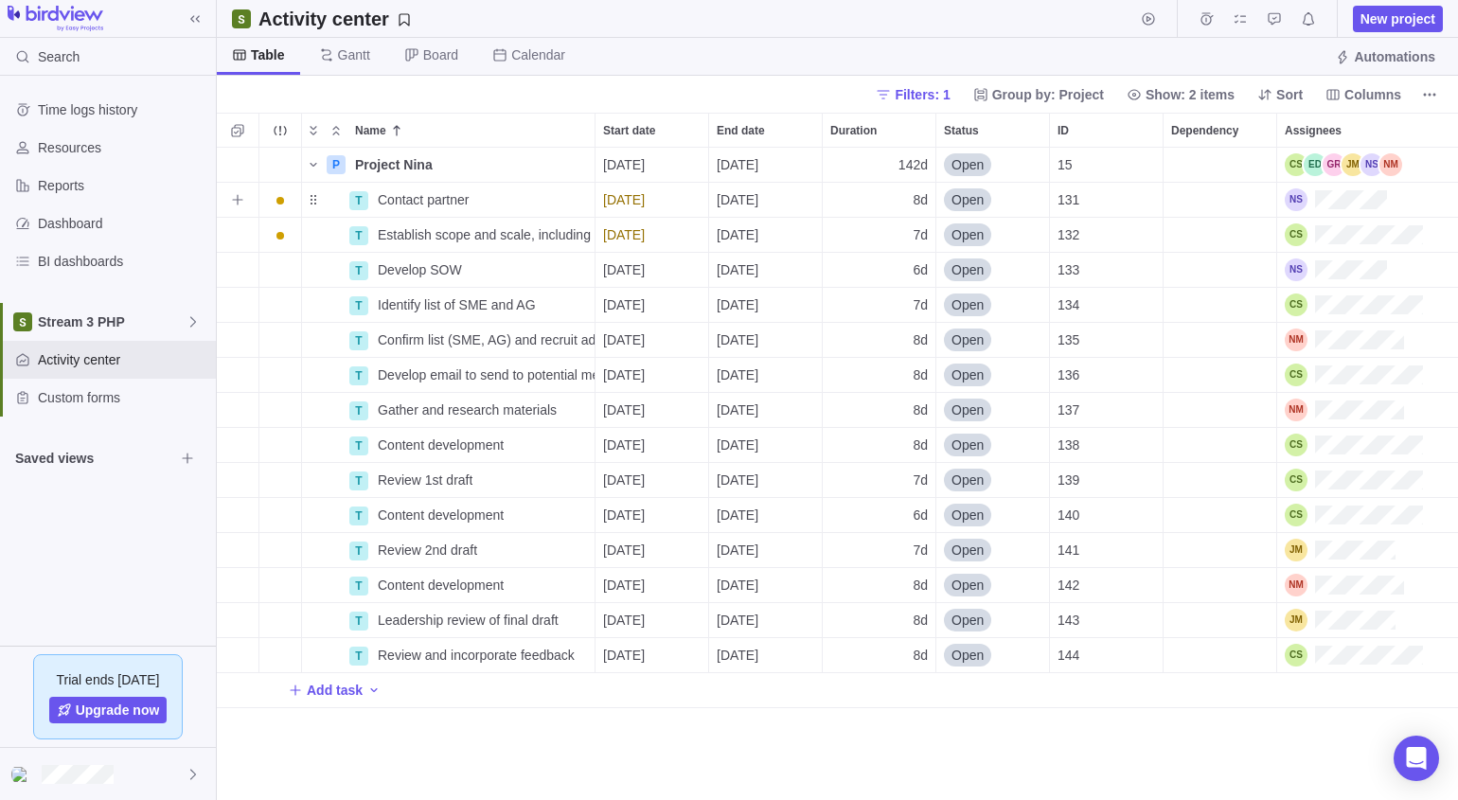
click at [0, 0] on span "Details" at bounding box center [0, 0] width 0 height 0
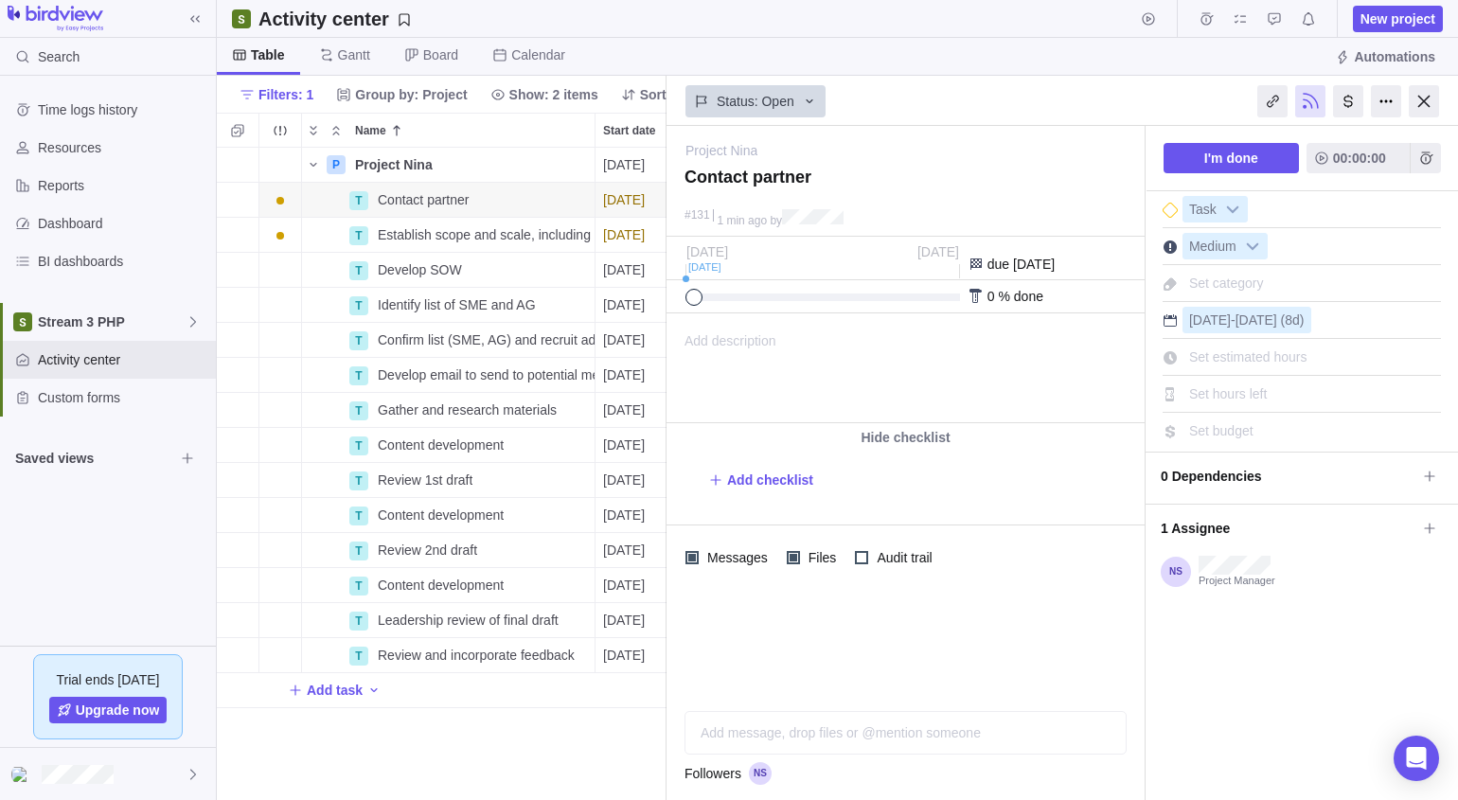
click at [891, 102] on div at bounding box center [1423, 101] width 30 height 32
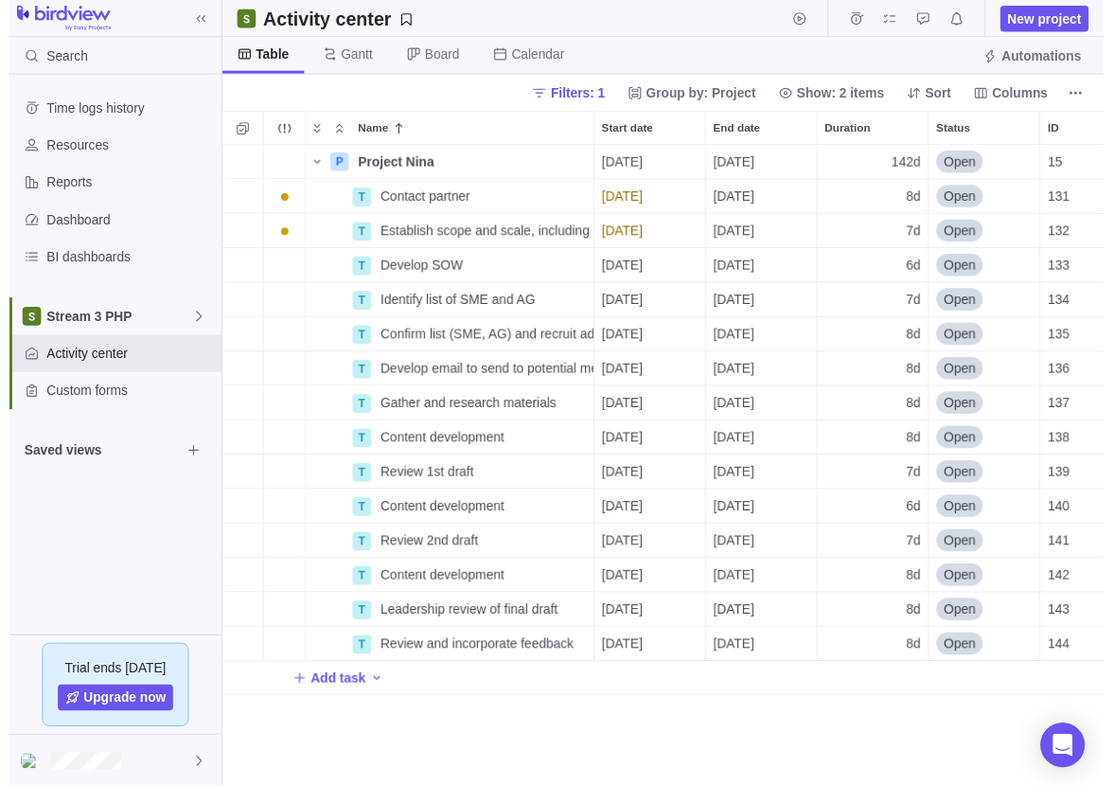
scroll to position [14, 16]
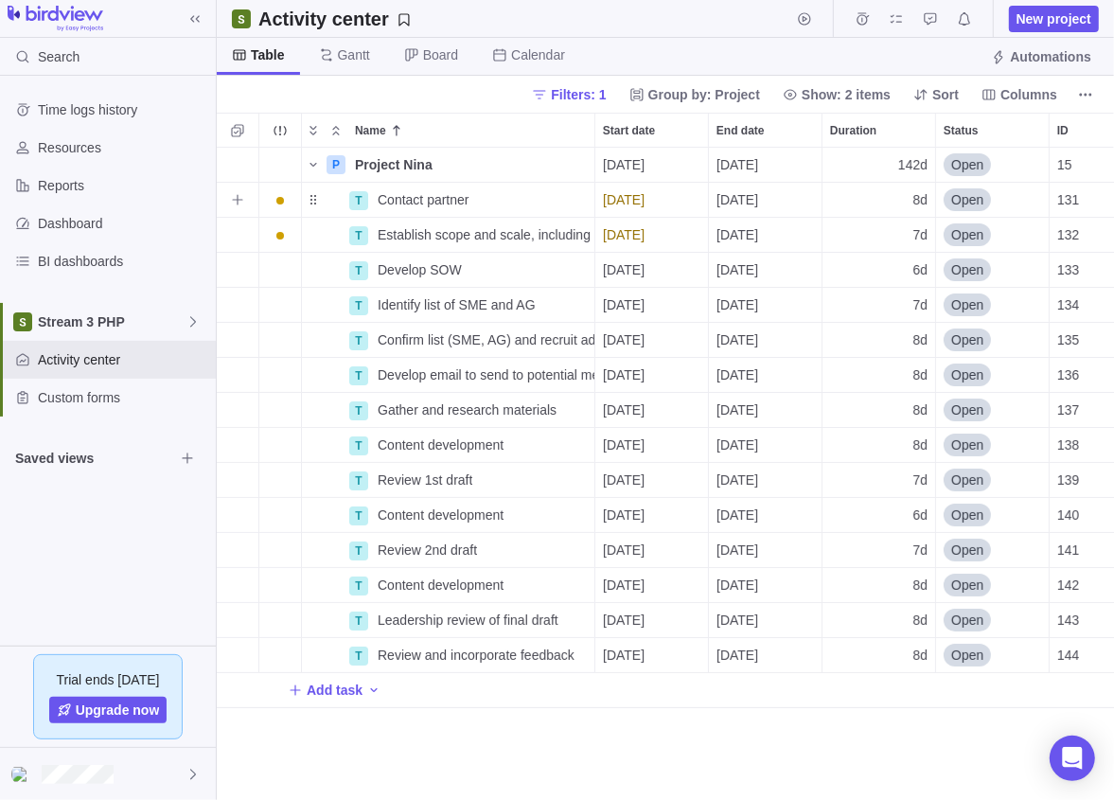
click at [401, 206] on span "Contact partner" at bounding box center [424, 199] width 92 height 19
click at [537, 148] on div "P Project Nina Details [DATE] [DATE] 142d Open 15 T Contact partner [DATE] [DAT…" at bounding box center [666, 474] width 898 height 653
click at [0, 0] on span "Details" at bounding box center [0, 0] width 0 height 0
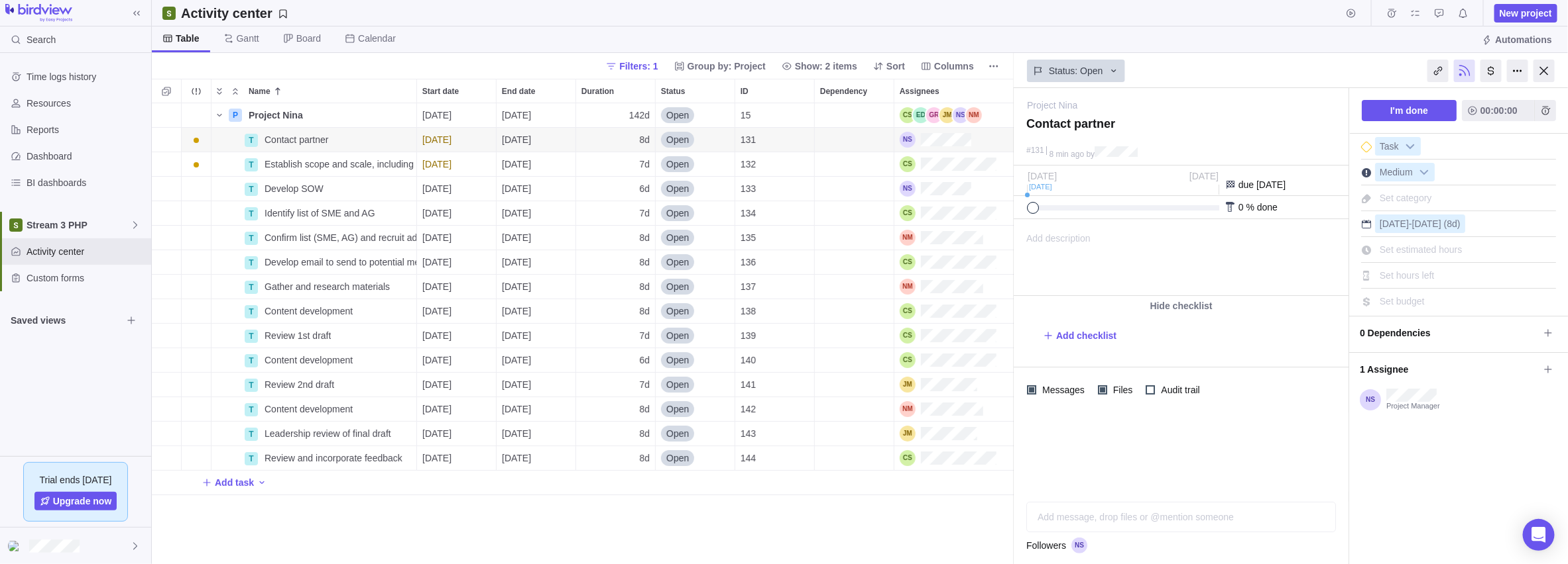
click at [624, 68] on div at bounding box center [1491, 71] width 21 height 22
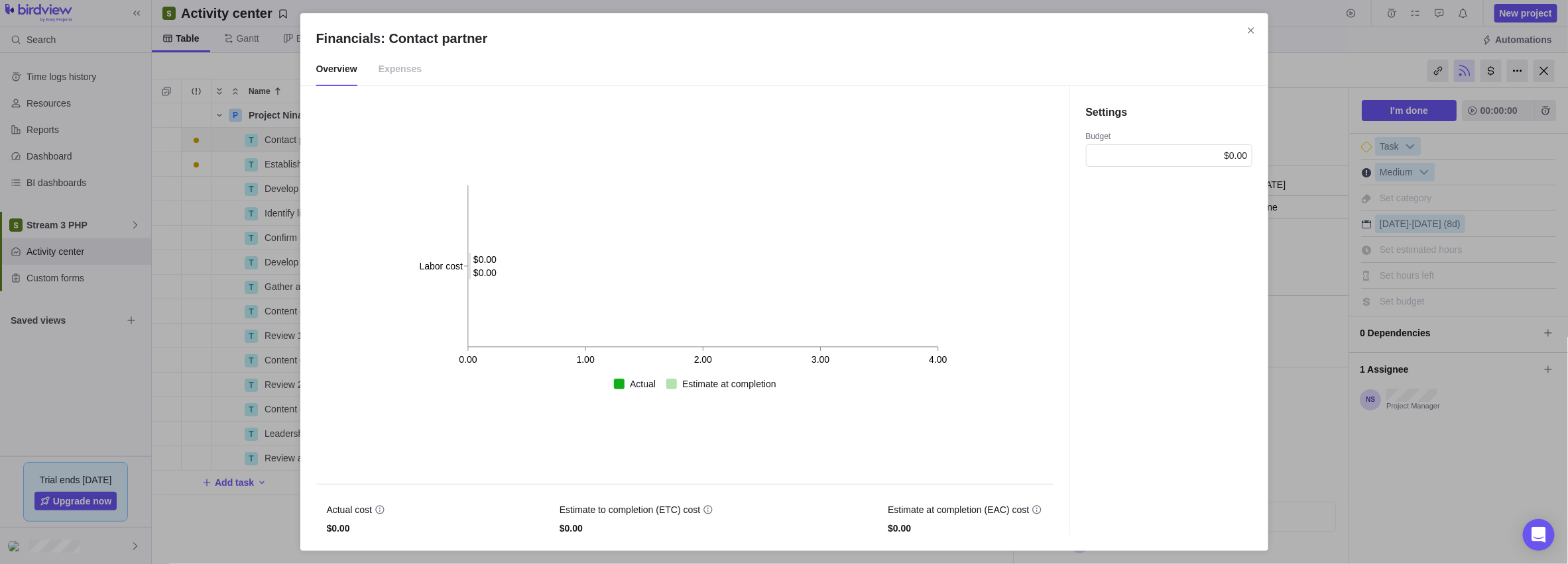
click at [403, 80] on span "Expenses" at bounding box center [400, 69] width 43 height 33
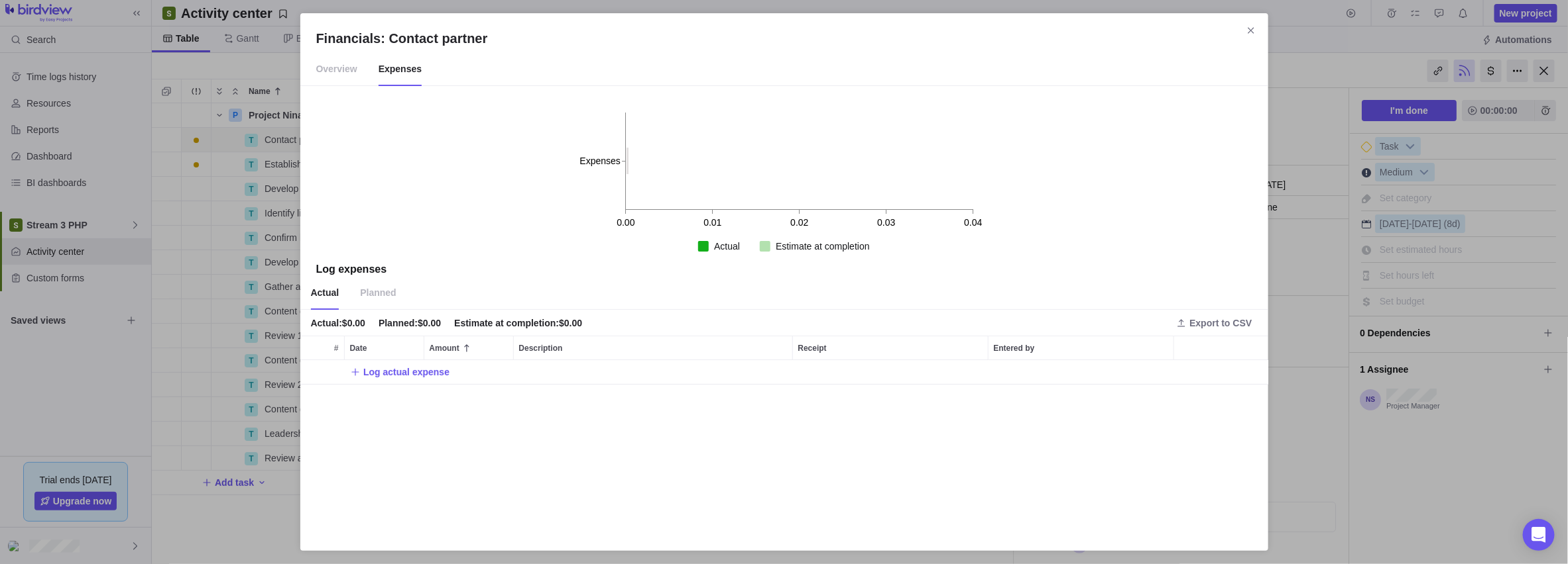
scroll to position [165, 957]
click at [385, 372] on span "Log actual expense" at bounding box center [406, 372] width 86 height 13
click at [468, 371] on input "Amount" at bounding box center [469, 372] width 90 height 24
type input "100"
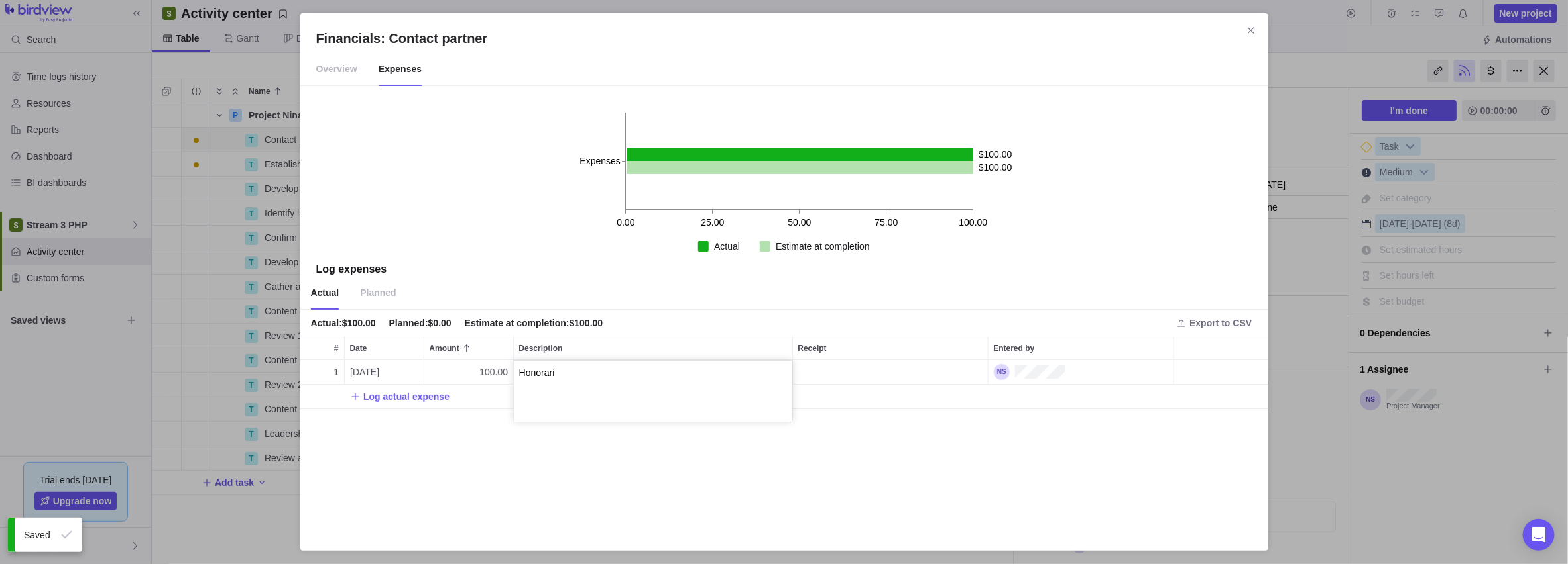
type textarea "Honoraria"
click at [378, 288] on span "Planned" at bounding box center [377, 293] width 36 height 33
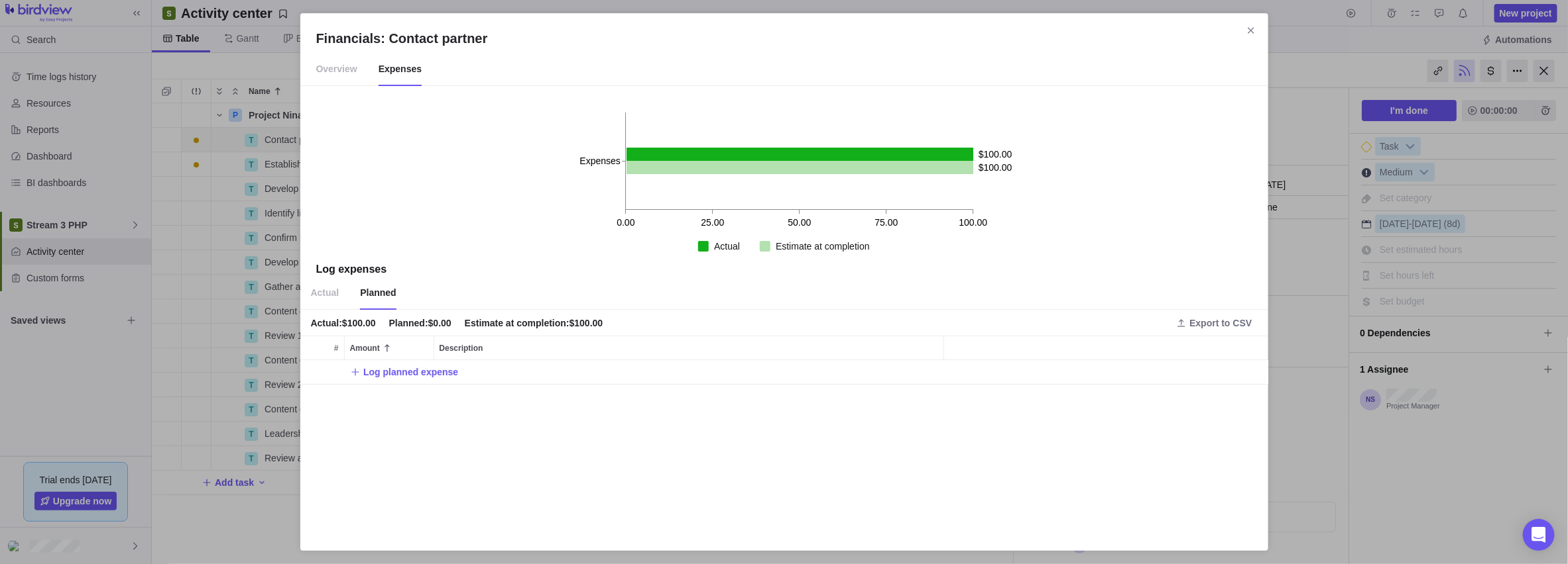
click at [299, 292] on div "Financials: Contact partner Overview Expenses 0.00 25.00 50.00 75.00 100.00 Exp…" at bounding box center [784, 282] width 1568 height 564
click at [318, 291] on span "Actual" at bounding box center [325, 293] width 29 height 33
click at [546, 372] on span "Honoraria" at bounding box center [539, 372] width 41 height 13
click at [504, 371] on div "Financials: Contact partner Overview Expenses 0.00 25.00 50.00 75.00 100.00 Exp…" at bounding box center [784, 282] width 1568 height 564
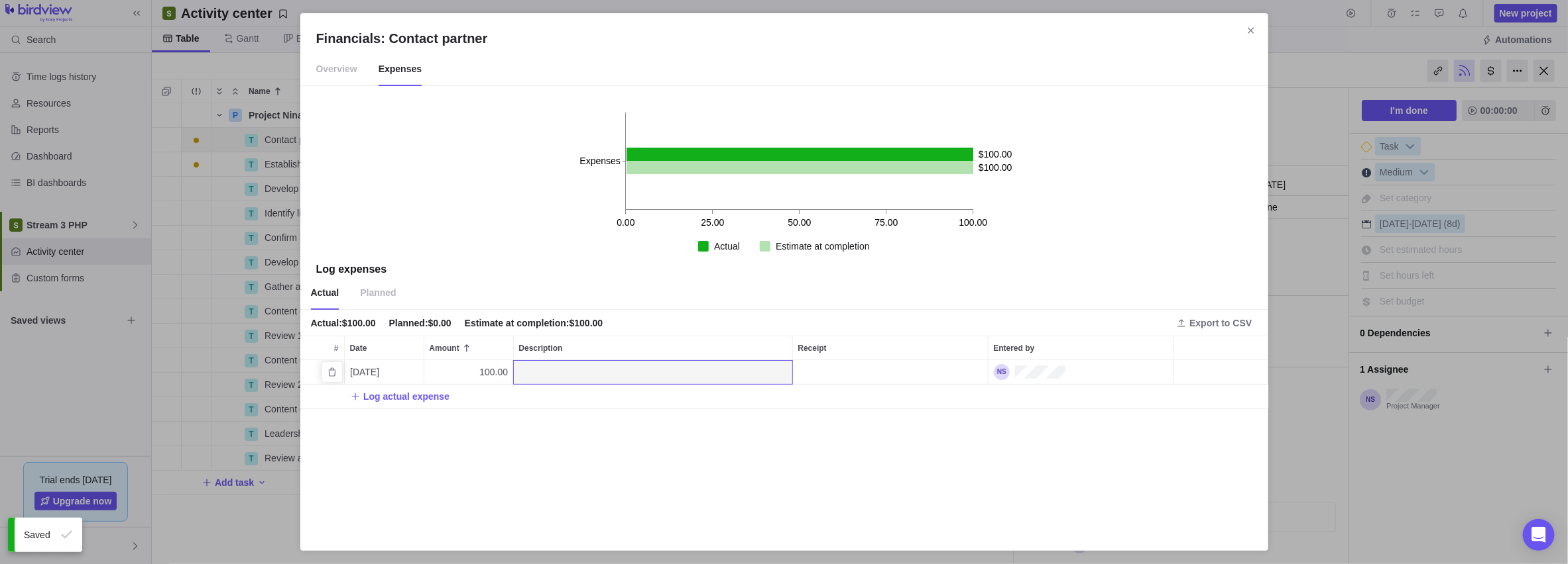
click at [490, 371] on span "100.00" at bounding box center [493, 372] width 29 height 13
click at [377, 367] on div "Financials: Contact partner Overview Expenses 0.00 25.00 50.00 75.00 100.00 Exp…" at bounding box center [784, 282] width 1568 height 564
click at [376, 369] on span "[DATE]" at bounding box center [365, 372] width 29 height 13
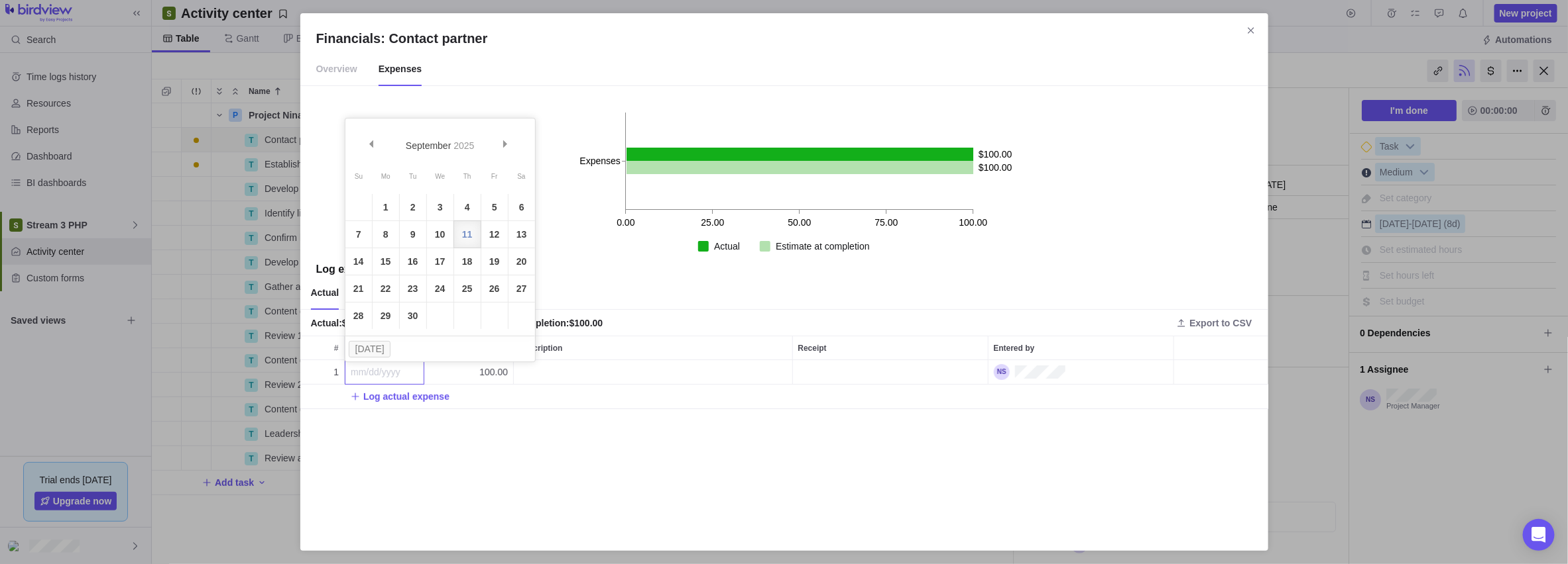
click at [493, 369] on div "Financials: Contact partner Overview Expenses 0.00 25.00 50.00 75.00 100.00 Exp…" at bounding box center [784, 282] width 1568 height 564
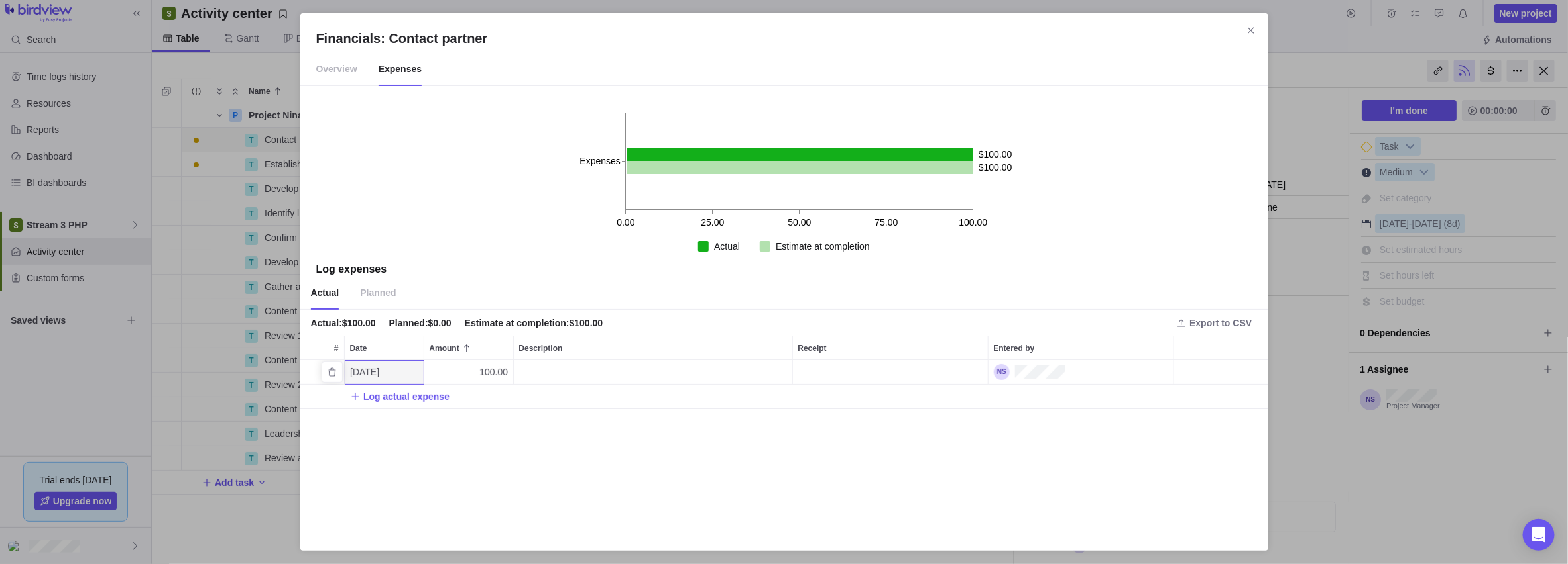
click at [492, 369] on span "100.00" at bounding box center [493, 372] width 29 height 13
click at [446, 423] on div "Financials: Contact partner Overview Expenses 0.00 25.00 50.00 75.00 100.00 Exp…" at bounding box center [784, 282] width 1568 height 564
click at [430, 428] on div "1 [DATE] 100.00 Log actual expense" at bounding box center [784, 448] width 968 height 175
click at [369, 301] on span "Planned" at bounding box center [377, 293] width 36 height 33
click at [326, 292] on span "Actual" at bounding box center [325, 293] width 29 height 33
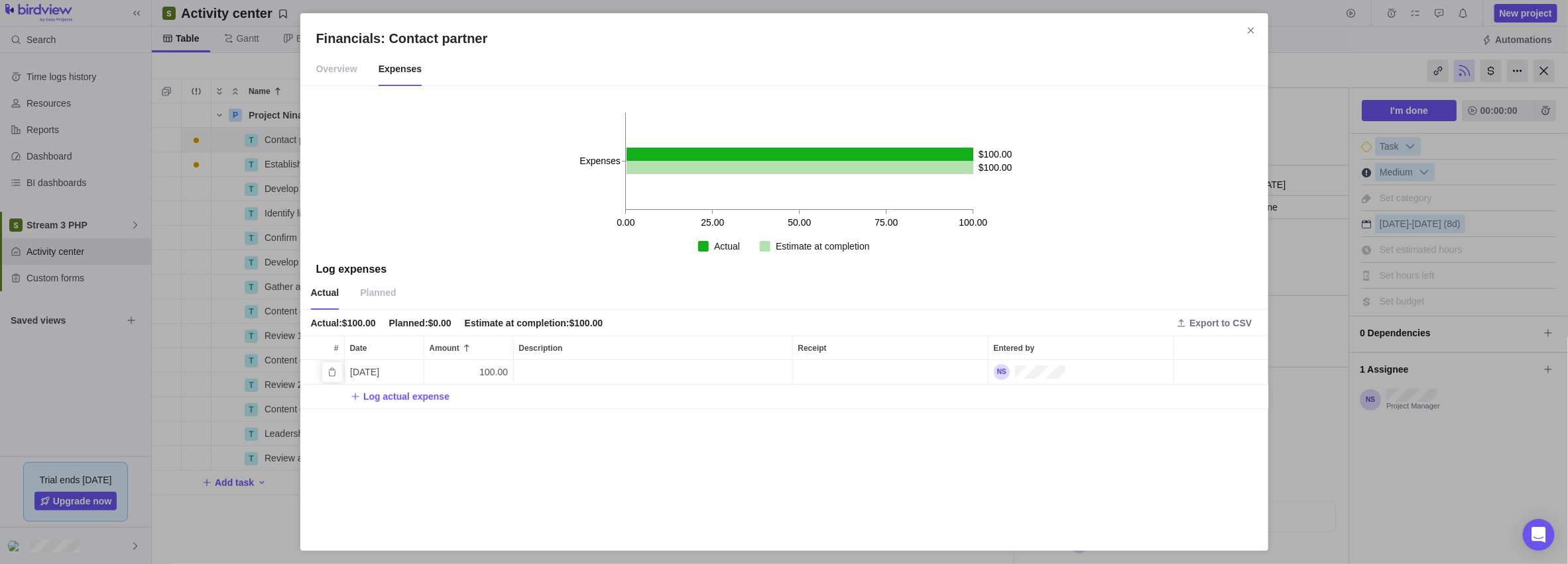
click at [333, 369] on icon "Delete" at bounding box center [332, 372] width 11 height 10
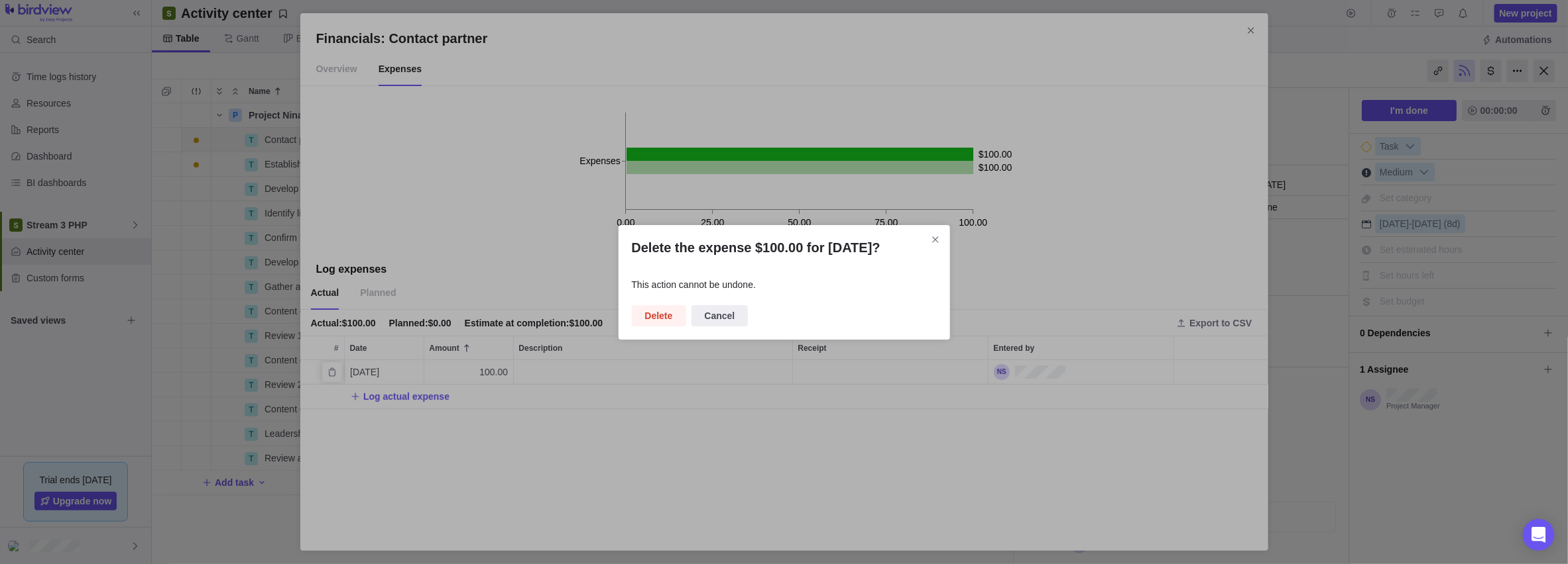
click at [624, 316] on span "Delete" at bounding box center [659, 316] width 28 height 16
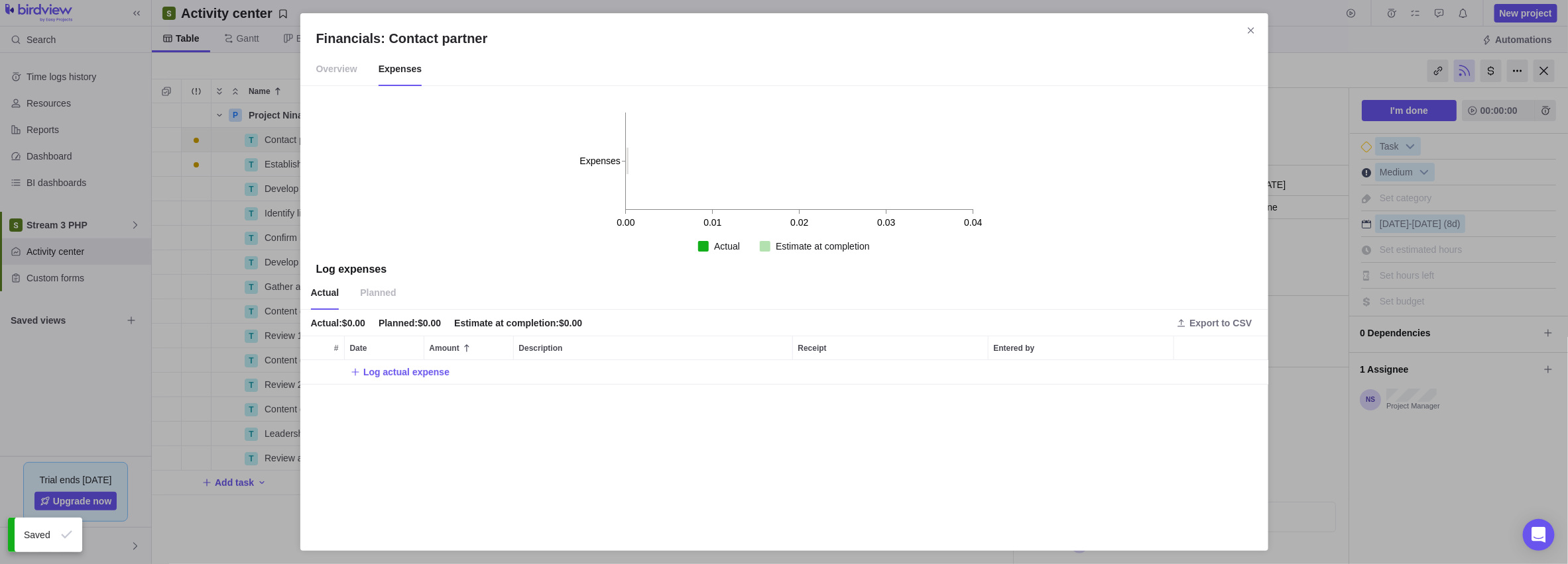
click at [387, 290] on span "Planned" at bounding box center [377, 293] width 36 height 33
click at [386, 374] on span "Log planned expense" at bounding box center [410, 372] width 95 height 13
click at [390, 374] on input "Amount" at bounding box center [389, 372] width 90 height 24
type input "100"
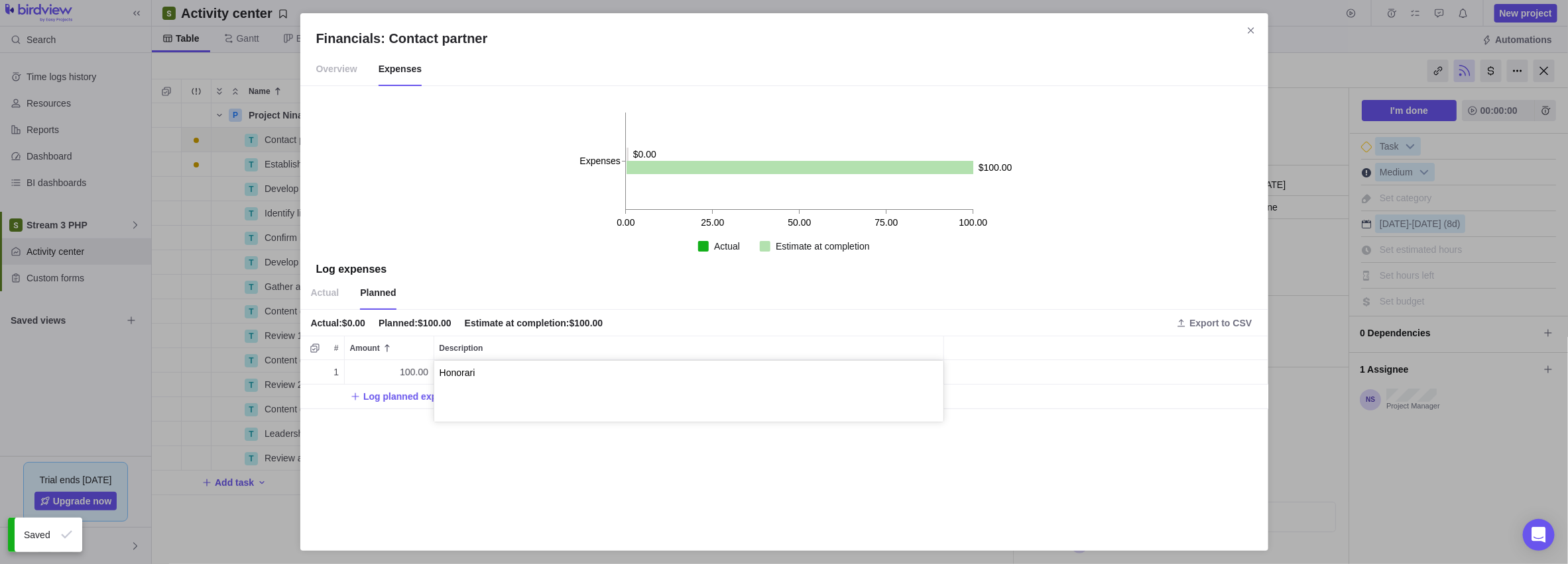
type textarea "Honoraria"
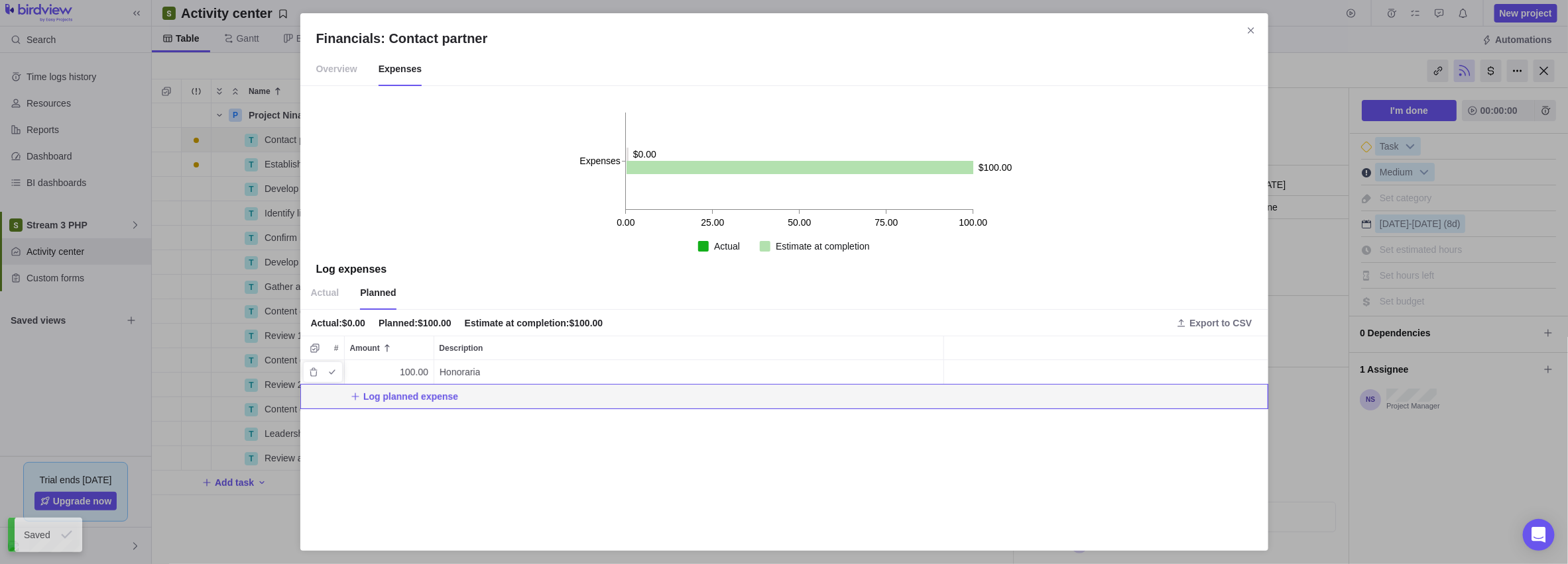
click at [522, 367] on div "Honoraria" at bounding box center [688, 372] width 509 height 24
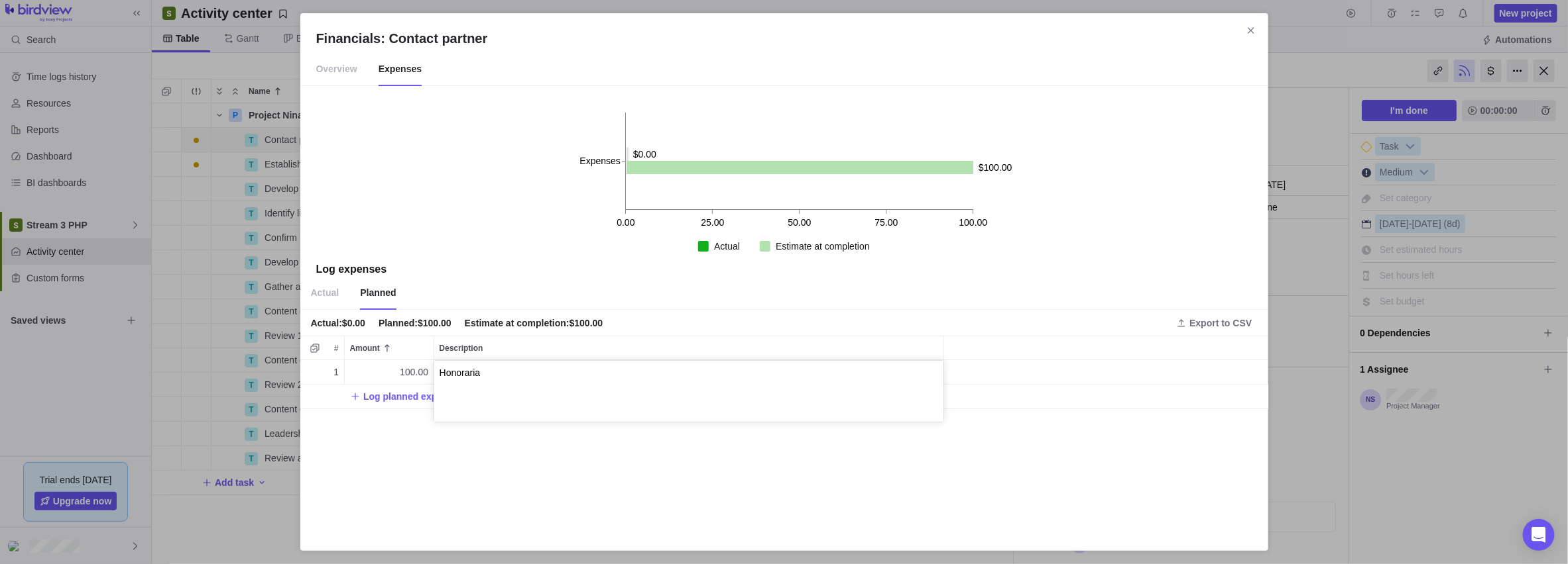
click at [565, 382] on textarea "Honoraria" at bounding box center [688, 391] width 509 height 61
click at [624, 442] on div "Financials: Contact partner Overview Expenses 0.00 25.00 50.00 75.00 100.00 Exp…" at bounding box center [784, 282] width 1568 height 564
click at [624, 372] on div "grid" at bounding box center [1106, 372] width 324 height 24
click at [624, 371] on div "grid" at bounding box center [1106, 372] width 324 height 24
click at [624, 327] on span "Export to CSV" at bounding box center [1220, 323] width 62 height 13
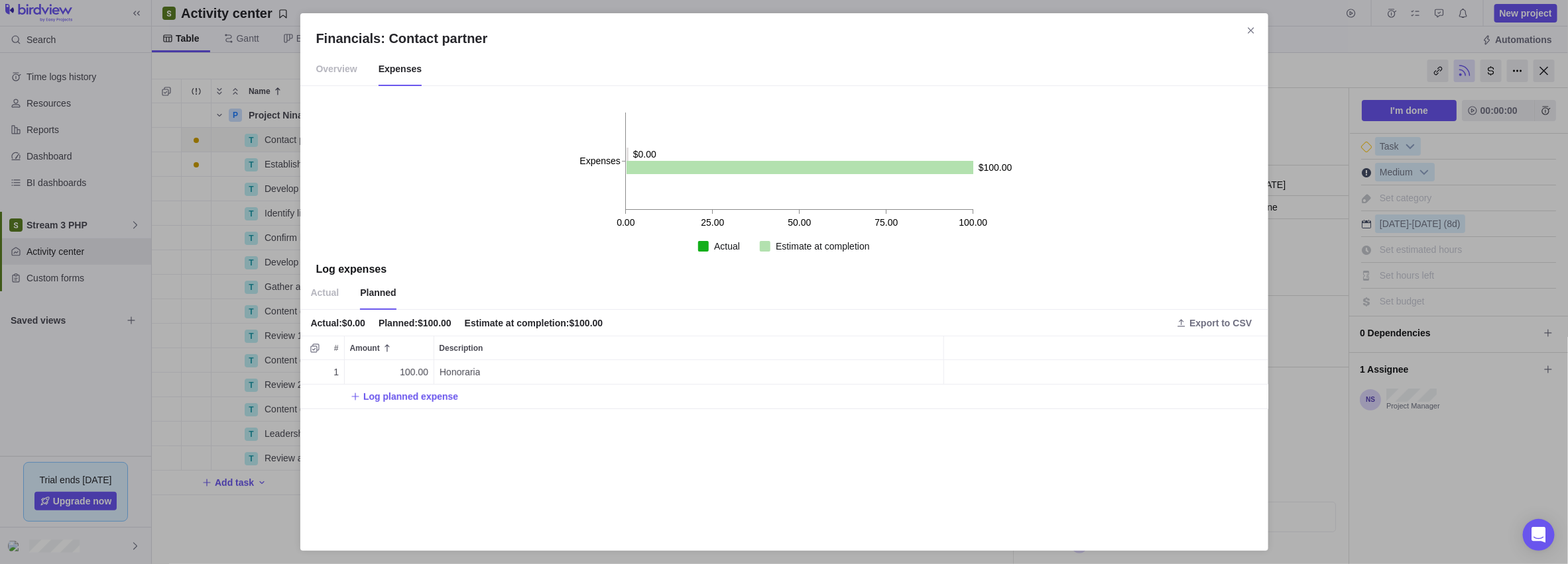
click at [601, 399] on div "Log planned expense" at bounding box center [784, 397] width 968 height 24
click at [513, 378] on div "Financials: Contact partner Overview Expenses 0.00 25.00 50.00 75.00 100.00 Exp…" at bounding box center [784, 282] width 1568 height 564
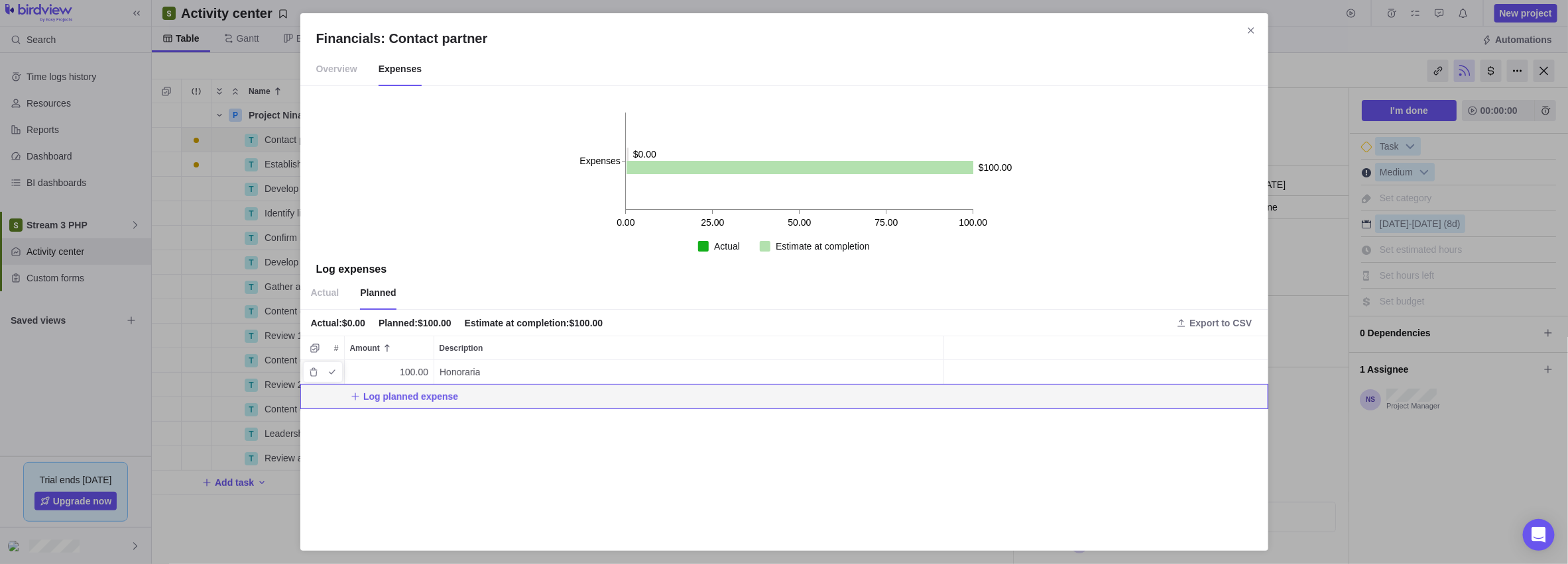
click at [479, 368] on span "Honoraria" at bounding box center [460, 372] width 41 height 13
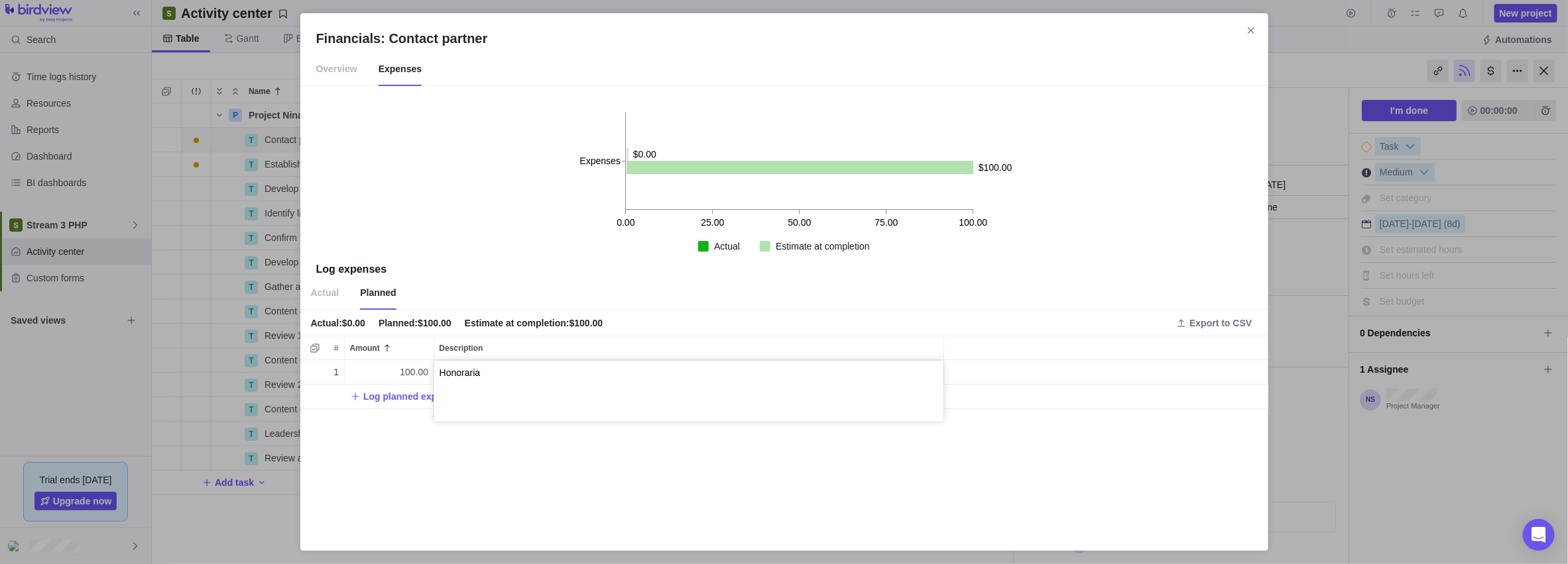
click at [505, 369] on textarea "Honoraria" at bounding box center [688, 391] width 509 height 61
click at [542, 375] on textarea "Honoraria PO1245" at bounding box center [688, 391] width 509 height 61
type textarea "Honoraria PO12456"
click at [527, 447] on div "Financials: Contact partner Overview Expenses 0.00 25.00 50.00 75.00 100.00 Exp…" at bounding box center [784, 282] width 1568 height 564
click at [183, 441] on div "Financials: Contact partner Overview Expenses 0.00 25.00 50.00 75.00 100.00 Exp…" at bounding box center [784, 282] width 1568 height 564
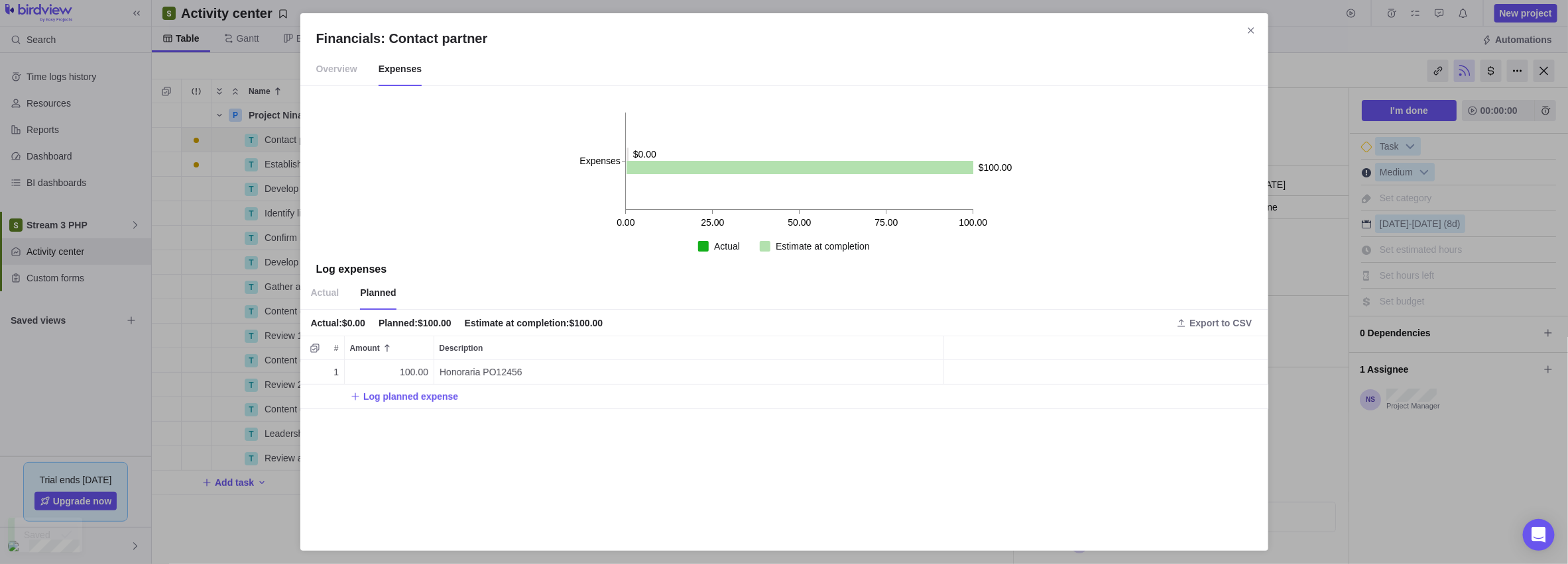
click at [267, 447] on div "Financials: Contact partner Overview Expenses 0.00 25.00 50.00 75.00 100.00 Exp…" at bounding box center [784, 282] width 1568 height 564
click at [624, 31] on icon "Close" at bounding box center [1250, 30] width 6 height 6
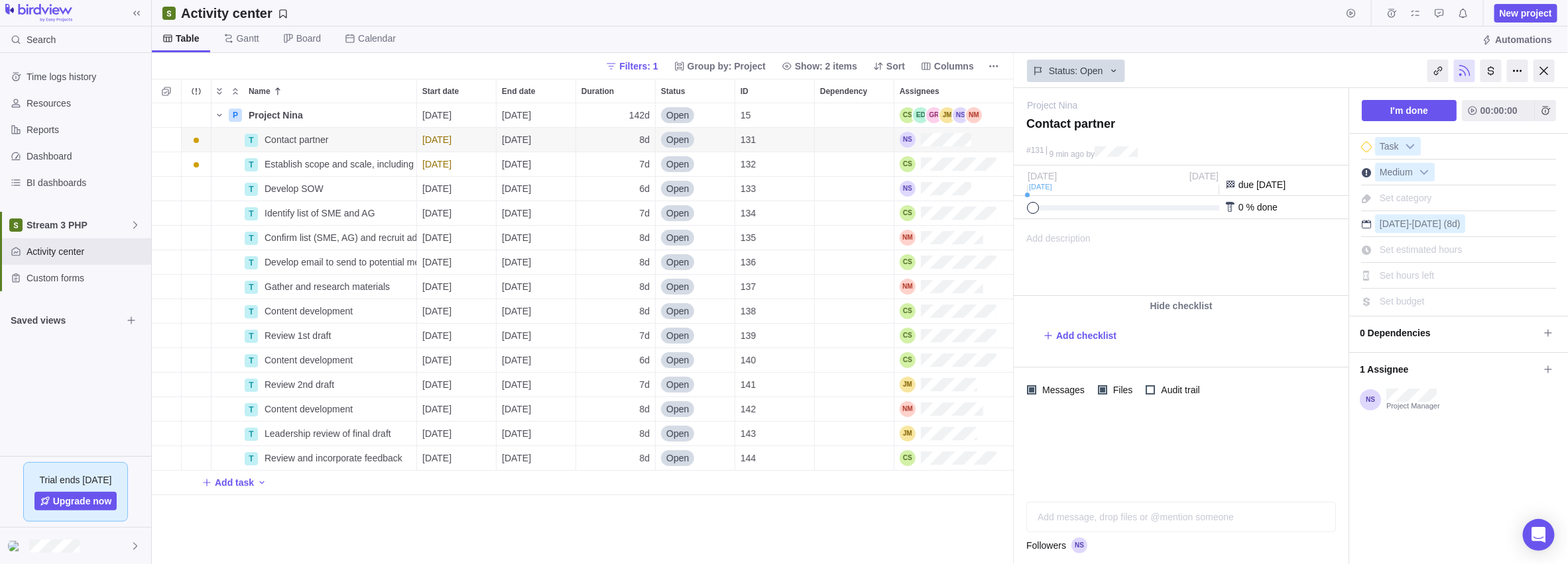
click at [624, 69] on span "Columns" at bounding box center [954, 66] width 40 height 13
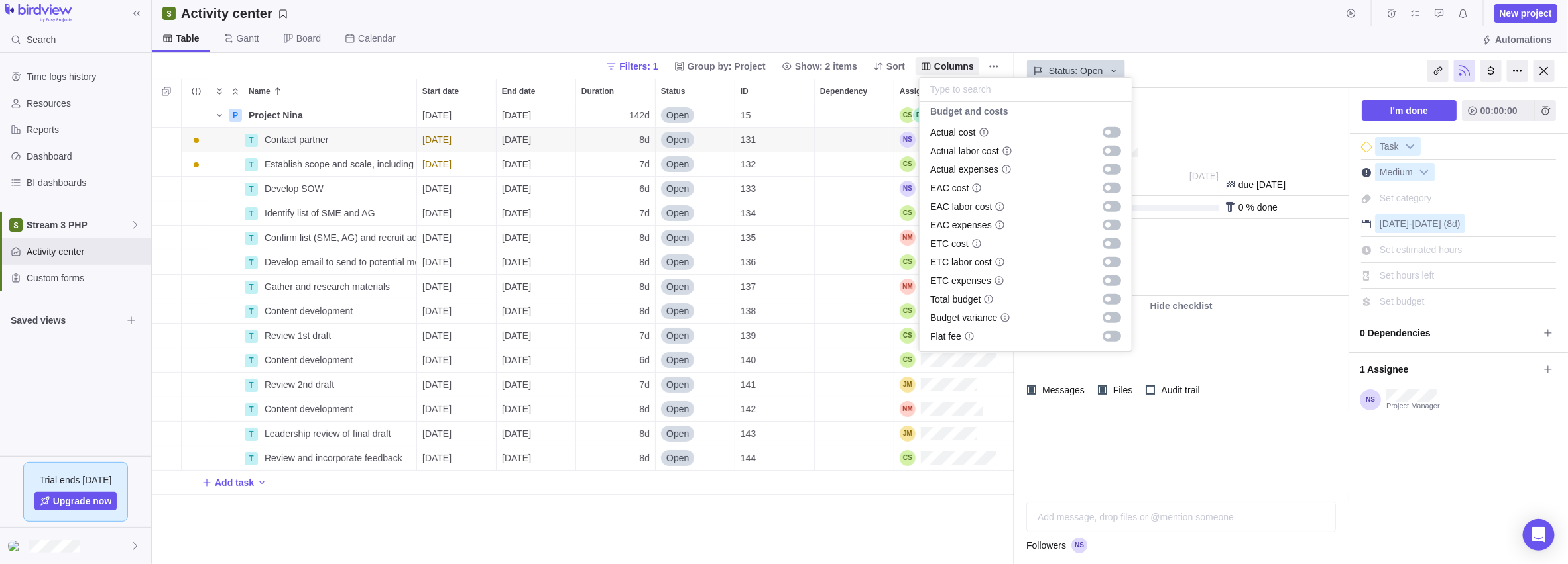
scroll to position [553, 0]
click at [562, 447] on body "Search Time logs history Resources Reports Dashboard BI dashboards Stream 3 PHP…" at bounding box center [784, 282] width 1568 height 564
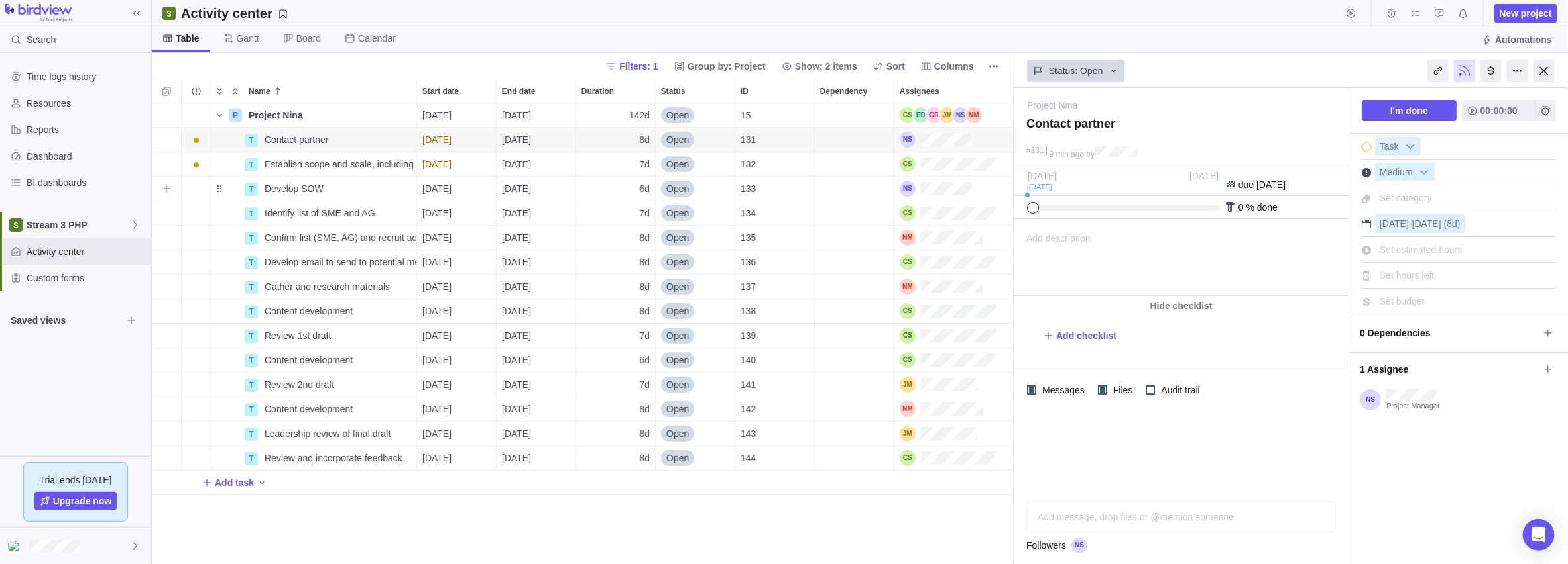
click at [298, 190] on span "Develop SOW" at bounding box center [294, 188] width 59 height 13
click at [427, 202] on div "P Project Nina Details [DATE] [DATE] 142d Open 15 T Contact partner Details [DA…" at bounding box center [583, 334] width 862 height 462
click at [431, 188] on span "[DATE]" at bounding box center [437, 188] width 29 height 13
click at [398, 187] on div "P Project Nina Details [DATE] [DATE] 142d Open 15 T Contact partner Details [DA…" at bounding box center [583, 334] width 862 height 462
click at [0, 0] on icon "More actions" at bounding box center [0, 0] width 0 height 0
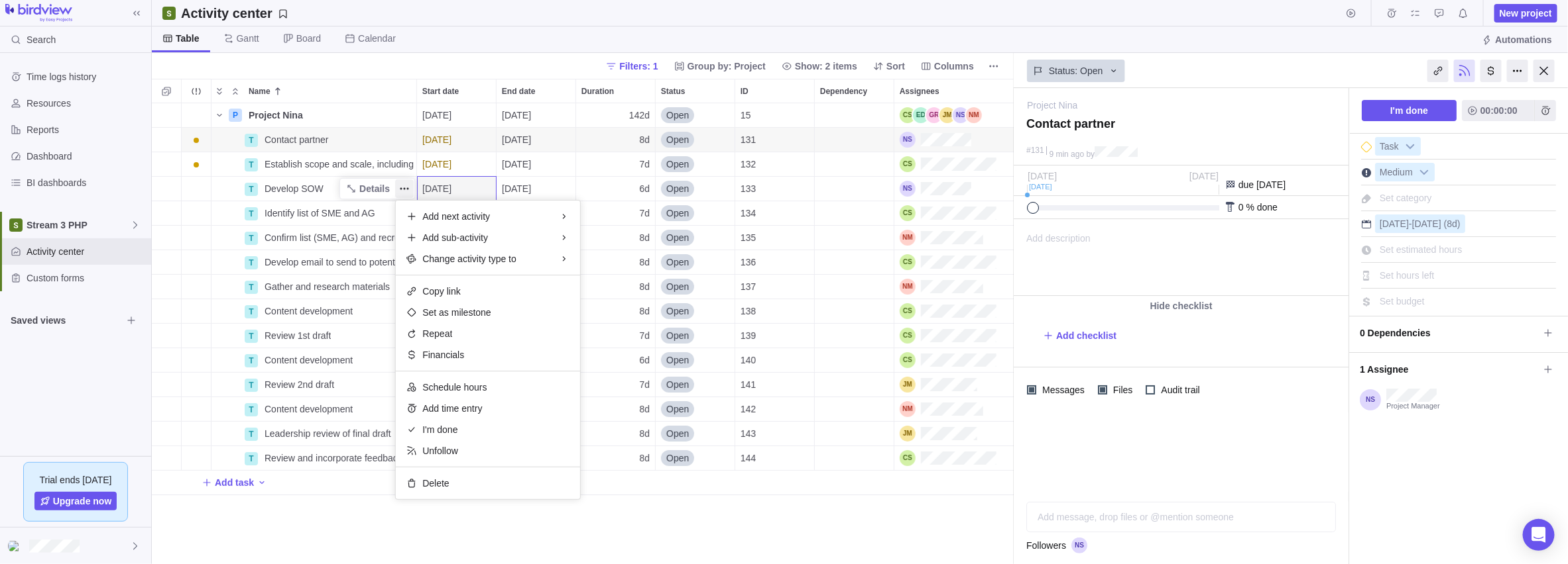
click at [371, 187] on div "P Project Nina Details [DATE] [DATE] 142d Open 15 T Contact partner Details [DA…" at bounding box center [583, 334] width 862 height 462
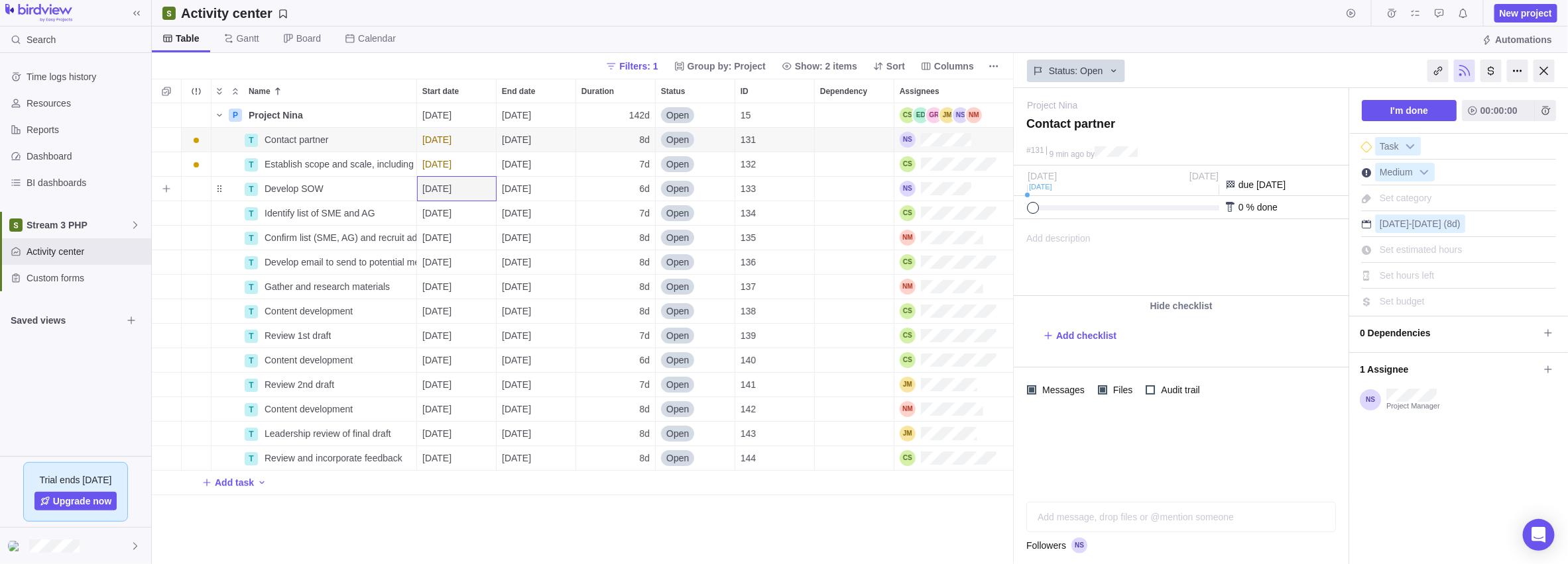
click at [0, 0] on span "Details" at bounding box center [0, 0] width 0 height 0
click at [624, 69] on div at bounding box center [1491, 71] width 21 height 22
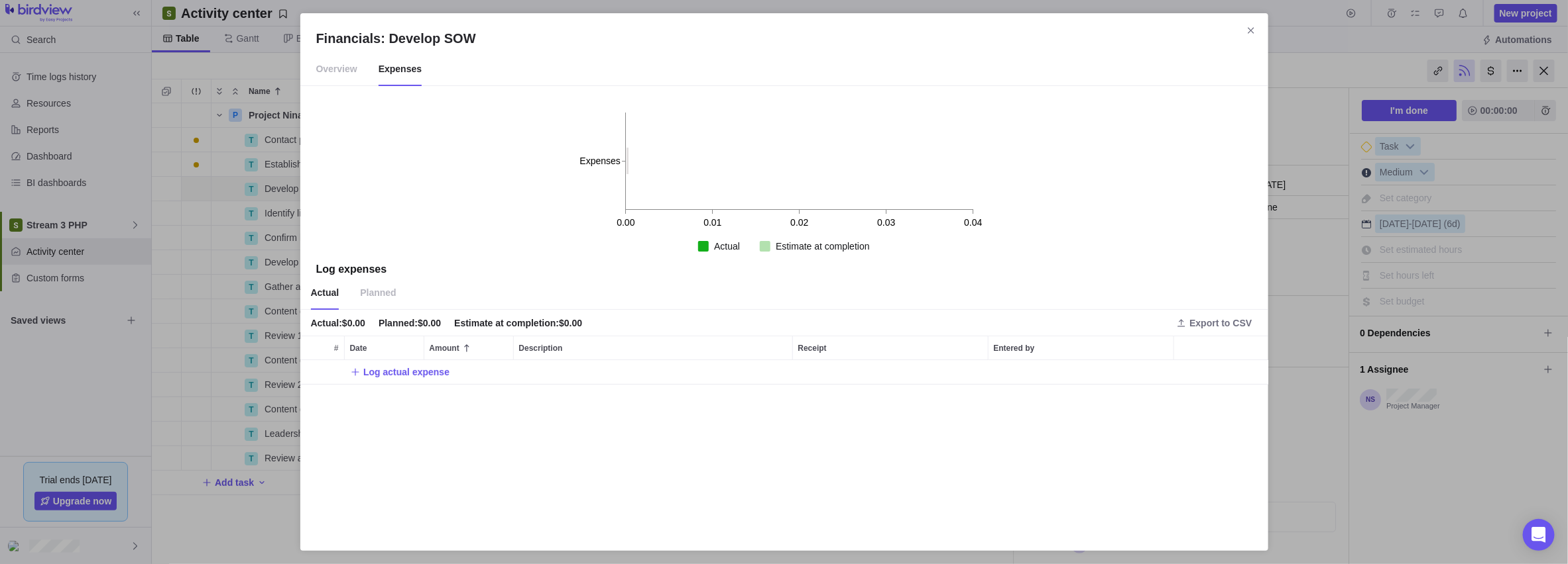
scroll to position [165, 957]
click at [378, 288] on span "Planned" at bounding box center [377, 293] width 36 height 33
click at [391, 374] on span "Log planned expense" at bounding box center [410, 372] width 95 height 13
click at [414, 372] on input "Amount" at bounding box center [389, 372] width 90 height 24
type input "6"
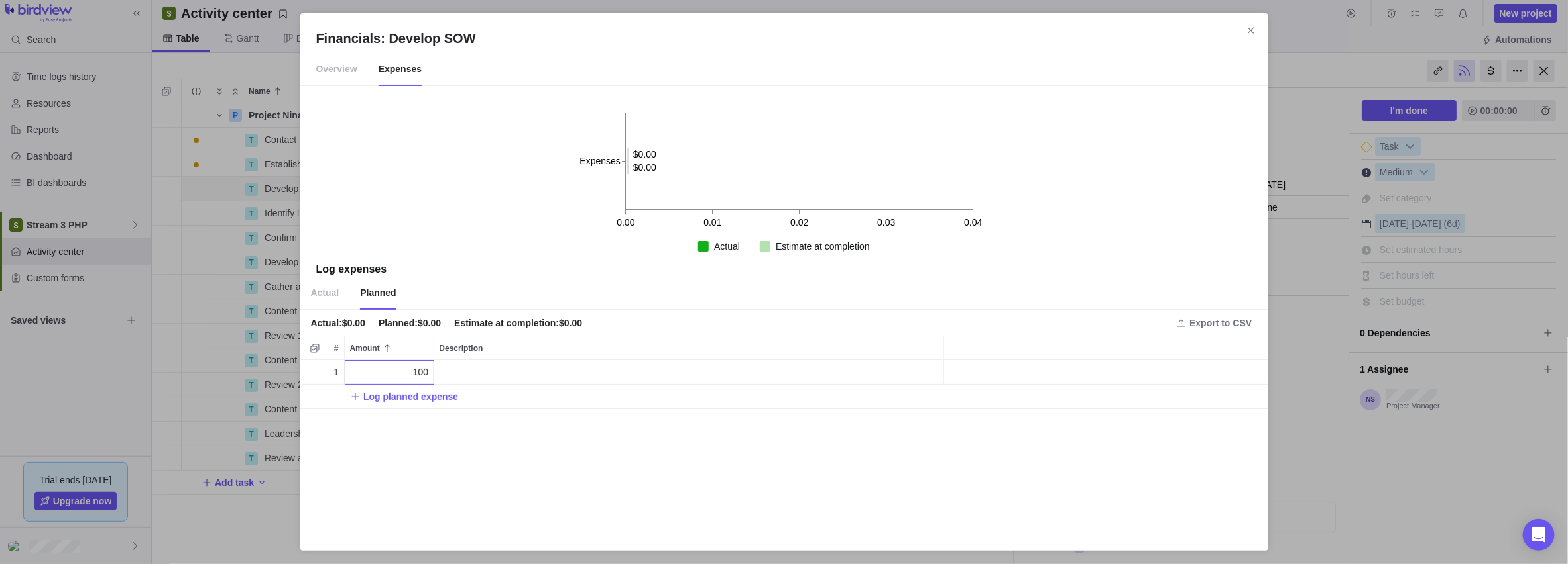
type input "1000"
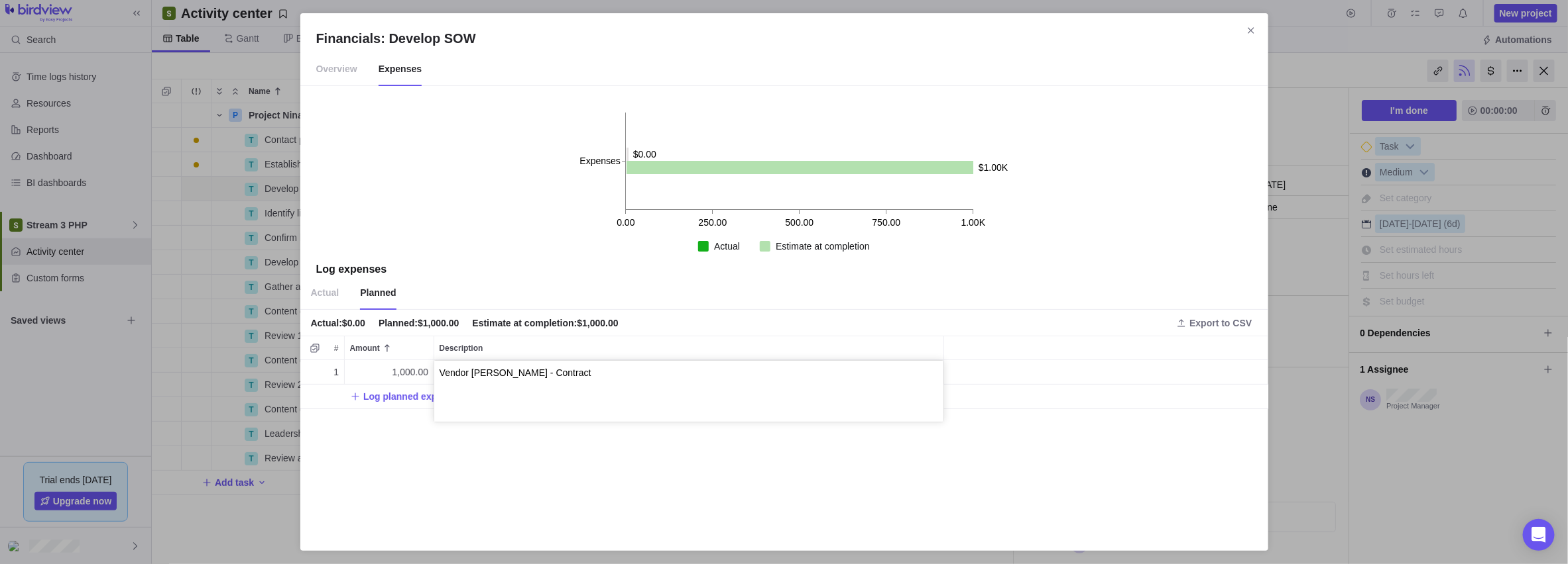
type textarea "Vendor [PERSON_NAME] - Contract"
click at [497, 447] on div "Financials: Develop SOW Overview Expenses 0.00 250.00 500.00 750.00 1.00K Expen…" at bounding box center [784, 282] width 1568 height 564
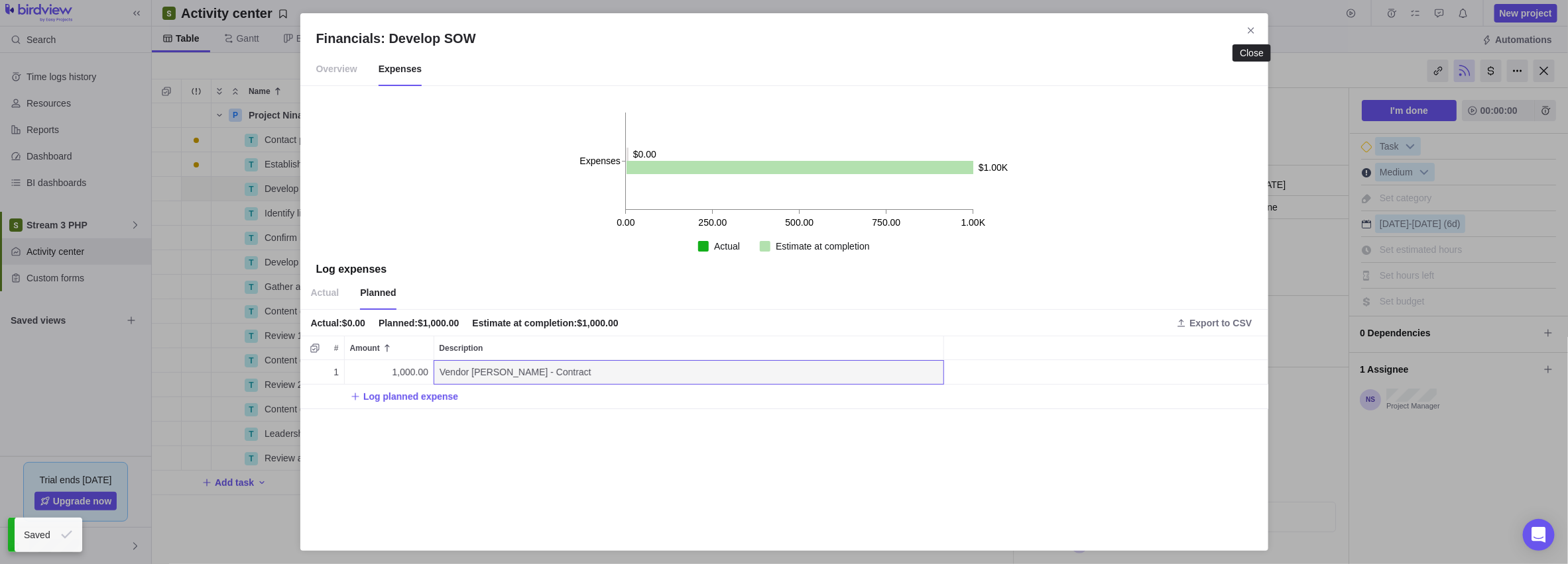
click at [624, 30] on icon "Close" at bounding box center [1250, 30] width 6 height 6
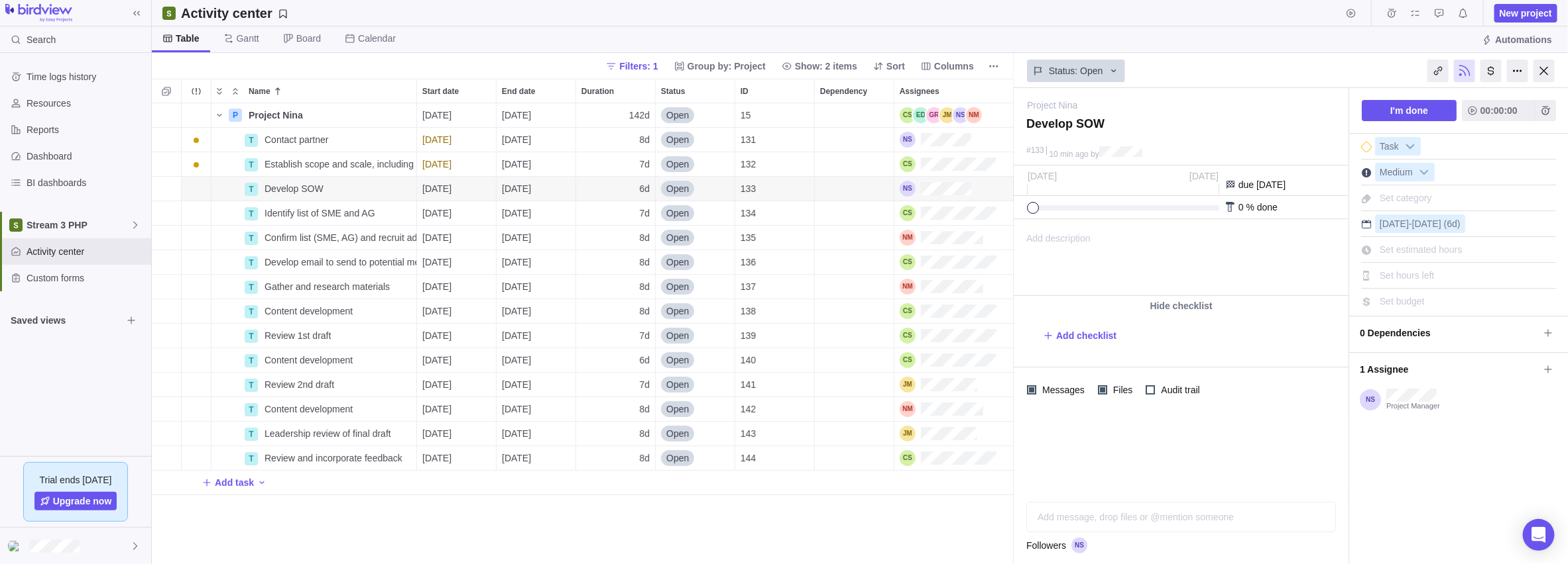
click at [624, 334] on span "Add checklist" at bounding box center [1086, 335] width 60 height 13
click at [432, 447] on div "P Project Nina Details [DATE] [DATE] 142d Open 15 T Contact partner Details [DA…" at bounding box center [583, 334] width 862 height 462
click at [624, 331] on span "Add checklist" at bounding box center [1086, 335] width 60 height 13
type textarea "x"
type textarea "S"
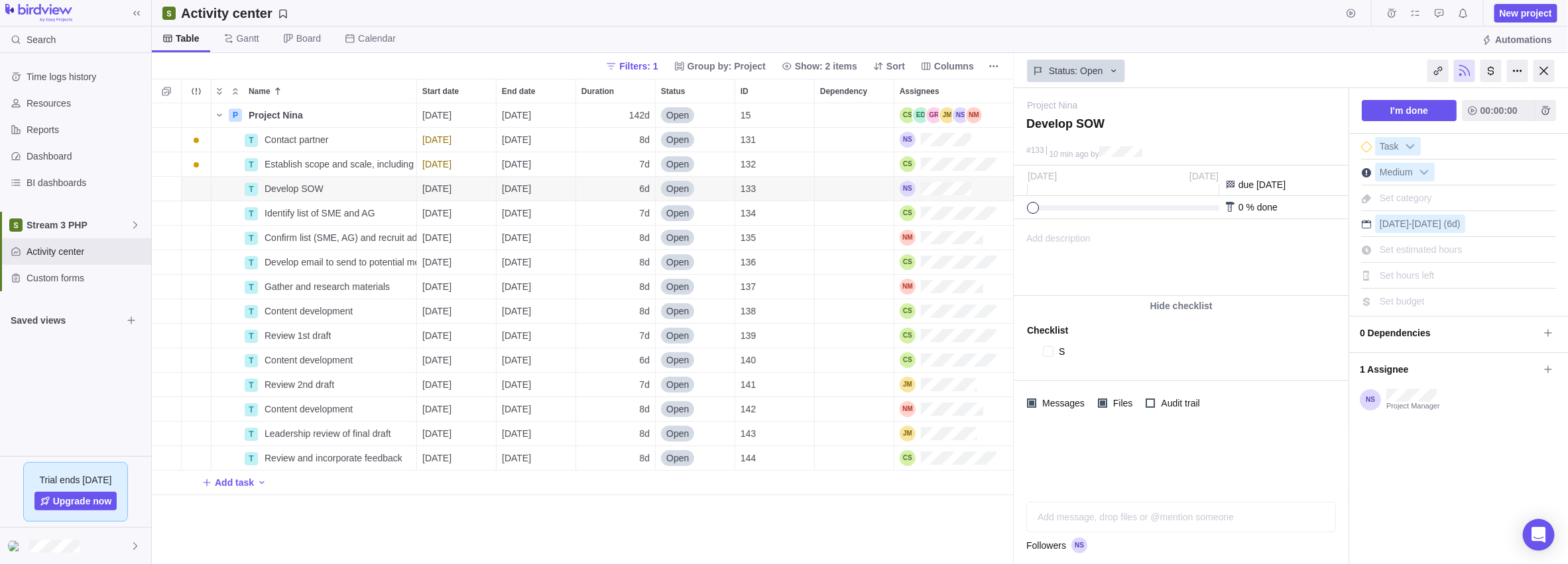
type textarea "x"
type textarea "D"
type textarea "x"
type textarea "De"
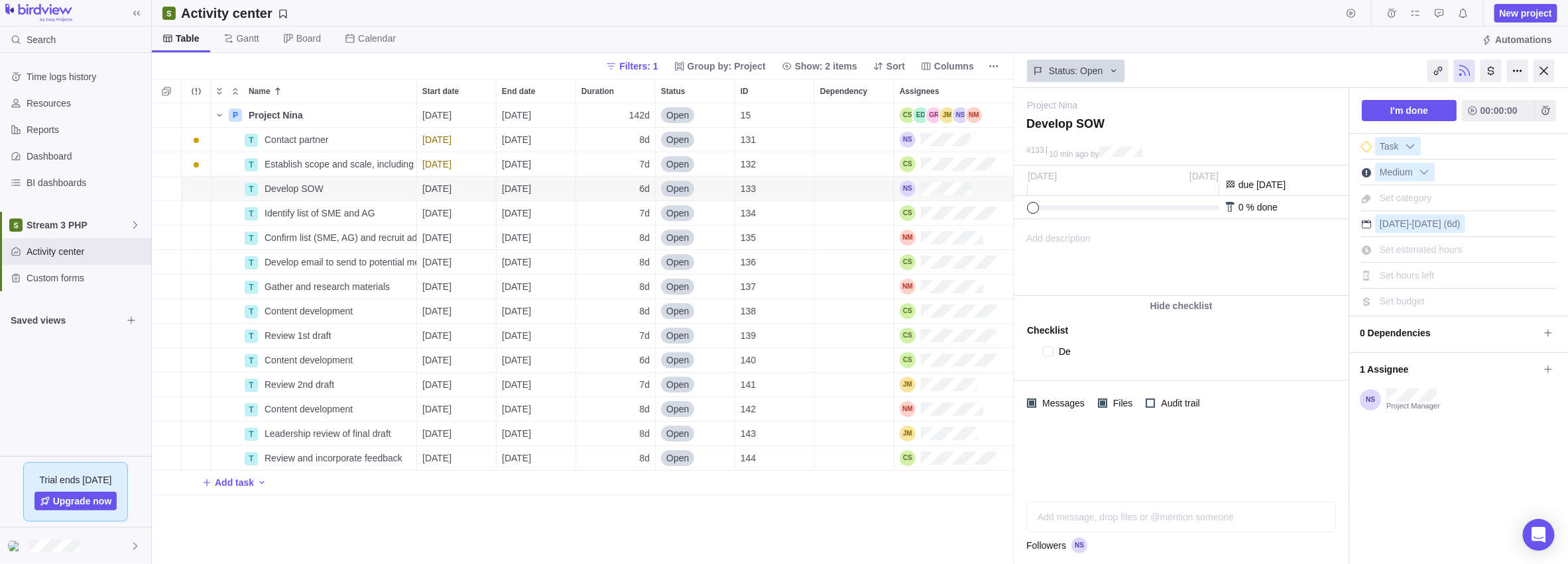
type textarea "x"
type textarea "Dev"
type textarea "x"
type textarea "Deve"
type textarea "x"
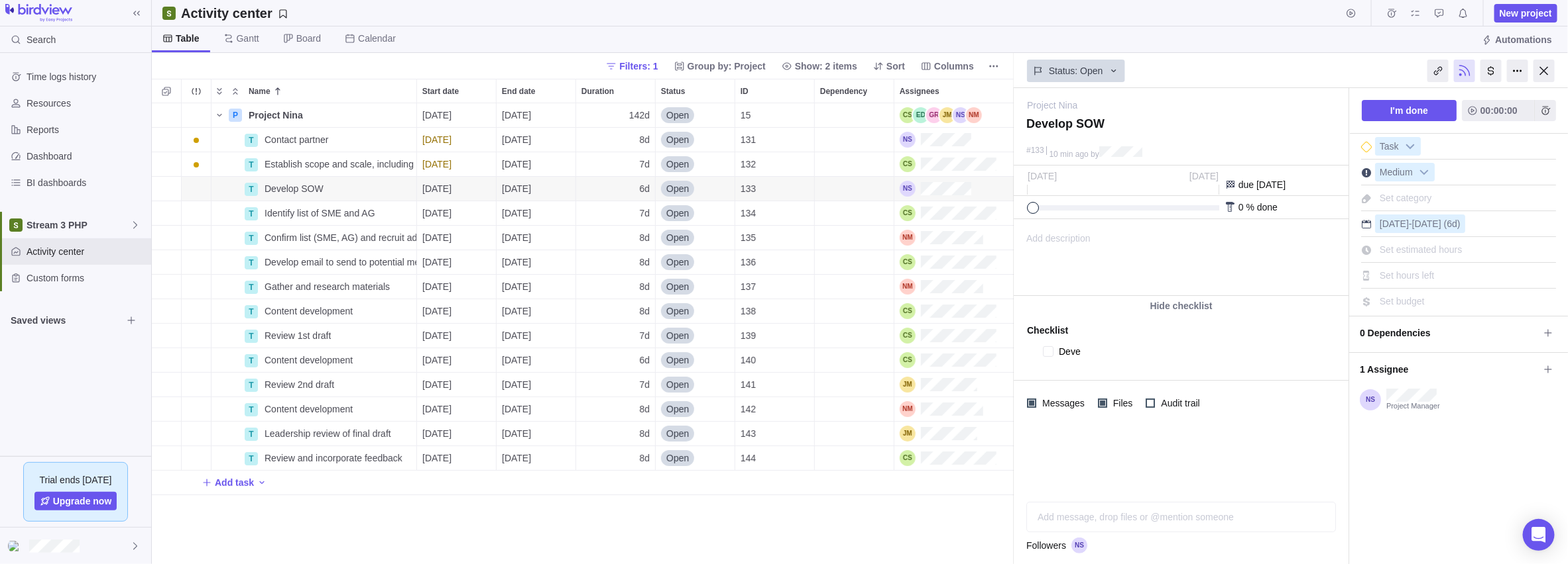
type textarea "Devel"
type textarea "x"
type textarea "Develo"
type textarea "x"
type textarea "Develop"
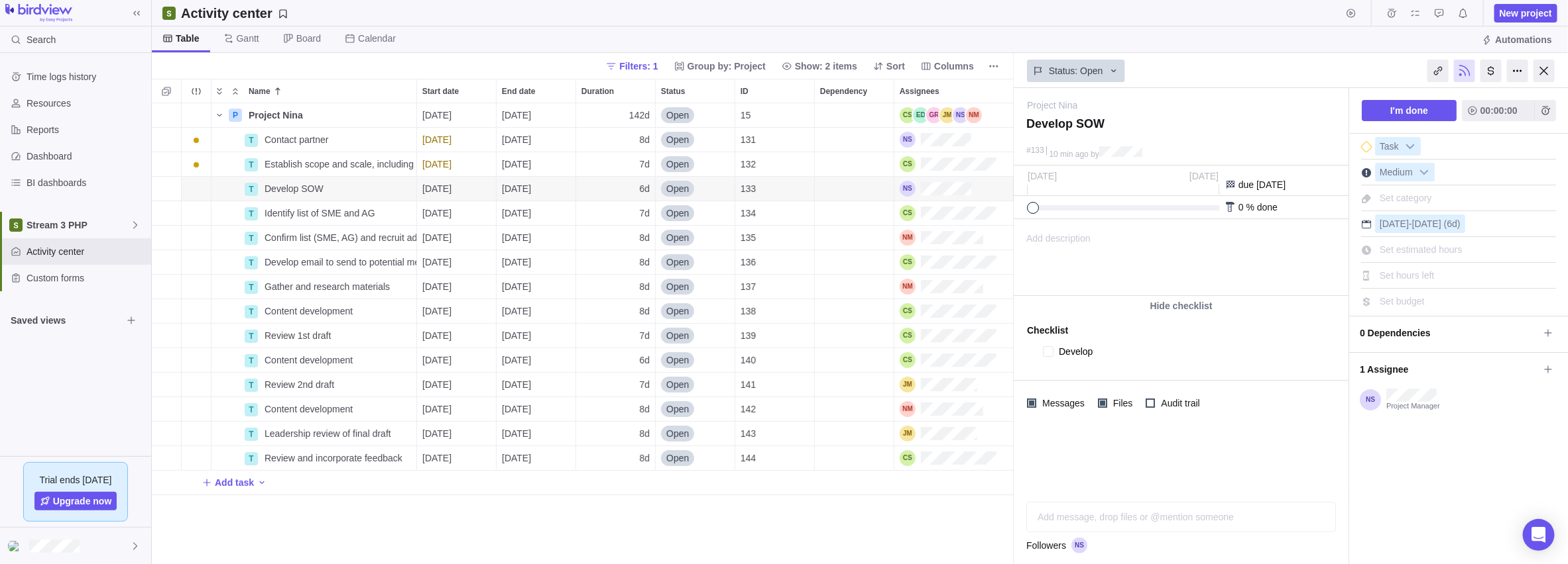
type textarea "x"
type textarea "Develop"
type textarea "x"
type textarea "Develop S"
type textarea "x"
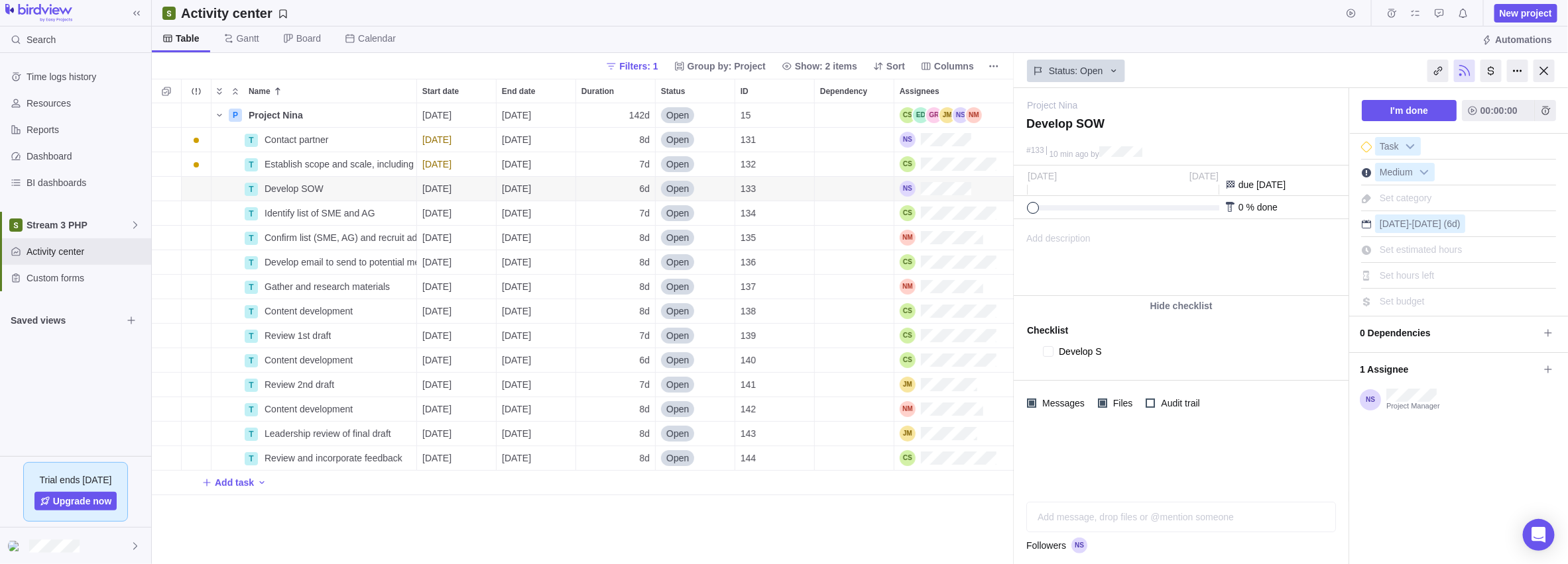
type textarea "Develop SO"
type textarea "x"
type textarea "Develop SOW"
type textarea "x"
click at [624, 365] on div "Hide checklist Checklist (0/1) Develop SOW" at bounding box center [1181, 351] width 335 height 109
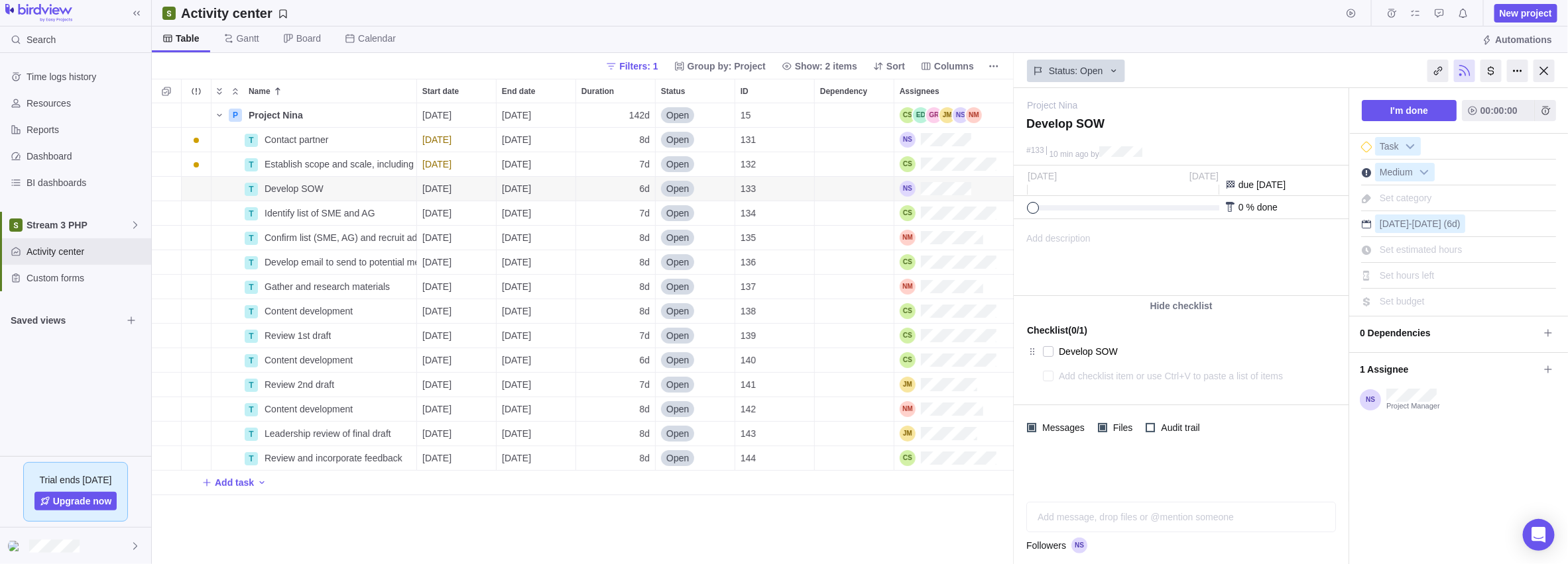
click at [624, 377] on textarea at bounding box center [1184, 376] width 250 height 19
type textarea "x"
type textarea "A"
type textarea "x"
type textarea "Ap"
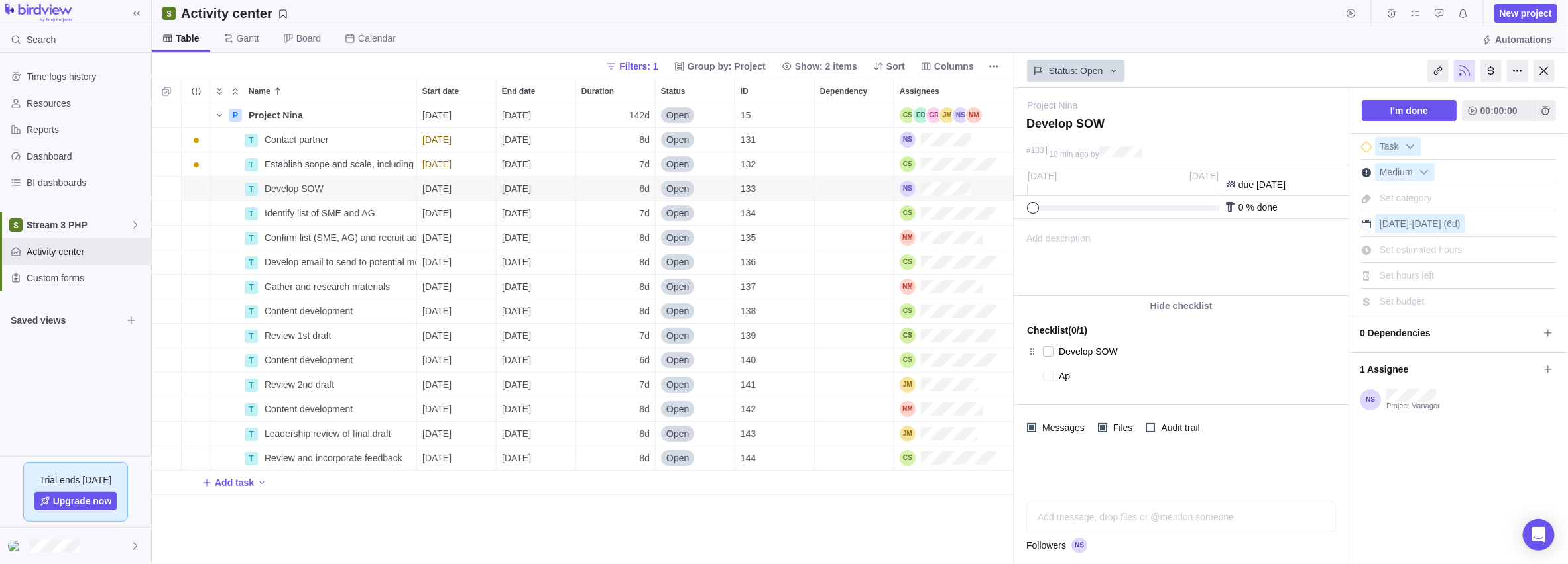
type textarea "x"
type textarea "App"
type textarea "x"
type textarea "Appr"
type textarea "x"
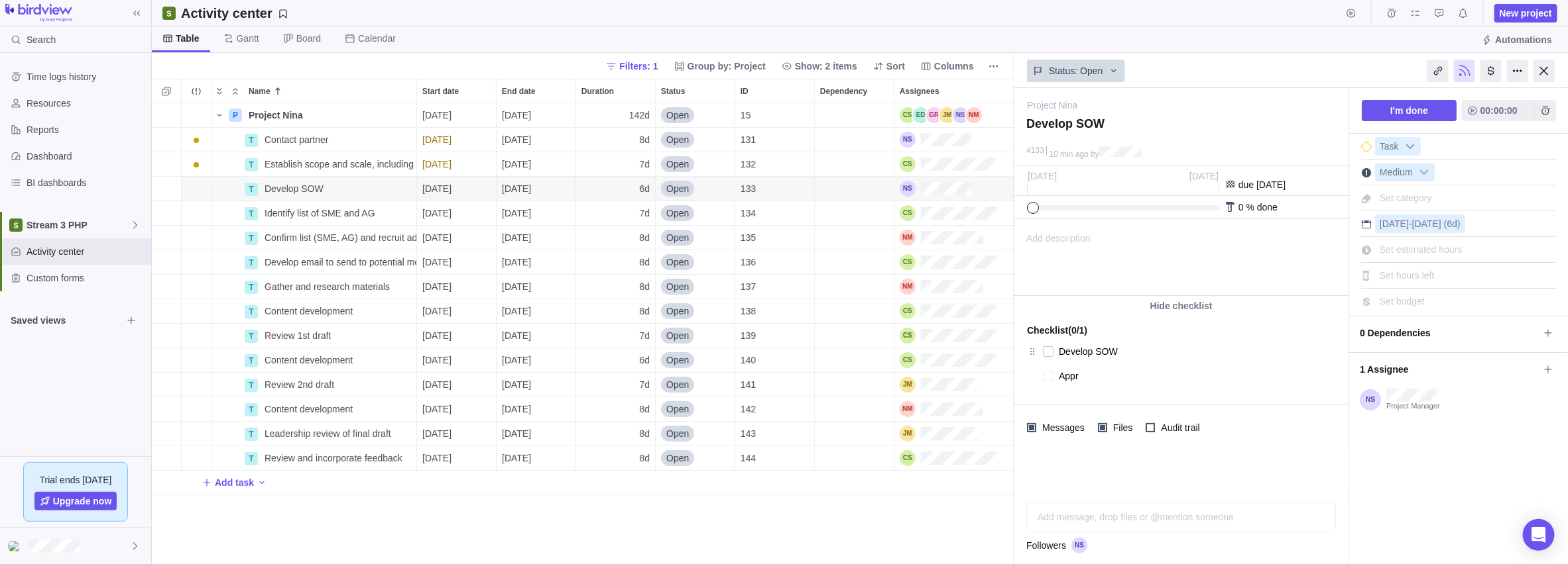
type textarea "Appro"
type textarea "x"
type textarea "Approv"
type textarea "x"
type textarea "Approve"
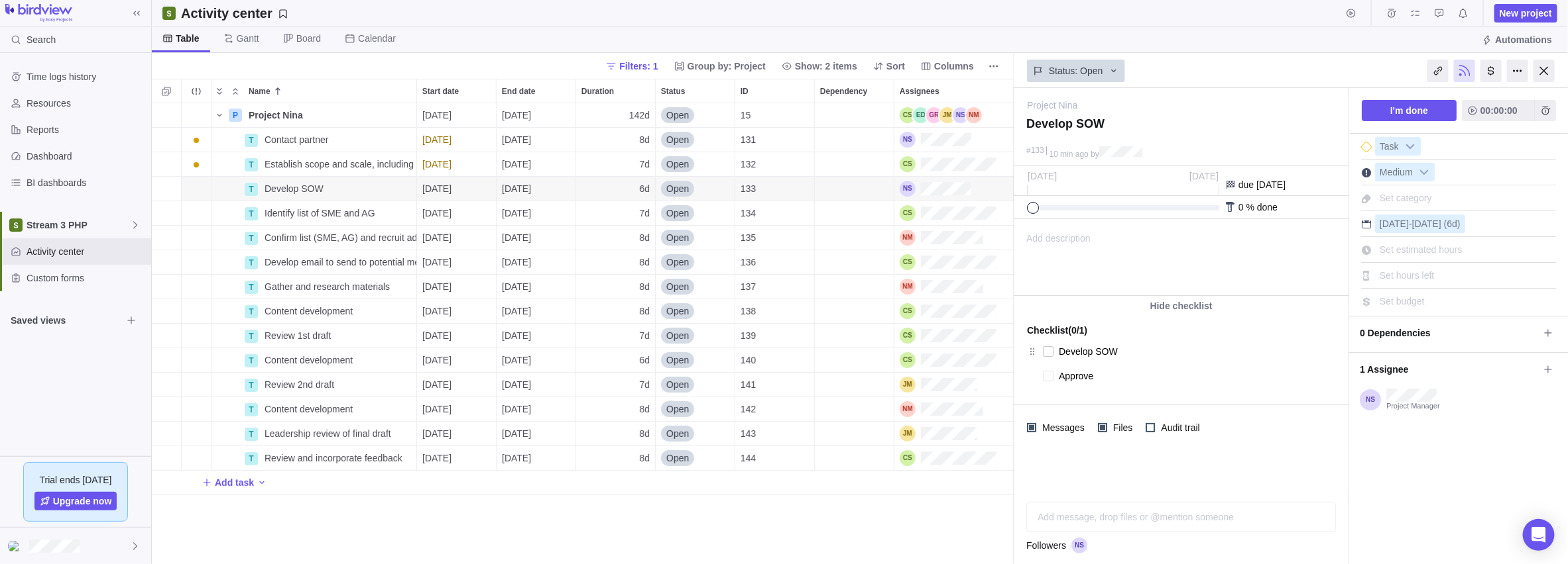
type textarea "x"
type textarea "Approve"
type textarea "x"
type textarea "Approve"
type textarea "x"
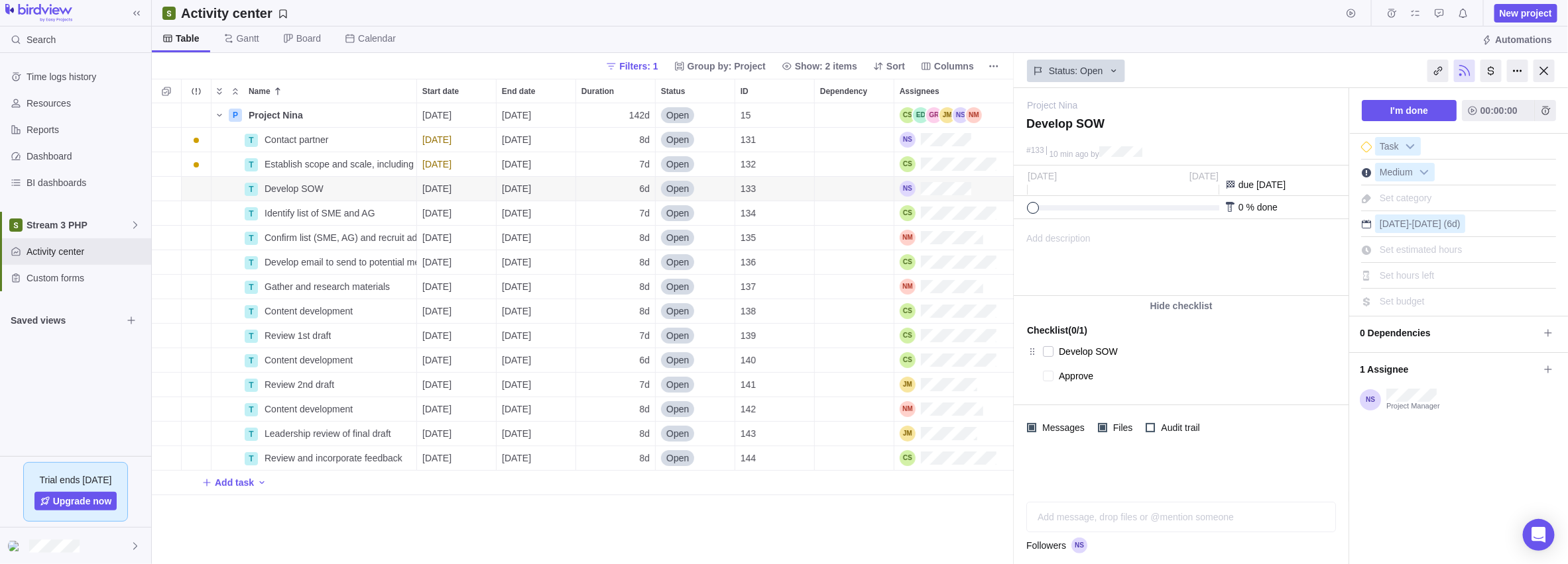
type textarea "Approv"
type textarea "x"
type textarea "Appro"
type textarea "x"
type textarea "Appr"
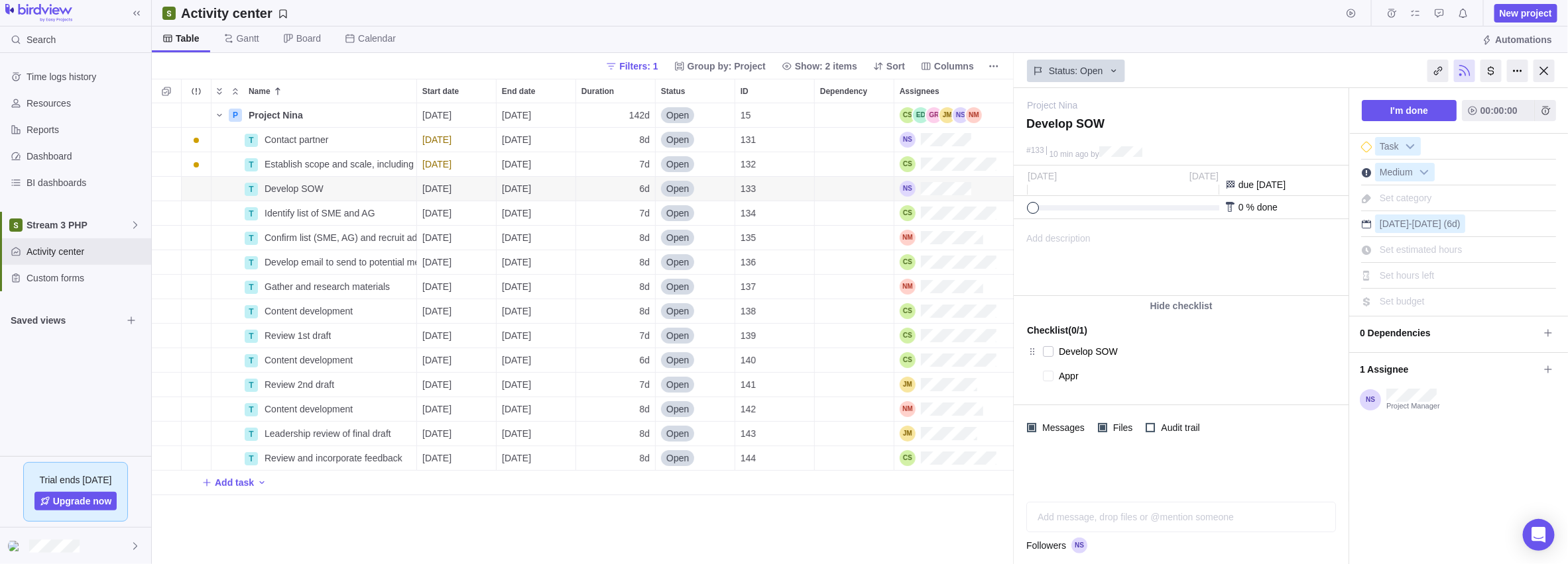
type textarea "x"
type textarea "App"
type textarea "x"
type textarea "Ap"
type textarea "x"
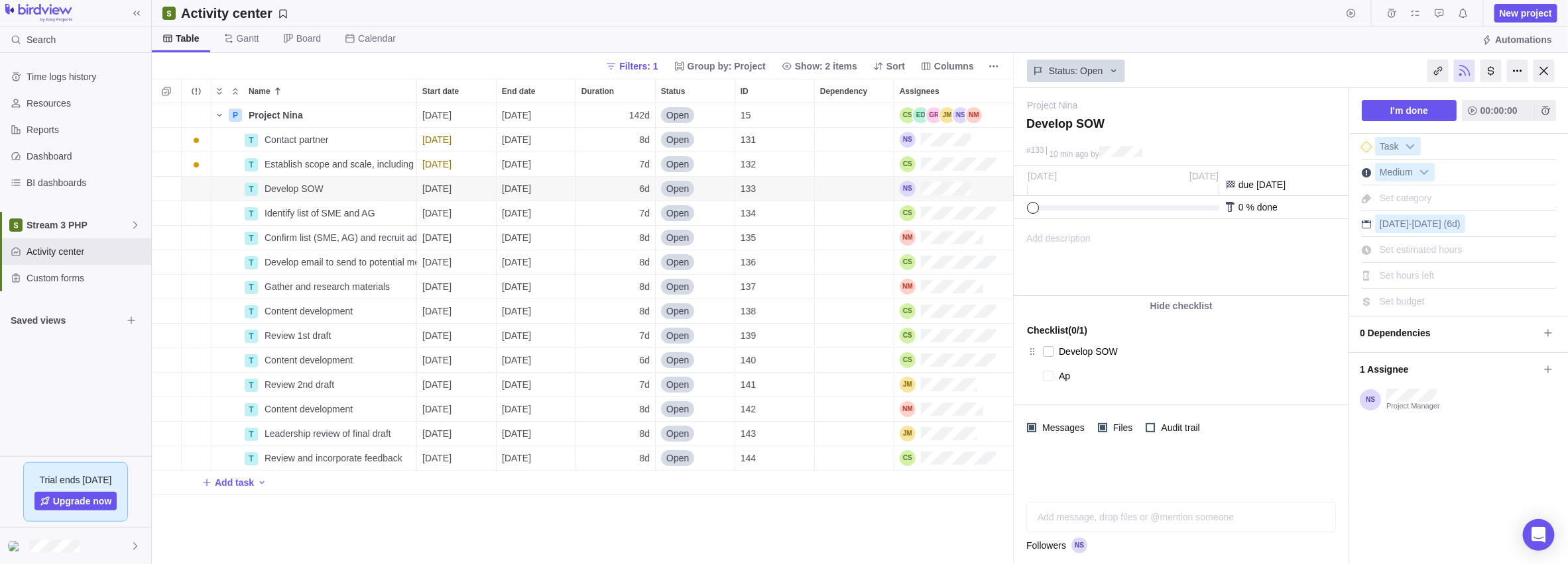
type textarea "A"
type textarea "x"
type textarea "G"
type textarea "x"
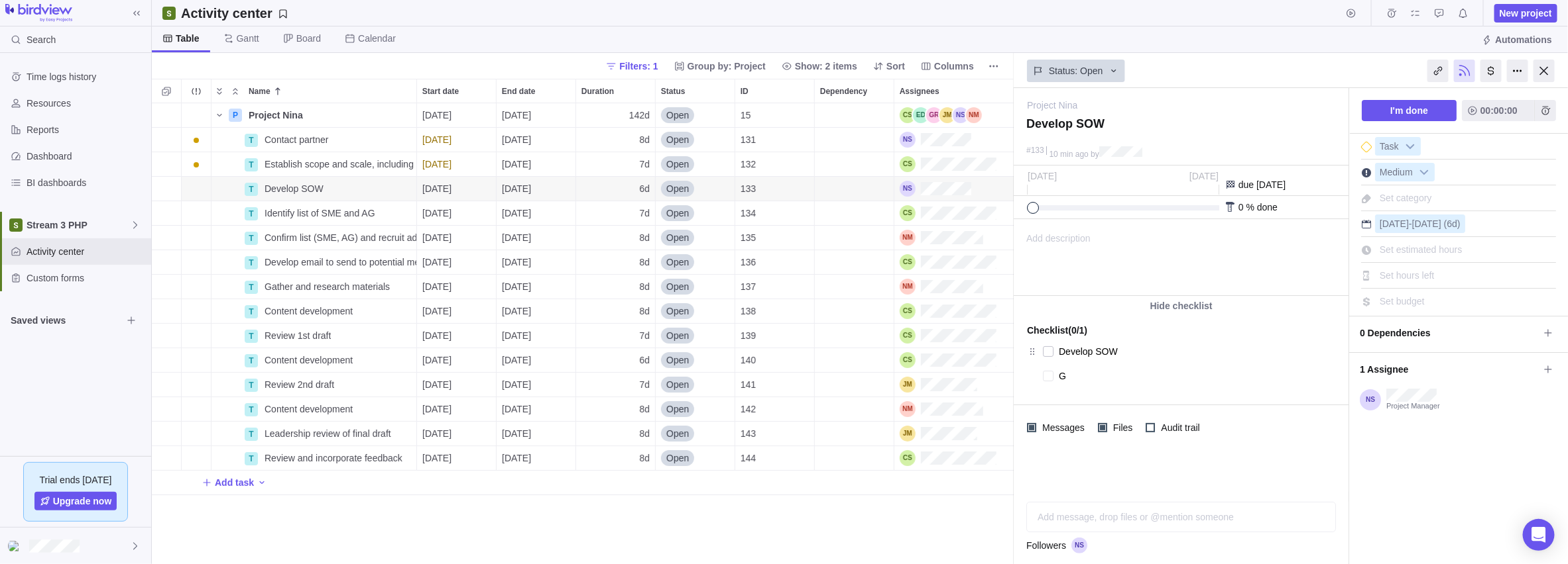
type textarea "Ge"
type textarea "x"
type textarea "Get"
type textarea "x"
type textarea "Get"
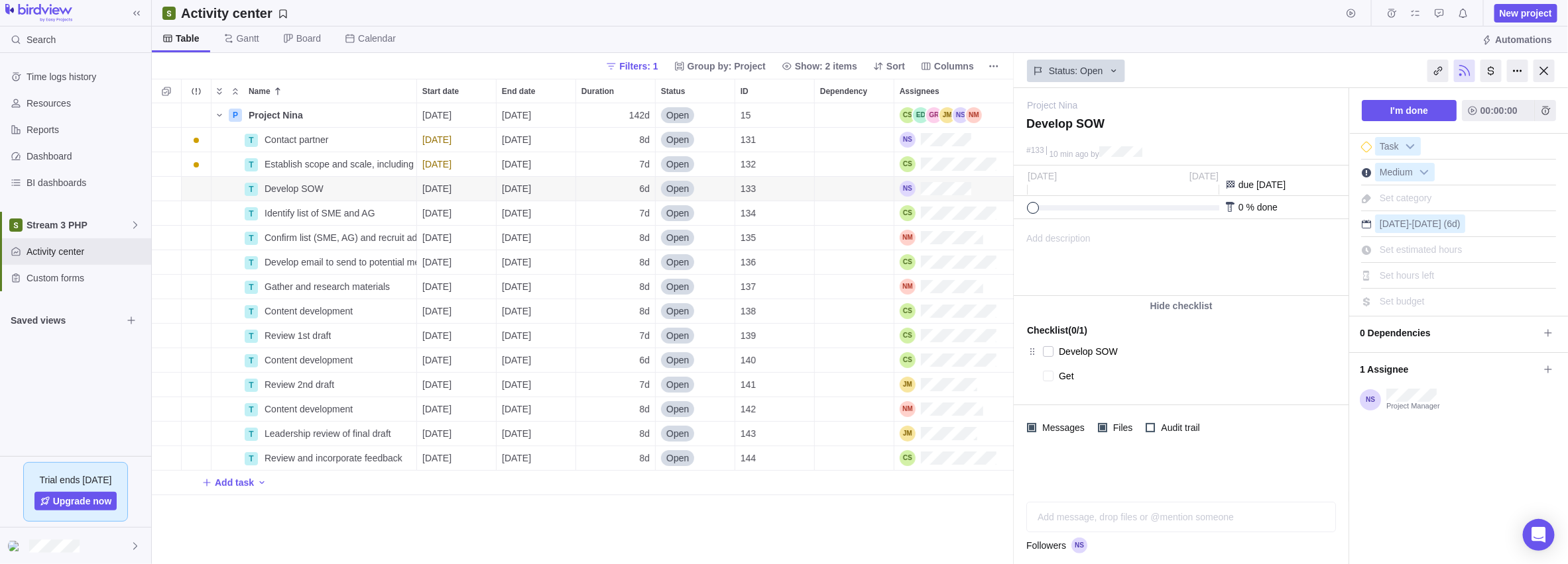
type textarea "x"
type textarea "Get a"
type textarea "x"
type textarea "Get ap"
type textarea "x"
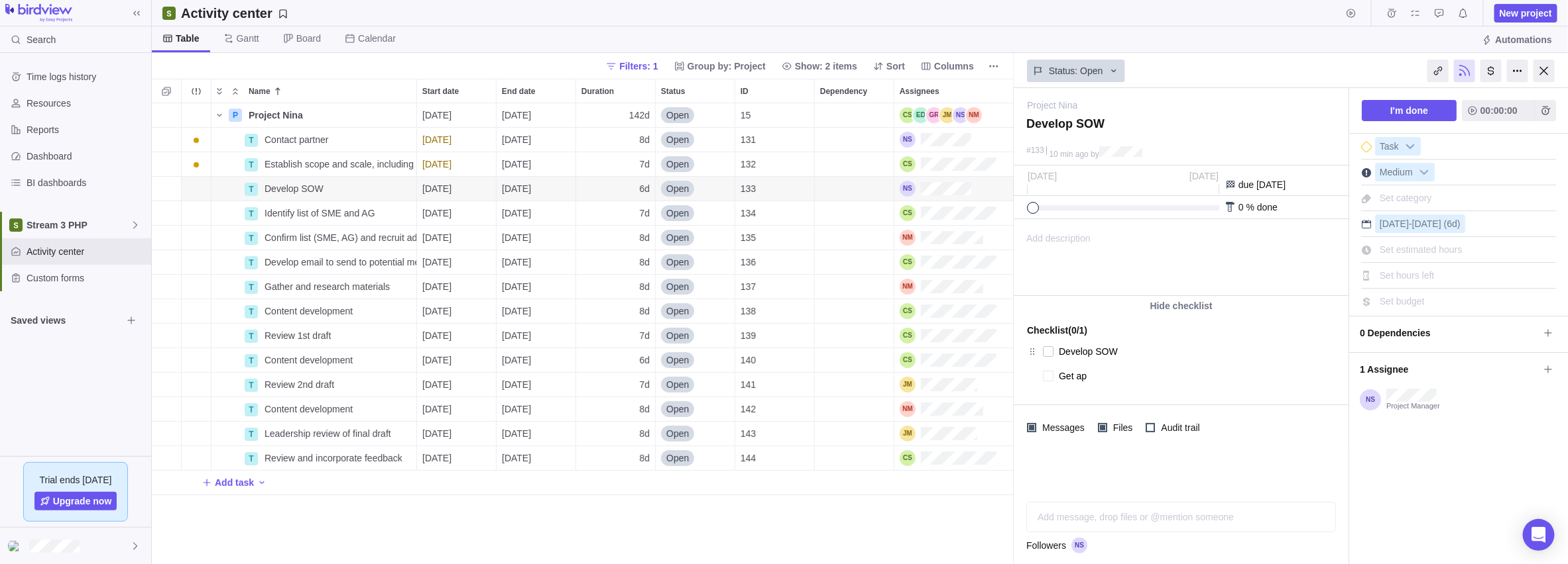
type textarea "Get app"
type textarea "x"
type textarea "Get appr"
type textarea "x"
type textarea "Get appro"
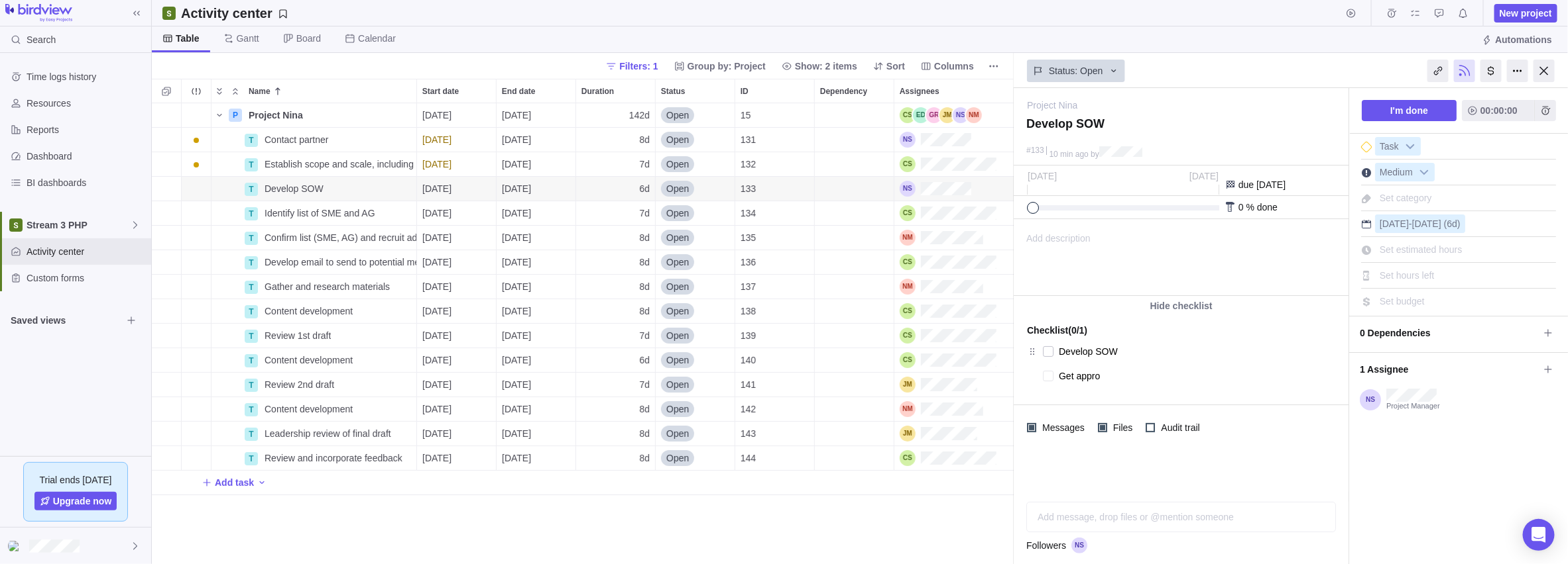
type textarea "x"
type textarea "Get approv"
type textarea "x"
type textarea "Get approva"
type textarea "x"
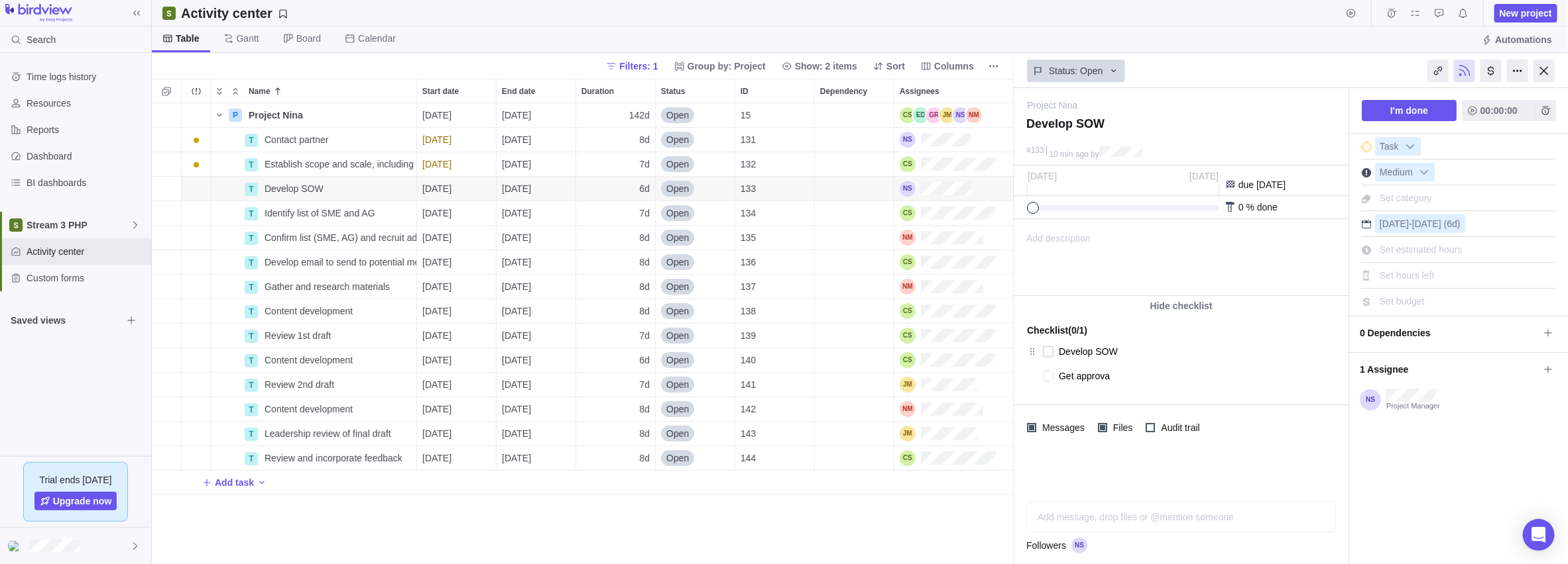
type textarea "Get approval"
type textarea "x"
type textarea "S"
type textarea "x"
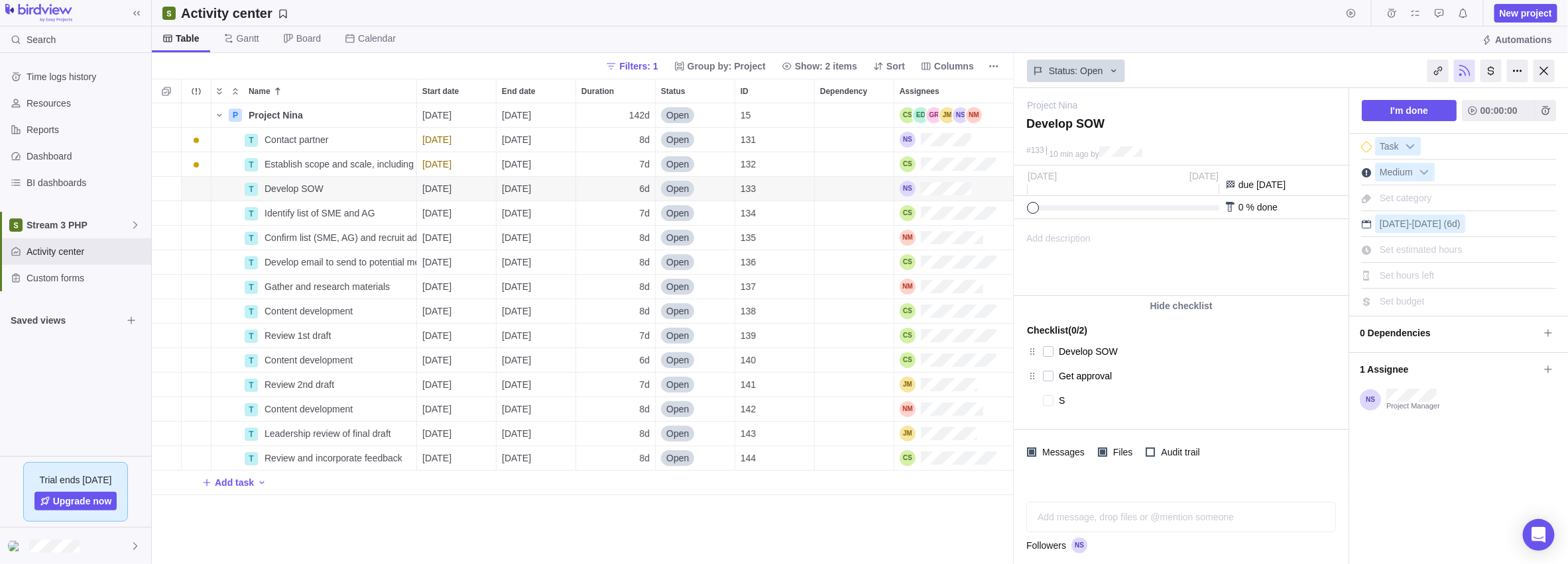
type textarea "Su"
type textarea "x"
type textarea "Sub"
type textarea "x"
type textarea "Subm"
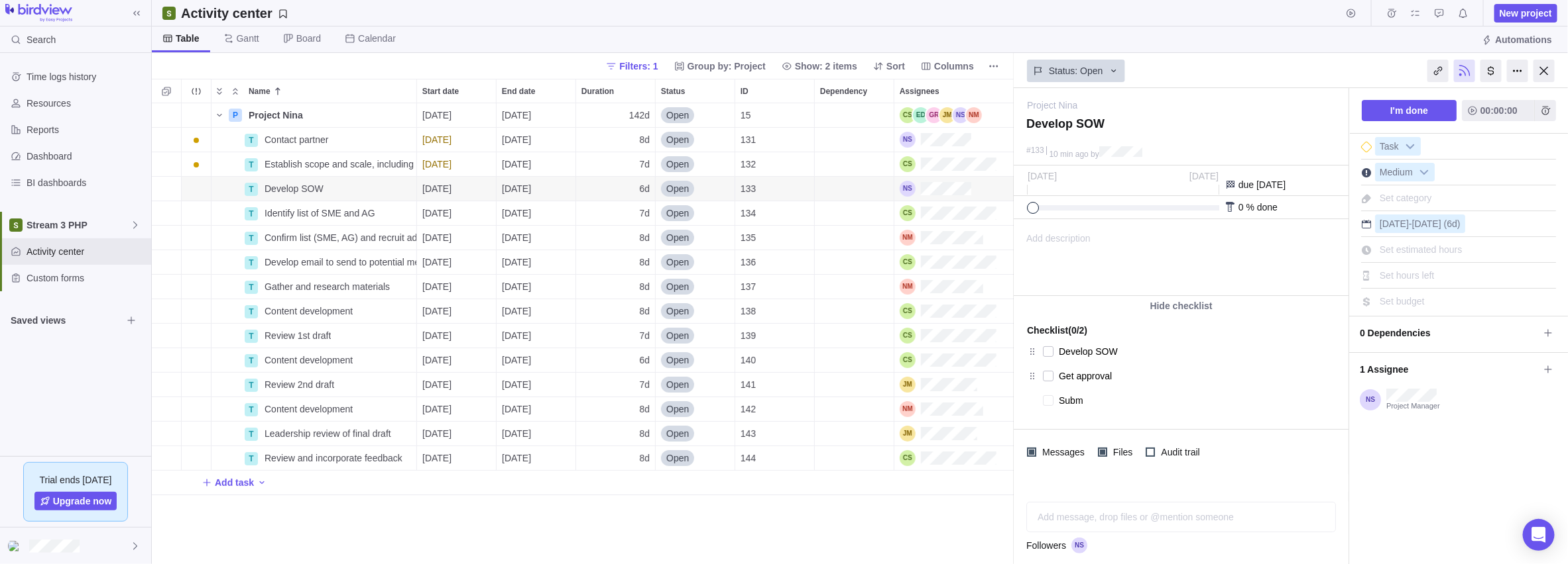
type textarea "x"
type textarea "Submi"
type textarea "x"
type textarea "Submit"
type textarea "x"
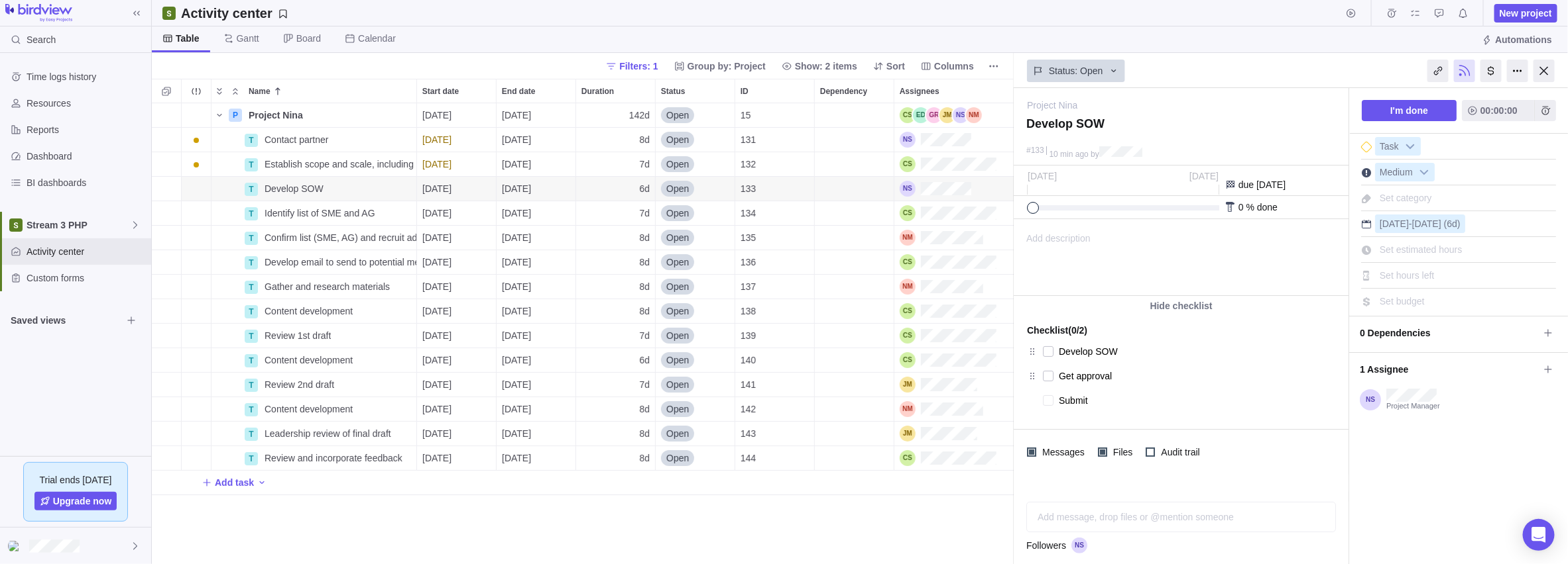
type textarea "Submit"
type textarea "x"
type textarea "Submit t"
type textarea "x"
type textarea "Submit to"
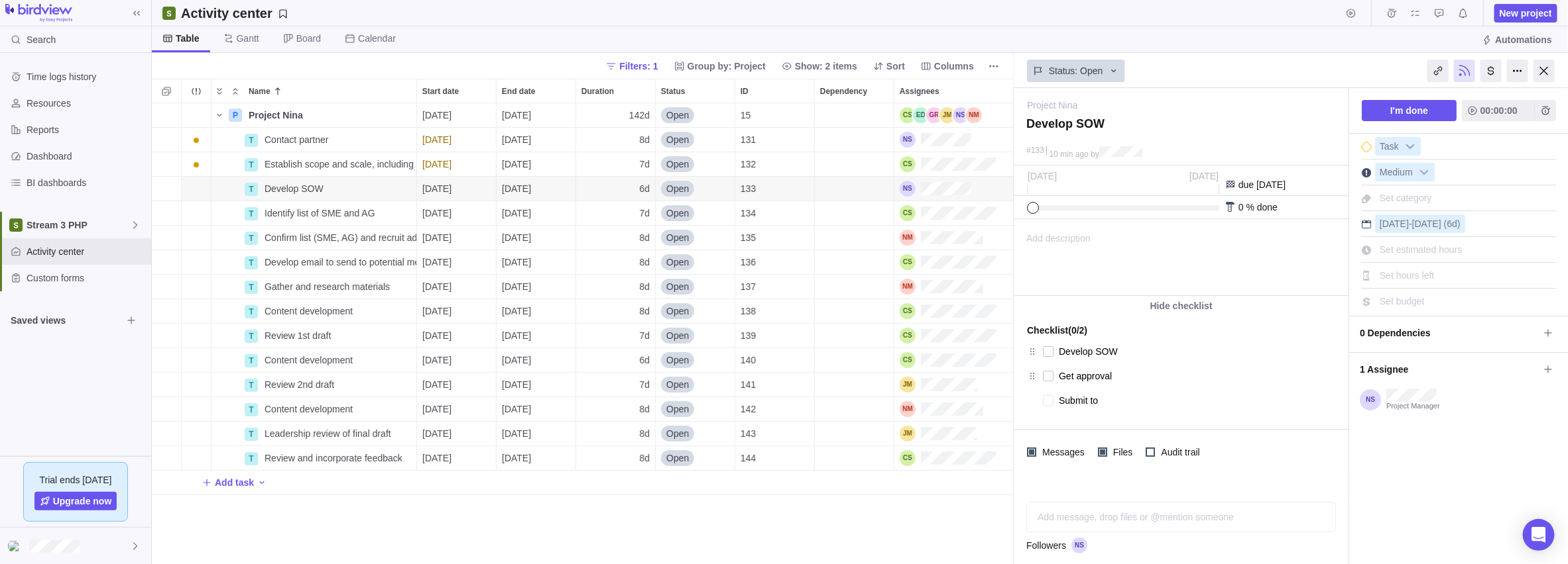
type textarea "x"
type textarea "Submit to"
type textarea "x"
type textarea "Submit to F"
type textarea "x"
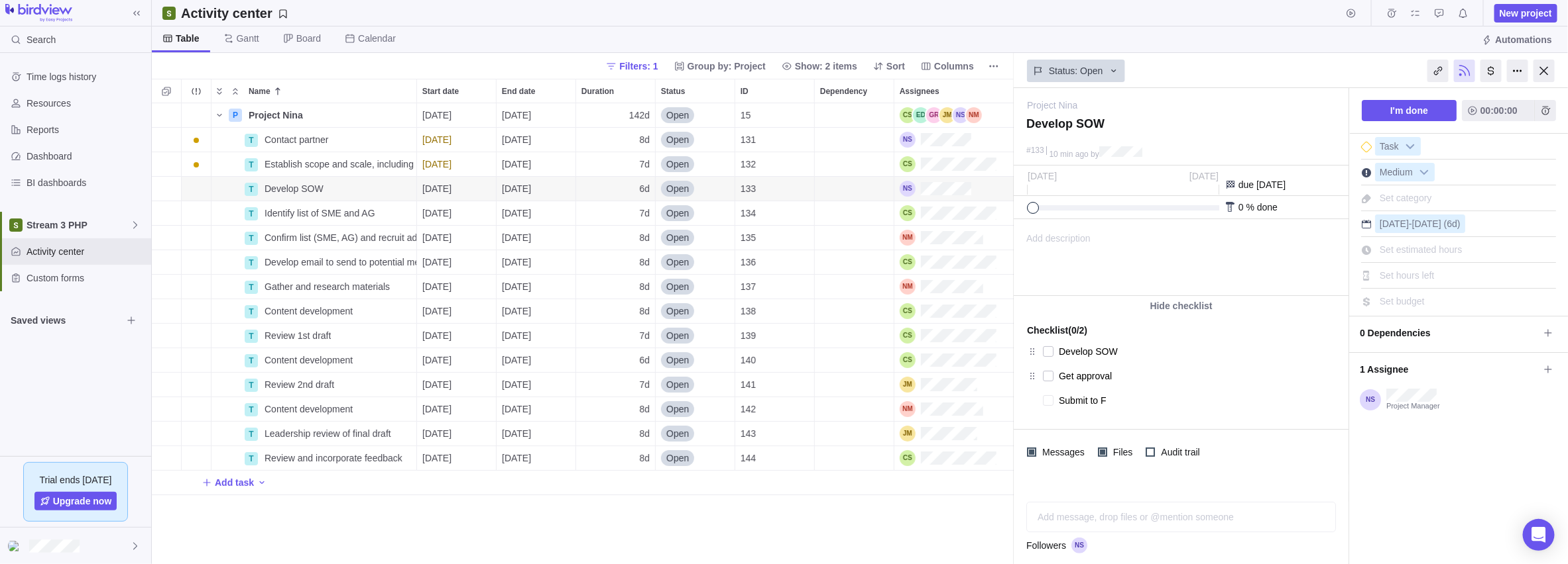
type textarea "Submit to Fi"
type textarea "x"
type textarea "Submit to Fina"
type textarea "x"
type textarea "Submit to [PERSON_NAME]"
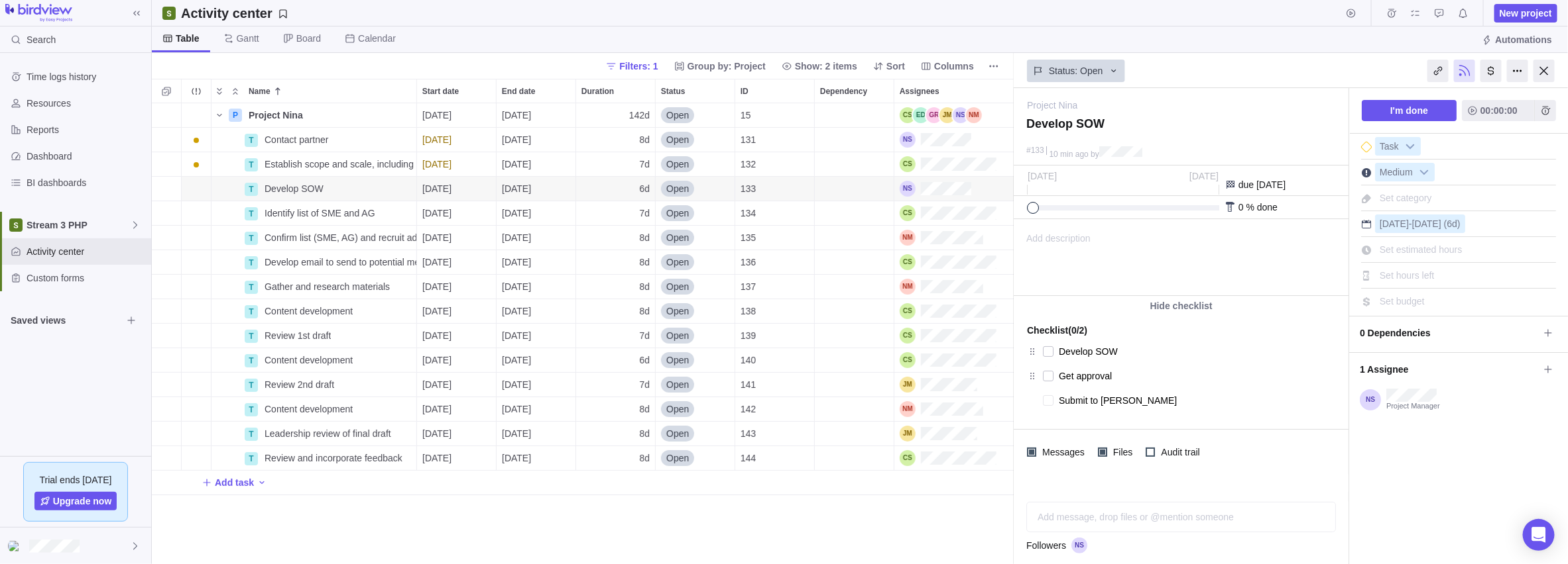
type textarea "x"
type textarea "Submit to Financ"
type textarea "x"
type textarea "Submit to Finance"
type textarea "x"
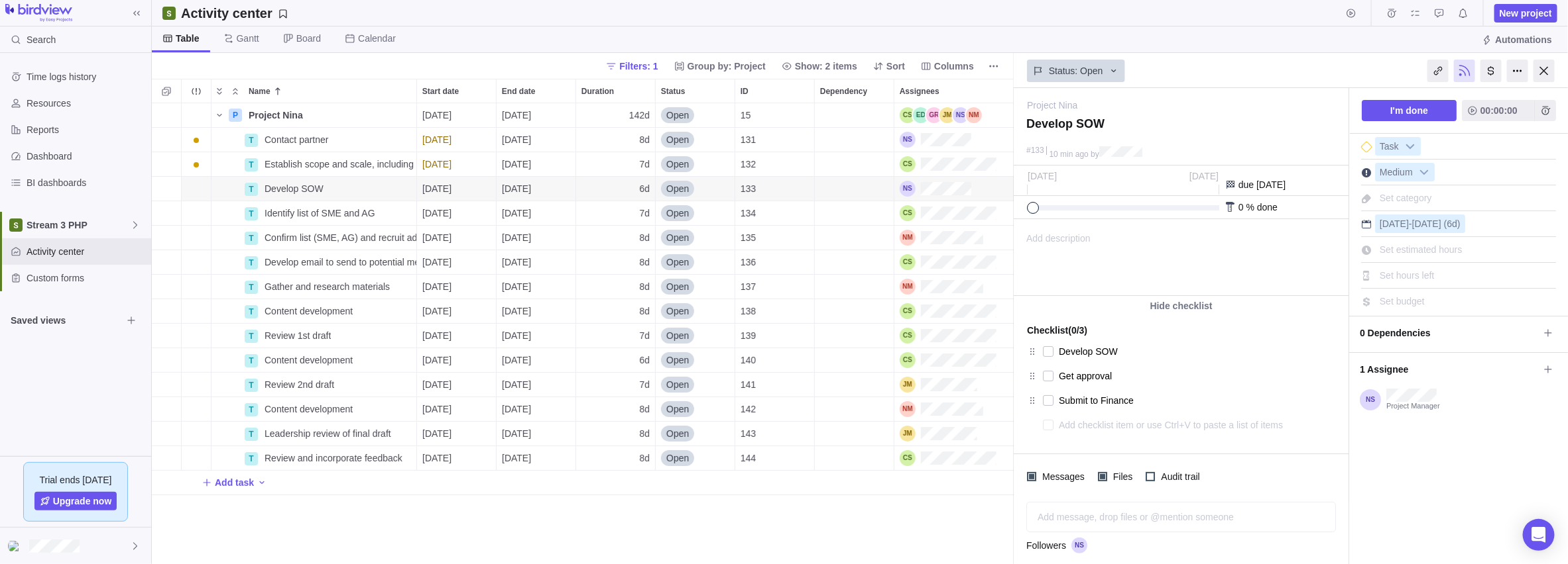
click at [624, 367] on textarea "Get approval" at bounding box center [1184, 376] width 249 height 19
click at [624, 371] on textarea "Get approval" at bounding box center [1184, 376] width 249 height 19
type textarea "x"
type textarea "Get approval"
type textarea "x"
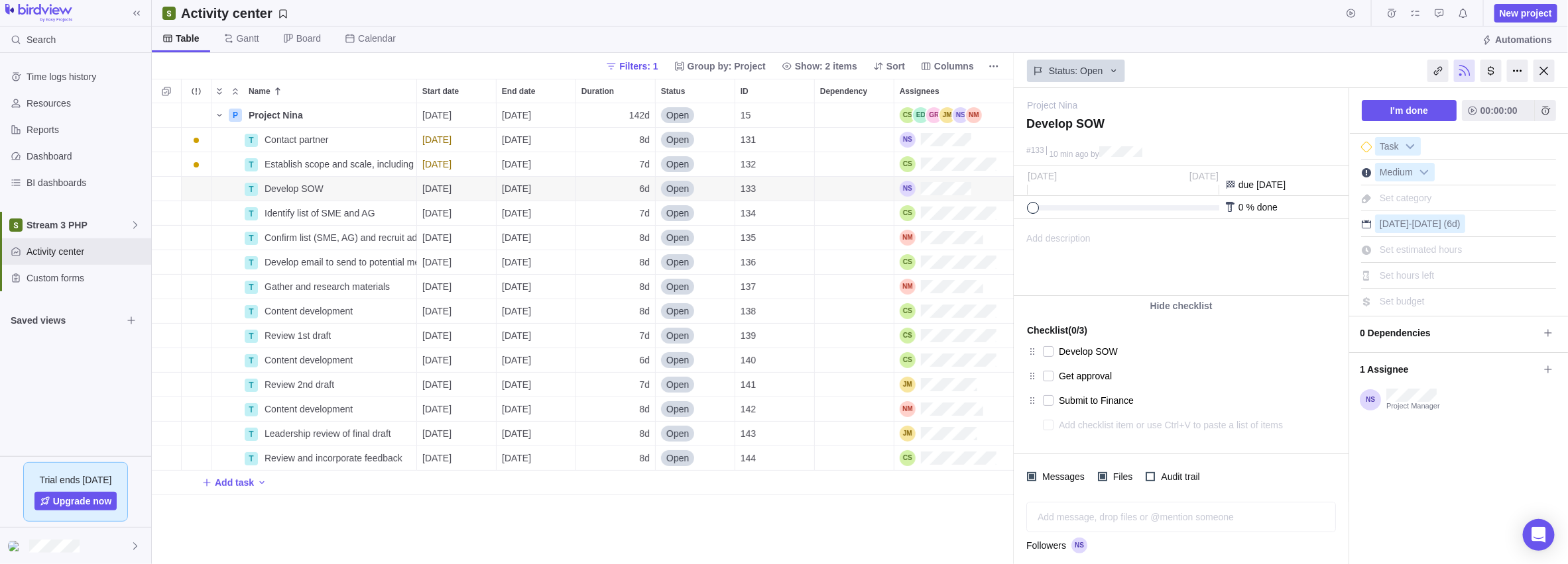
type textarea "Get approval f"
type textarea "x"
type textarea "Get approval fr"
type textarea "x"
type textarea "Get approval fro"
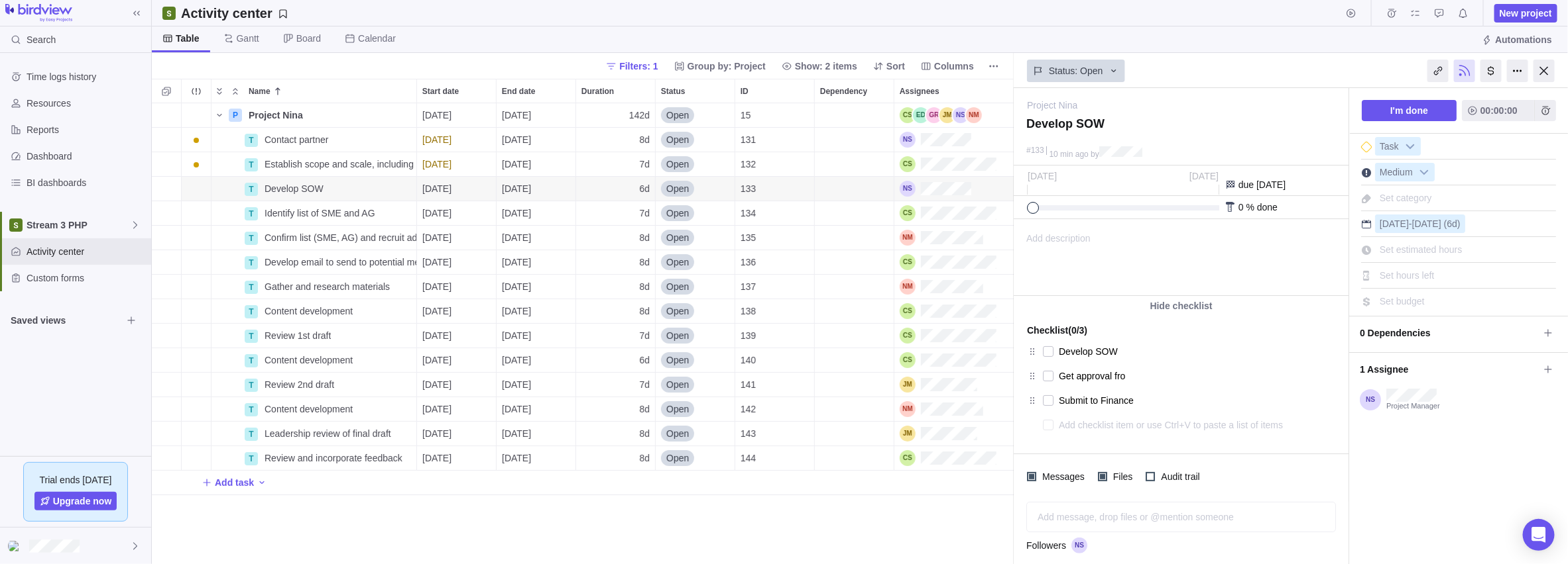
type textarea "x"
type textarea "Get approval from"
type textarea "x"
type textarea "Get approval from"
type textarea "x"
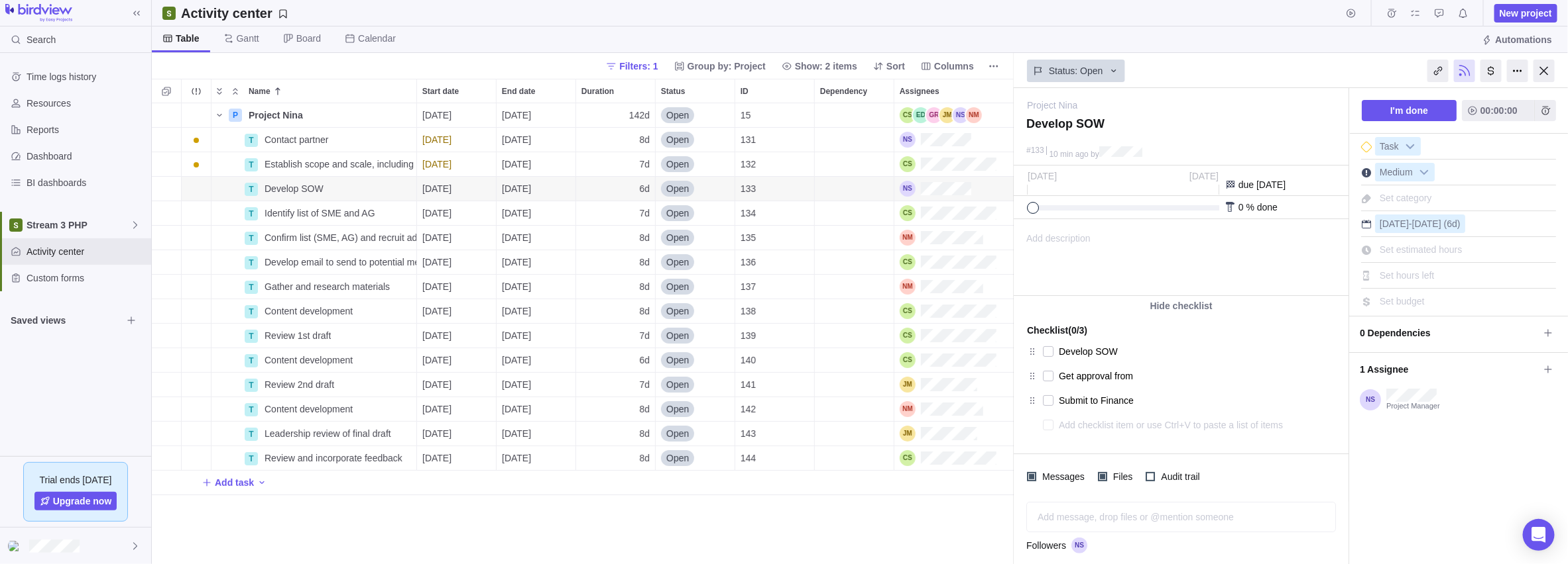
type textarea "Get approval from P"
type textarea "x"
type textarea "Get approval from"
type textarea "x"
type textarea "Get approval from p"
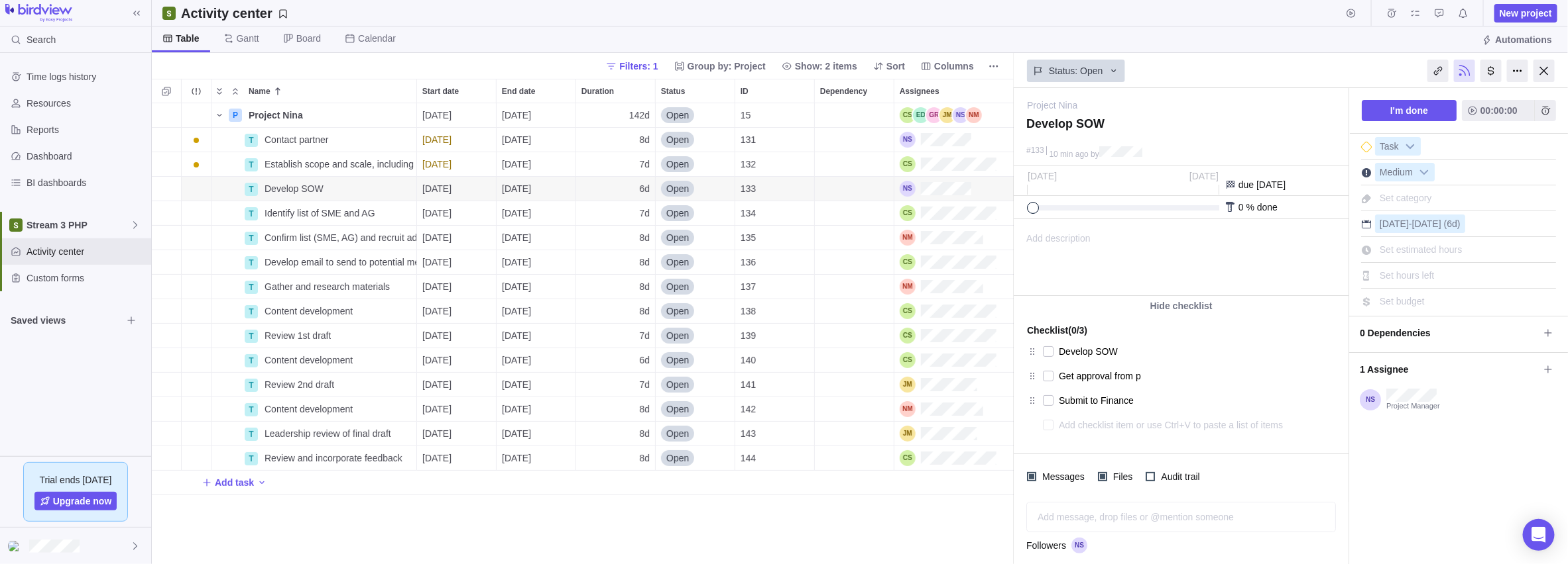
type textarea "x"
type textarea "Get approval from pa"
type textarea "x"
type textarea "Get approval from par"
type textarea "x"
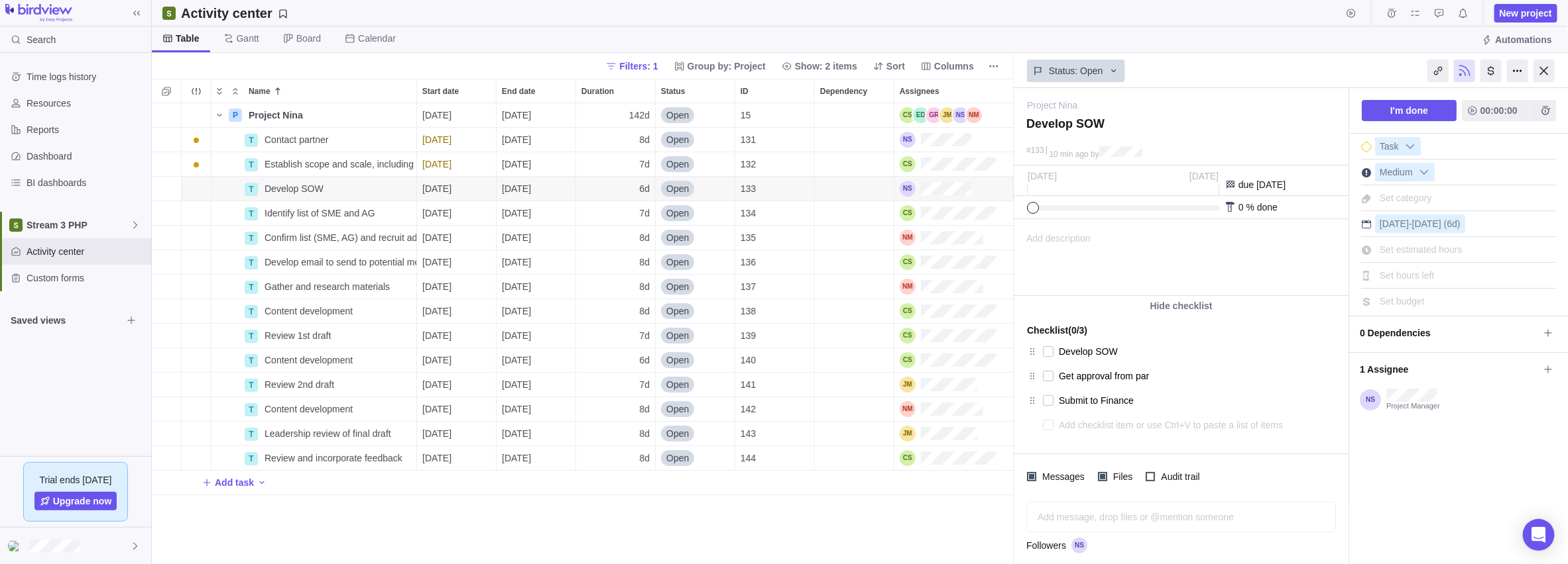
type textarea "Get approval from part"
type textarea "x"
type textarea "Get approval from par"
type textarea "x"
type textarea "Get approval from pa"
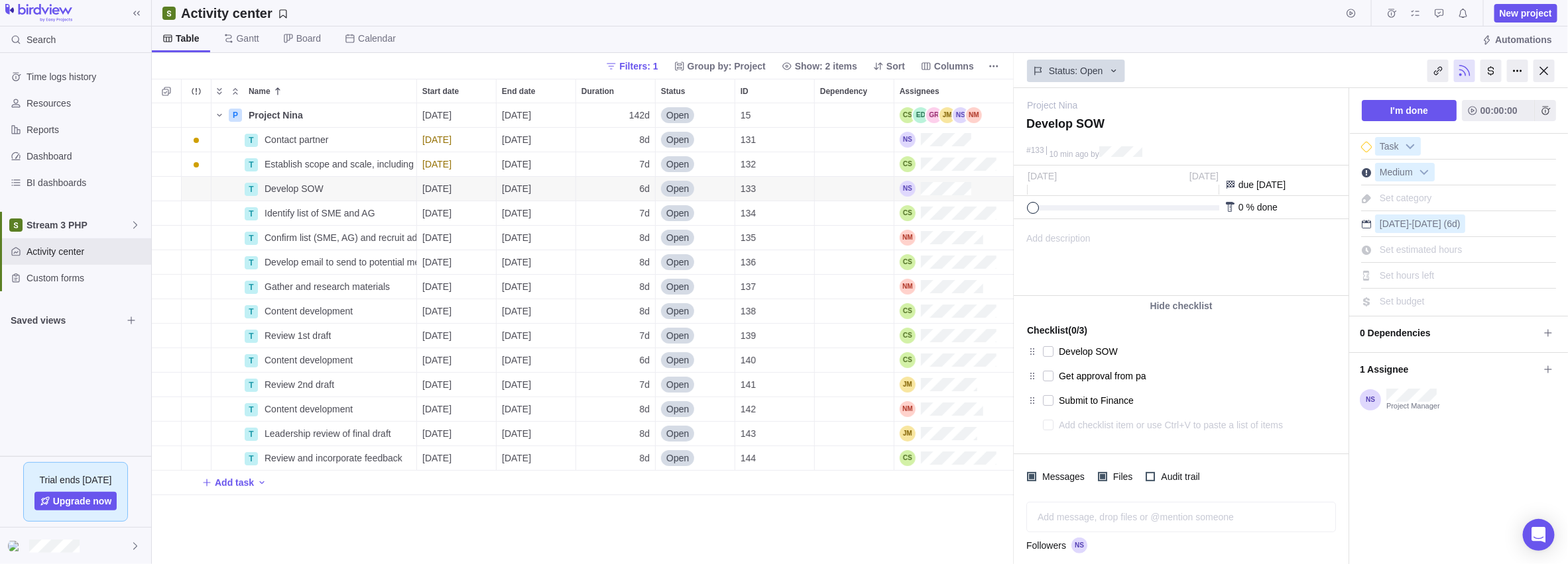
type textarea "x"
type textarea "Get approval from p"
type textarea "x"
type textarea "Get approval from"
type textarea "x"
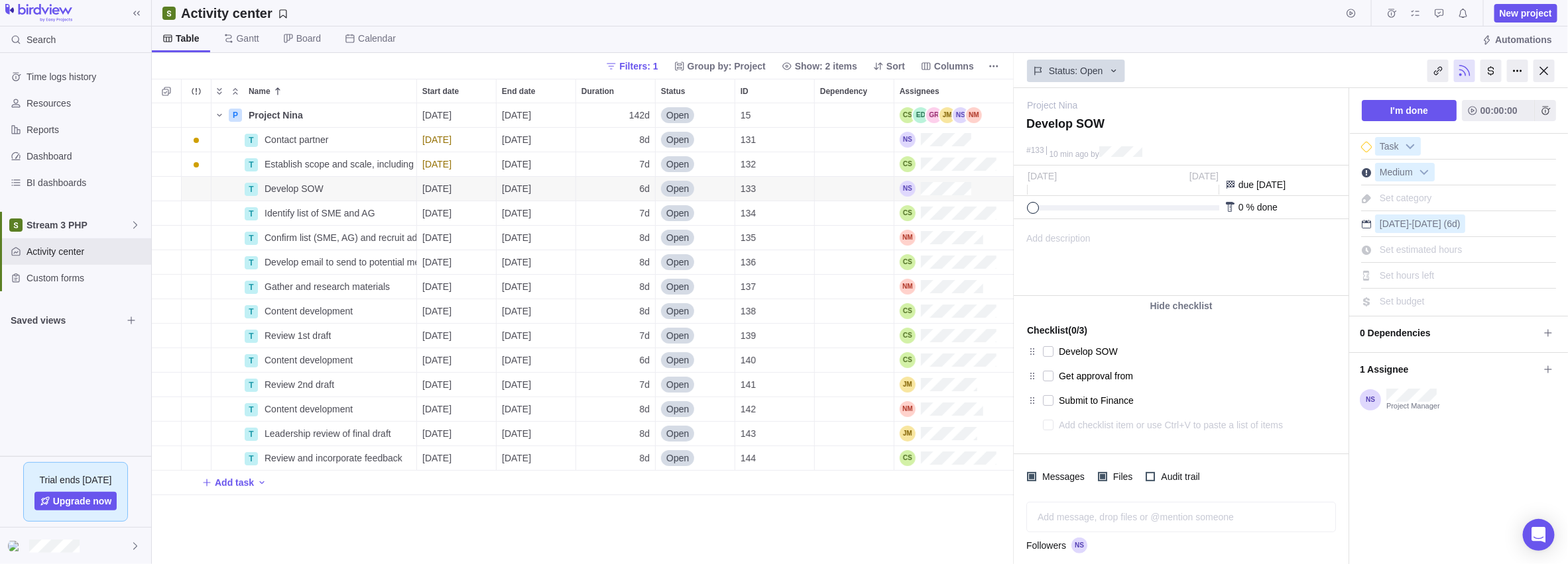
type textarea "Get approval from a"
type textarea "x"
type textarea "Get approval from"
type textarea "x"
type textarea "Get approval from p"
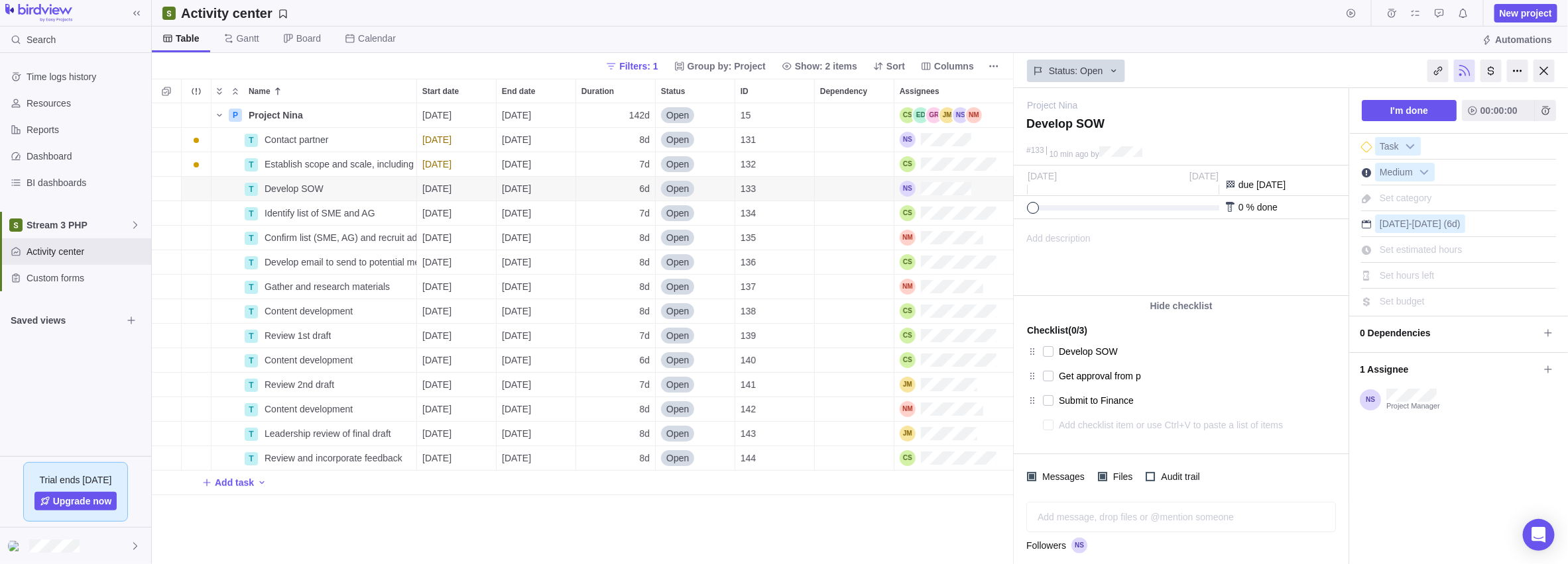
type textarea "x"
type textarea "Get approval from pa"
type textarea "x"
type textarea "Get approval from par"
type textarea "x"
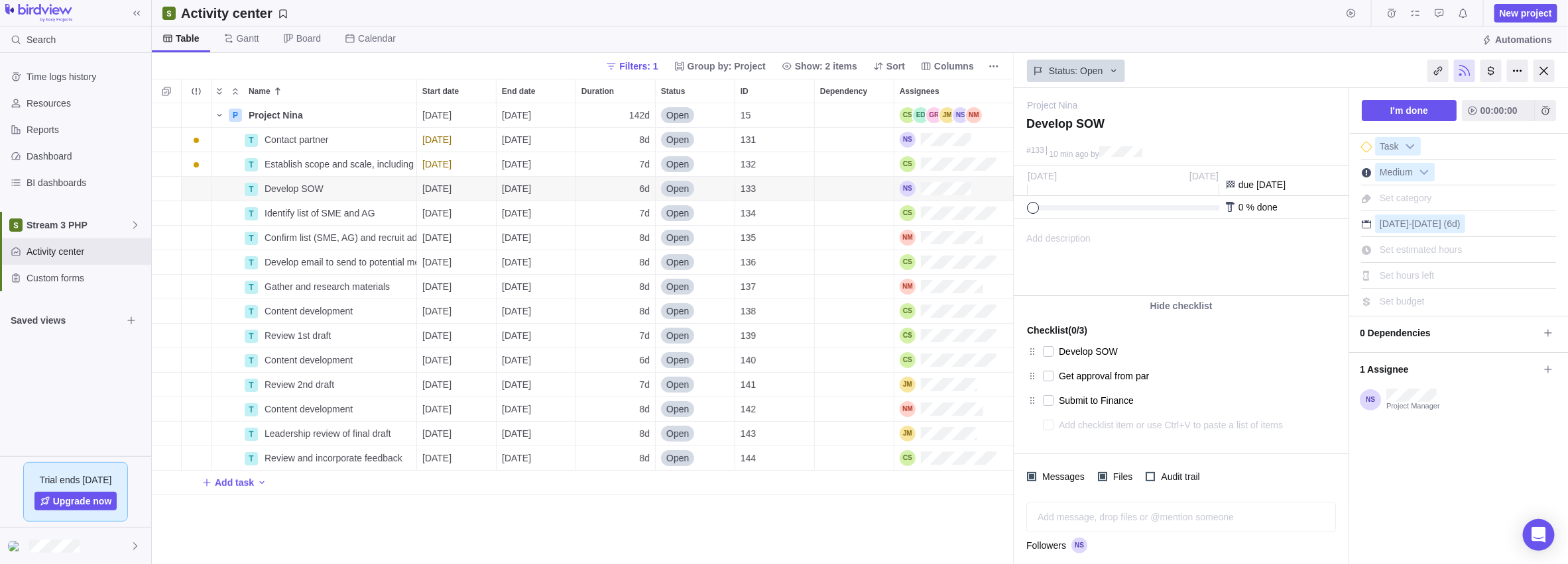
type textarea "Get approval from part"
type textarea "x"
type textarea "Get approval from partn"
type textarea "x"
type textarea "Get approval from partne"
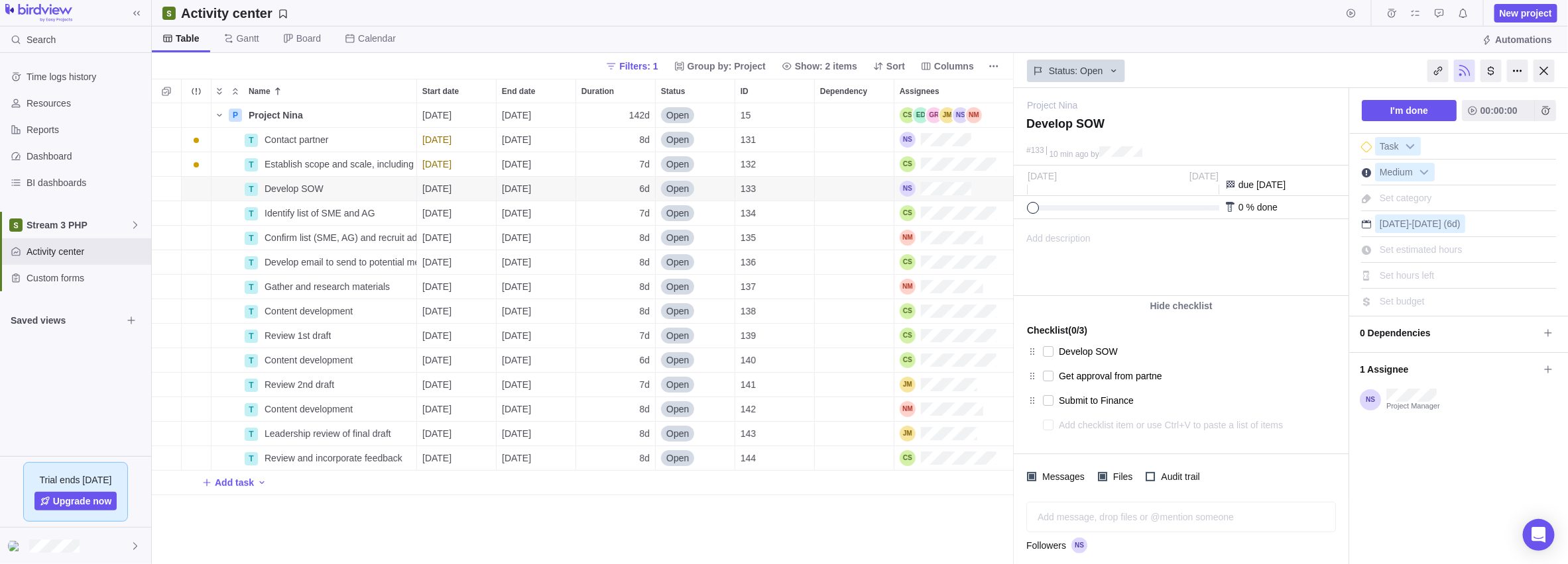
type textarea "x"
type textarea "Get approval from partner"
click at [624, 407] on textarea "Submit to Finance" at bounding box center [1184, 400] width 249 height 19
click at [624, 379] on textarea "Get approval from partner" at bounding box center [1184, 376] width 249 height 19
click at [624, 425] on textarea at bounding box center [1184, 425] width 250 height 19
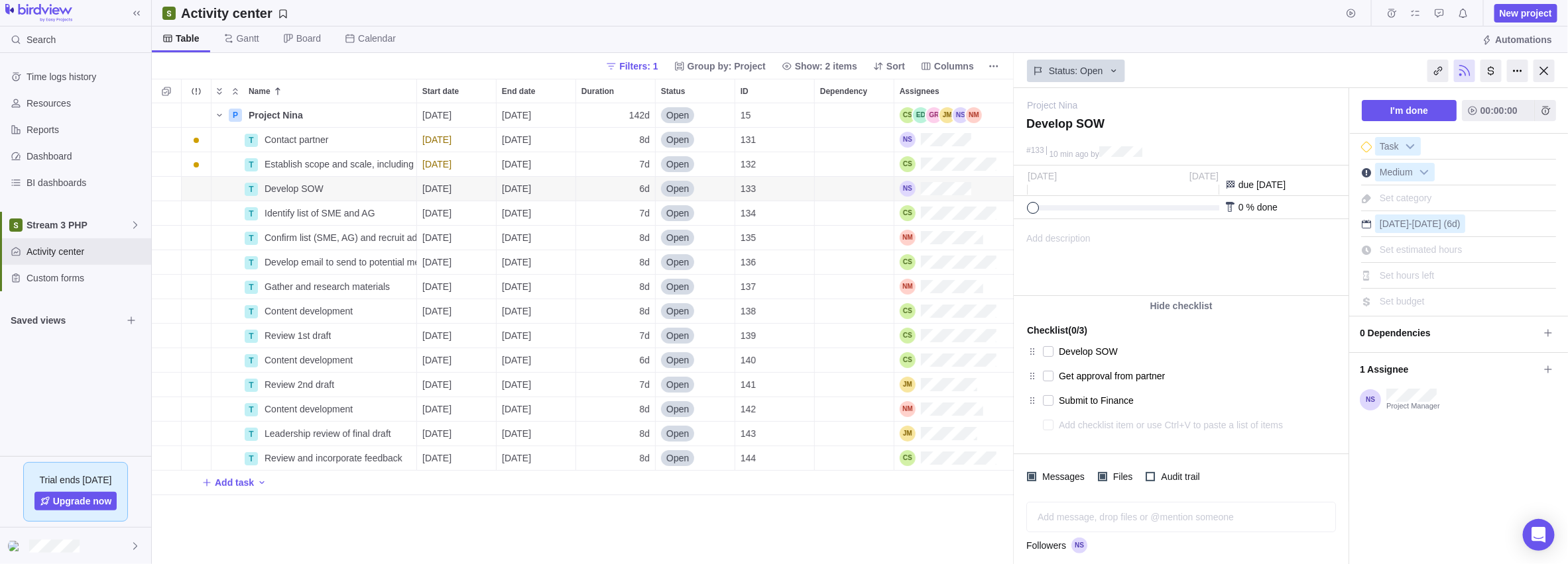
type textarea "x"
type textarea "G"
type textarea "x"
click at [624, 421] on textarea "Get approval from partner" at bounding box center [1184, 425] width 249 height 19
drag, startPoint x: 1030, startPoint y: 426, endPoint x: 1031, endPoint y: 390, distance: 36.0
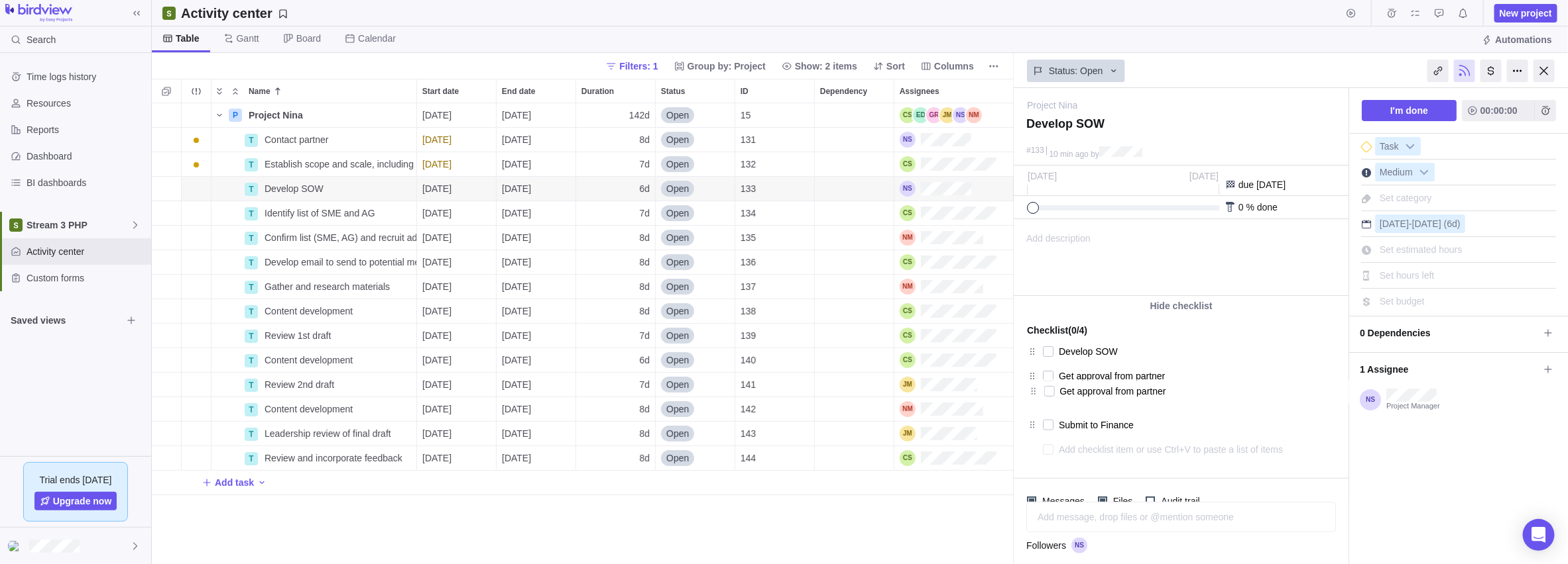
click at [624, 390] on div "Checklist (0/4) Develop SOW Get approval from partner Submit to Finance Get app…" at bounding box center [1181, 389] width 335 height 146
click at [624, 447] on div "Add message, drop files or @mention someone" at bounding box center [1181, 517] width 308 height 29
click at [624, 447] on div "I'm done 00:00:00 Task Medium Set category [DATE] - [DATE] (6d) Set estimated h…" at bounding box center [1458, 357] width 218 height 538
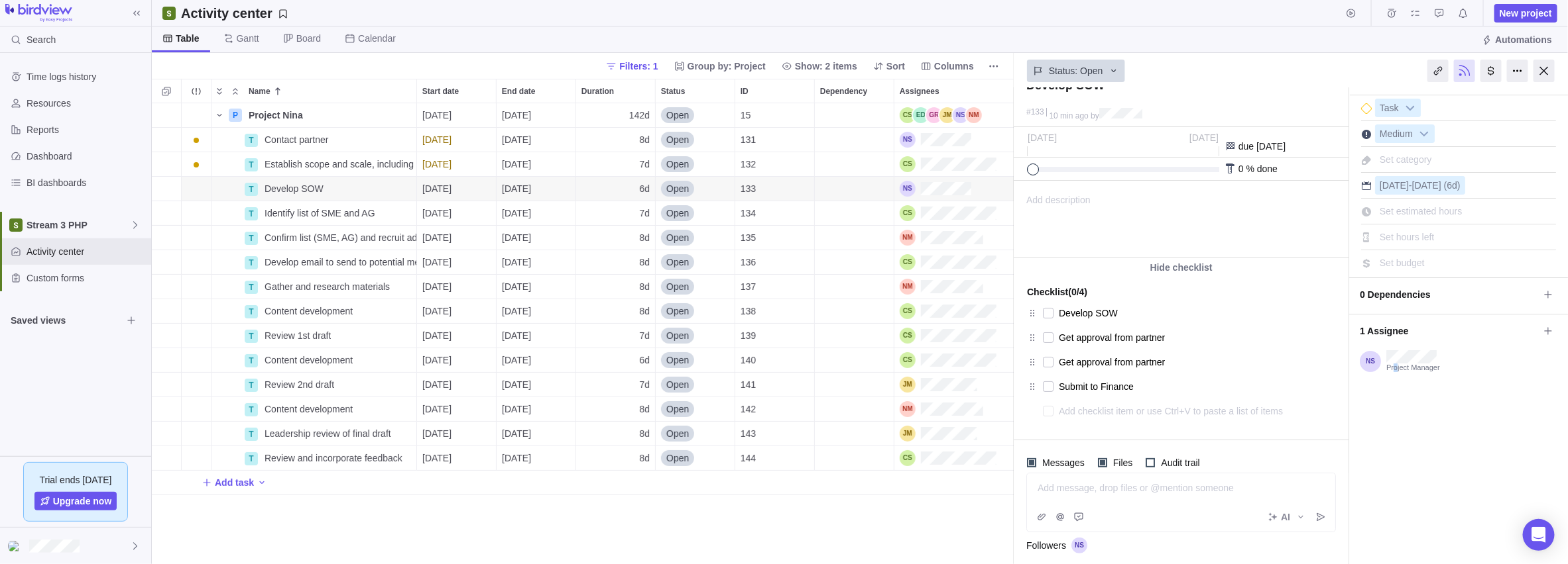
scroll to position [58, 0]
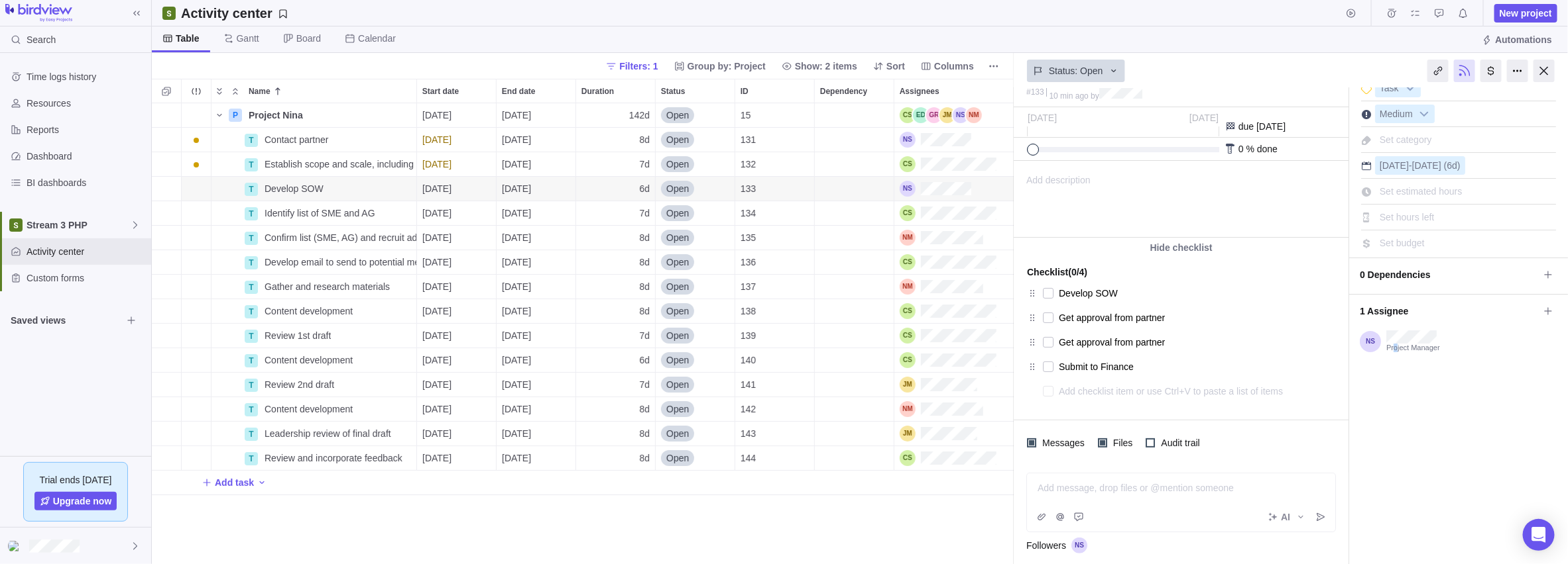
click at [624, 343] on icon at bounding box center [1032, 342] width 11 height 10
click at [624, 345] on textarea "Get approval from partner" at bounding box center [1184, 342] width 249 height 19
drag, startPoint x: 1223, startPoint y: 346, endPoint x: 1188, endPoint y: 349, distance: 35.1
click at [624, 349] on textarea "Get approval from partner" at bounding box center [1184, 342] width 249 height 19
click at [0, 0] on icon "More actions" at bounding box center [0, 0] width 0 height 0
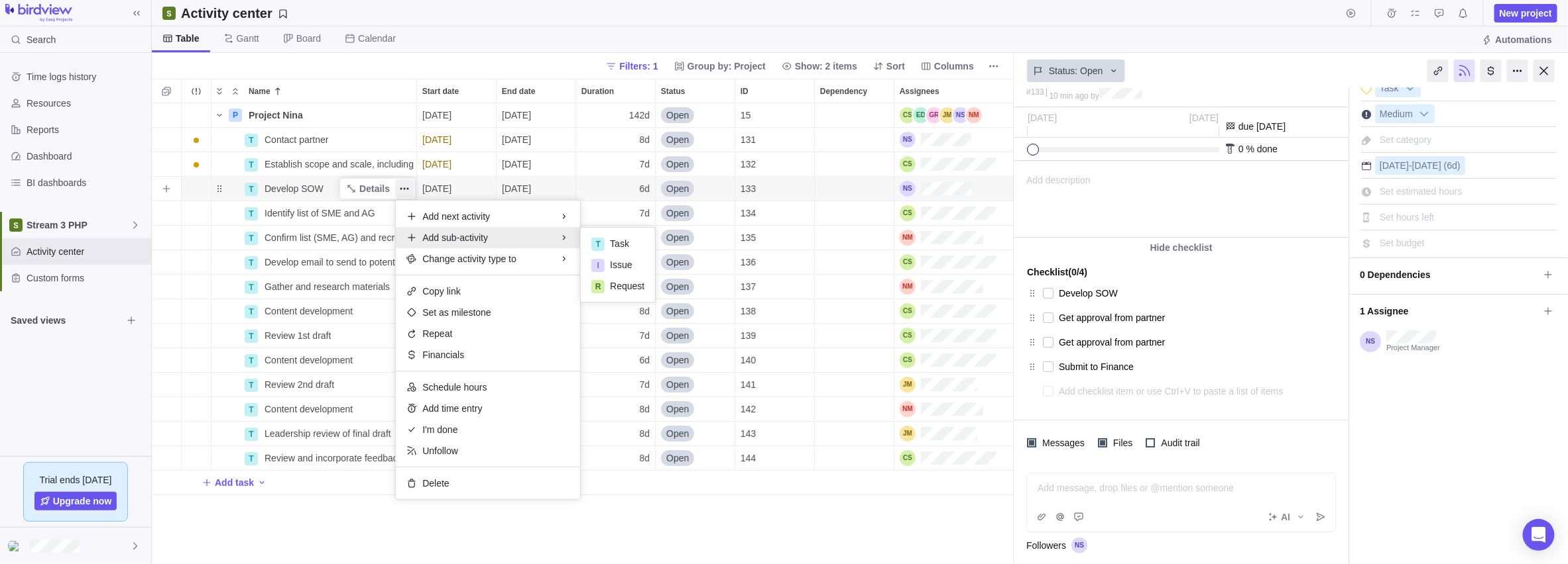
click at [476, 241] on span "Add sub-activity" at bounding box center [455, 237] width 66 height 13
click at [623, 288] on span "Request" at bounding box center [627, 285] width 34 height 13
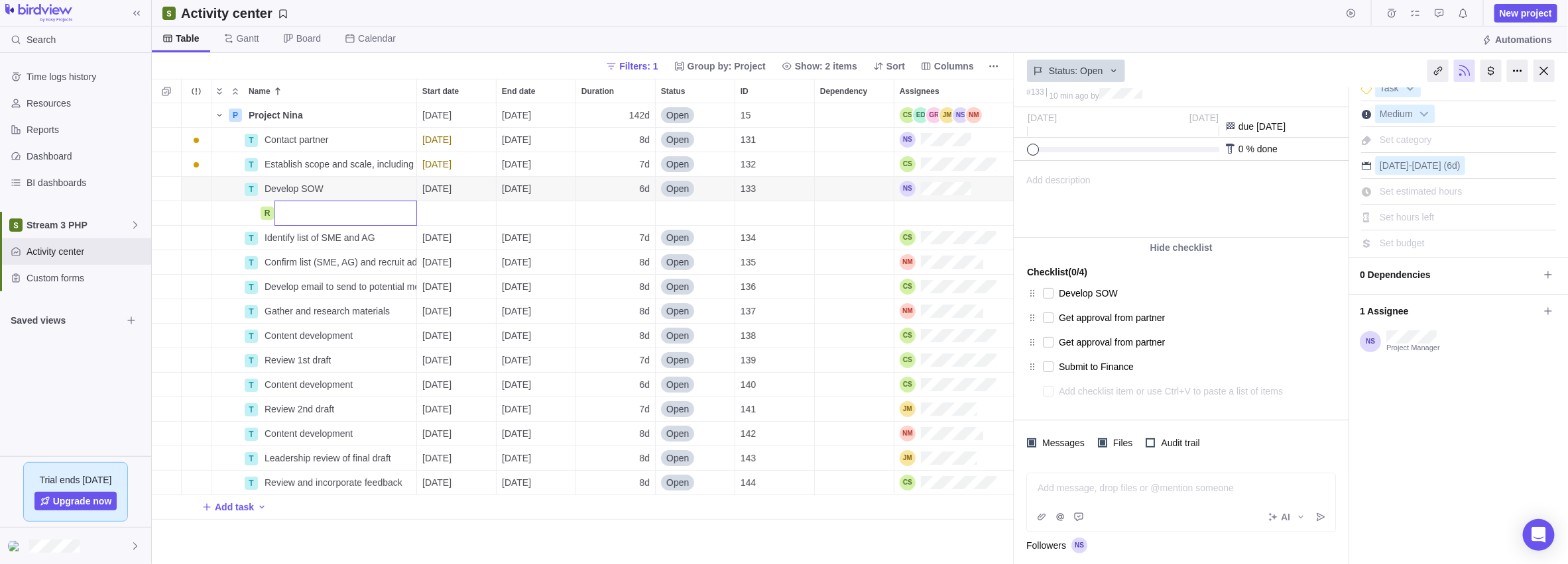
click at [341, 215] on input "Name" at bounding box center [346, 213] width 143 height 25
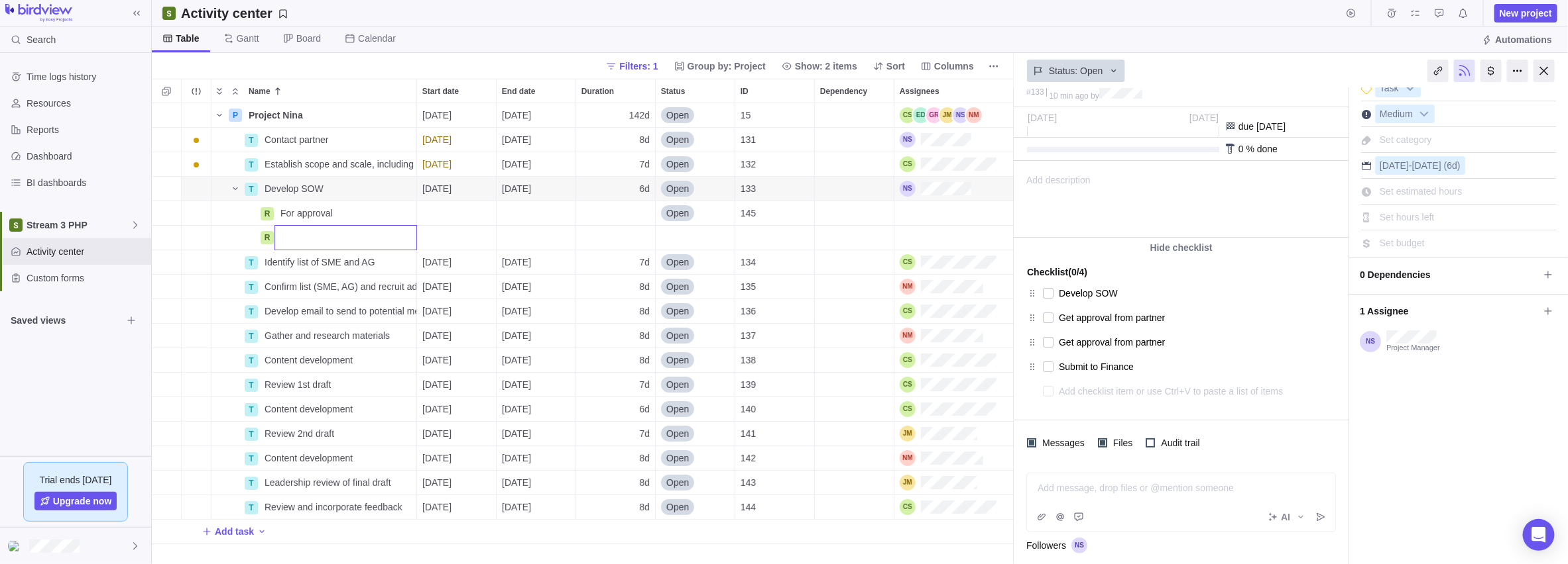
click at [414, 217] on div "P Project Nina Details [DATE] [DATE] 142d Open 15 T Contact partner Details [DA…" at bounding box center [583, 334] width 862 height 462
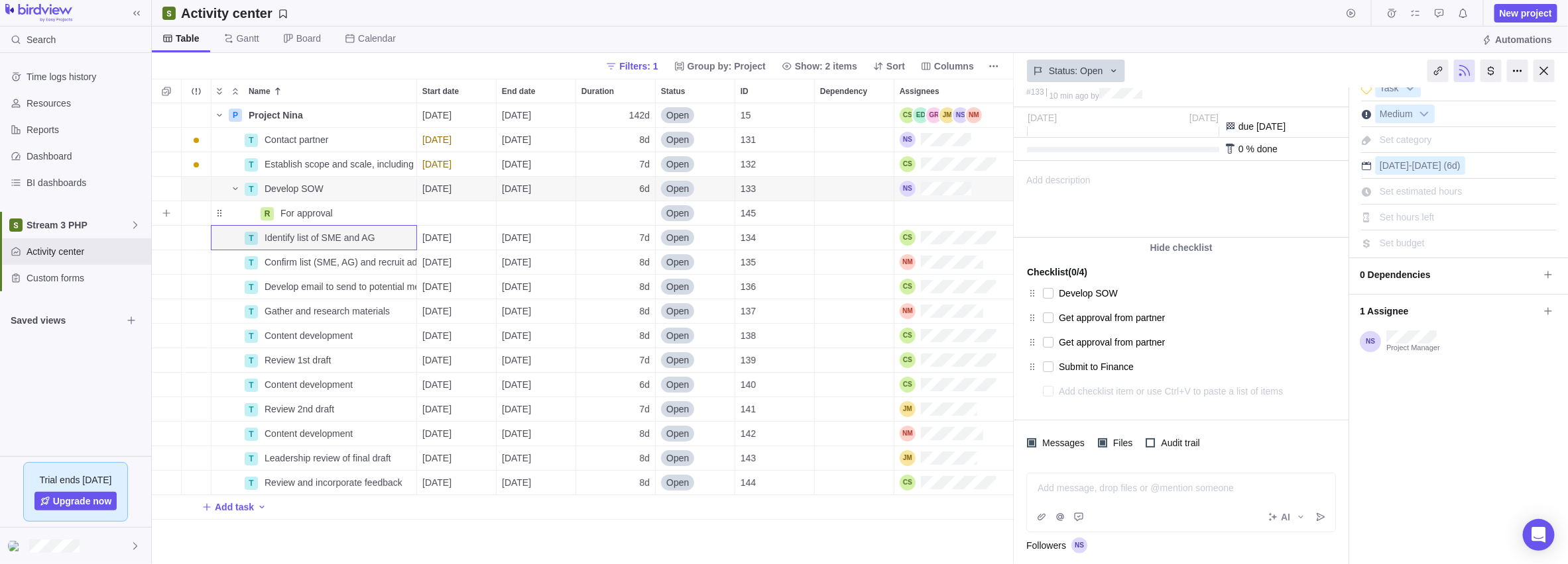
click at [0, 0] on span "Details" at bounding box center [0, 0] width 0 height 0
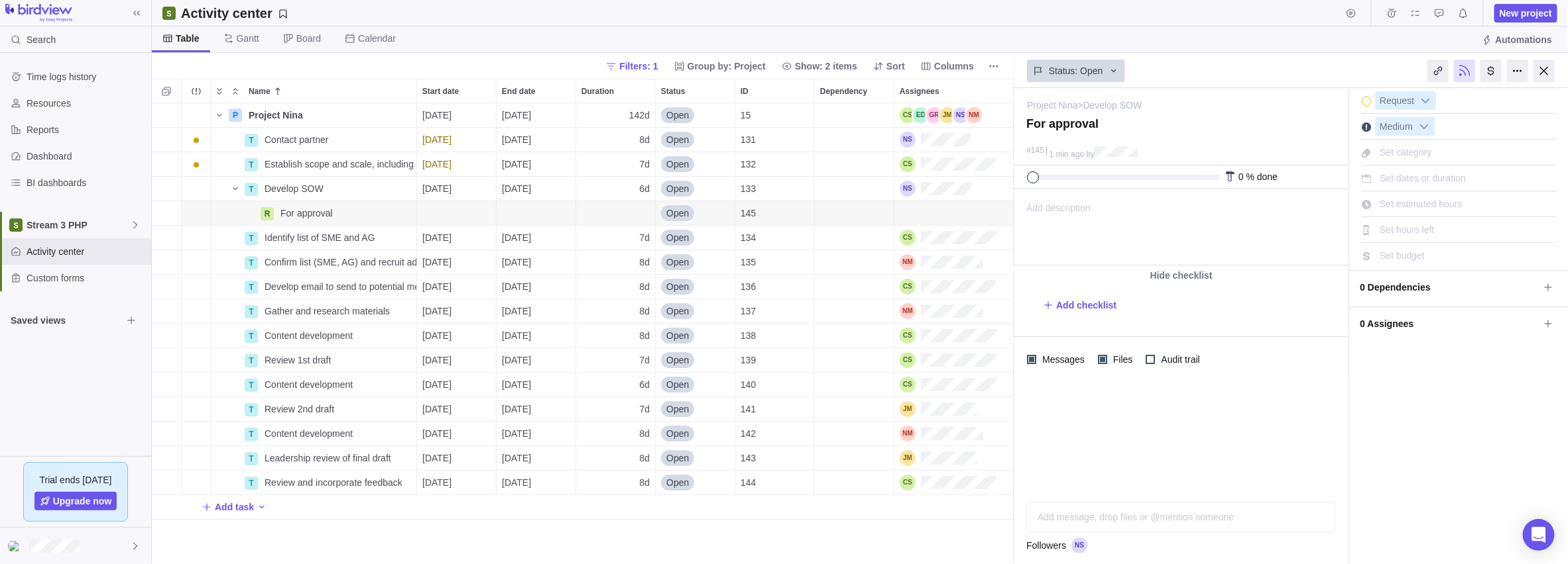
click at [624, 324] on icon at bounding box center [1548, 323] width 11 height 10
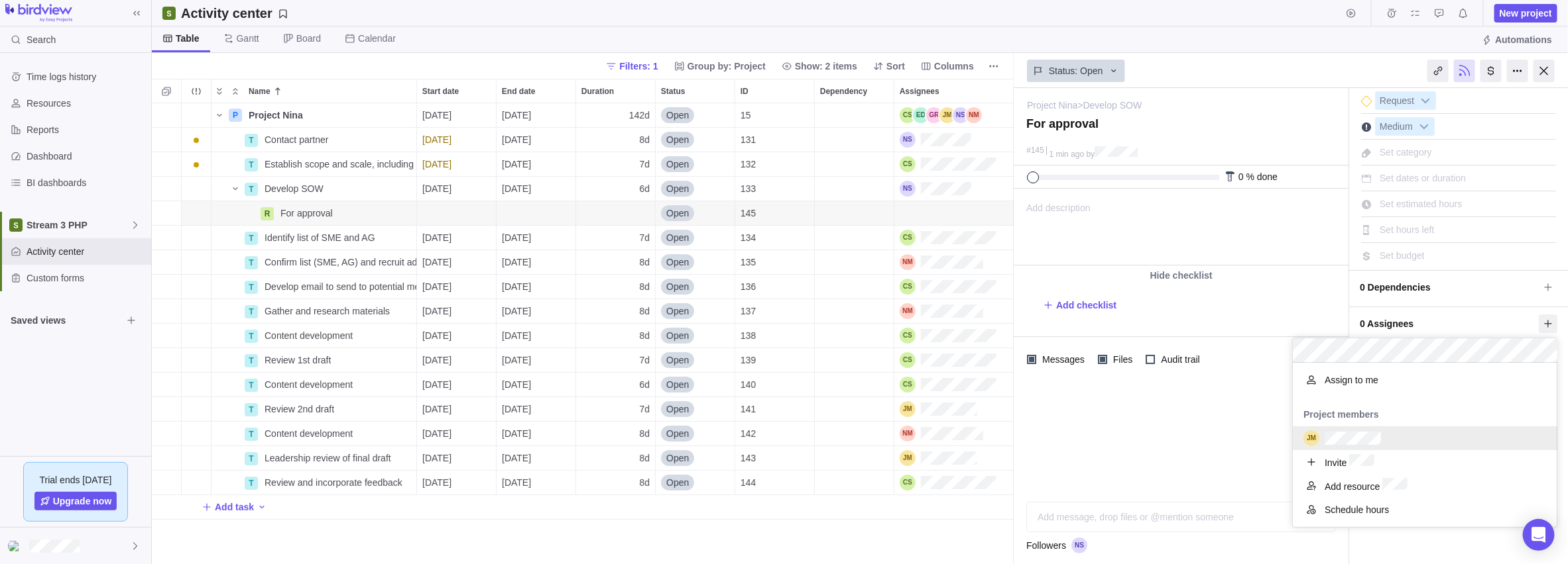
scroll to position [172, 254]
click at [624, 447] on div "Project Nina > Develop SOW — change For approval #145 1 min ago by Activity was…" at bounding box center [1290, 326] width 554 height 477
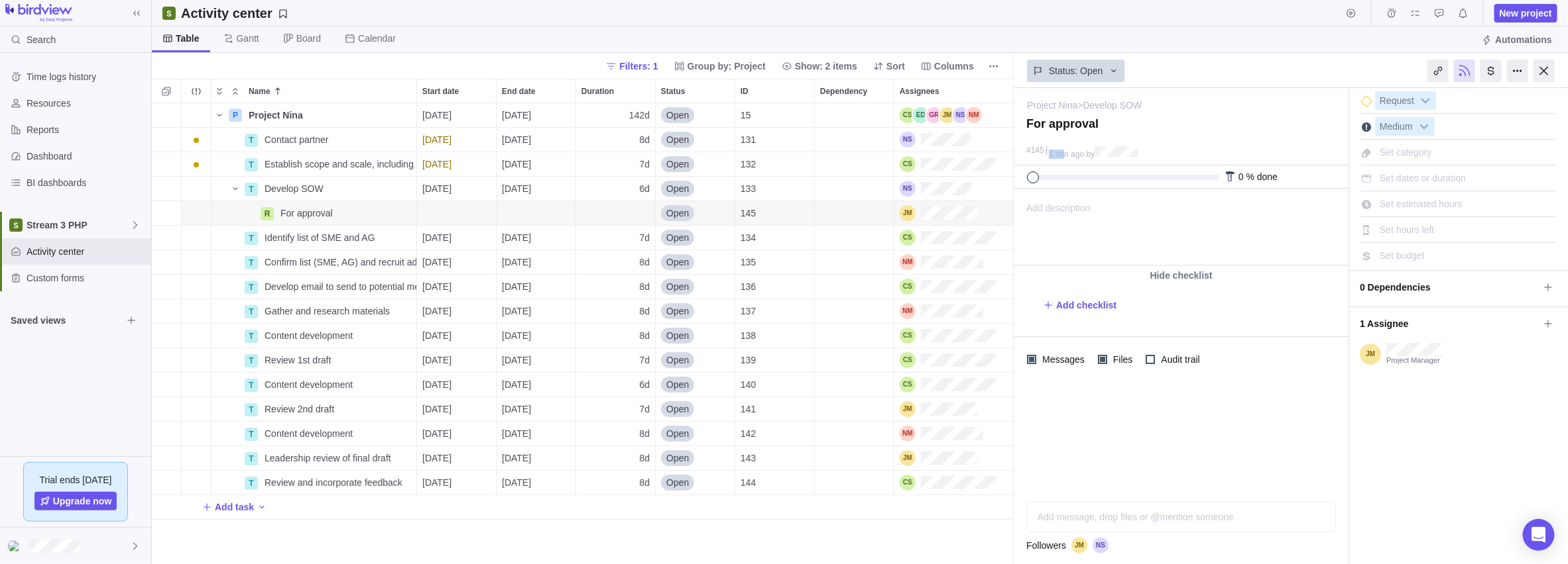
click at [624, 146] on div "#145 1 min ago by" at bounding box center [1181, 154] width 335 height 22
drag, startPoint x: 1065, startPoint y: 146, endPoint x: 1093, endPoint y: 155, distance: 29.4
click at [624, 155] on span "by" at bounding box center [1090, 154] width 8 height 9
drag, startPoint x: 1093, startPoint y: 155, endPoint x: 1065, endPoint y: 200, distance: 53.0
click at [624, 200] on span "Add description" at bounding box center [1052, 227] width 76 height 76
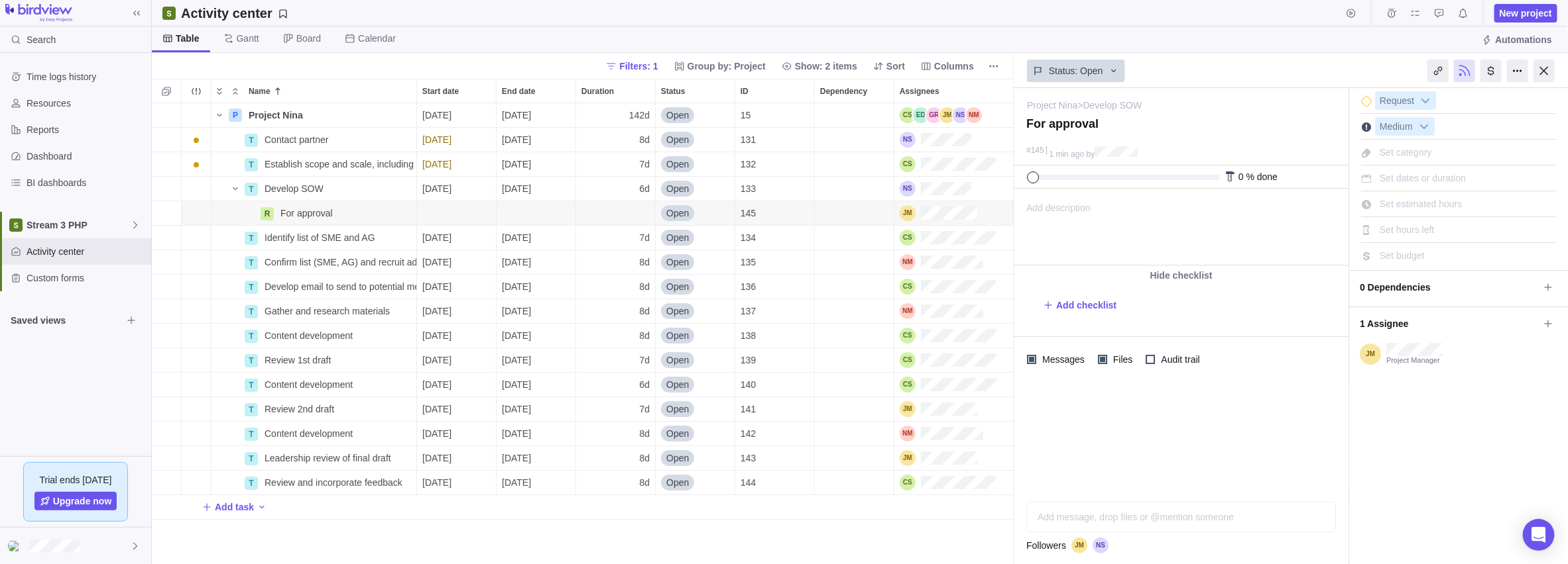
scroll to position [0, 0]
click at [624, 447] on div at bounding box center [1181, 437] width 335 height 110
click at [624, 447] on div "I'm done Request Medium Set category Set dates or duration Set estimated hours …" at bounding box center [1458, 327] width 218 height 477
click at [624, 253] on span "Set budget" at bounding box center [1402, 255] width 45 height 10
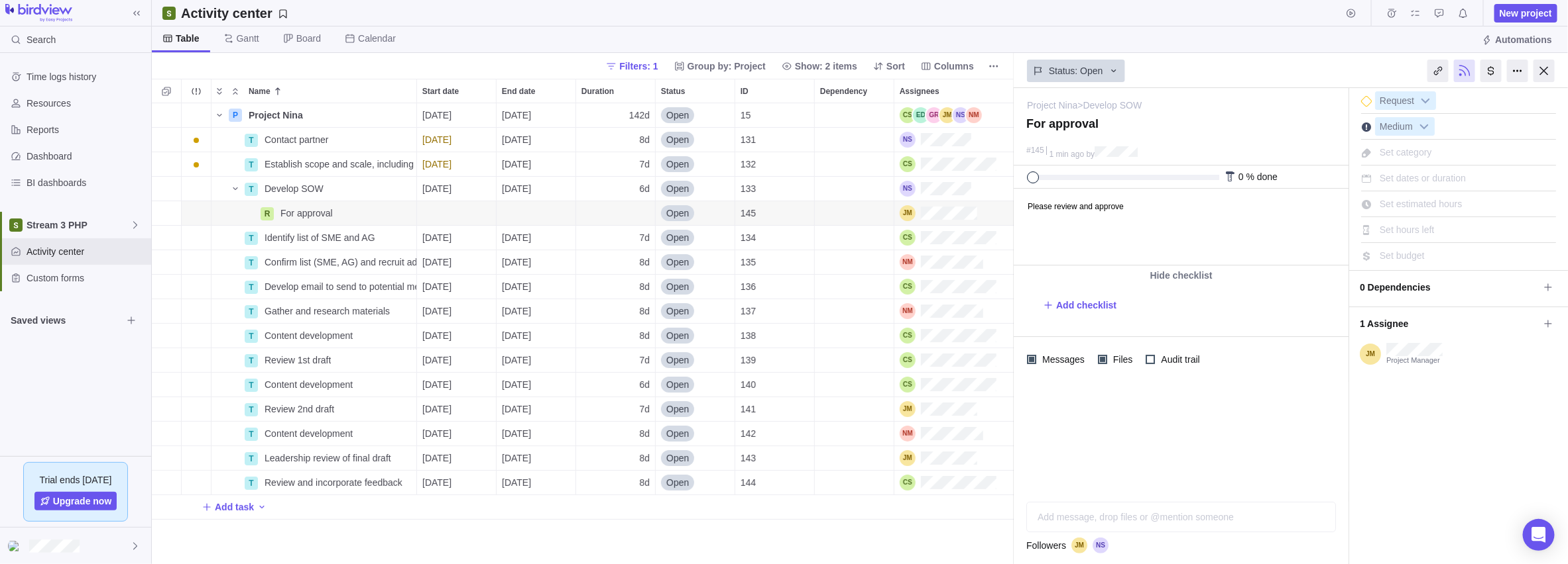
click at [624, 447] on div "I'm done Request Medium Set category Set dates or duration Set estimated hours …" at bounding box center [1458, 327] width 218 height 477
click at [624, 154] on span "Set category" at bounding box center [1406, 152] width 53 height 10
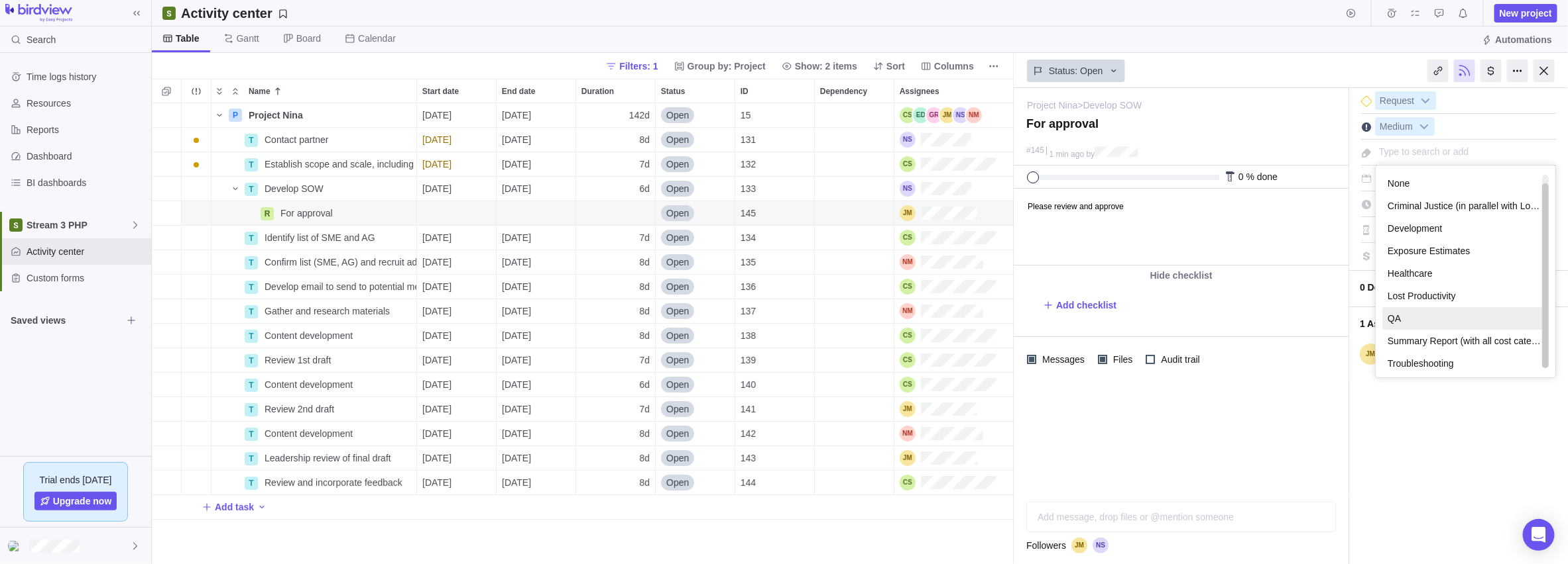
scroll to position [4, 0]
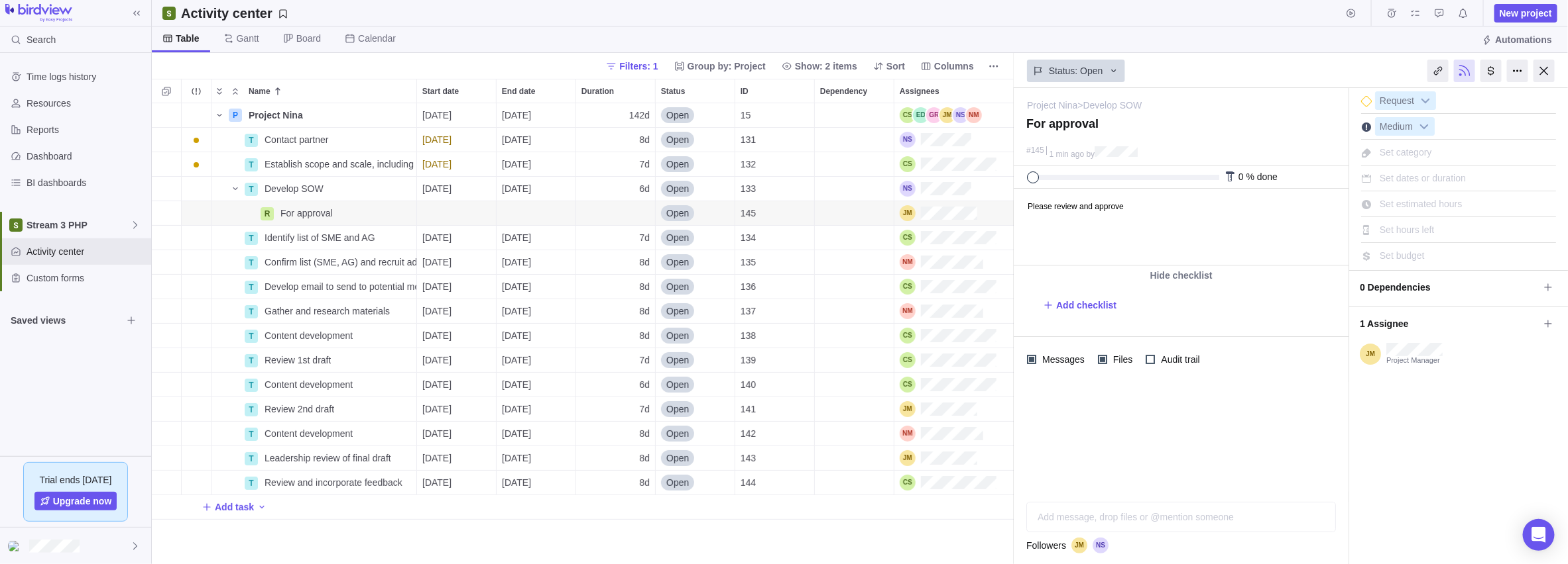
click at [624, 447] on div "I'm done Request Medium Set category Set dates or duration Set estimated hours …" at bounding box center [1458, 327] width 218 height 477
click at [624, 180] on span "Set dates or duration" at bounding box center [1422, 178] width 86 height 10
click at [624, 447] on div "Project Nina > Develop SOW — change For approval #145 1 min ago by Activity was…" at bounding box center [1290, 326] width 554 height 477
click at [624, 69] on icon at bounding box center [1113, 71] width 11 height 10
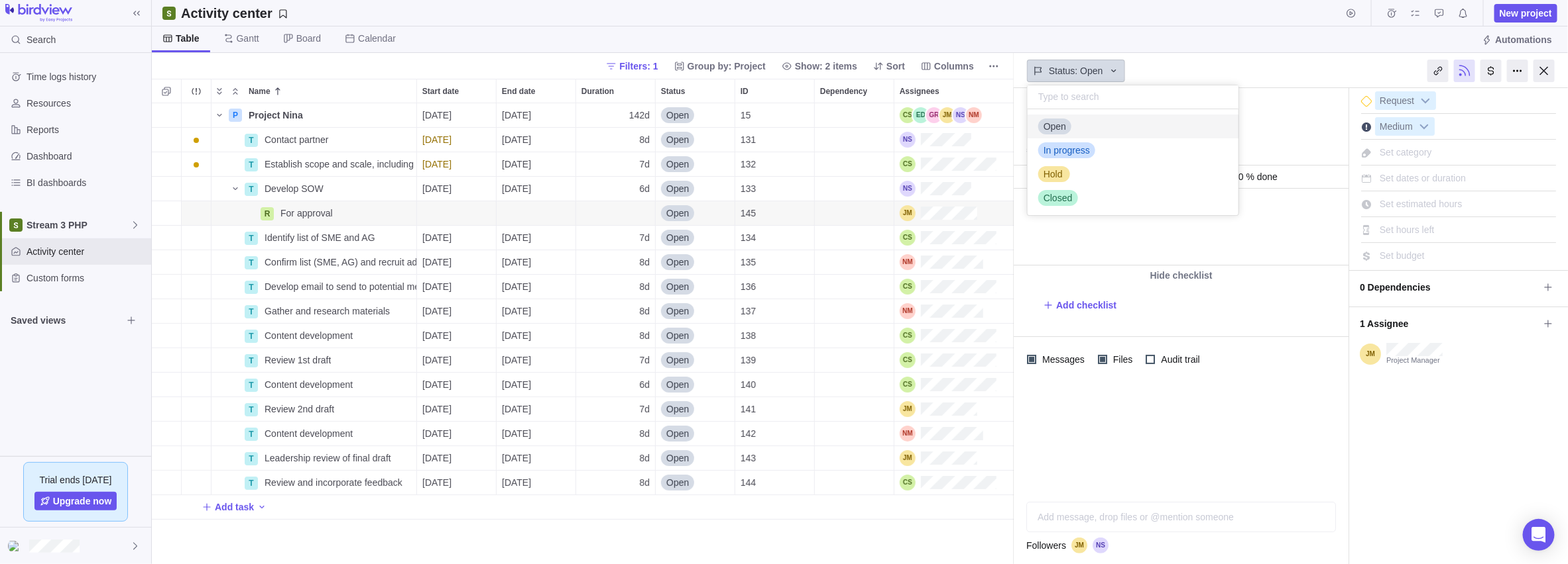
click at [624, 44] on body "Search Time logs history Resources Reports Dashboard BI dashboards Stream 3 PHP…" at bounding box center [784, 282] width 1568 height 564
click at [624, 447] on div "Add task" at bounding box center [589, 507] width 875 height 24
click at [624, 447] on div "P Project Nina Details [DATE] [DATE] 142d Open 15 T Contact partner Details [DA…" at bounding box center [583, 334] width 862 height 462
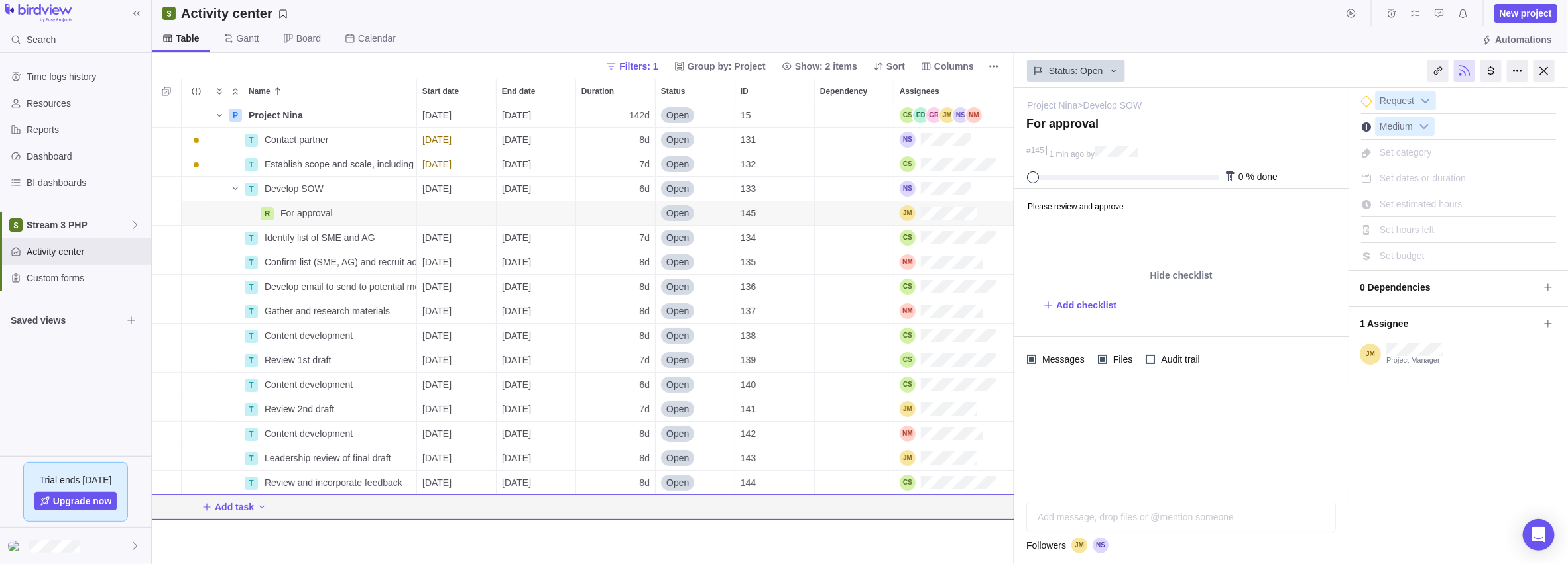
click at [624, 71] on div at bounding box center [1543, 71] width 21 height 22
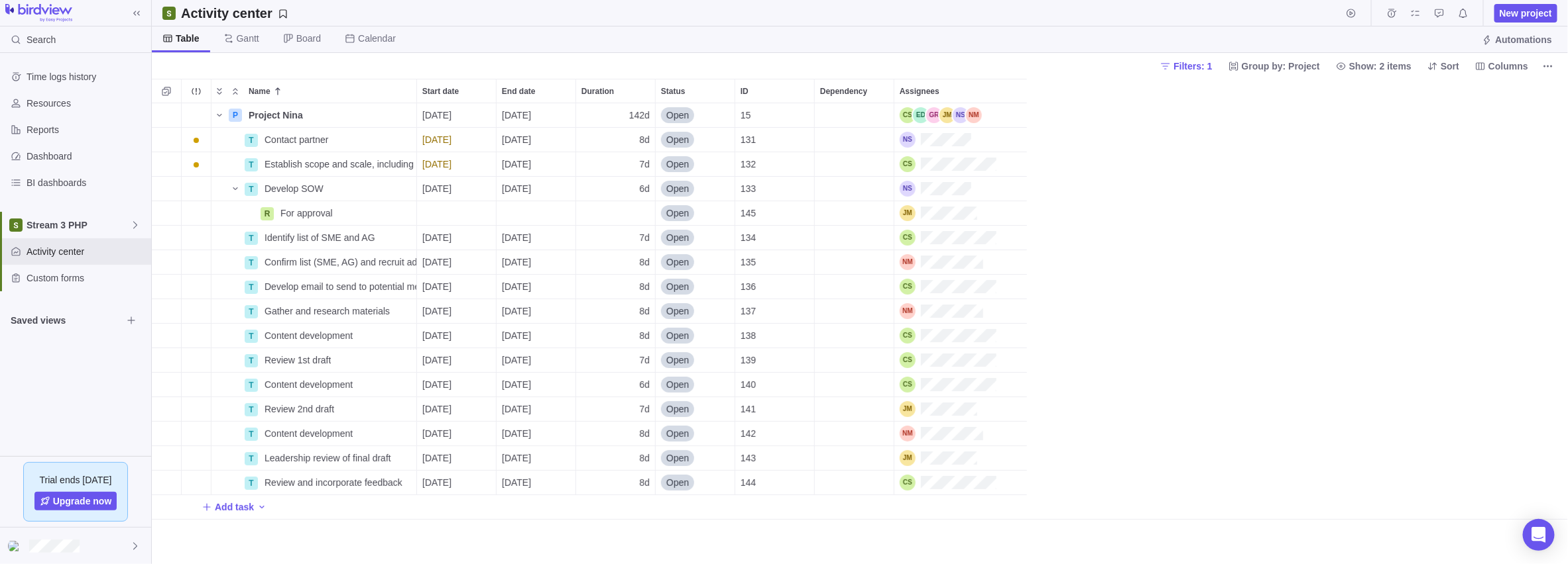
scroll to position [451, 1407]
click at [0, 0] on icon "More actions" at bounding box center [0, 0] width 0 height 0
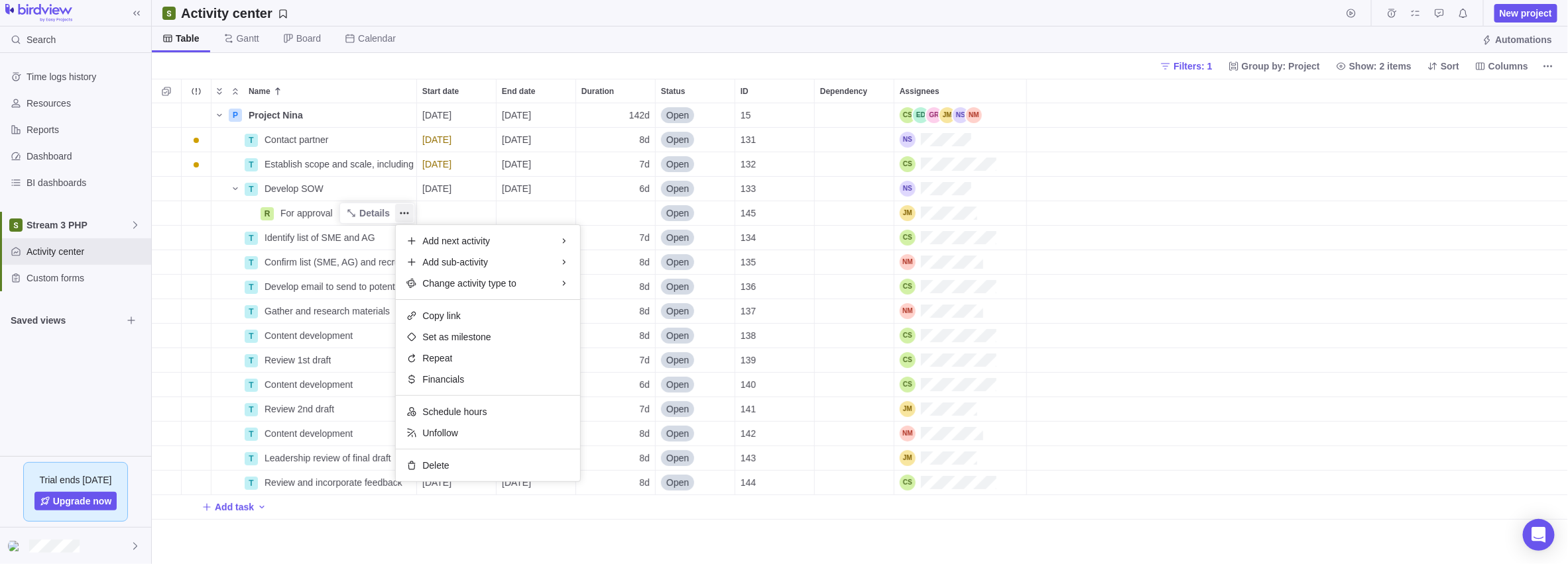
click at [346, 217] on div "Name Start date End date Duration Status ID Dependency Assignees P Project Nina…" at bounding box center [860, 322] width 1416 height 486
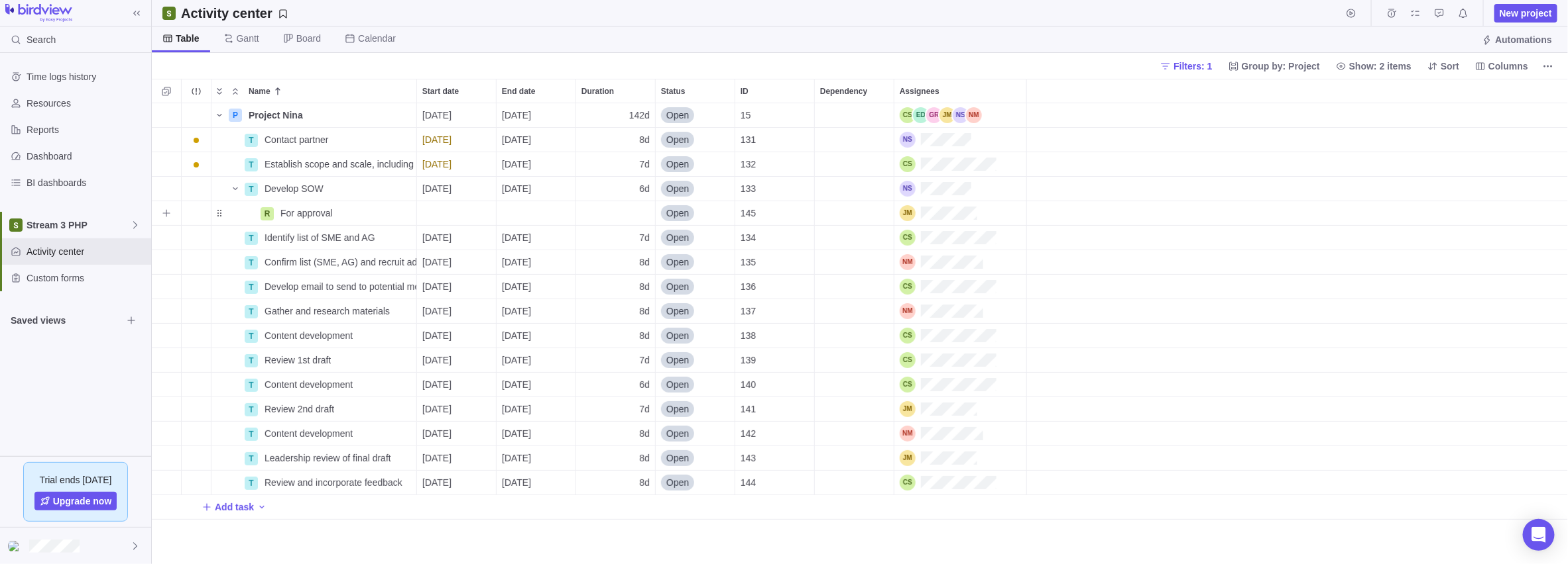
click at [0, 0] on span "Details" at bounding box center [0, 0] width 0 height 0
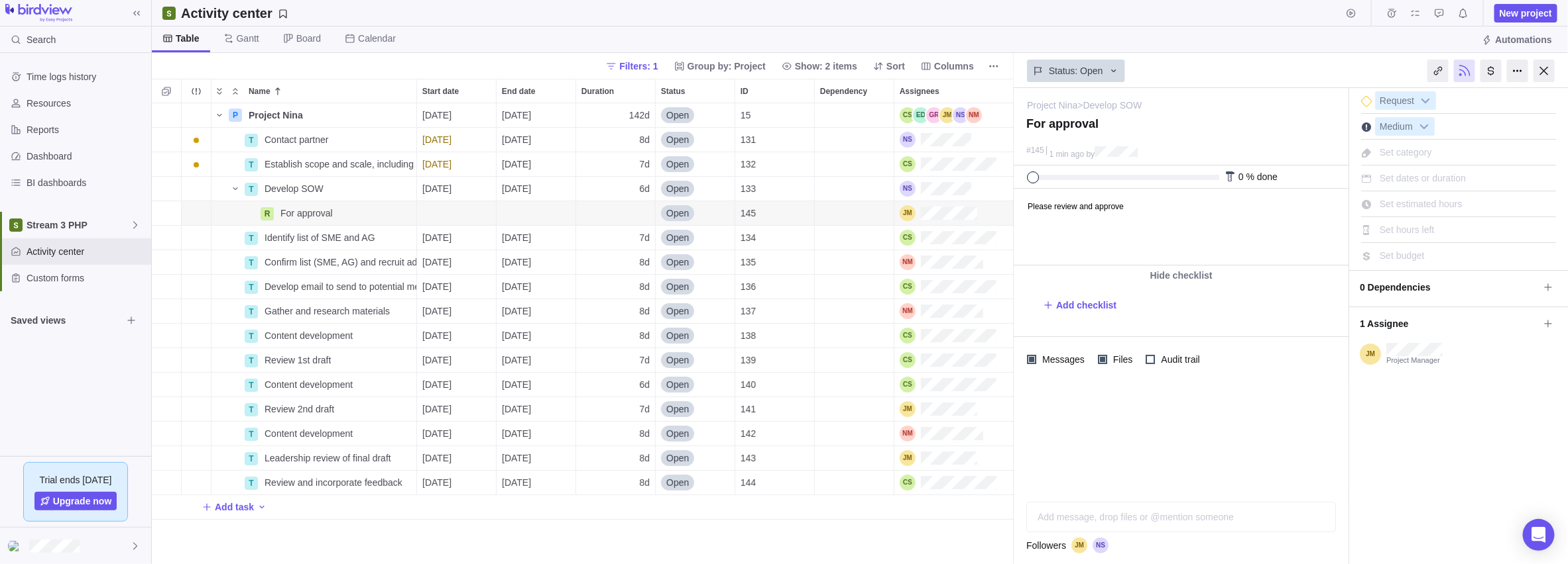
click at [624, 169] on div "Set dates or duration" at bounding box center [1422, 178] width 95 height 19
click at [624, 220] on input "Start date" at bounding box center [1245, 226] width 84 height 22
click at [624, 378] on link "15" at bounding box center [1244, 379] width 27 height 27
click at [624, 223] on input "Duration" at bounding box center [1331, 226] width 76 height 22
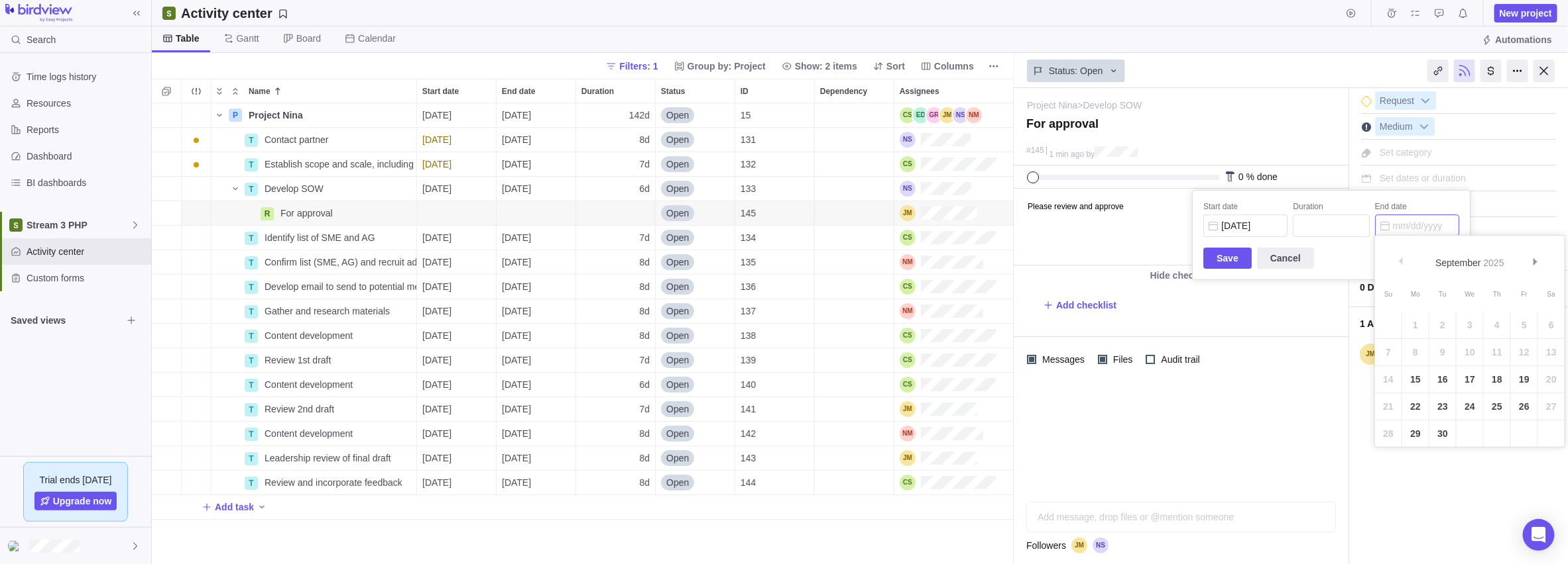
click at [624, 226] on input "End date" at bounding box center [1417, 226] width 84 height 22
click at [624, 225] on input "Duration" at bounding box center [1331, 226] width 76 height 22
click at [624, 397] on div "Project Nina > Develop SOW — change For approval #145 1 min ago by Activity was…" at bounding box center [1290, 326] width 554 height 477
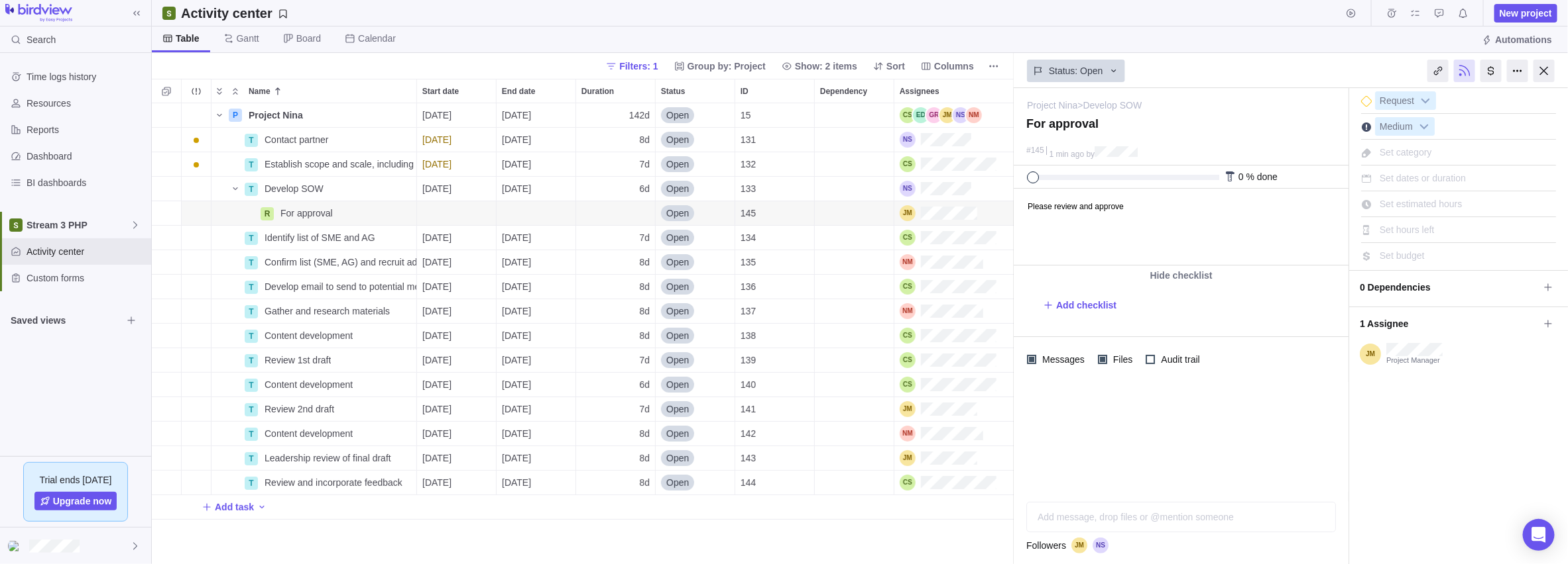
click at [624, 169] on div "Set dates or duration" at bounding box center [1422, 178] width 95 height 19
click at [624, 227] on input "Start date" at bounding box center [1245, 226] width 84 height 22
click at [624, 374] on link "15" at bounding box center [1244, 379] width 27 height 27
click at [624, 228] on input "Duration" at bounding box center [1331, 226] width 76 height 22
click at [624, 228] on input "End date" at bounding box center [1417, 226] width 84 height 22
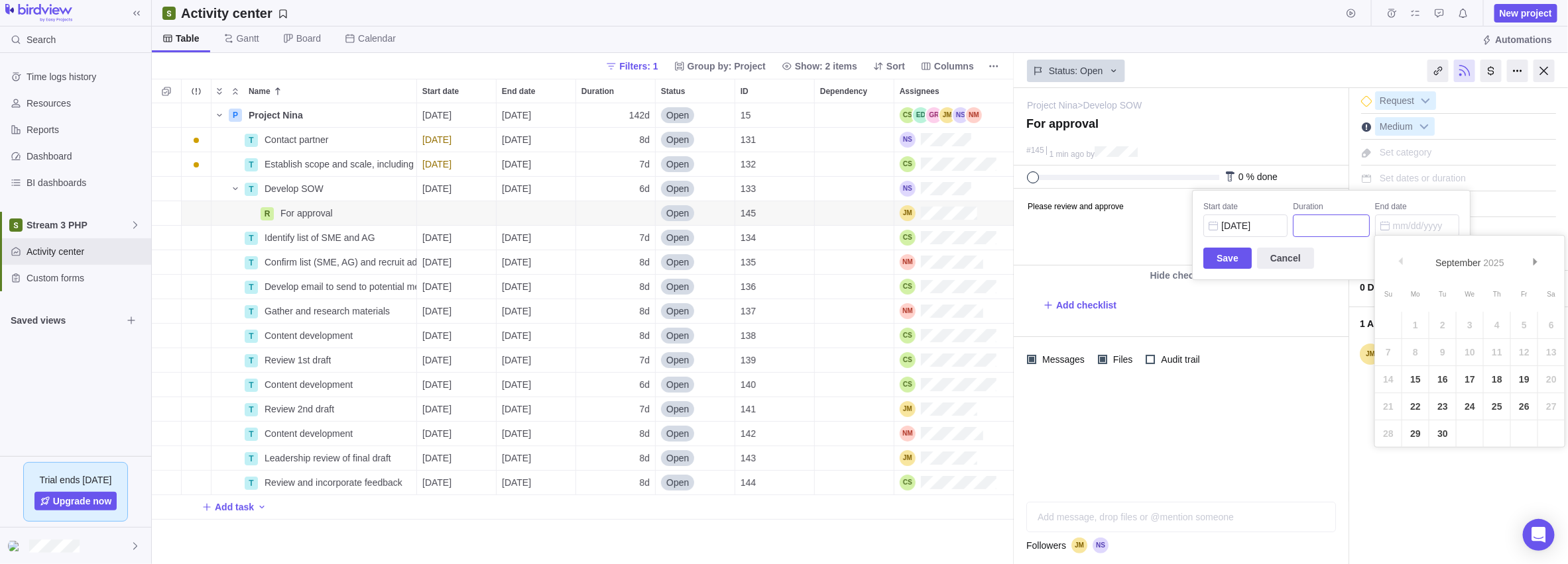
click at [624, 227] on input "Duration" at bounding box center [1331, 226] width 76 height 22
click at [624, 254] on span "Save" at bounding box center [1227, 258] width 22 height 16
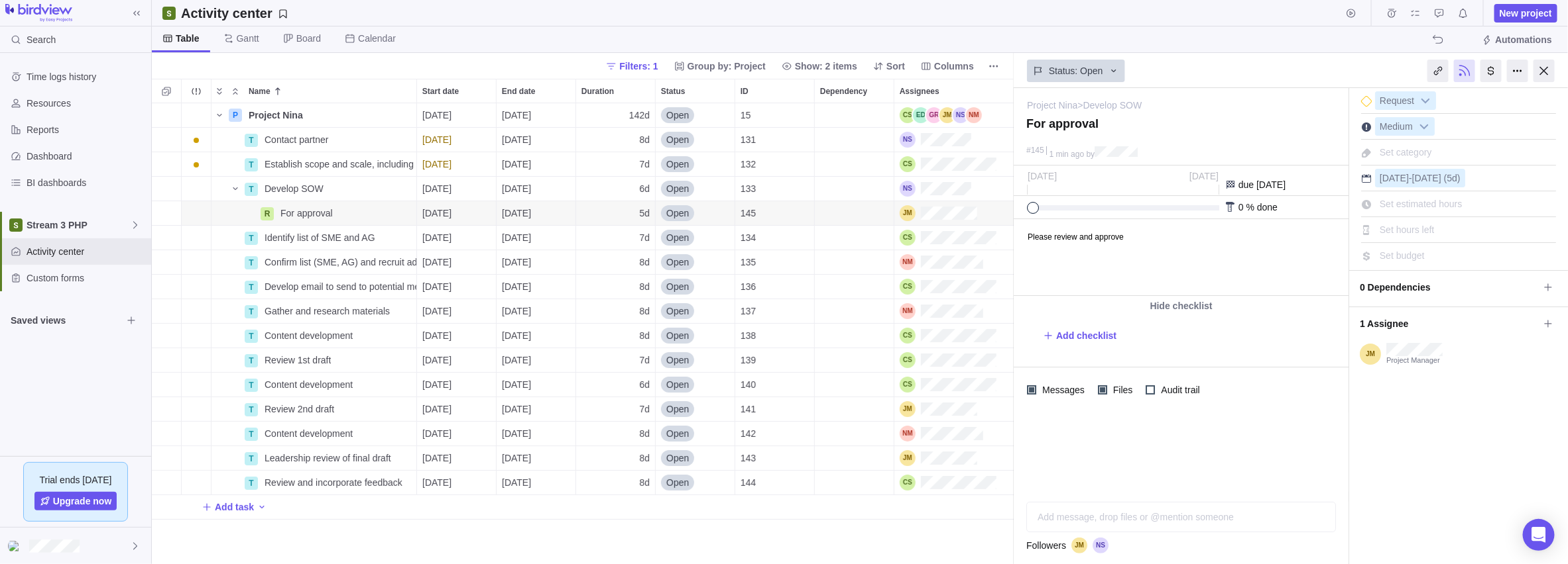
click at [624, 147] on span "Set category" at bounding box center [1406, 152] width 53 height 10
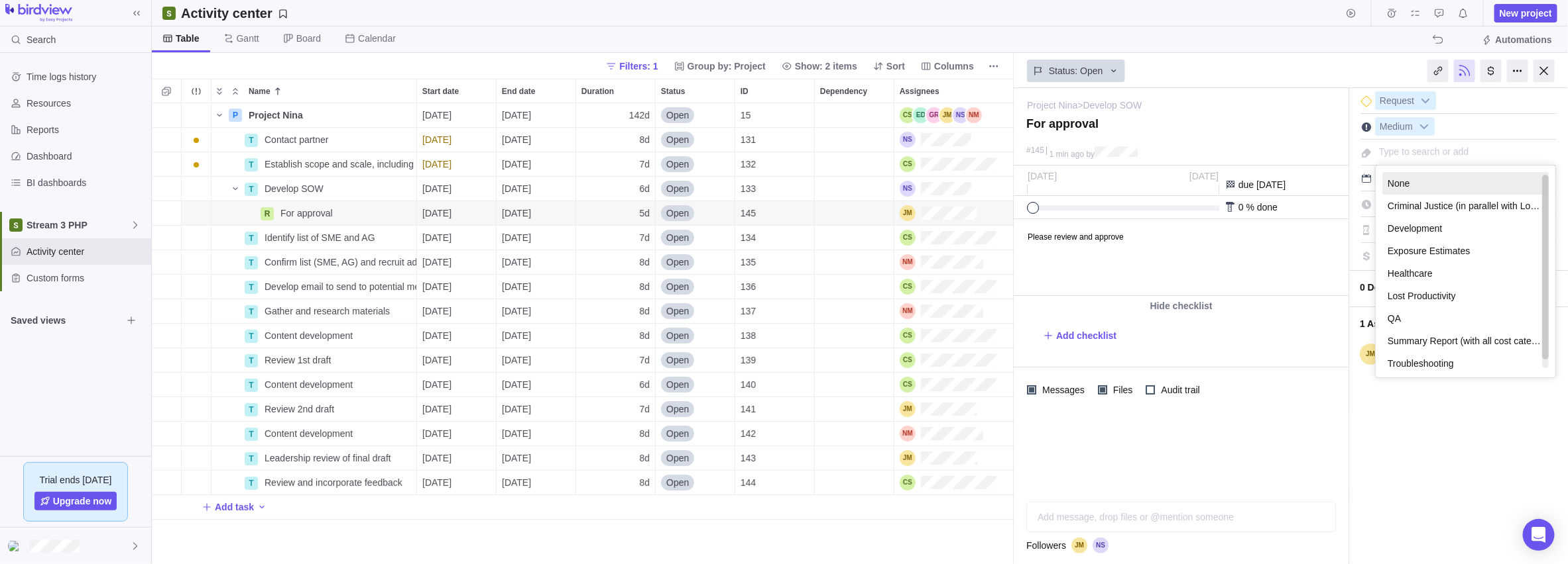
scroll to position [4, 0]
click at [624, 447] on div at bounding box center [1181, 453] width 335 height 80
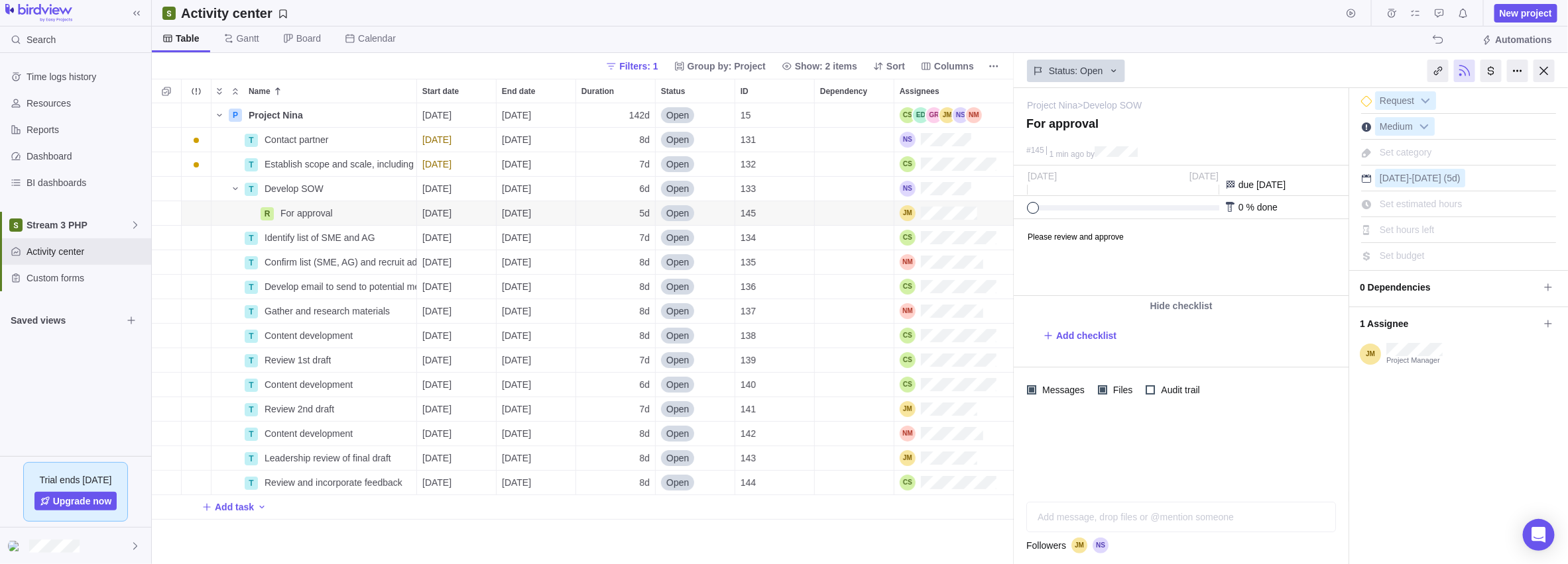
click at [624, 294] on span "0 Dependencies" at bounding box center [1449, 288] width 179 height 22
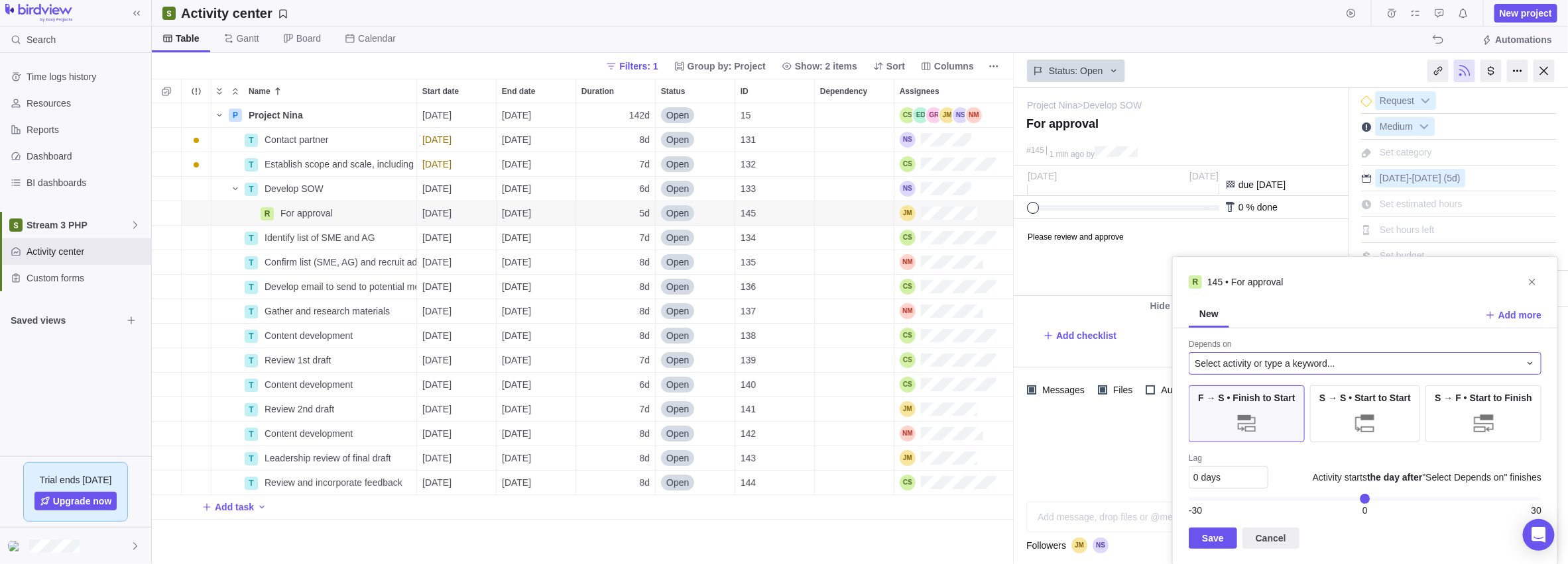
click at [624, 362] on span "Select activity or type a keyword..." at bounding box center [1265, 363] width 141 height 13
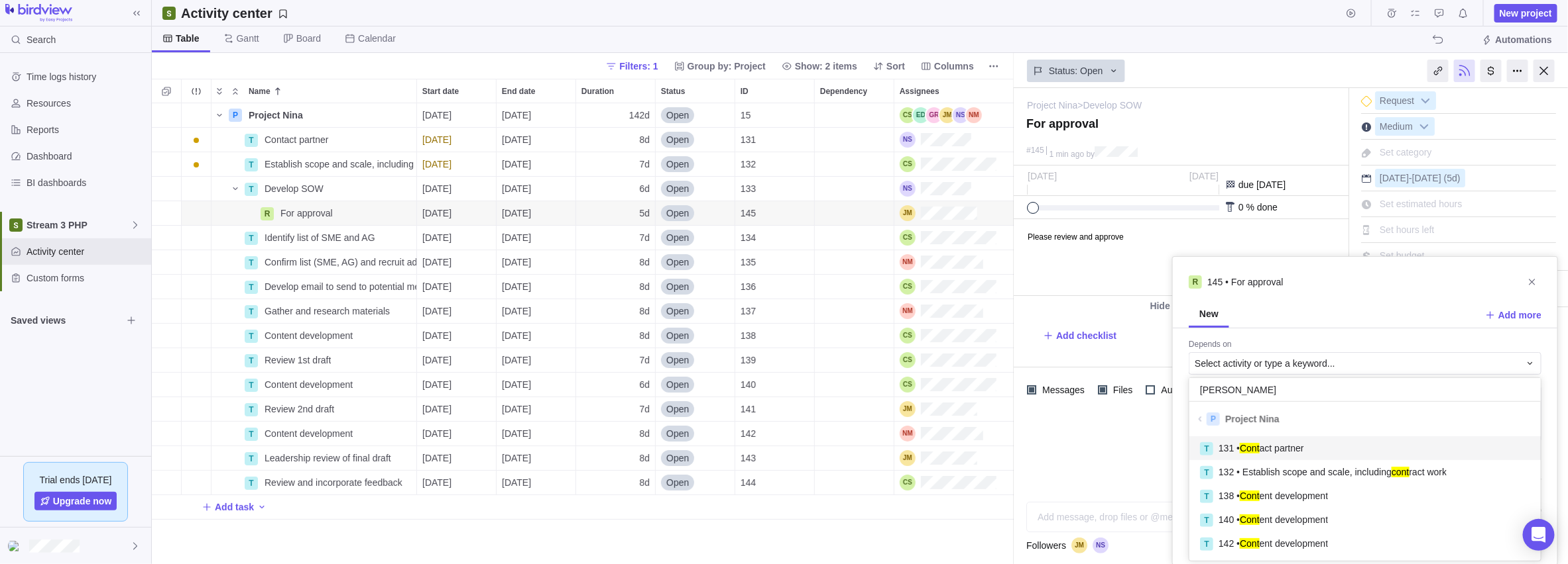
scroll to position [10, 11]
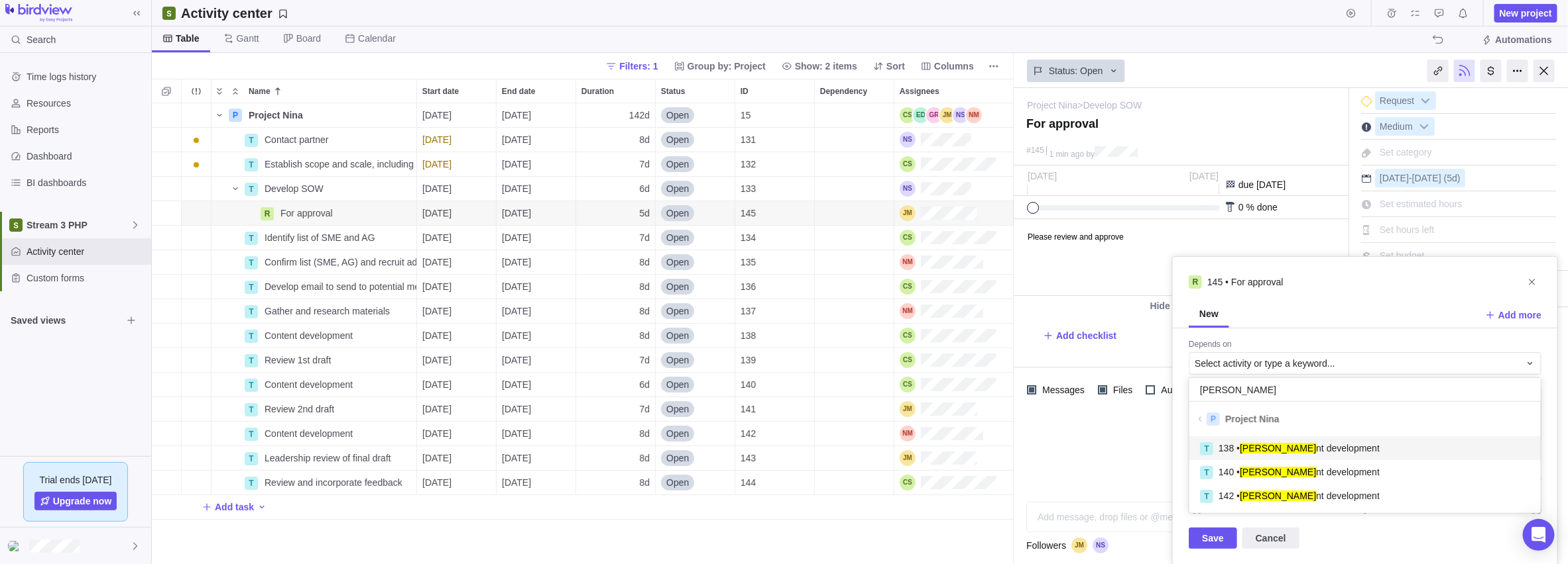
click at [624, 447] on span "138 • [PERSON_NAME] nt development" at bounding box center [1299, 448] width 161 height 13
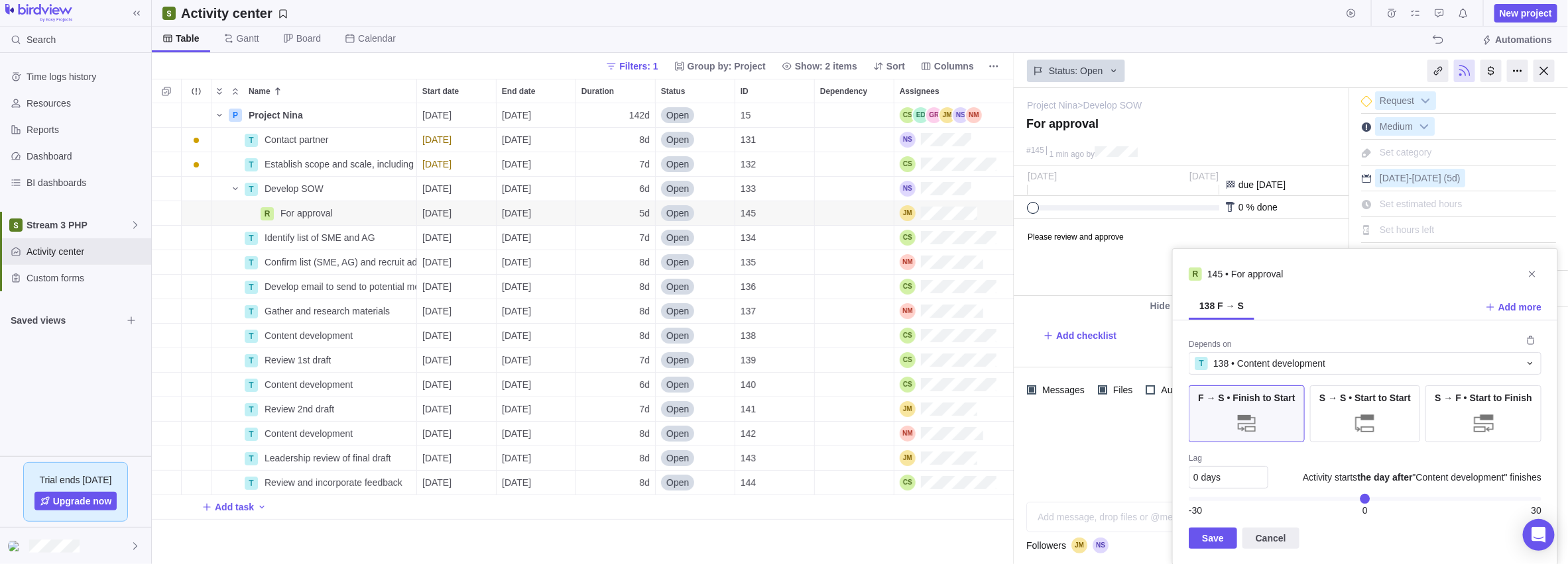
click at [624, 447] on div "0 days" at bounding box center [1228, 477] width 80 height 22
click at [624, 447] on span "Save" at bounding box center [1212, 538] width 22 height 16
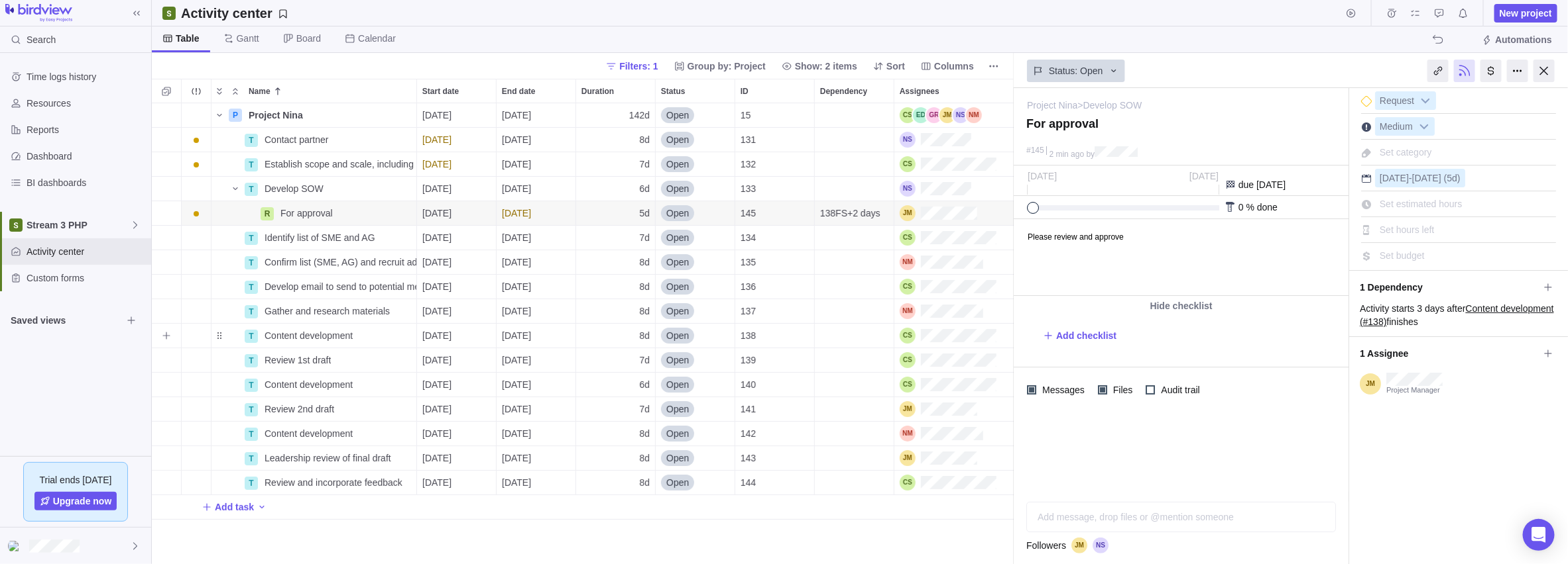
click at [315, 340] on span "Content development" at bounding box center [309, 335] width 88 height 13
click at [366, 339] on input "Content development" at bounding box center [338, 336] width 158 height 25
click at [267, 332] on input "Content development" at bounding box center [338, 336] width 158 height 25
click at [271, 381] on span "Content development" at bounding box center [309, 384] width 88 height 13
click at [272, 386] on input "Content development" at bounding box center [338, 385] width 158 height 25
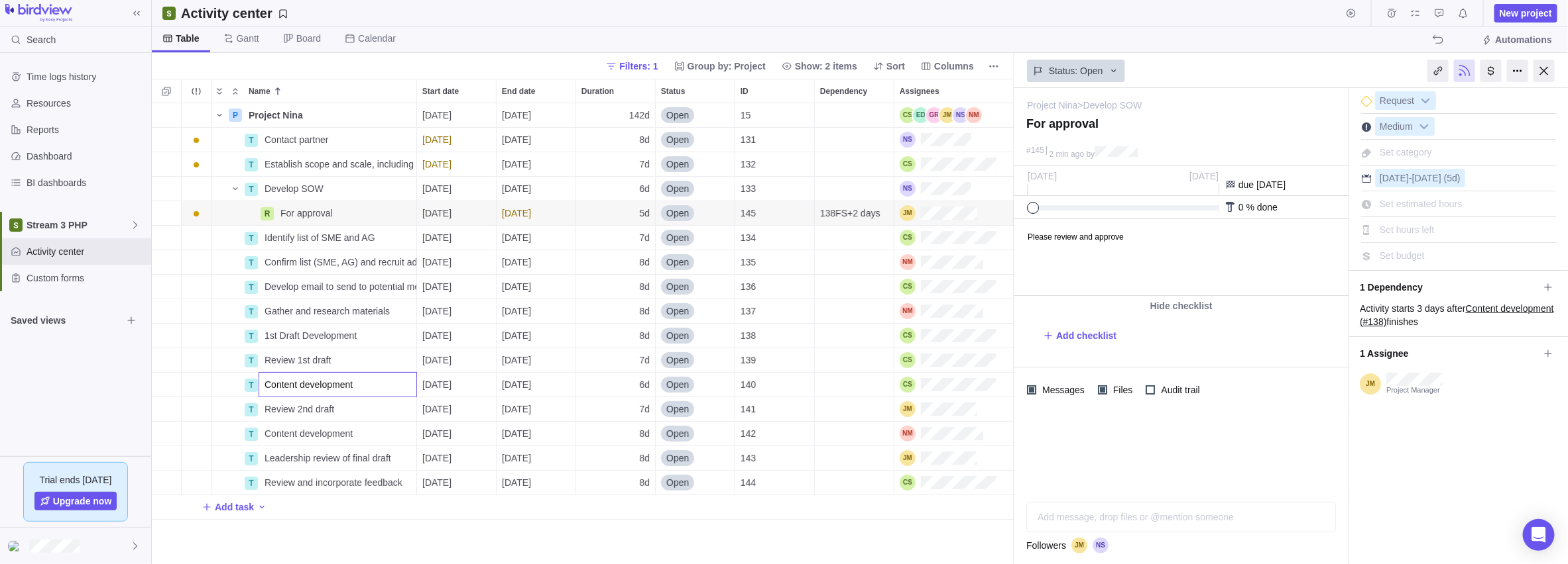
click at [272, 386] on input "Content development" at bounding box center [338, 385] width 158 height 25
click at [305, 430] on span "Content development" at bounding box center [309, 434] width 88 height 13
click at [284, 434] on input "Content development" at bounding box center [338, 434] width 158 height 25
click at [389, 447] on div "Add task" at bounding box center [589, 507] width 875 height 24
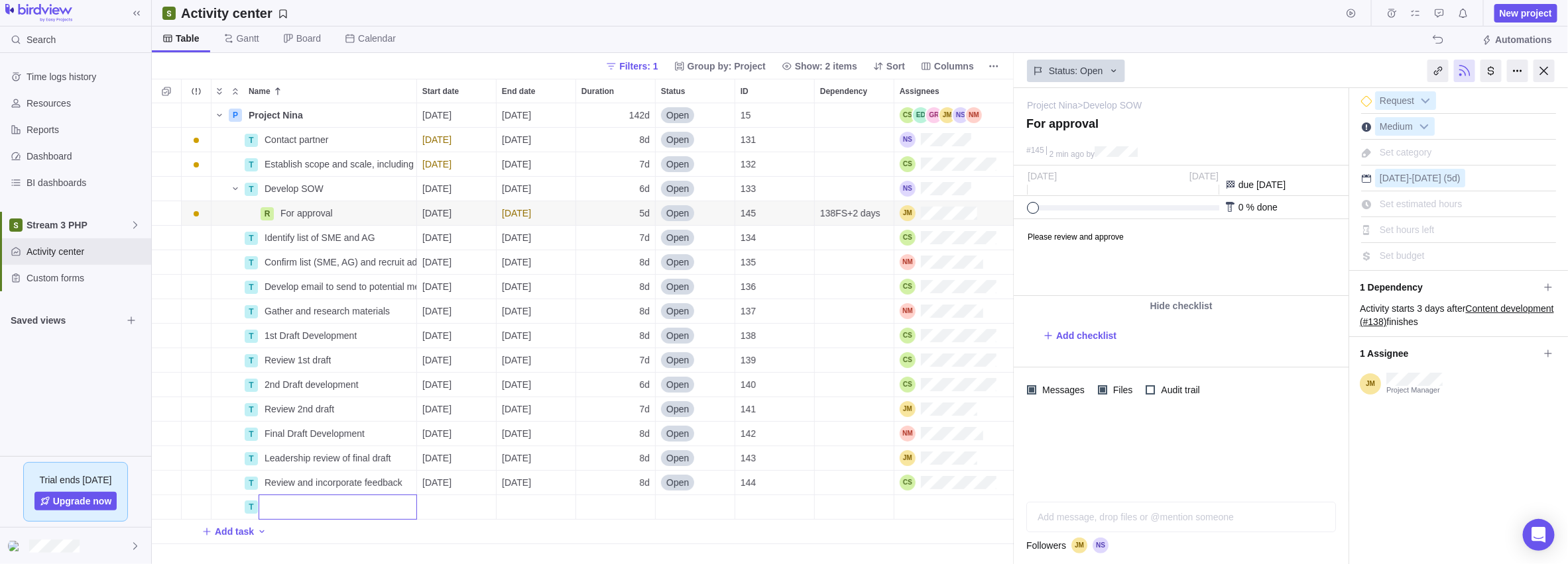
click at [323, 213] on div "P Project Nina Details [DATE] [DATE] 142d Open 15 T Contact partner Details [DA…" at bounding box center [583, 334] width 862 height 462
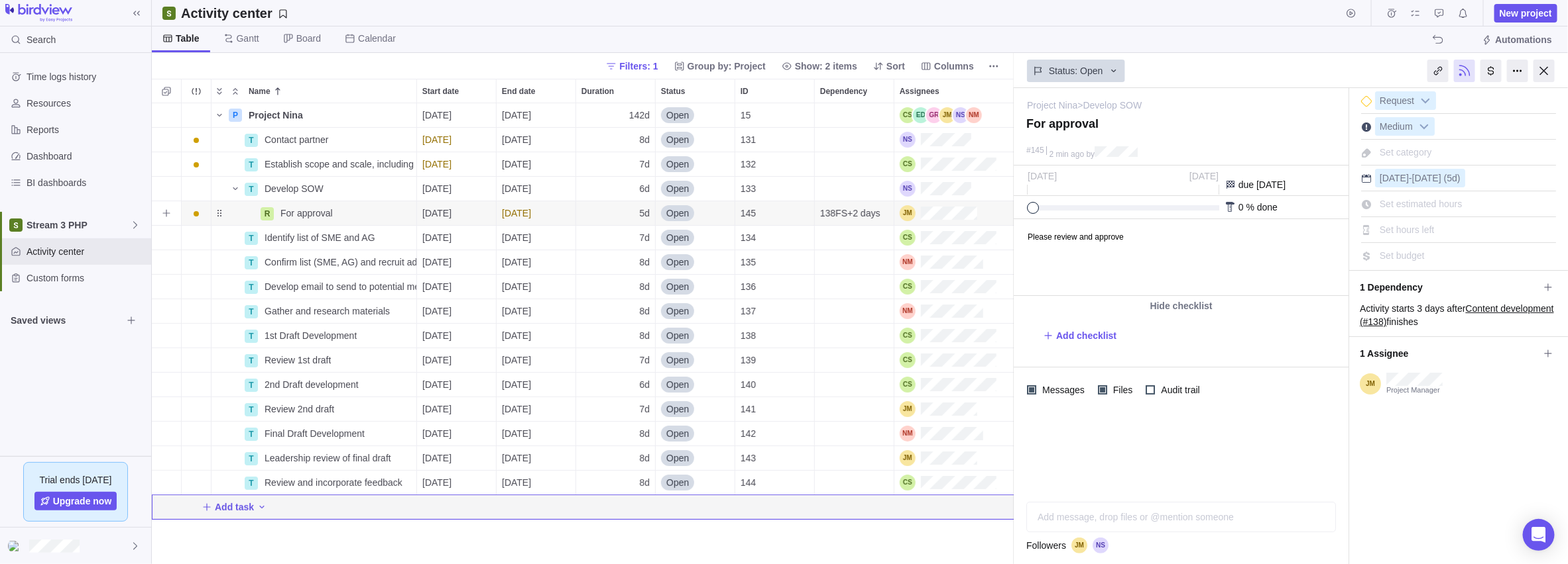
click at [0, 0] on span "Details" at bounding box center [0, 0] width 0 height 0
click at [0, 0] on icon "More actions" at bounding box center [0, 0] width 0 height 0
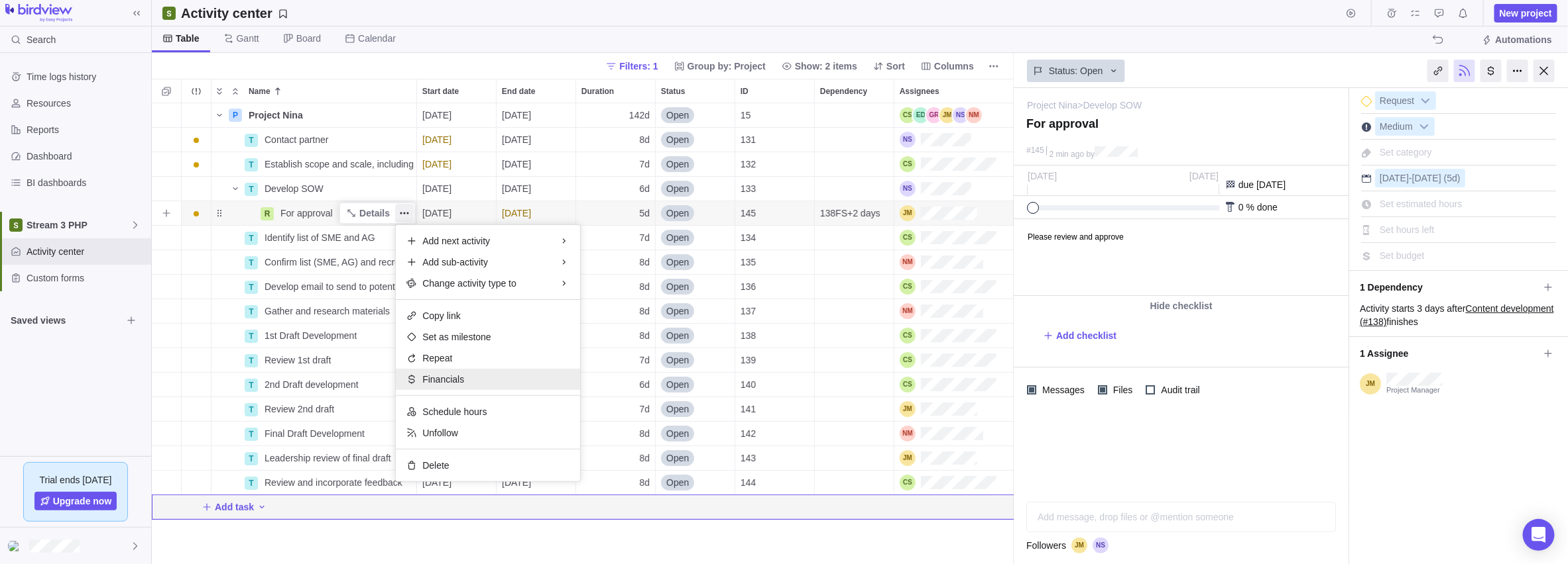
click at [456, 378] on span "Financials" at bounding box center [443, 379] width 42 height 13
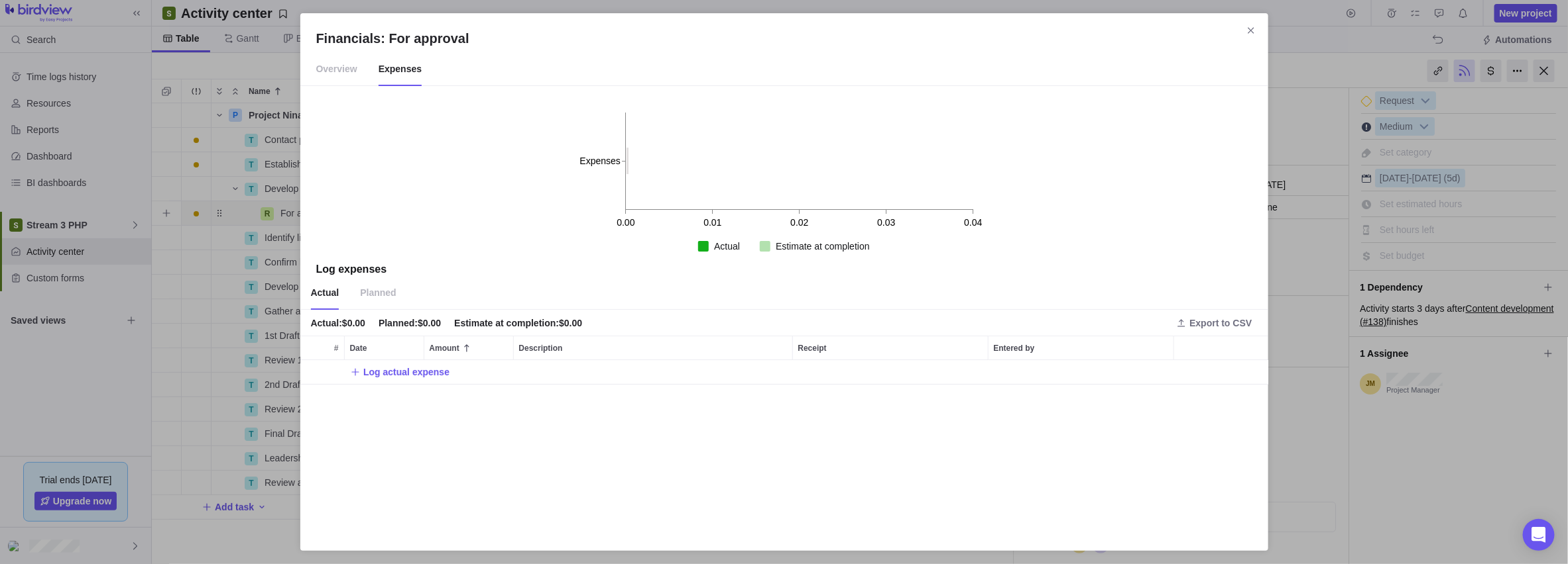
scroll to position [165, 957]
click at [368, 294] on span "Planned" at bounding box center [377, 293] width 36 height 33
click at [624, 27] on icon "Close" at bounding box center [1251, 30] width 11 height 10
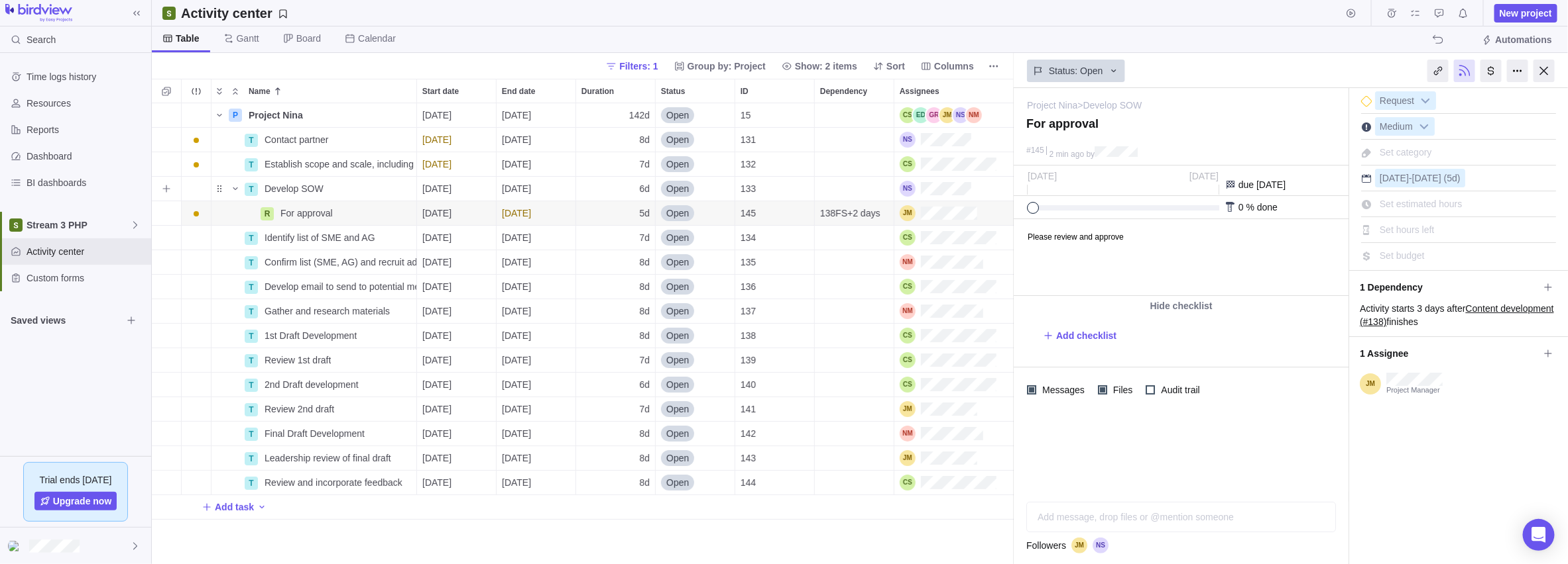
click at [0, 0] on span "Details" at bounding box center [0, 0] width 0 height 0
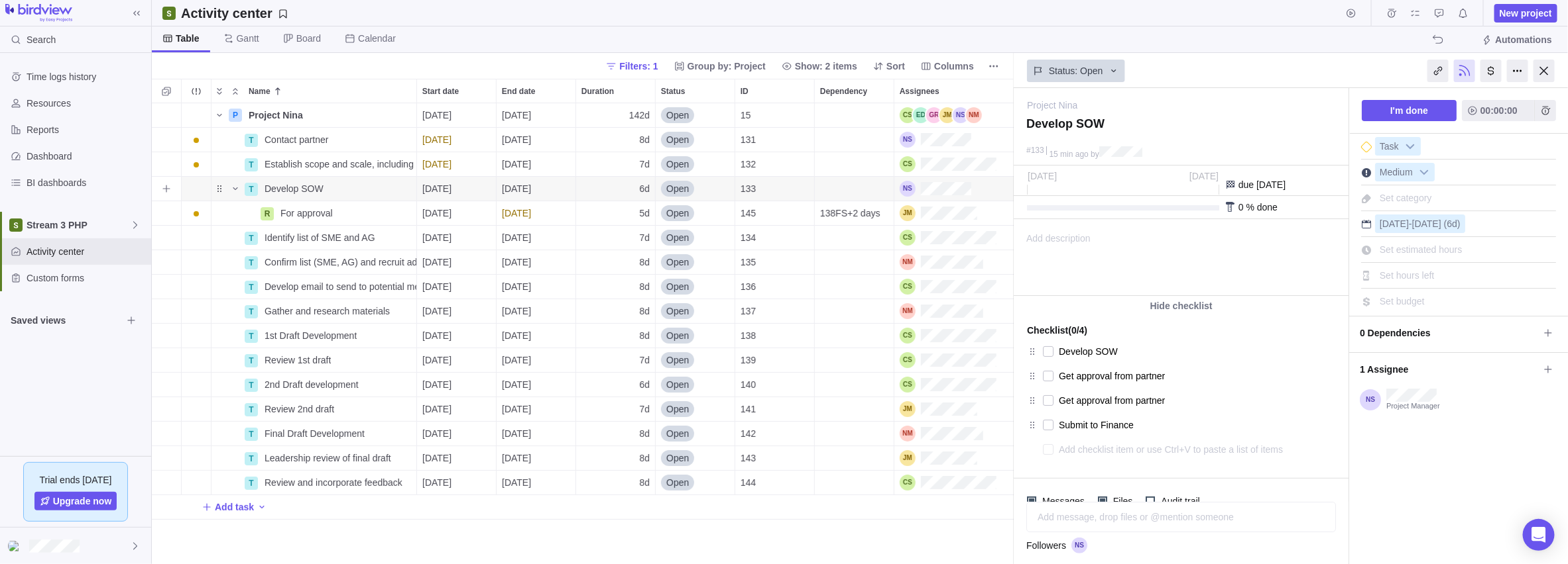
click at [0, 0] on span "Details" at bounding box center [0, 0] width 0 height 0
click at [624, 304] on span "Set budget" at bounding box center [1402, 301] width 45 height 10
click at [624, 94] on div "Project Nina — change" at bounding box center [1179, 101] width 304 height 25
click at [491, 447] on div "P Project Nina Details [DATE] [DATE] 142d Open 15 T Contact partner Details [DA…" at bounding box center [583, 334] width 862 height 462
click at [624, 200] on span "Set category" at bounding box center [1406, 197] width 53 height 10
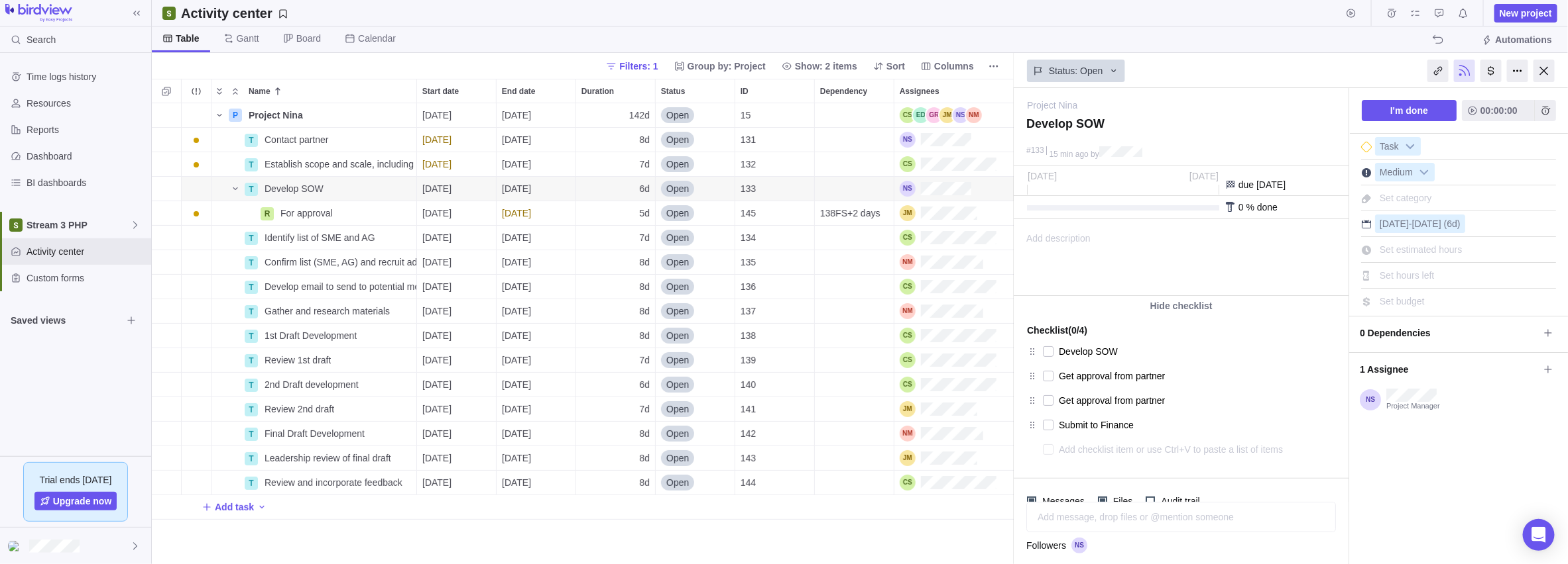
click at [624, 58] on div "Status: Open" at bounding box center [1181, 70] width 335 height 31
click at [624, 71] on div at bounding box center [1518, 71] width 21 height 22
click at [624, 72] on div at bounding box center [1491, 71] width 21 height 22
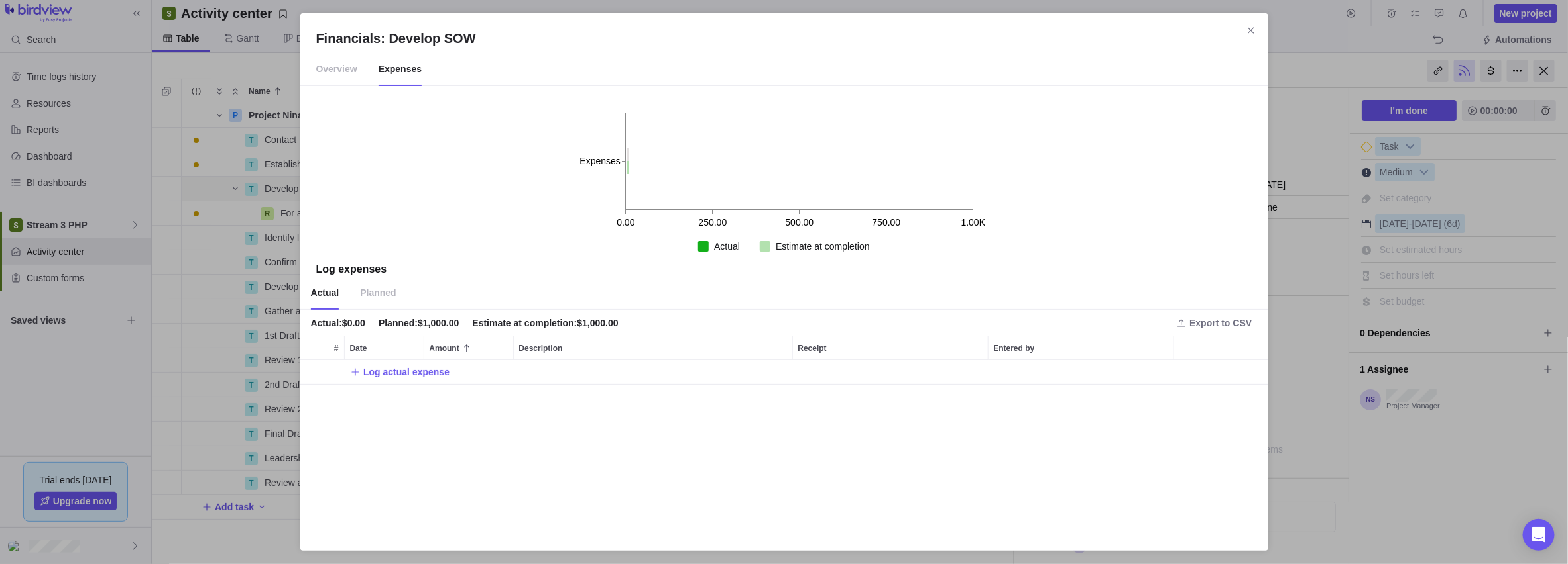
scroll to position [165, 957]
click at [376, 293] on span "Planned" at bounding box center [377, 293] width 36 height 33
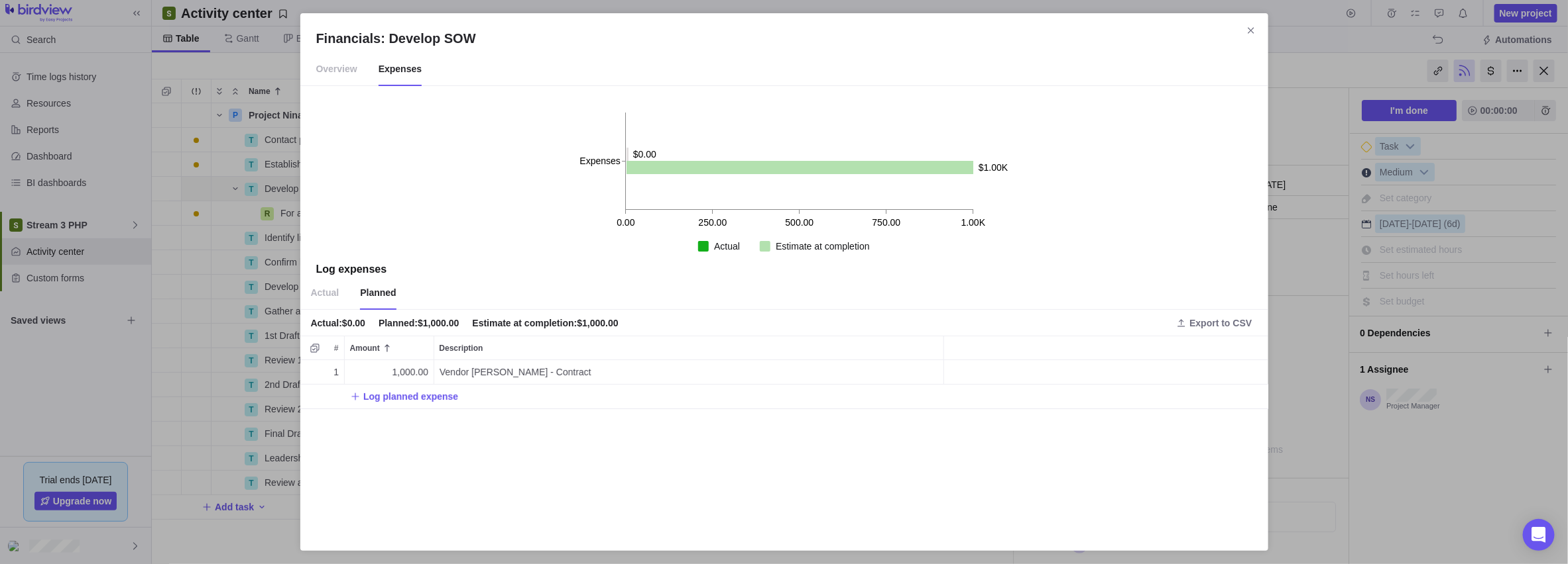
click at [328, 291] on span "Actual" at bounding box center [325, 293] width 29 height 33
click at [624, 31] on icon "Close" at bounding box center [1251, 30] width 11 height 10
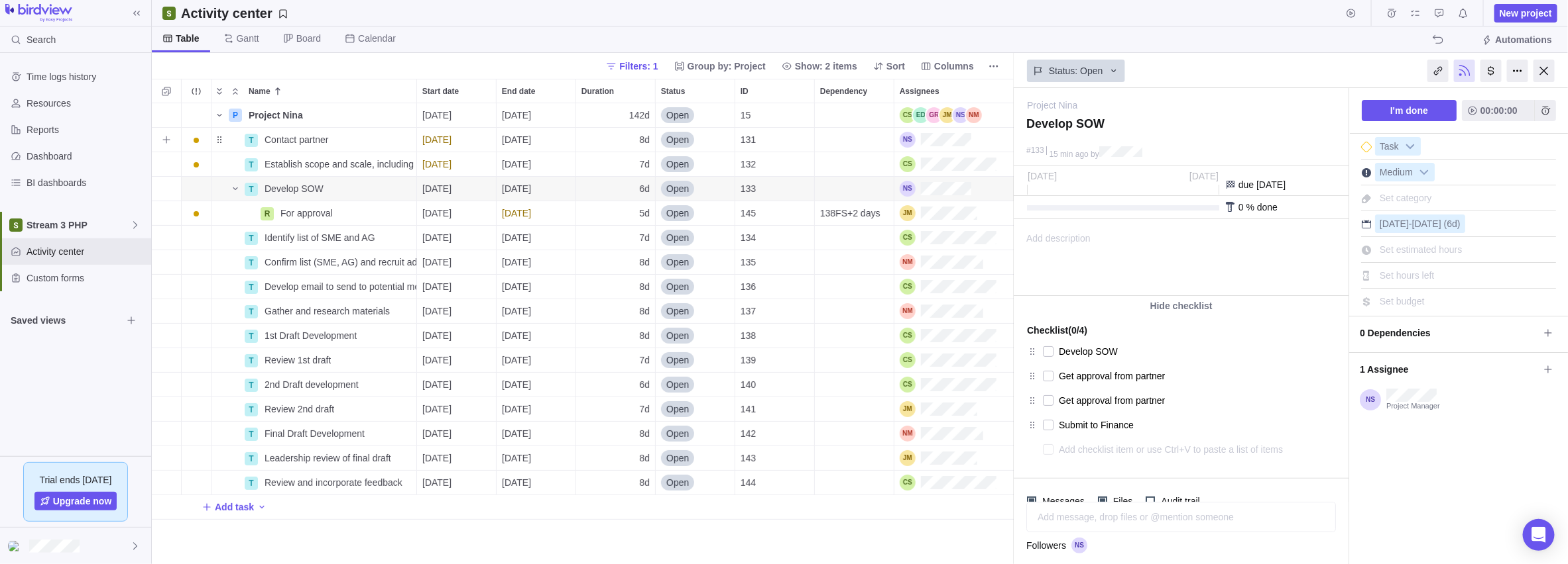
click at [290, 139] on span "Contact partner" at bounding box center [297, 139] width 64 height 13
click at [399, 73] on body "Search Time logs history Resources Reports Dashboard BI dashboards Stream 3 PHP…" at bounding box center [784, 282] width 1568 height 564
click at [0, 0] on span "Details" at bounding box center [0, 0] width 0 height 0
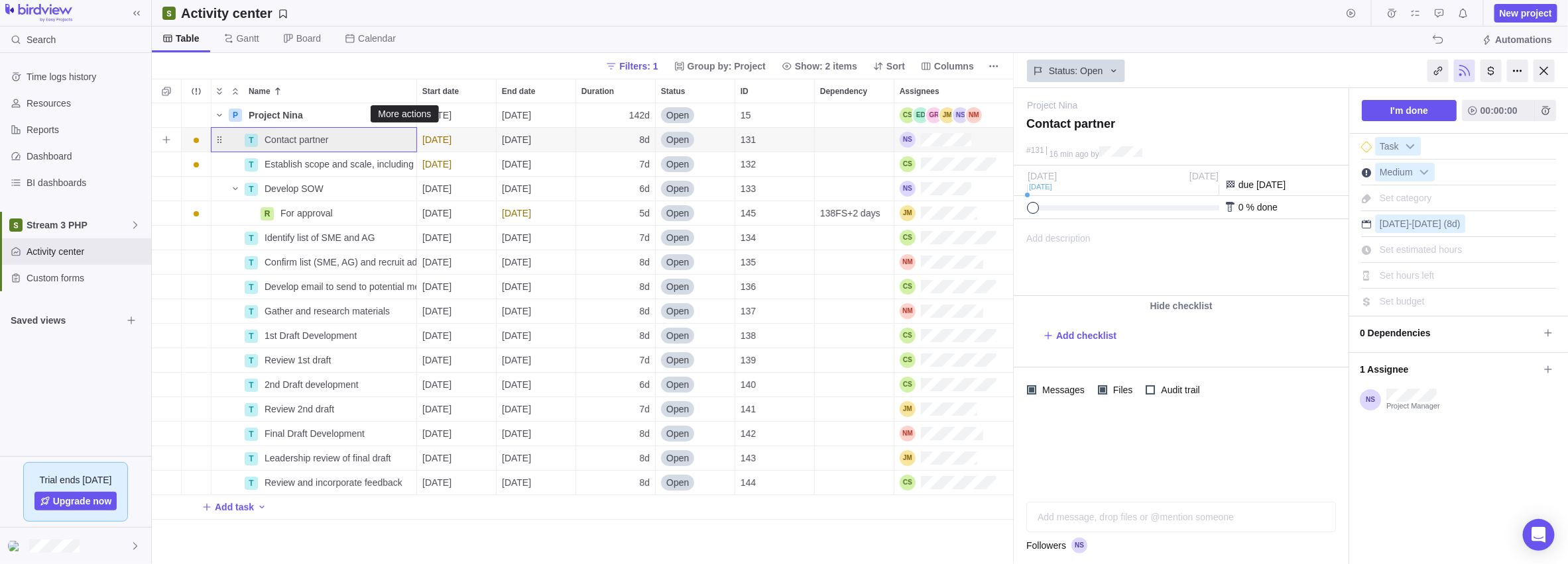
click at [0, 0] on span "More actions" at bounding box center [0, 0] width 0 height 0
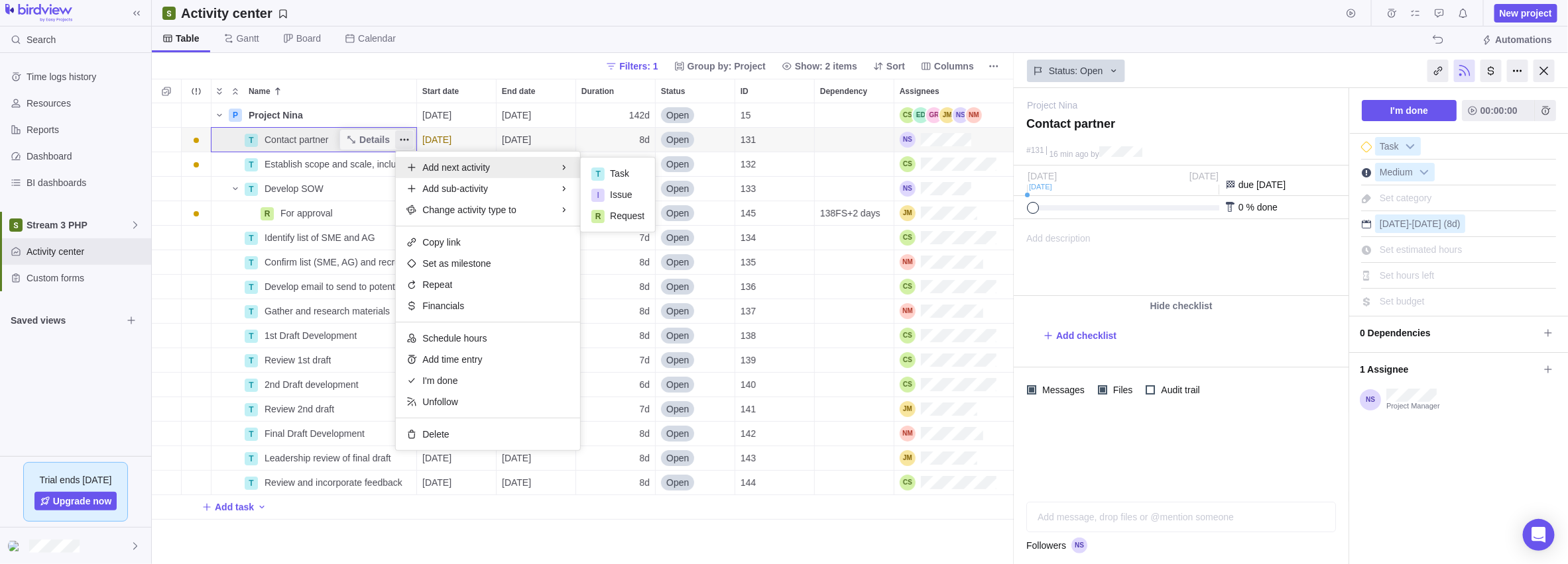
click at [380, 135] on div "P Project Nina Details [DATE] [DATE] 142d Open 15 T Contact partner Details [DA…" at bounding box center [583, 334] width 862 height 462
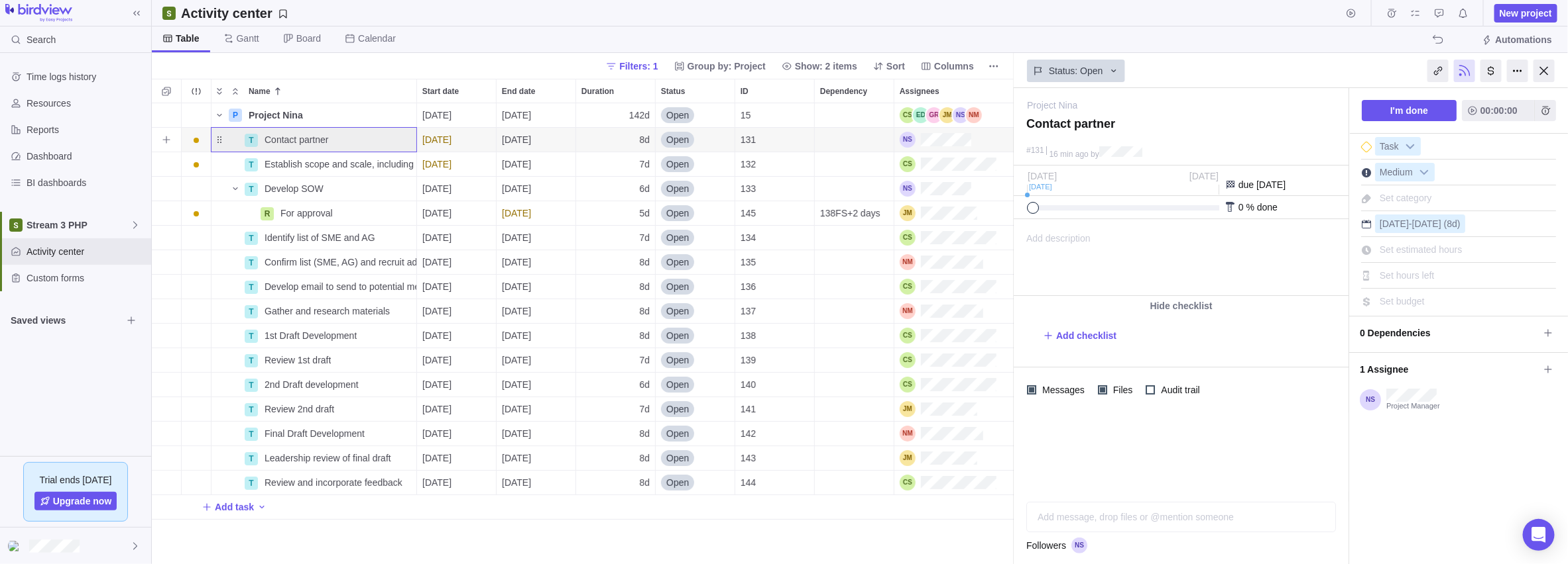
click at [0, 0] on span "Details" at bounding box center [0, 0] width 0 height 0
click at [0, 0] on span "More actions" at bounding box center [0, 0] width 0 height 0
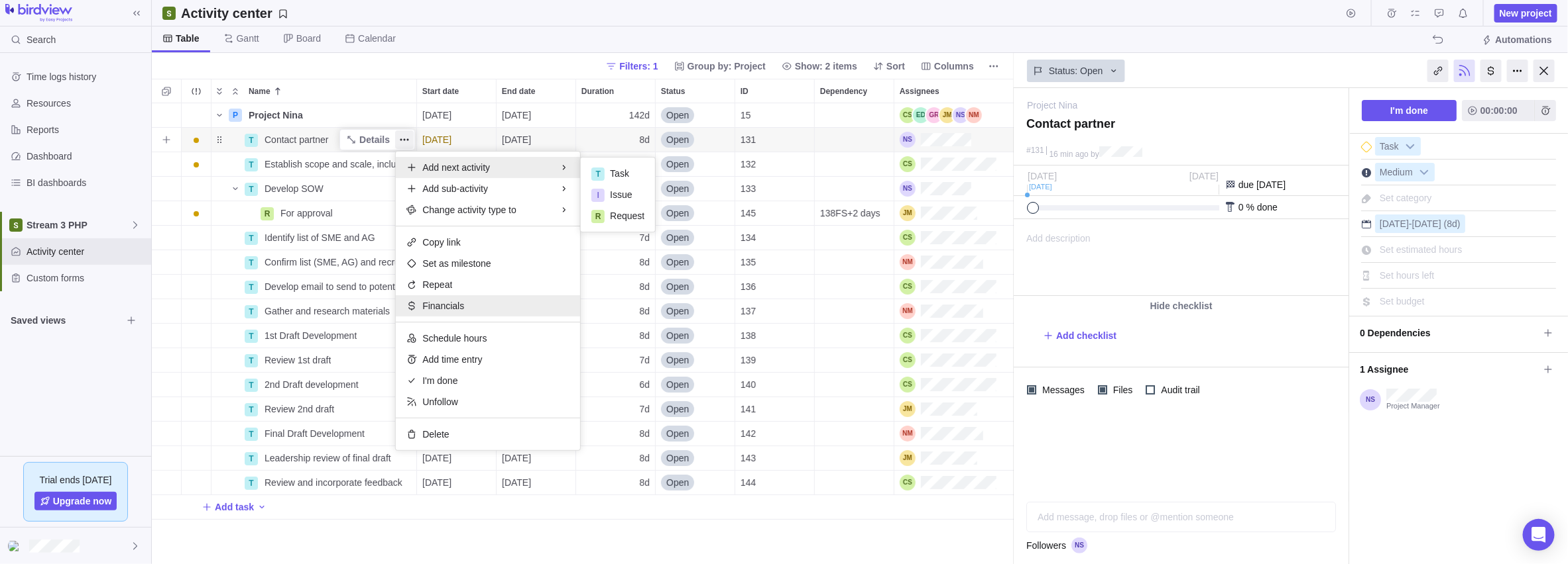
click at [462, 306] on div "Financials" at bounding box center [487, 306] width 184 height 21
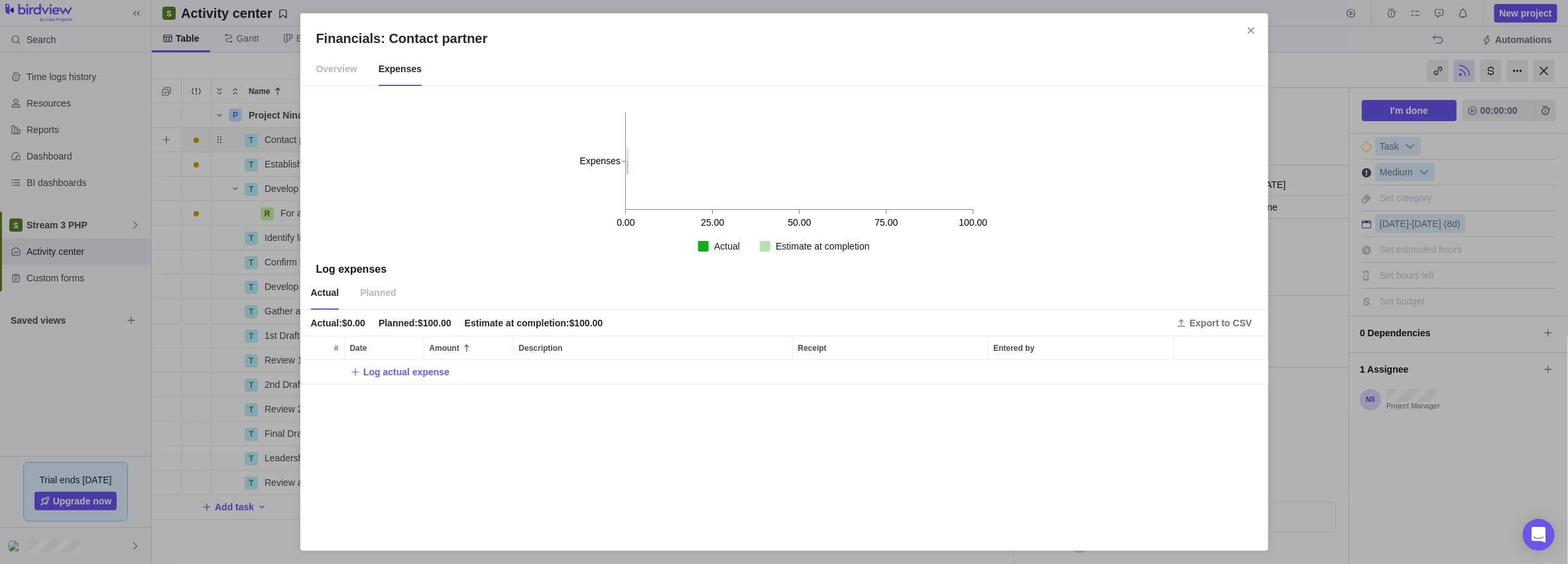
scroll to position [165, 957]
click at [624, 28] on span "Close" at bounding box center [1251, 30] width 19 height 19
